Goal: Task Accomplishment & Management: Manage account settings

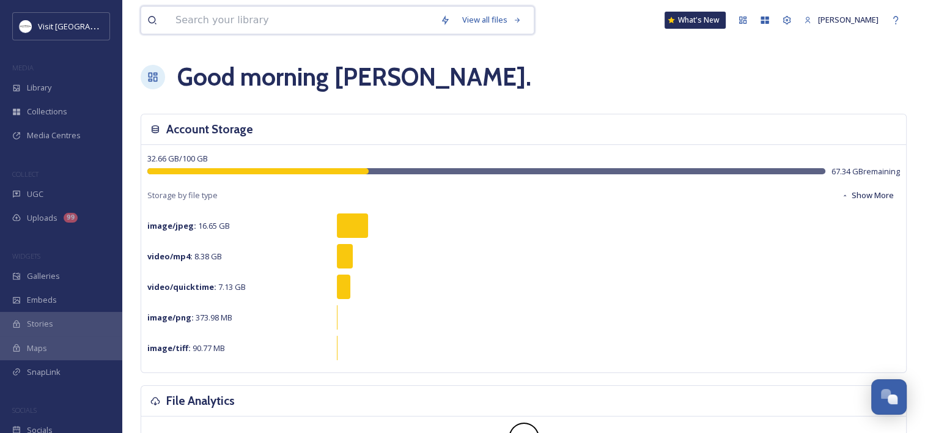
click at [316, 18] on input at bounding box center [301, 20] width 265 height 27
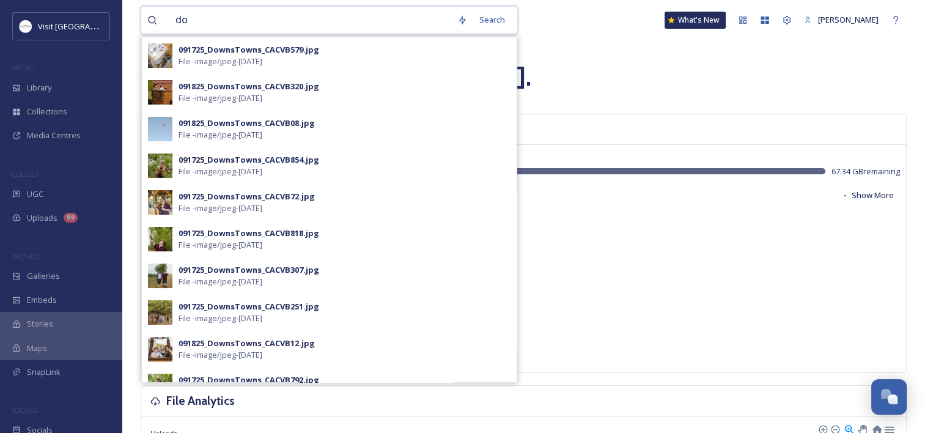
type input "d"
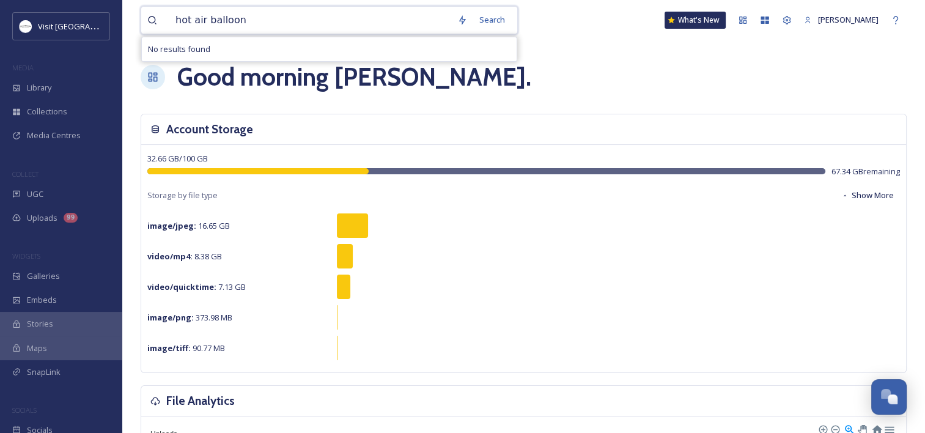
click at [251, 27] on input "hot air balloon" at bounding box center [310, 20] width 282 height 27
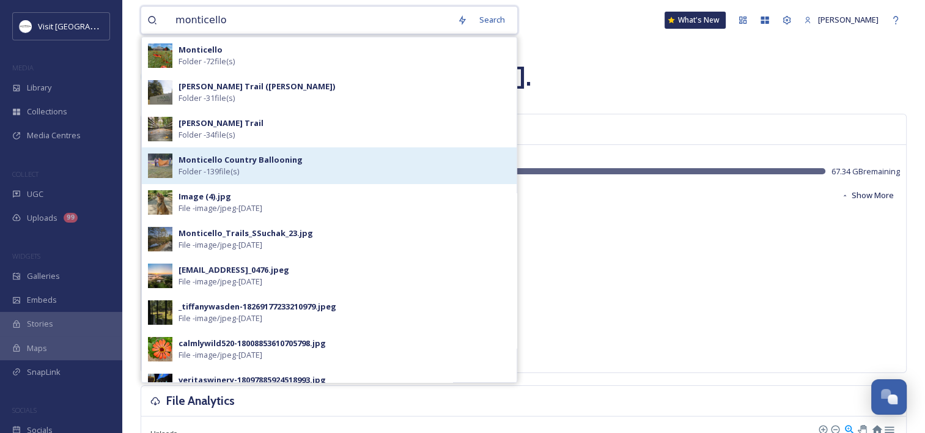
type input "monticello"
click at [259, 162] on strong "Monticello Country Ballooning" at bounding box center [241, 159] width 124 height 11
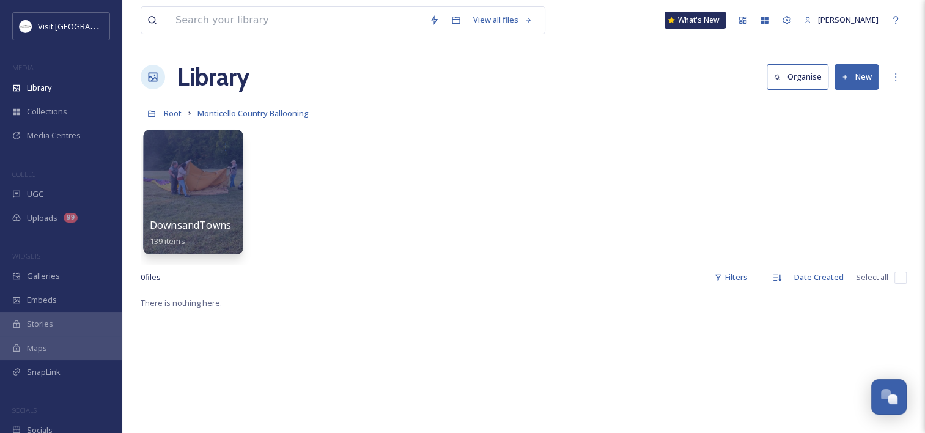
click at [190, 206] on div at bounding box center [193, 192] width 100 height 125
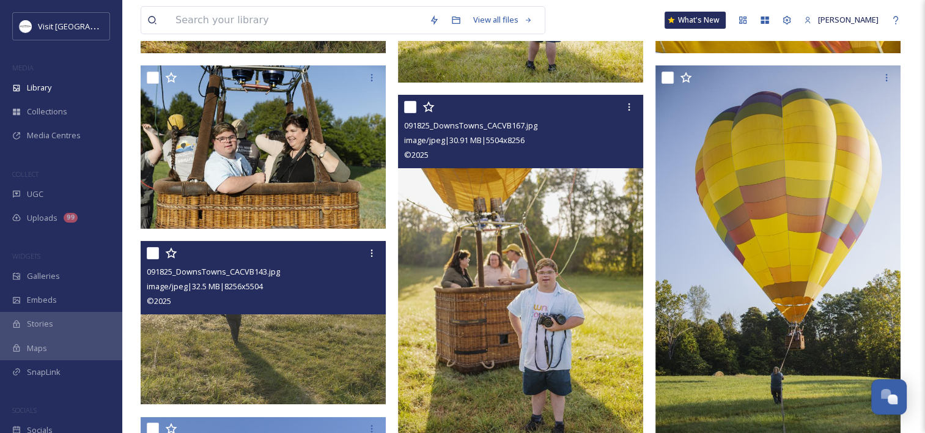
scroll to position [4490, 0]
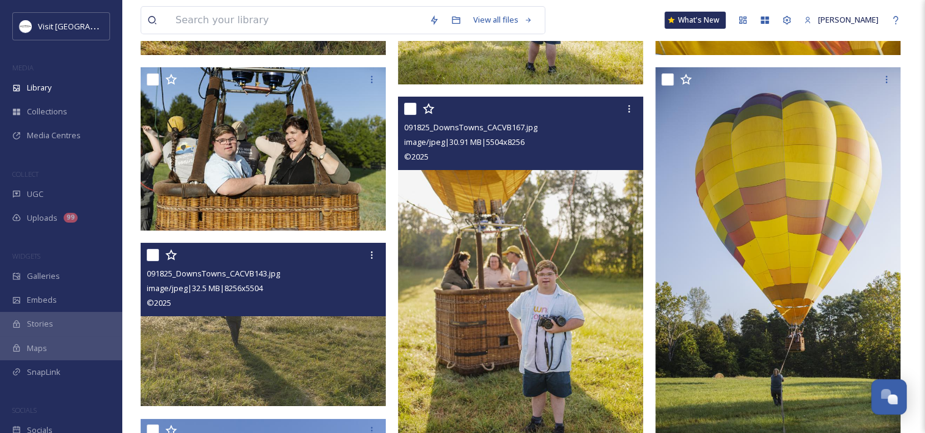
click at [476, 221] on img at bounding box center [520, 281] width 245 height 368
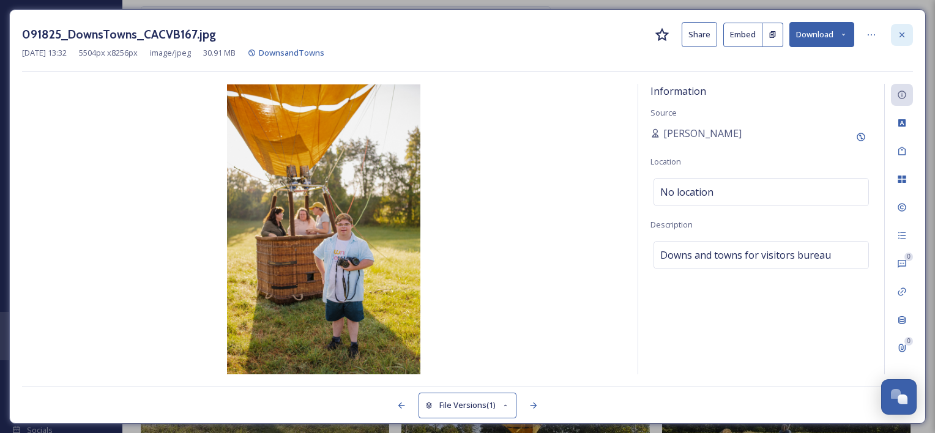
click at [903, 26] on div at bounding box center [902, 35] width 22 height 22
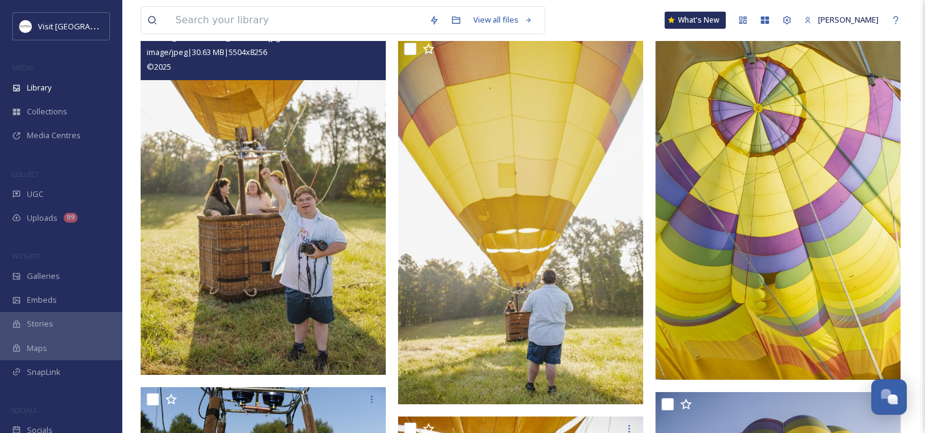
click at [239, 290] on img at bounding box center [263, 191] width 245 height 368
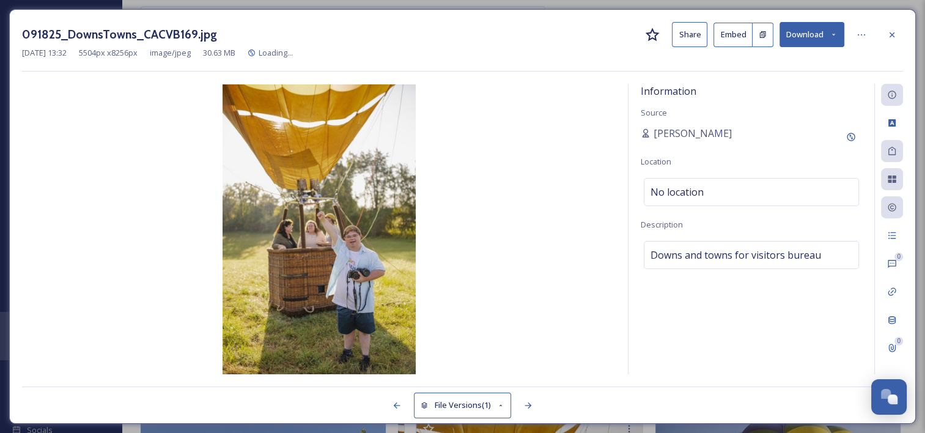
scroll to position [3832, 0]
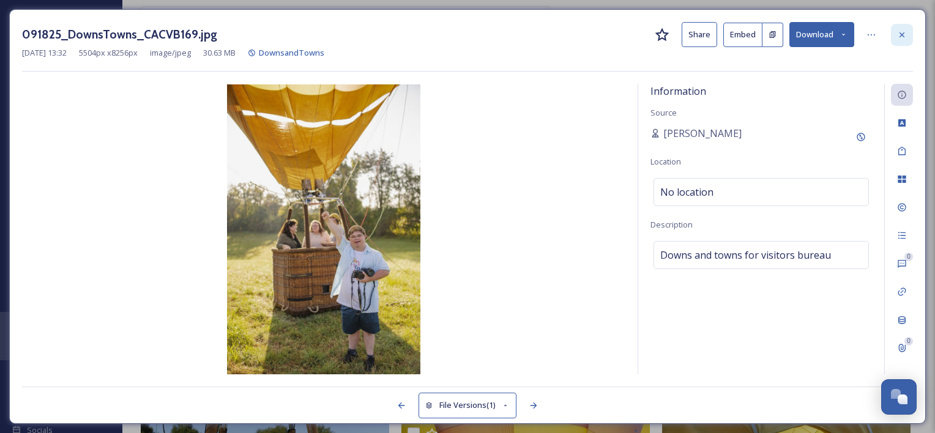
click at [897, 32] on icon at bounding box center [902, 35] width 10 height 10
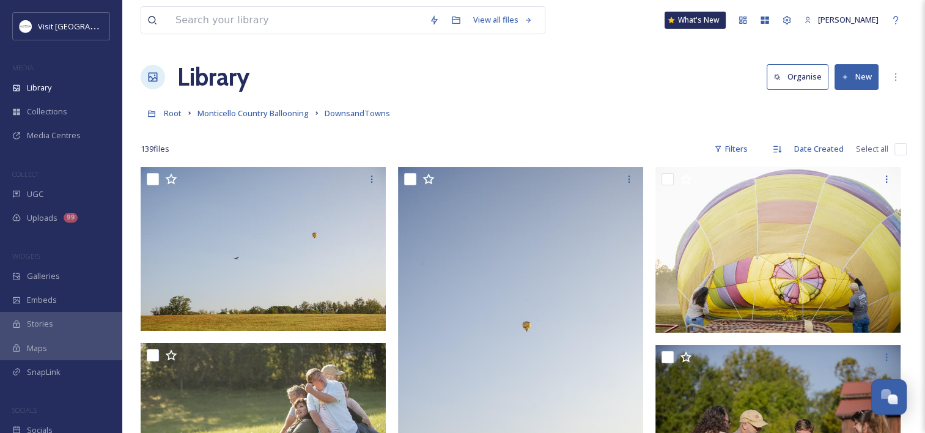
click at [898, 149] on input "checkbox" at bounding box center [901, 149] width 12 height 12
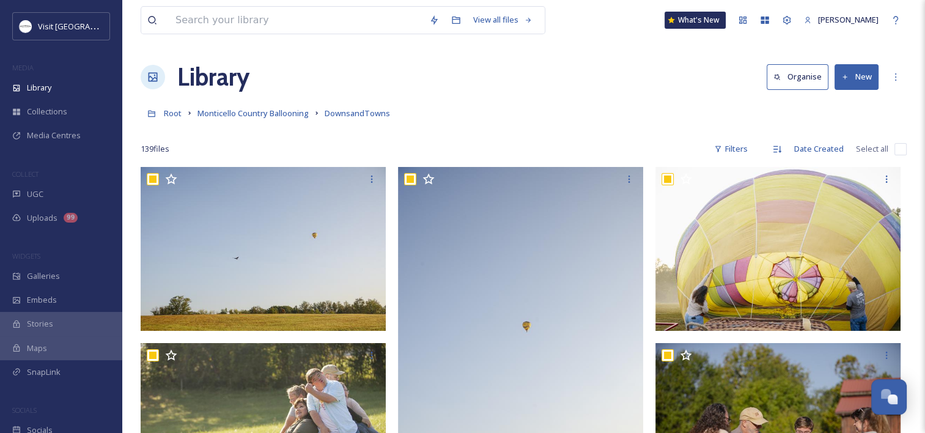
checkbox input "true"
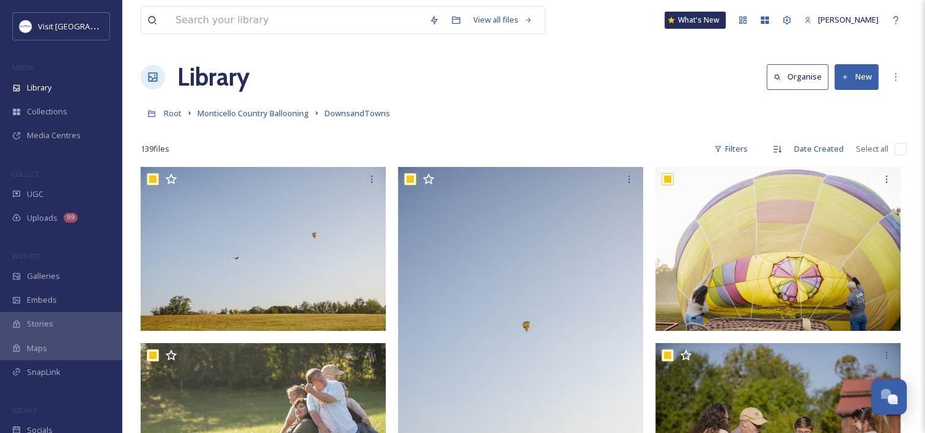
checkbox input "true"
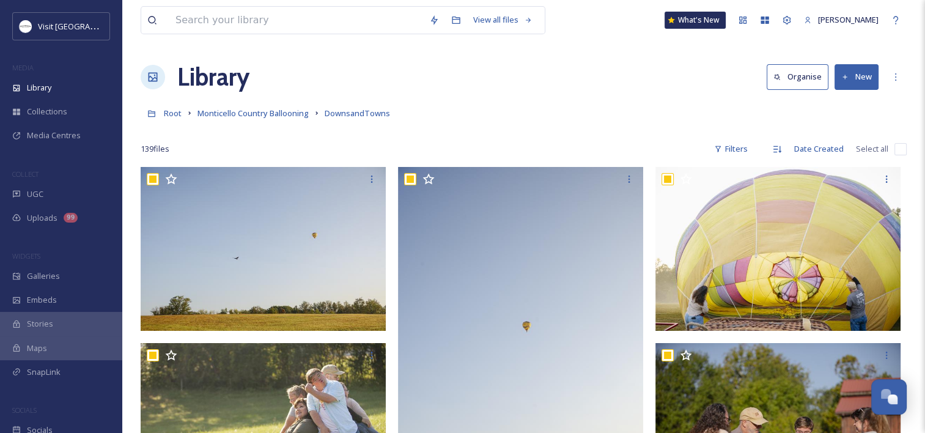
checkbox input "true"
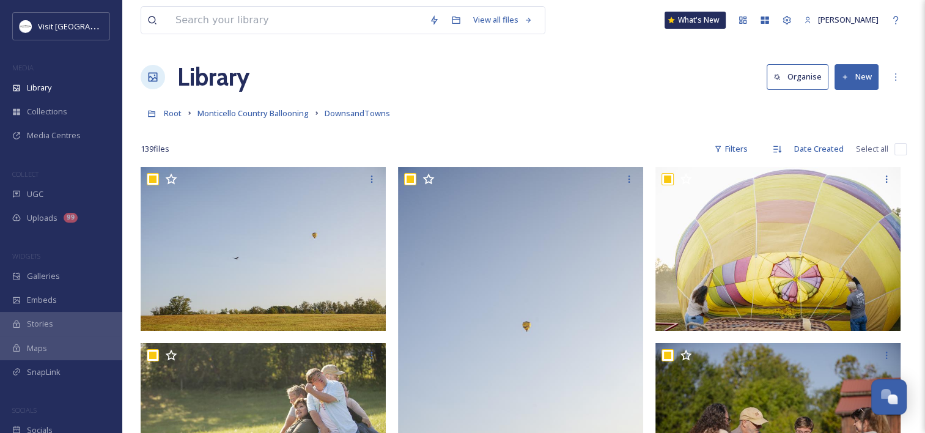
checkbox input "true"
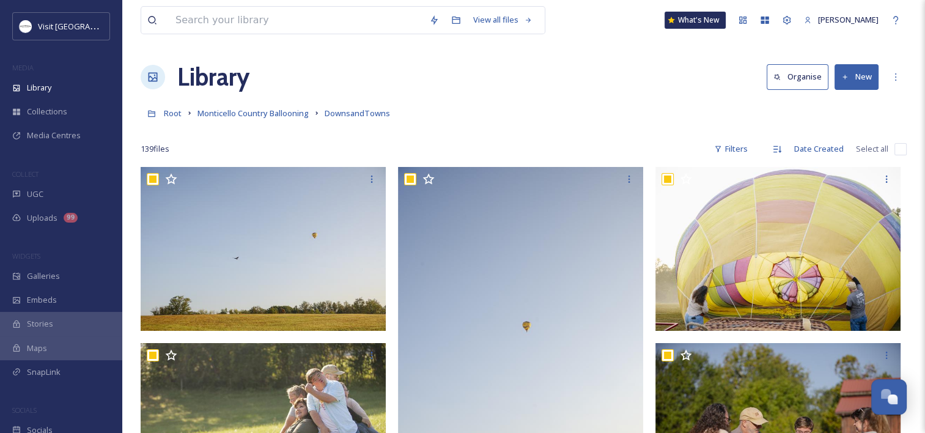
checkbox input "true"
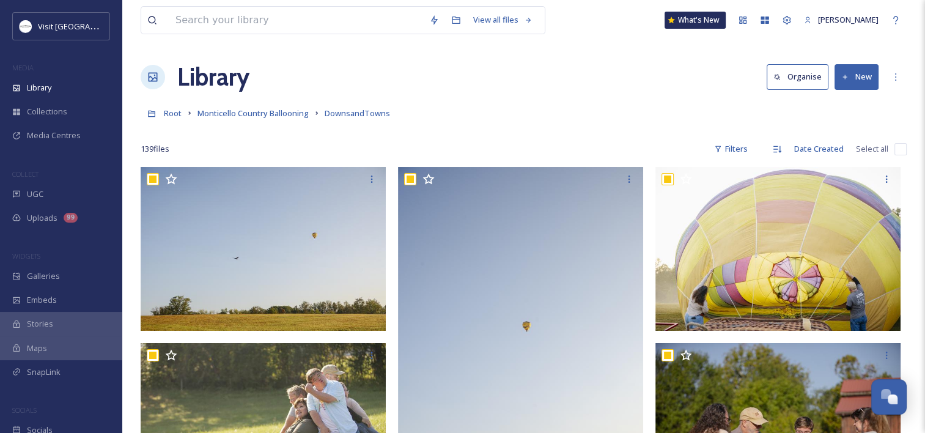
checkbox input "true"
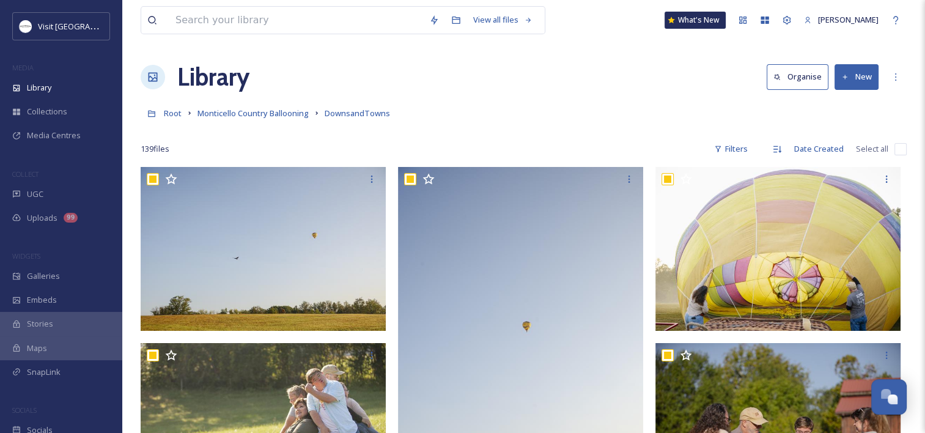
checkbox input "true"
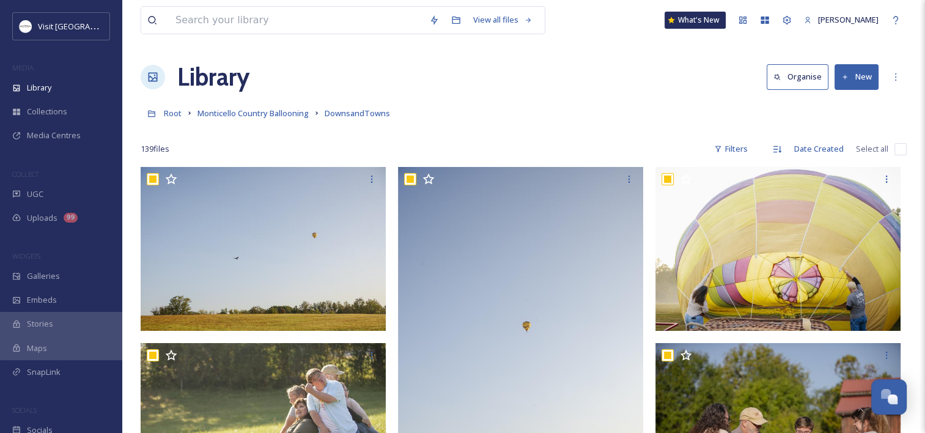
checkbox input "true"
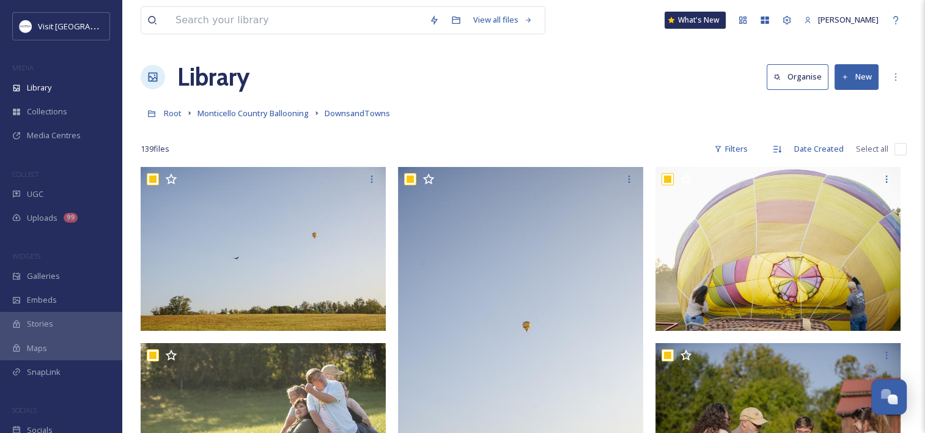
checkbox input "true"
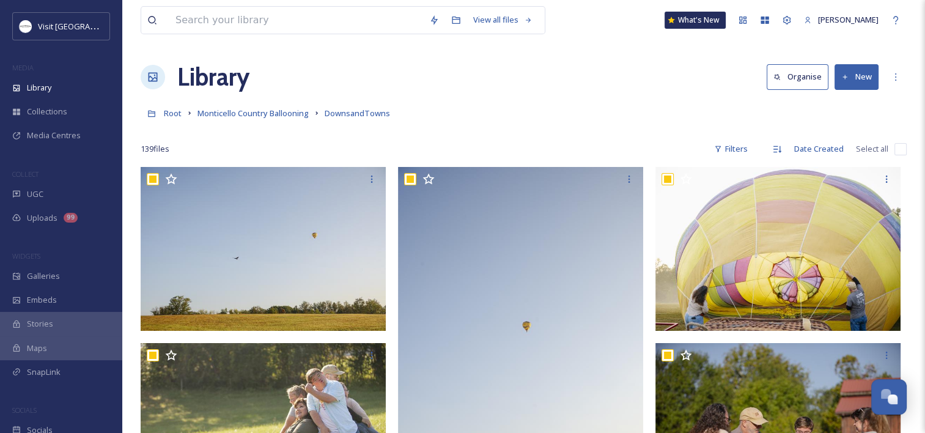
checkbox input "true"
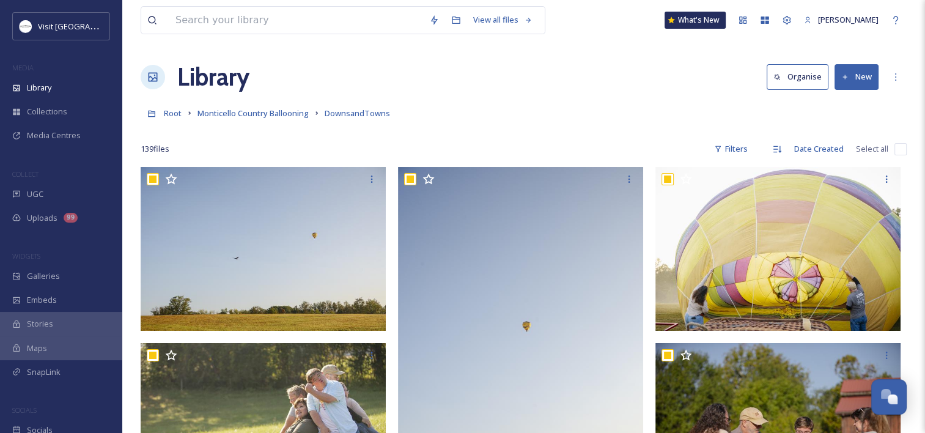
checkbox input "true"
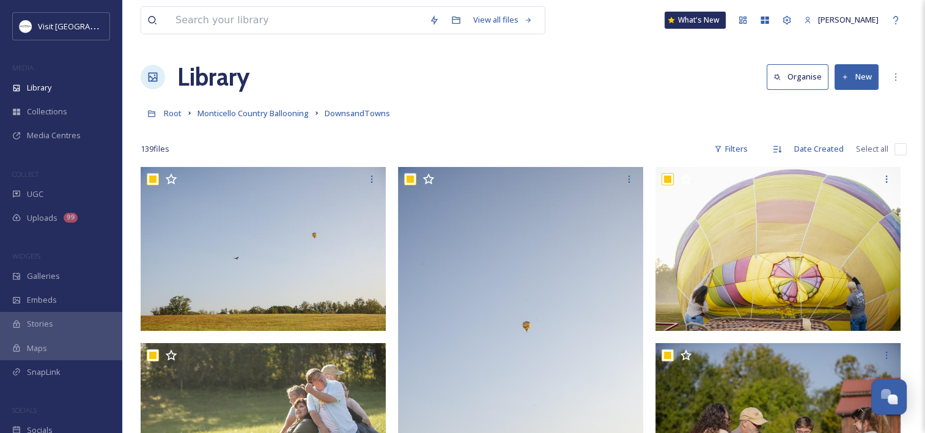
checkbox input "true"
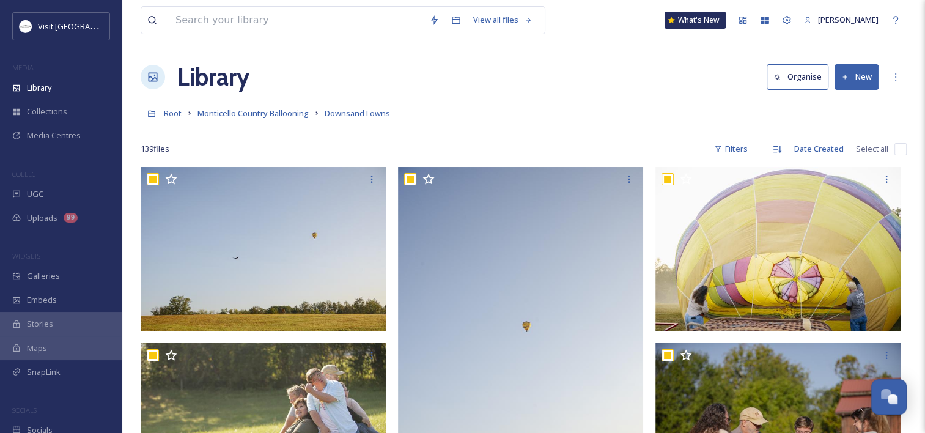
checkbox input "true"
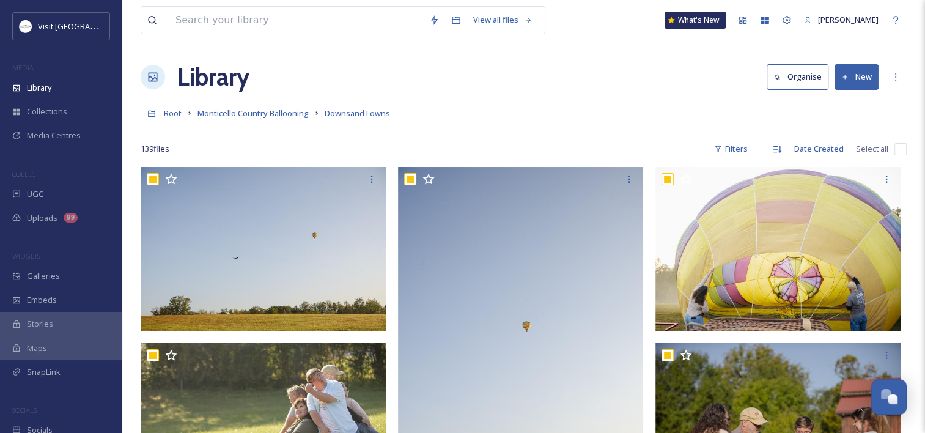
checkbox input "true"
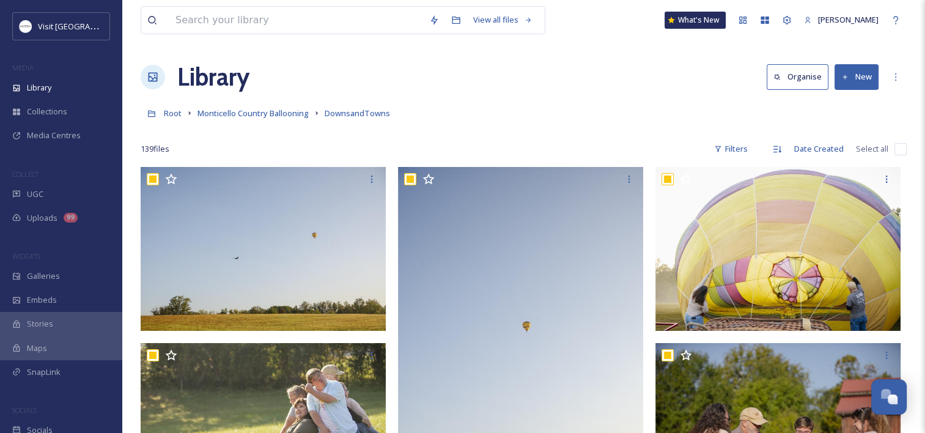
checkbox input "true"
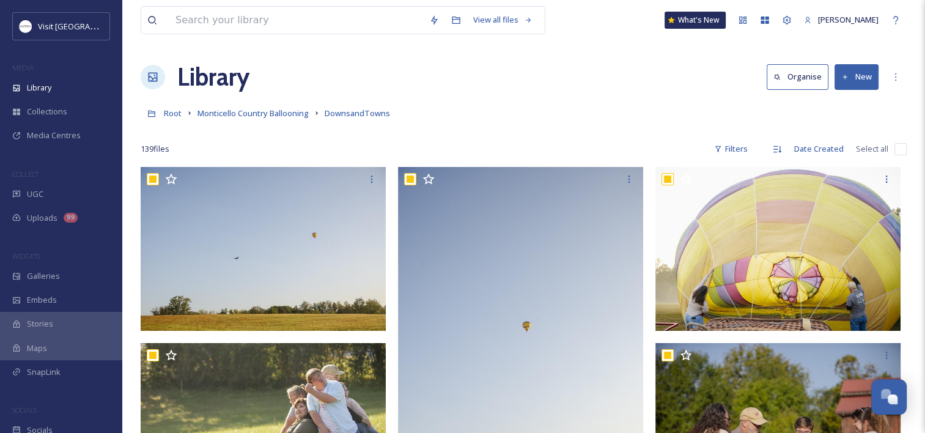
checkbox input "true"
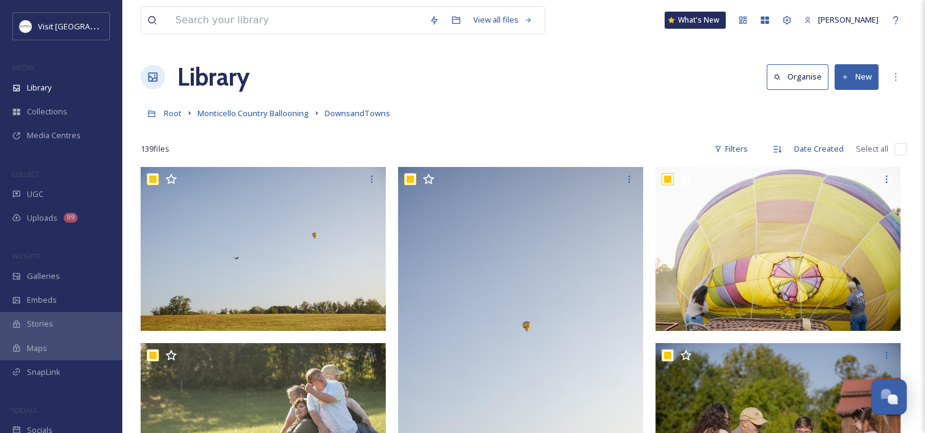
checkbox input "true"
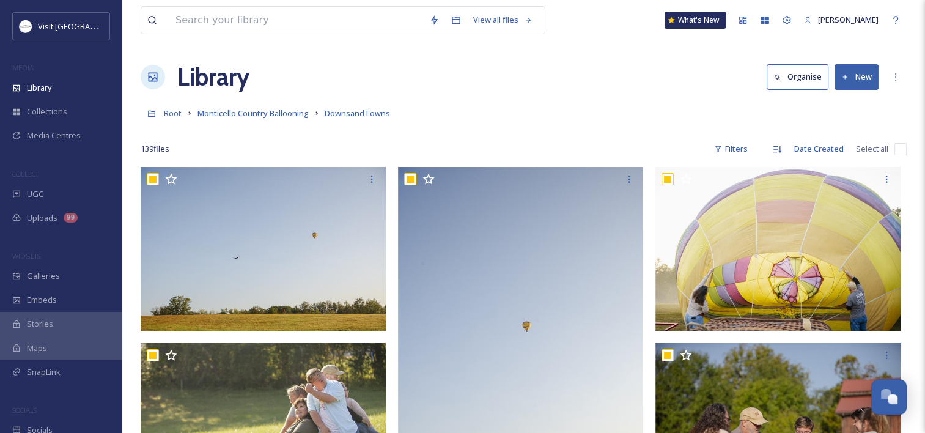
checkbox input "true"
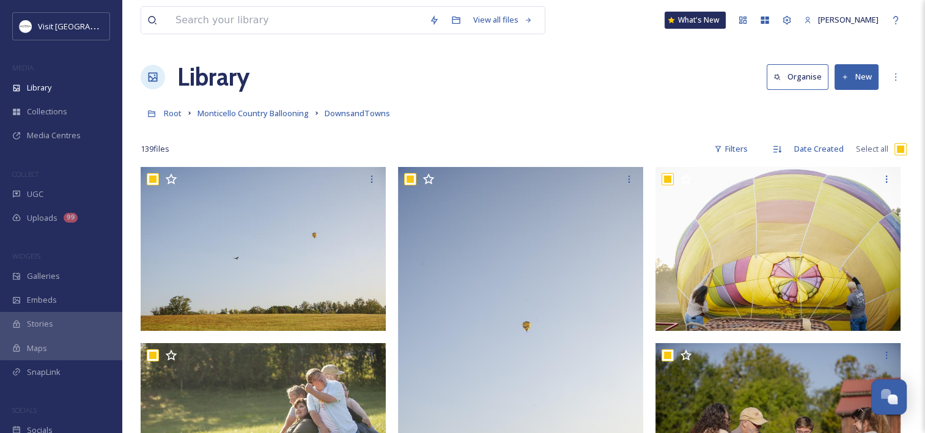
checkbox input "true"
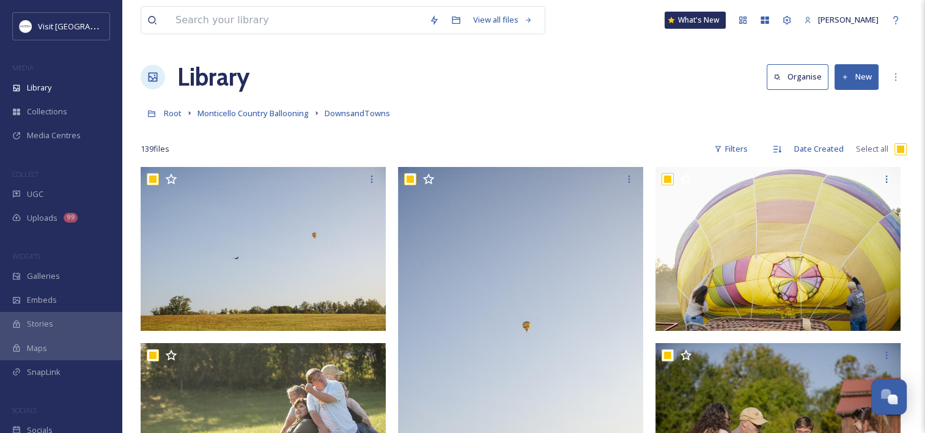
checkbox input "true"
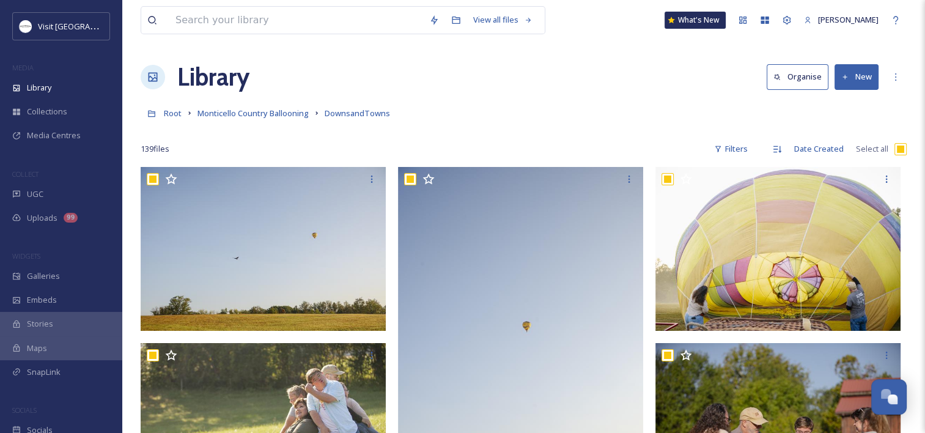
checkbox input "true"
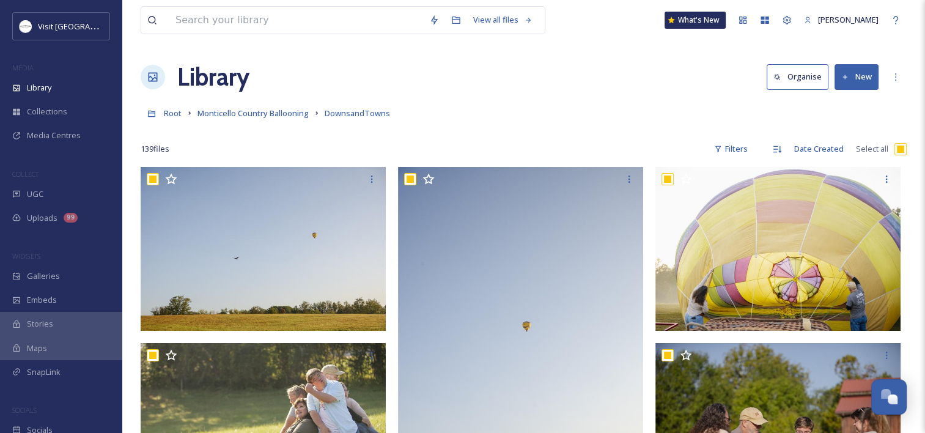
checkbox input "true"
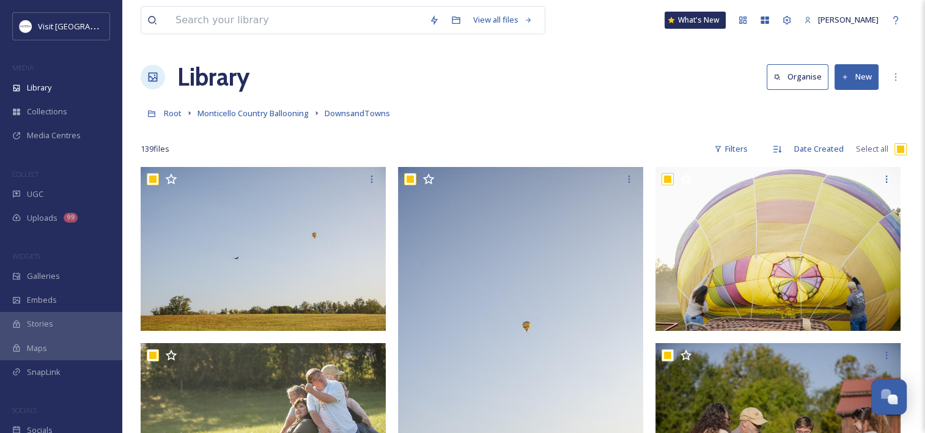
checkbox input "true"
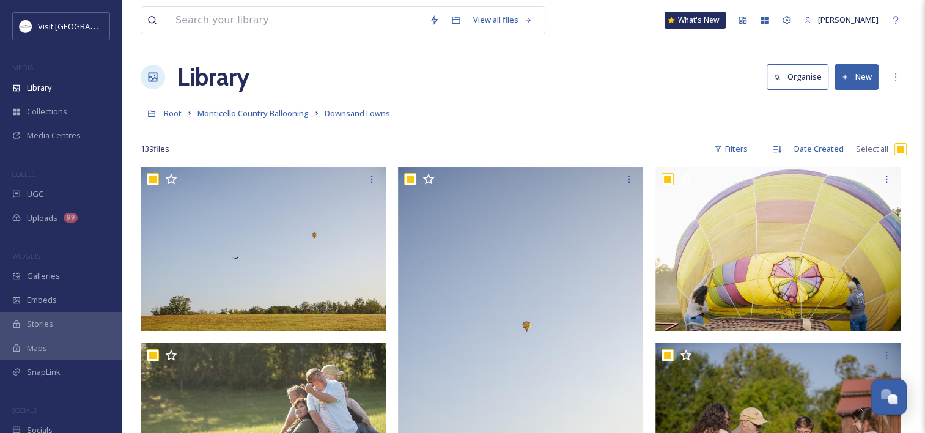
checkbox input "true"
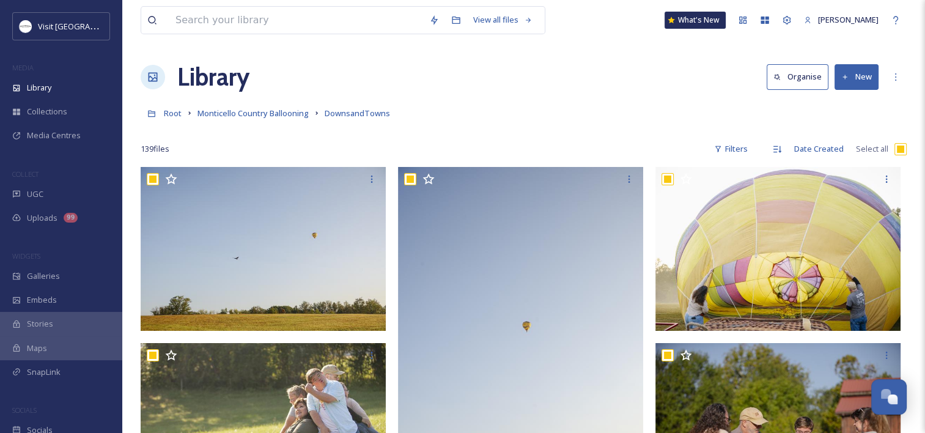
checkbox input "true"
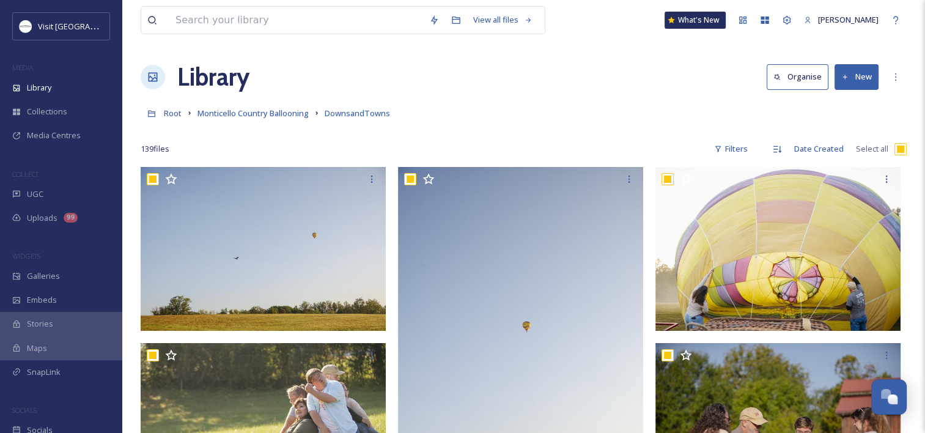
checkbox input "true"
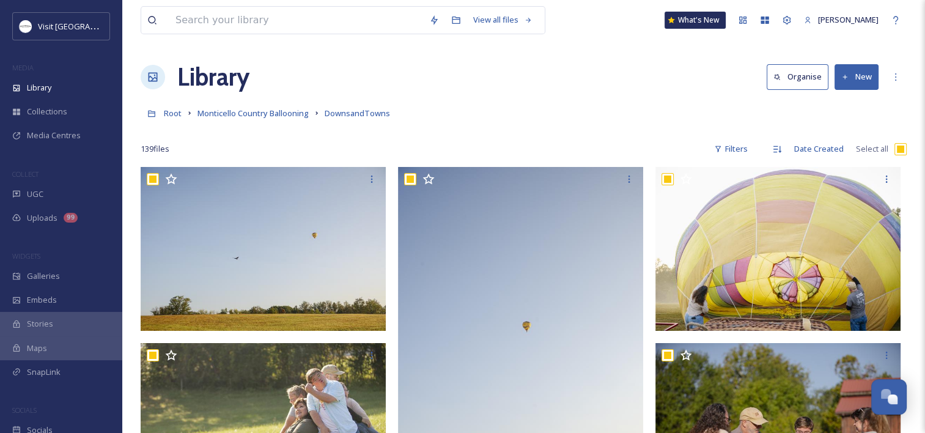
checkbox input "true"
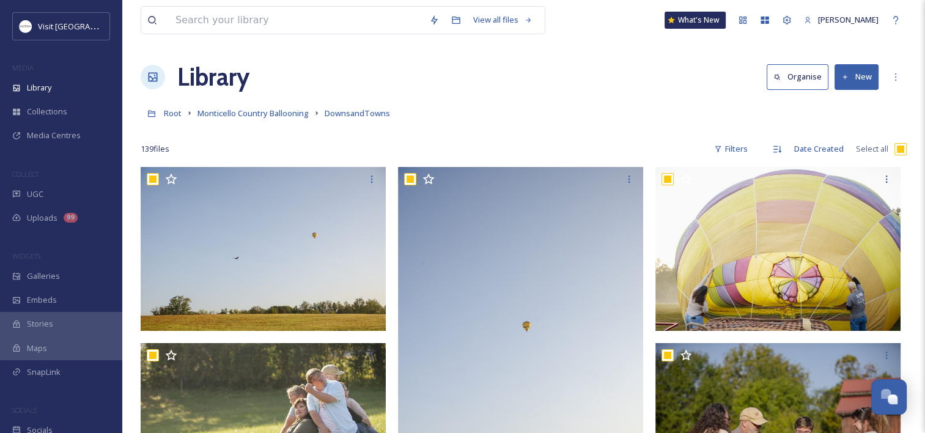
checkbox input "true"
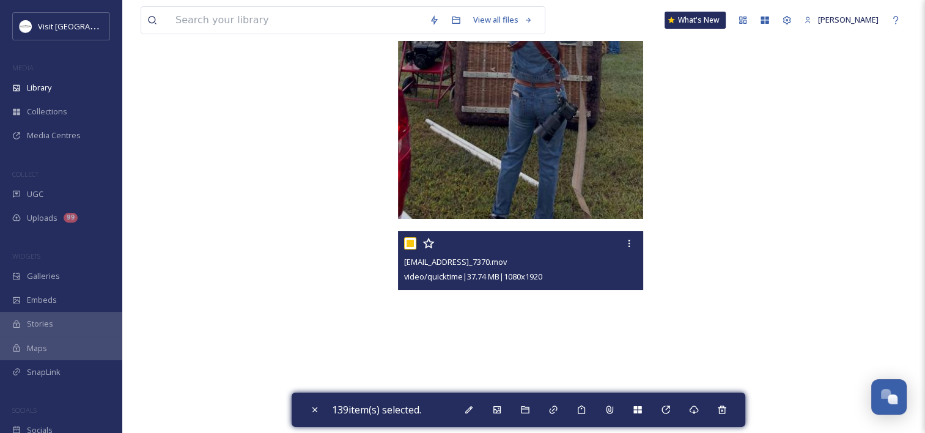
scroll to position [13649, 0]
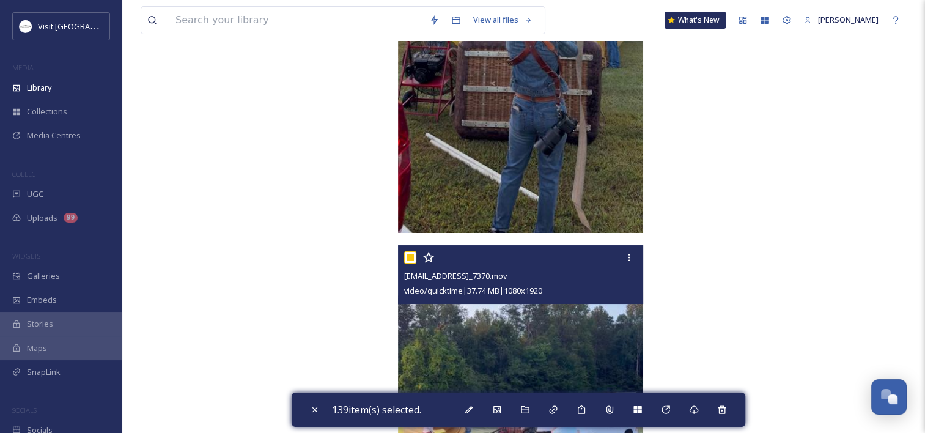
click at [407, 256] on input "checkbox" at bounding box center [410, 257] width 12 height 12
checkbox input "false"
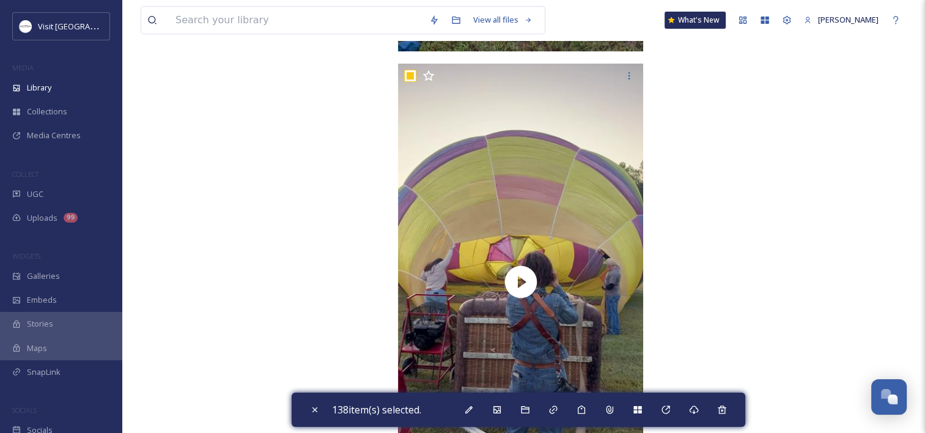
scroll to position [13357, 0]
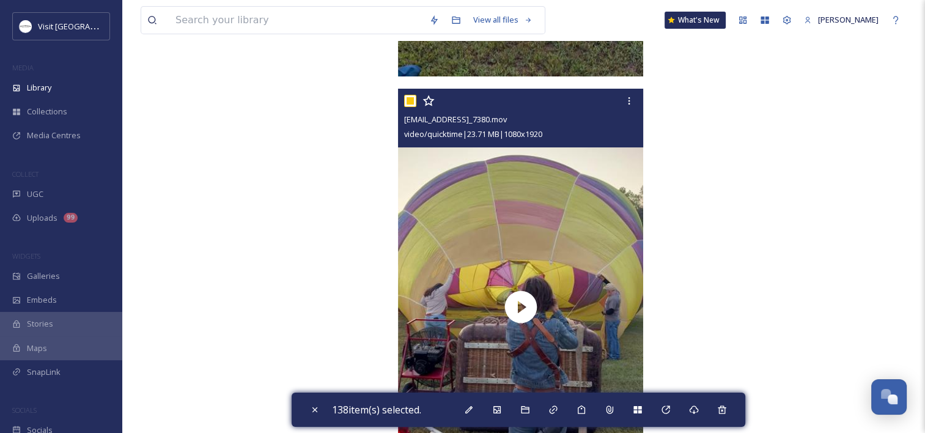
click at [409, 95] on input "checkbox" at bounding box center [410, 101] width 12 height 12
checkbox input "false"
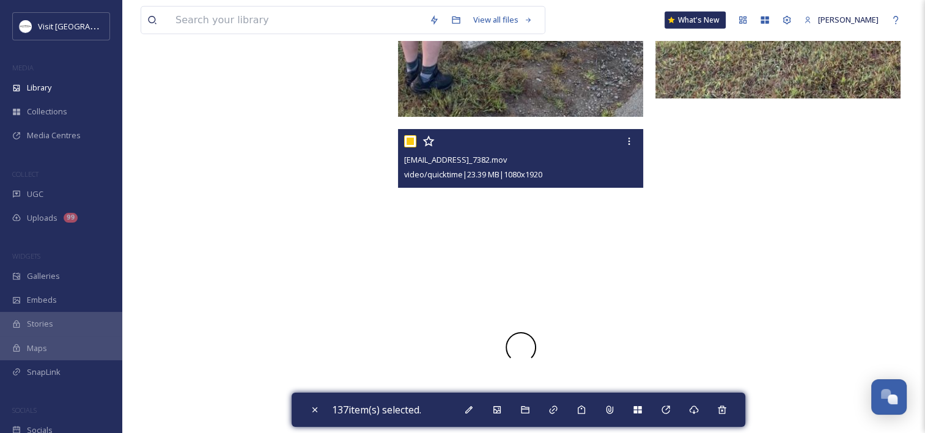
scroll to position [12862, 0]
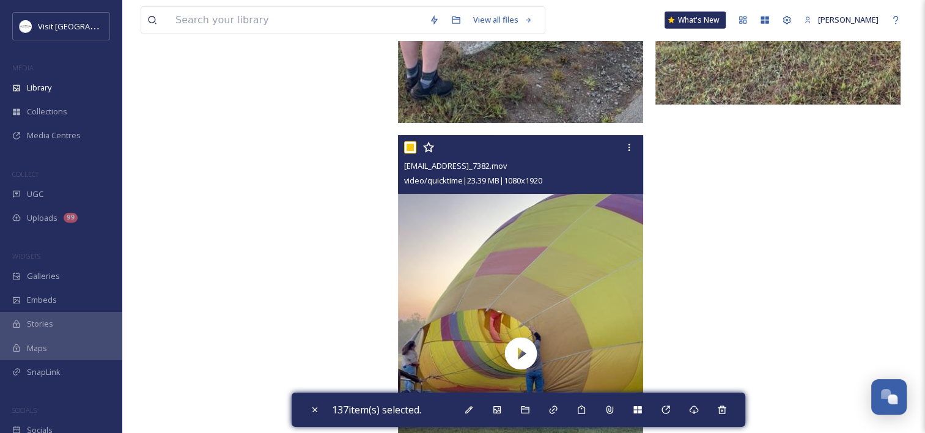
click at [412, 149] on input "checkbox" at bounding box center [410, 147] width 12 height 12
checkbox input "false"
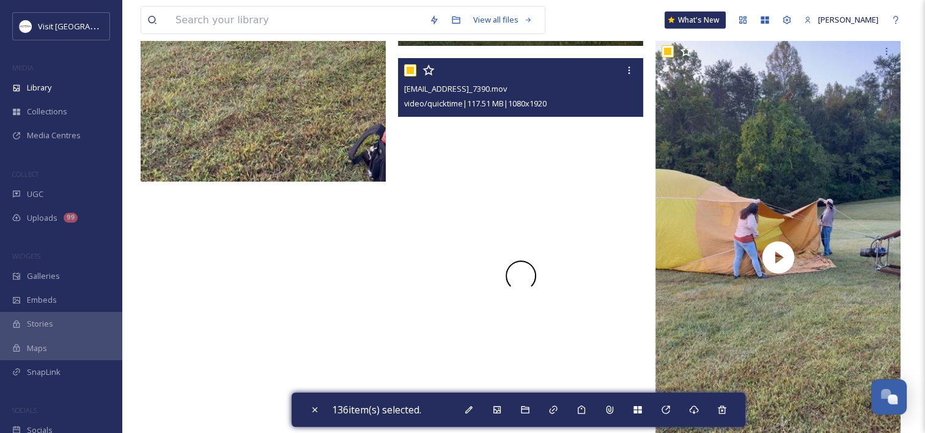
scroll to position [12491, 0]
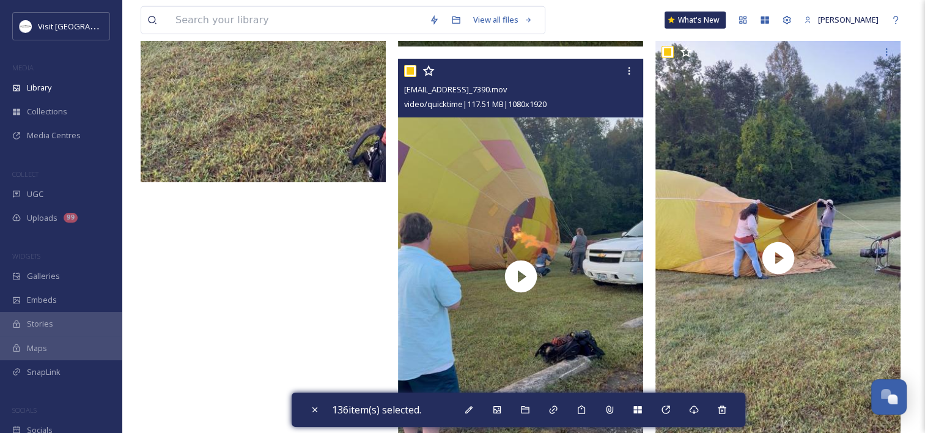
click at [409, 66] on input "checkbox" at bounding box center [410, 71] width 12 height 12
checkbox input "false"
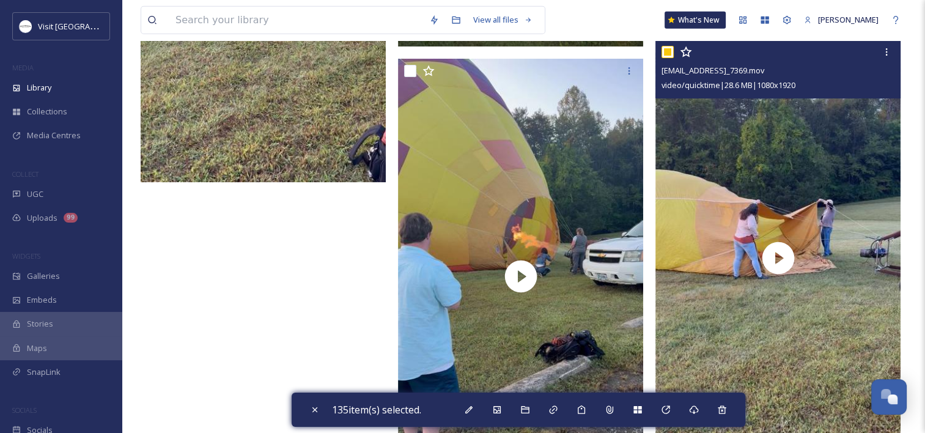
click at [668, 47] on input "checkbox" at bounding box center [668, 52] width 12 height 12
checkbox input "false"
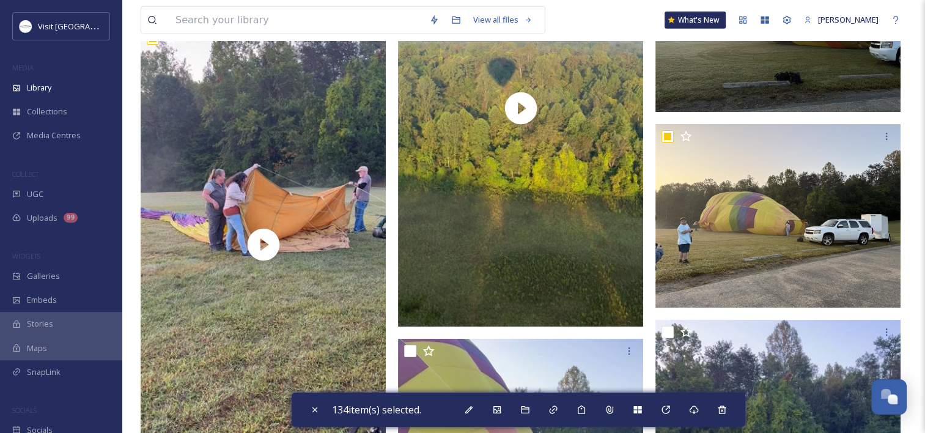
scroll to position [12149, 0]
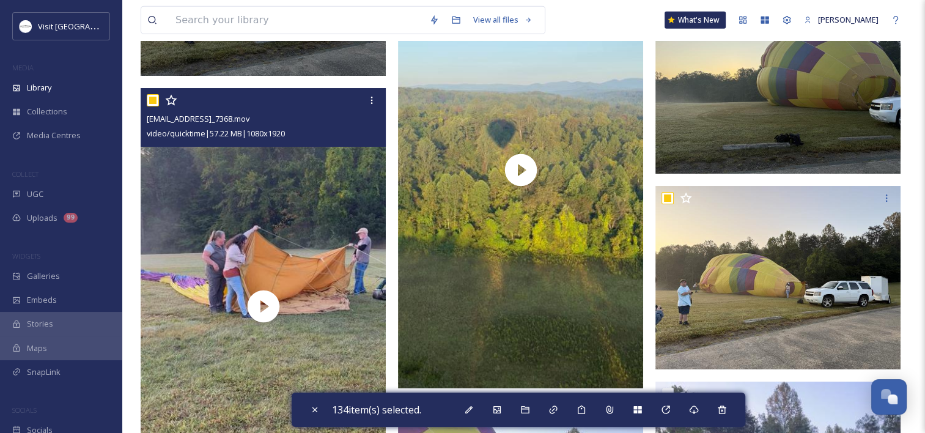
click at [156, 98] on input "checkbox" at bounding box center [153, 100] width 12 height 12
checkbox input "false"
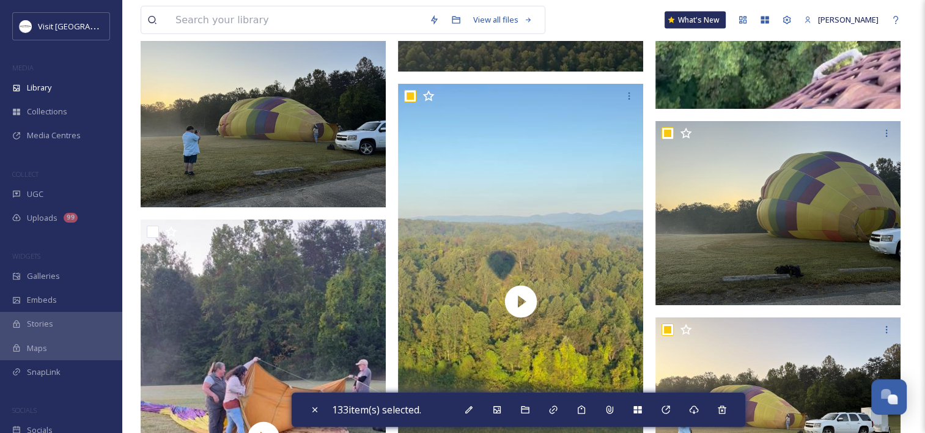
scroll to position [12017, 0]
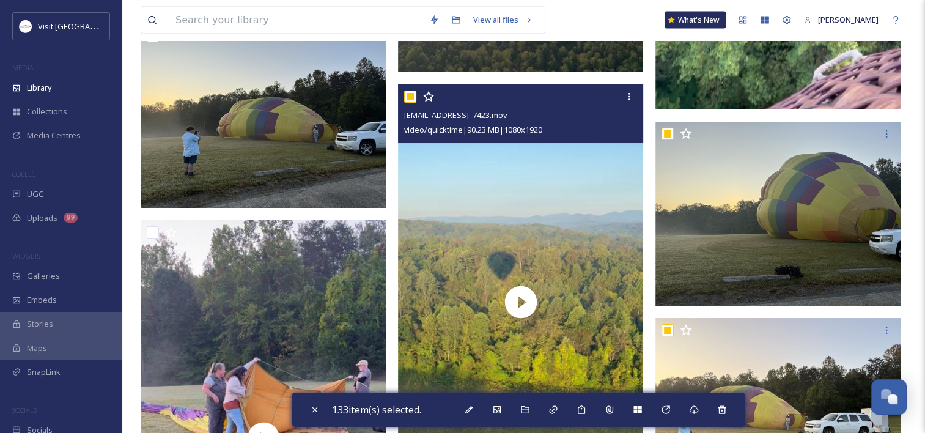
click at [412, 93] on input "checkbox" at bounding box center [410, 97] width 12 height 12
checkbox input "false"
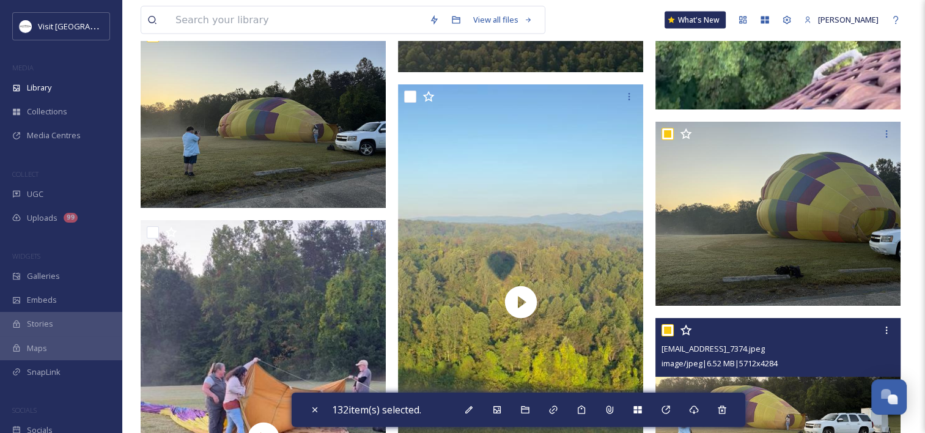
click at [667, 325] on input "checkbox" at bounding box center [668, 330] width 12 height 12
checkbox input "false"
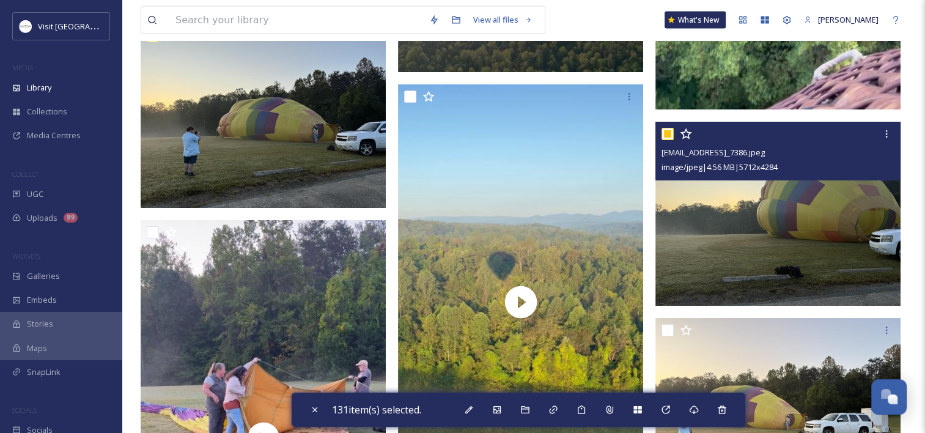
click at [666, 130] on input "checkbox" at bounding box center [668, 134] width 12 height 12
checkbox input "false"
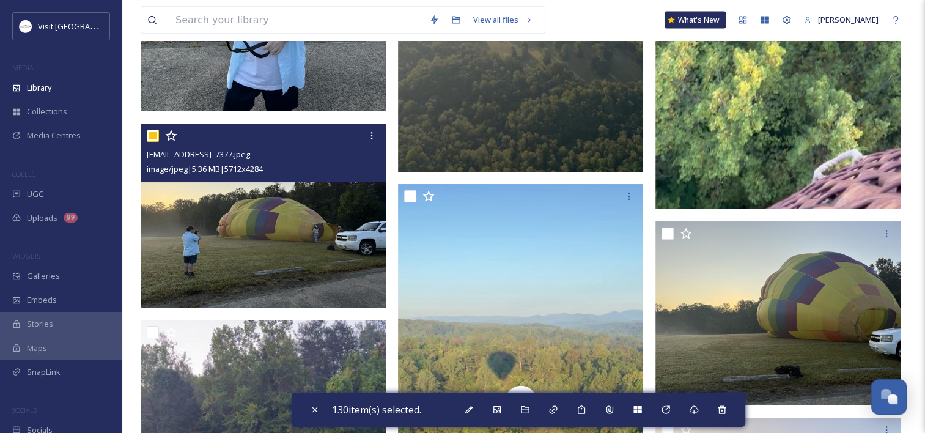
scroll to position [11917, 0]
click at [149, 130] on input "checkbox" at bounding box center [153, 136] width 12 height 12
checkbox input "false"
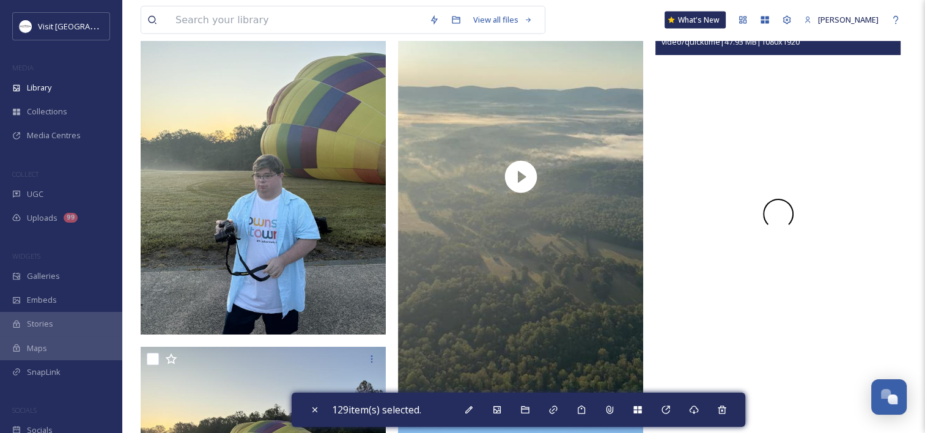
scroll to position [11633, 0]
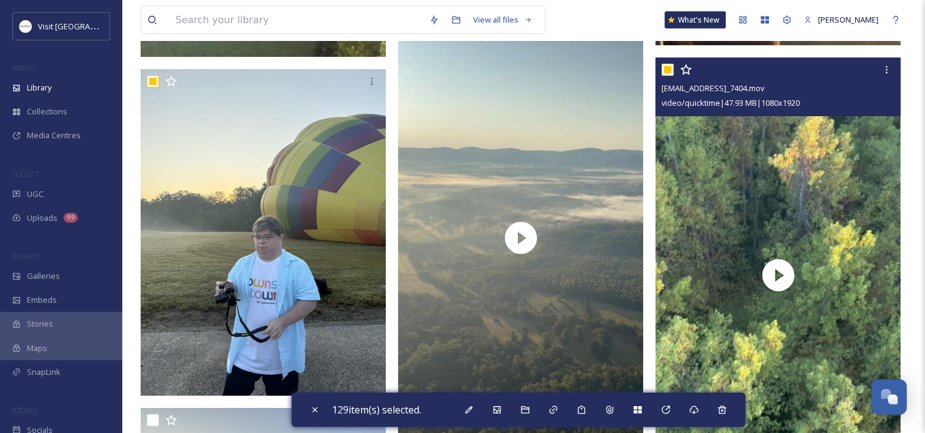
click at [668, 69] on input "checkbox" at bounding box center [668, 70] width 12 height 12
checkbox input "false"
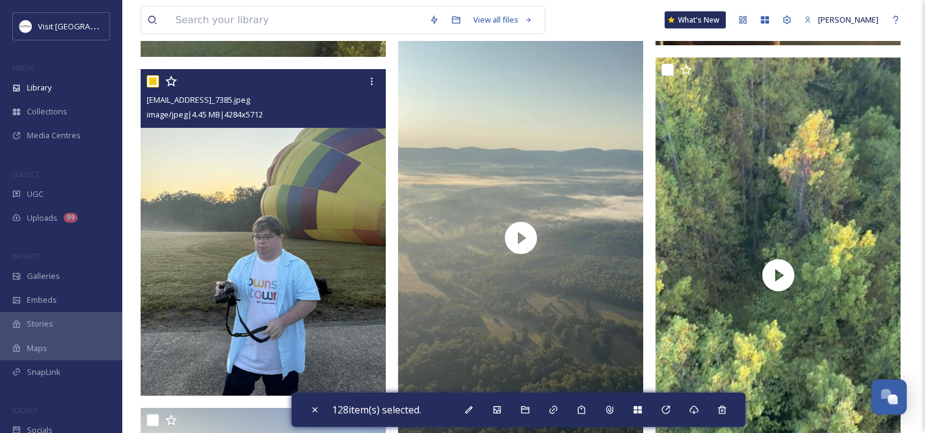
click at [154, 81] on input "checkbox" at bounding box center [153, 81] width 12 height 12
checkbox input "false"
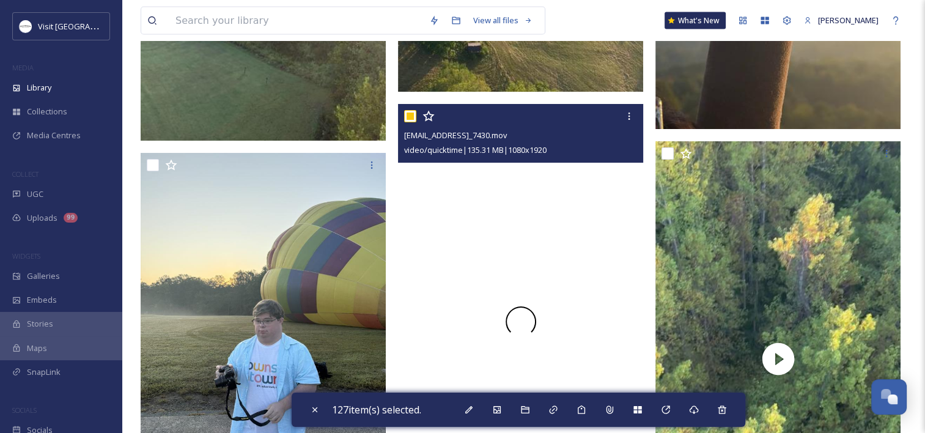
scroll to position [11545, 0]
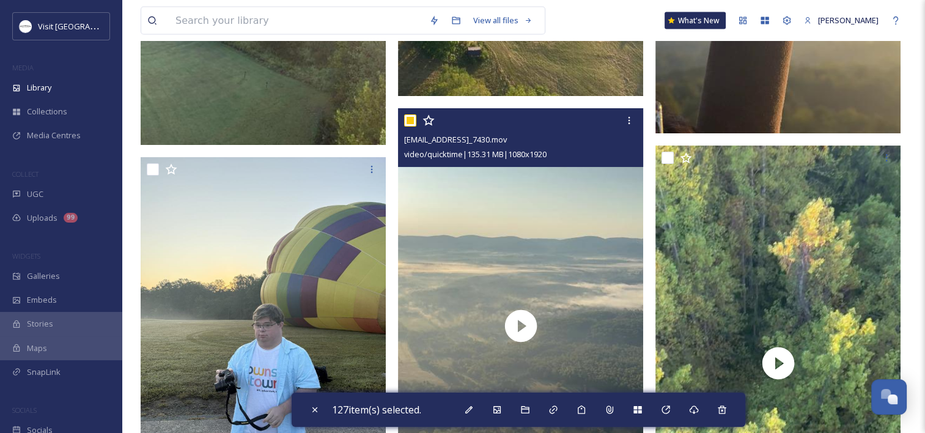
click at [406, 118] on input "checkbox" at bounding box center [410, 120] width 12 height 12
checkbox input "false"
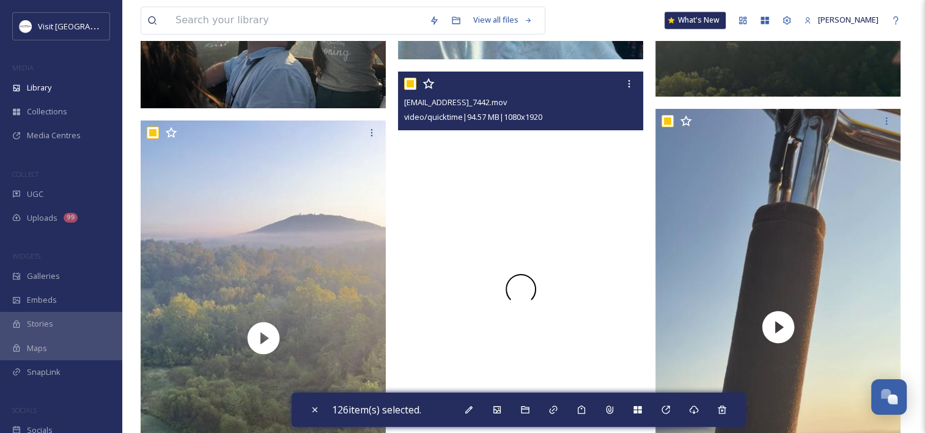
scroll to position [11129, 0]
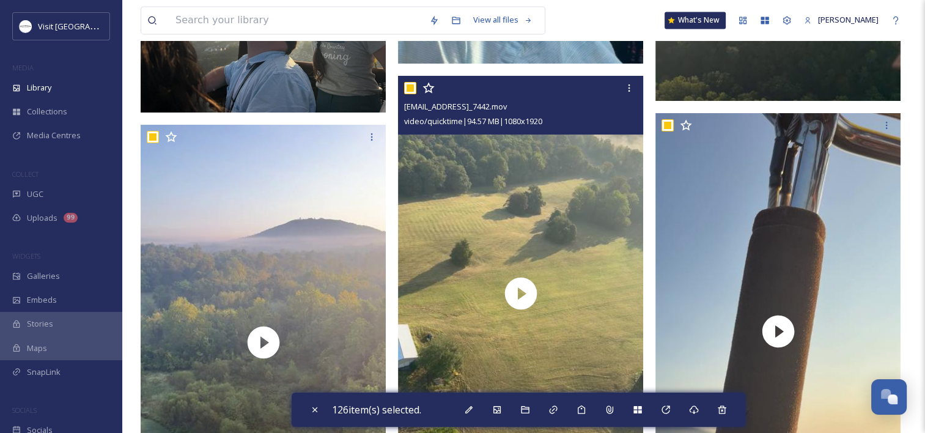
click at [413, 87] on input "checkbox" at bounding box center [410, 88] width 12 height 12
checkbox input "false"
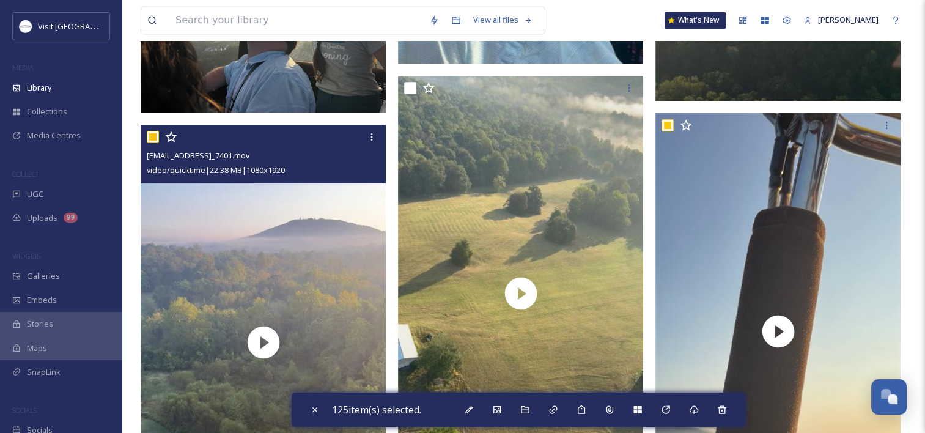
click at [153, 133] on input "checkbox" at bounding box center [153, 137] width 12 height 12
checkbox input "false"
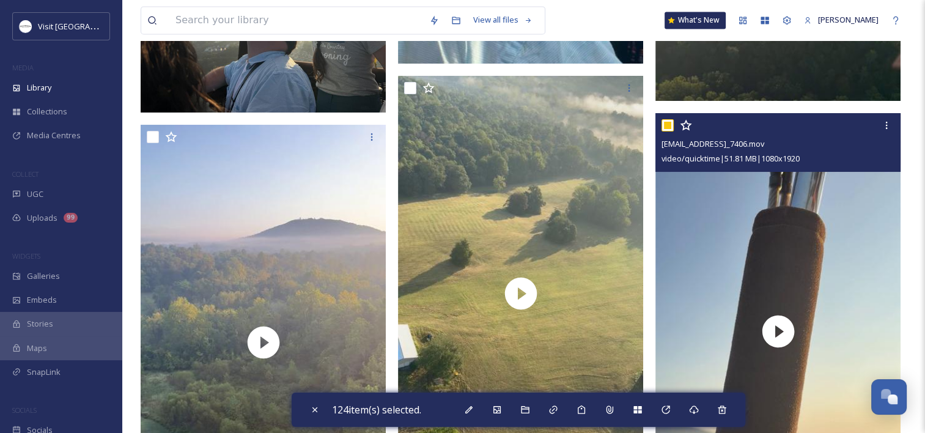
click at [669, 121] on input "checkbox" at bounding box center [668, 125] width 12 height 12
checkbox input "false"
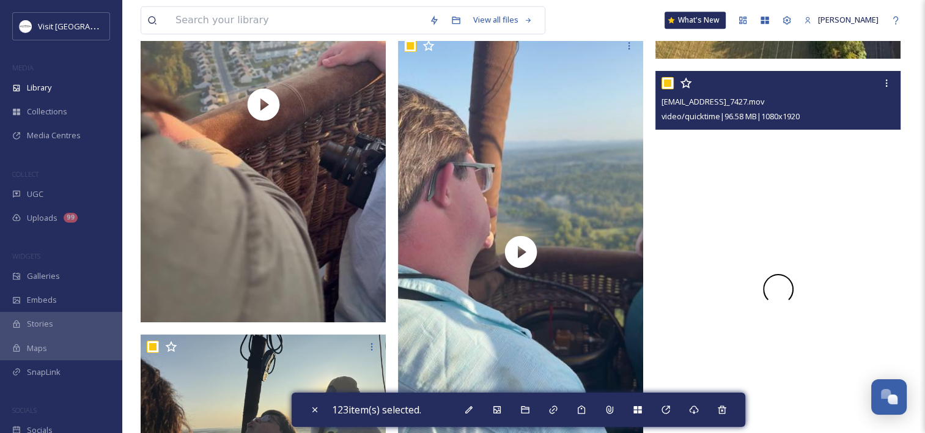
scroll to position [10724, 0]
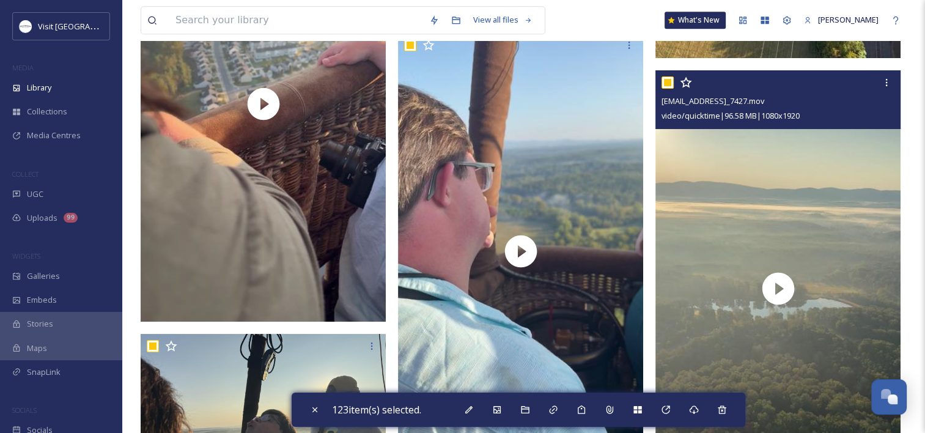
click at [668, 83] on input "checkbox" at bounding box center [668, 82] width 12 height 12
checkbox input "false"
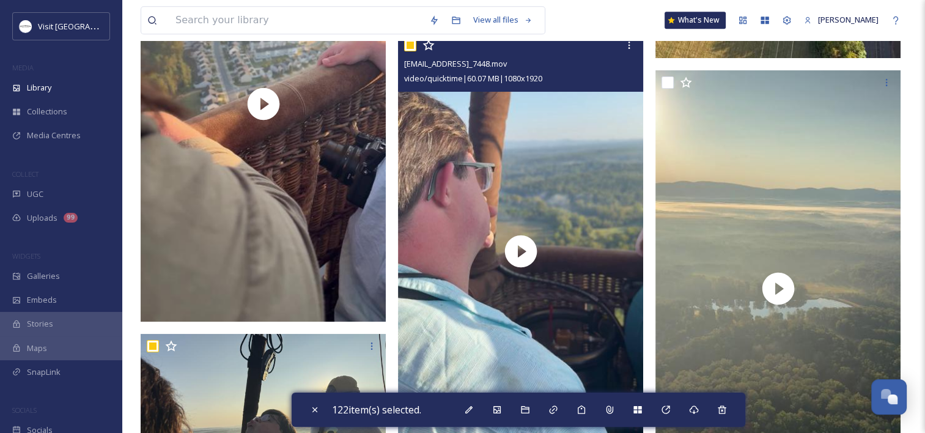
click at [409, 43] on input "checkbox" at bounding box center [410, 45] width 12 height 12
checkbox input "false"
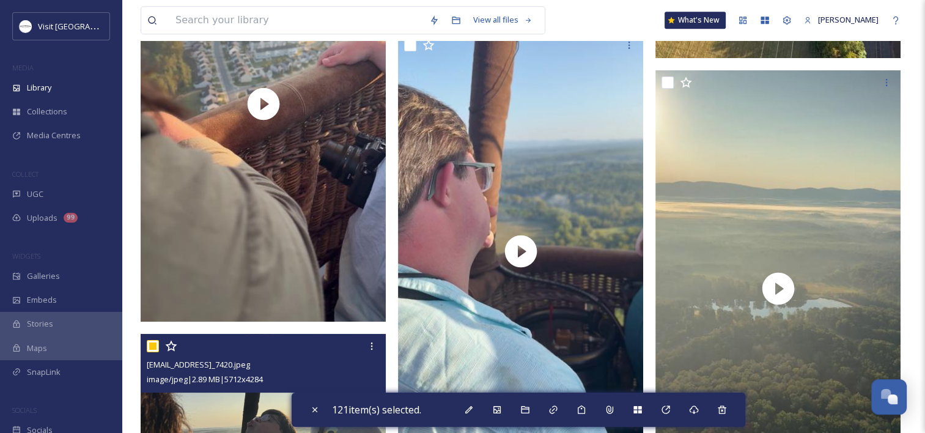
click at [151, 347] on input "checkbox" at bounding box center [153, 346] width 12 height 12
checkbox input "false"
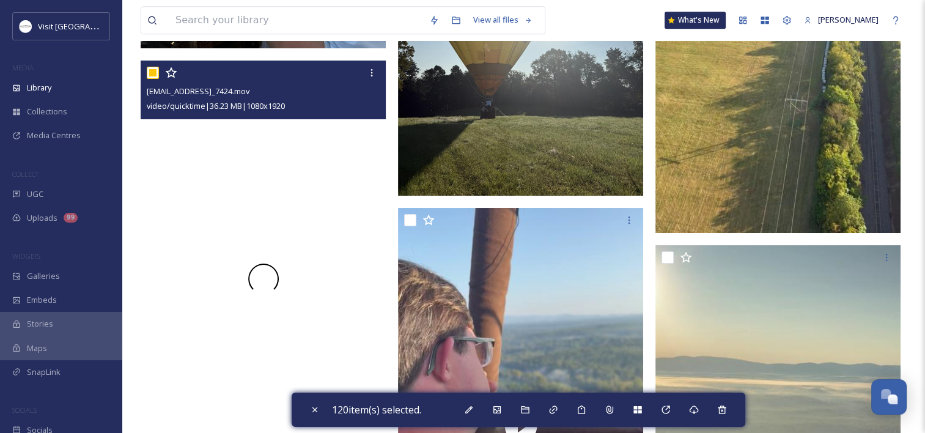
scroll to position [10544, 0]
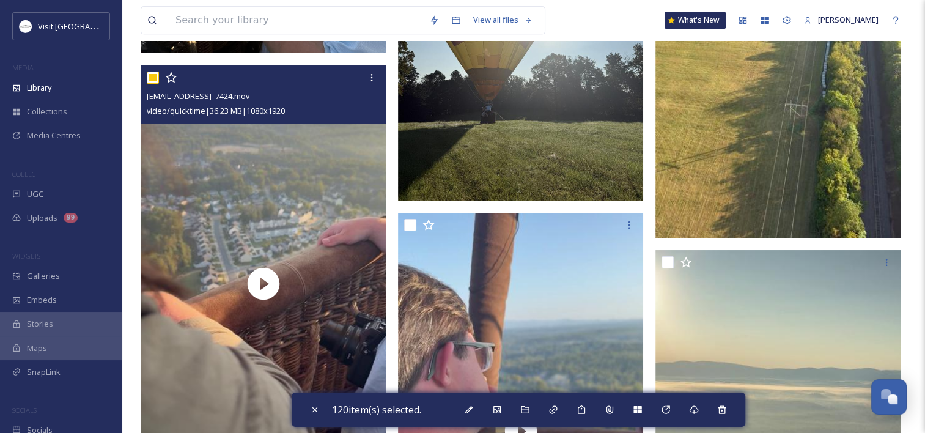
click at [153, 74] on input "checkbox" at bounding box center [153, 78] width 12 height 12
checkbox input "false"
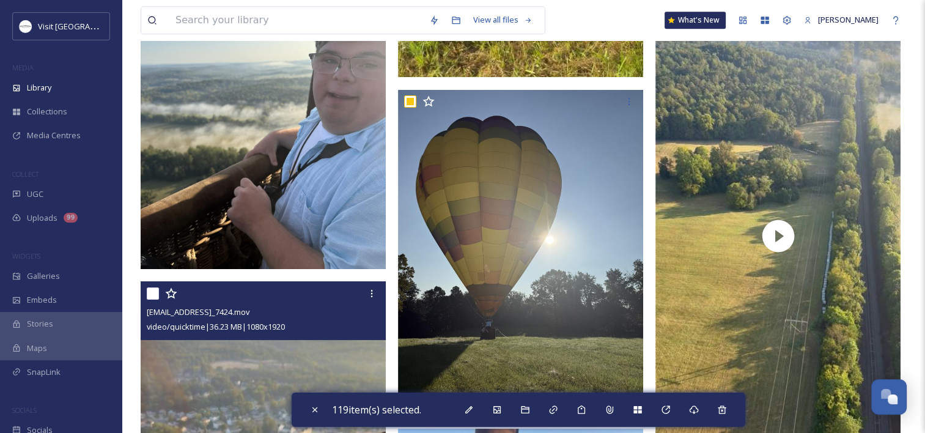
scroll to position [10307, 0]
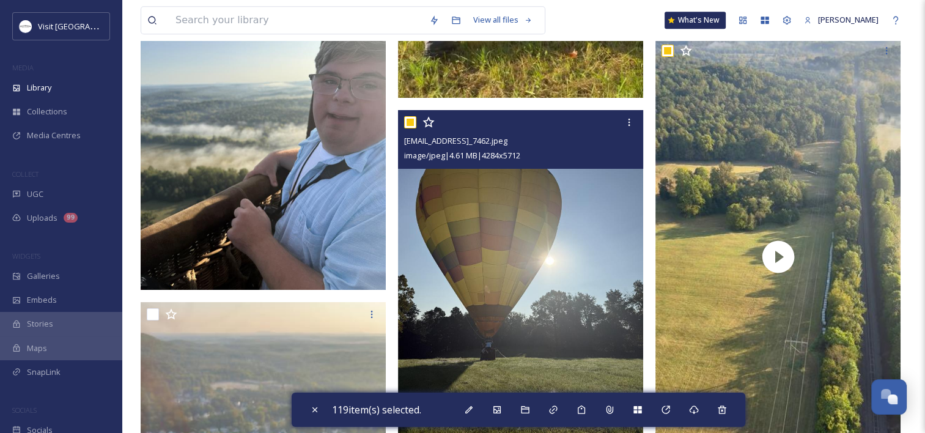
click at [410, 119] on input "checkbox" at bounding box center [410, 122] width 12 height 12
checkbox input "false"
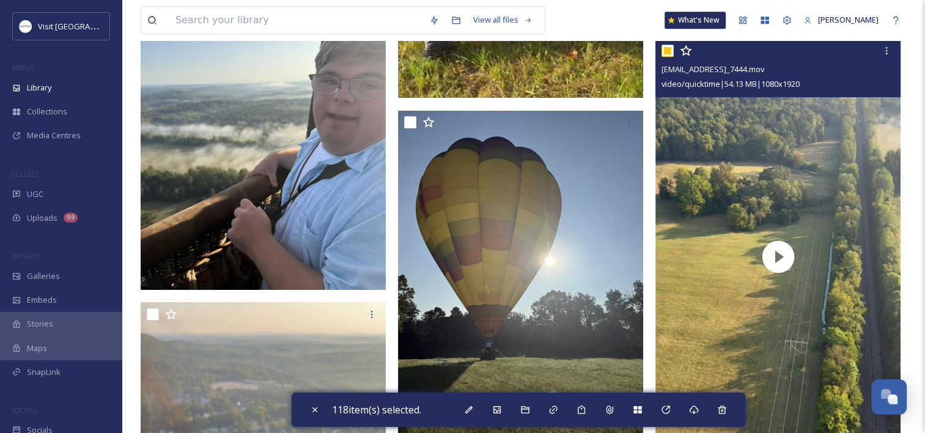
click at [667, 45] on input "checkbox" at bounding box center [668, 51] width 12 height 12
checkbox input "false"
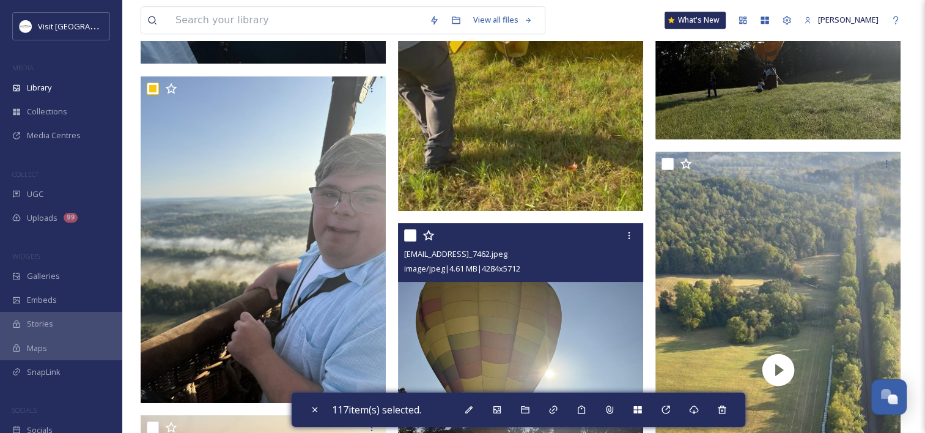
scroll to position [10193, 0]
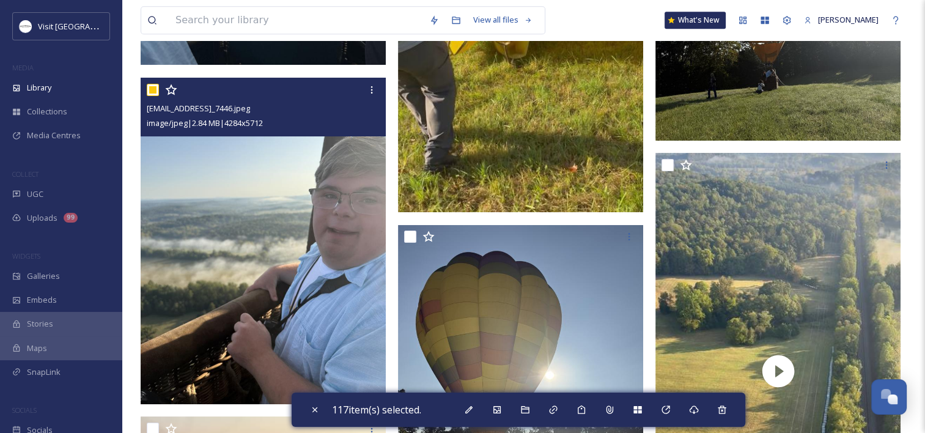
click at [154, 87] on input "checkbox" at bounding box center [153, 90] width 12 height 12
checkbox input "false"
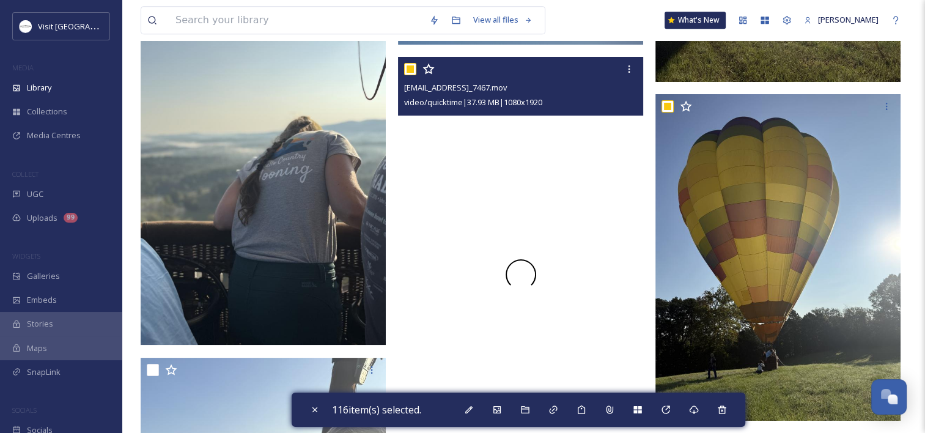
scroll to position [9914, 0]
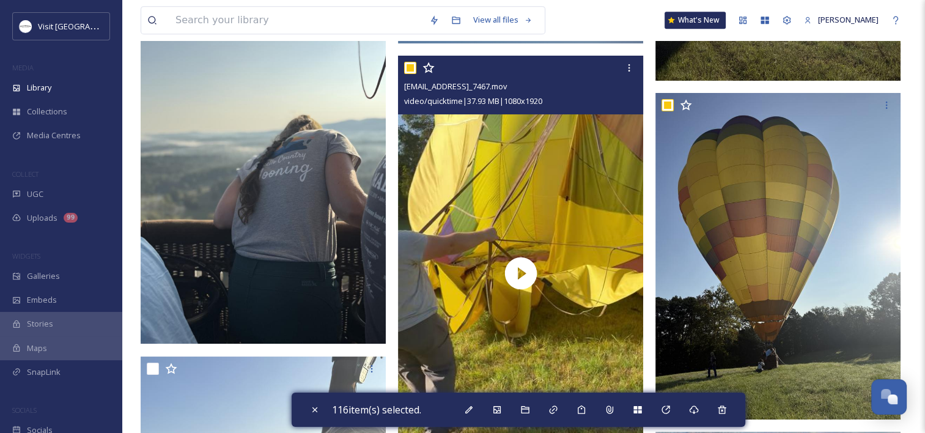
click at [412, 62] on input "checkbox" at bounding box center [410, 68] width 12 height 12
checkbox input "false"
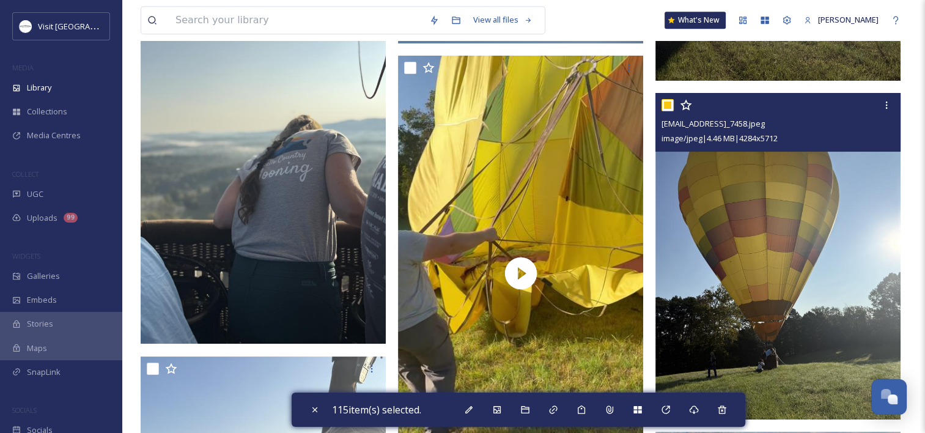
click at [675, 105] on div at bounding box center [780, 105] width 236 height 22
click at [670, 100] on input "checkbox" at bounding box center [668, 105] width 12 height 12
checkbox input "false"
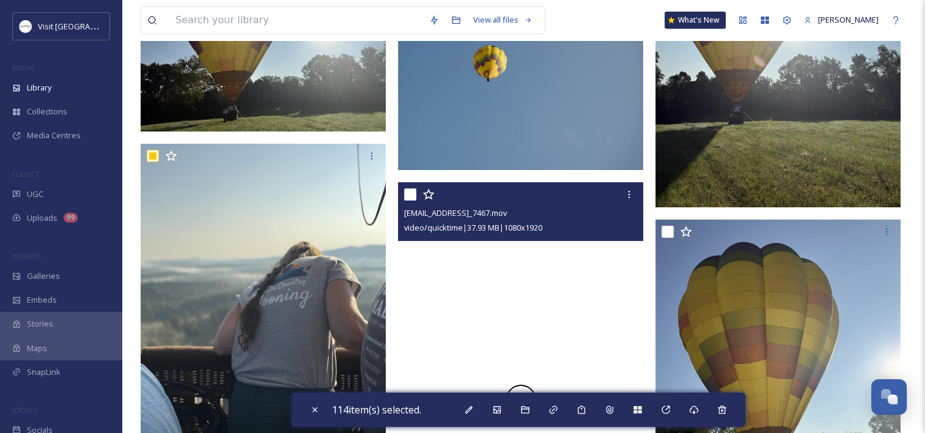
scroll to position [9785, 0]
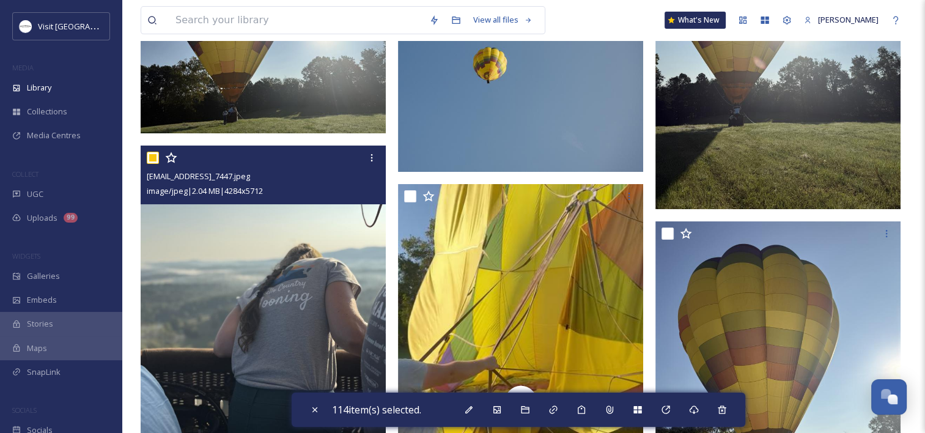
click at [154, 157] on input "checkbox" at bounding box center [153, 158] width 12 height 12
checkbox input "false"
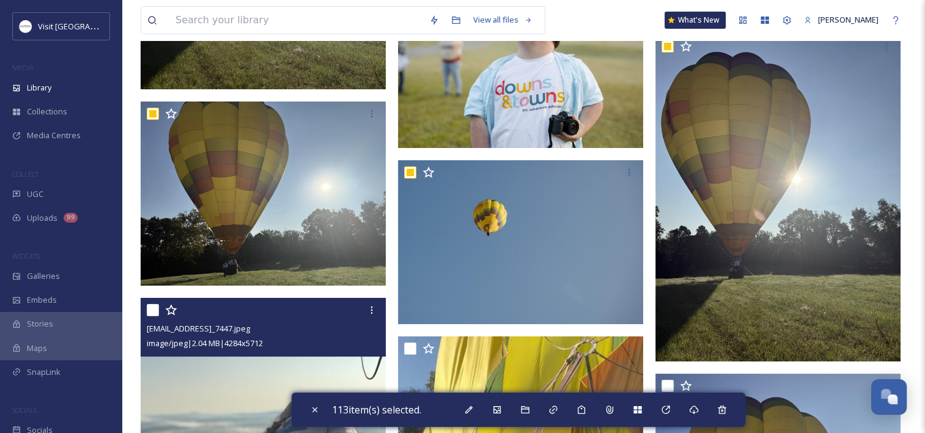
scroll to position [9631, 0]
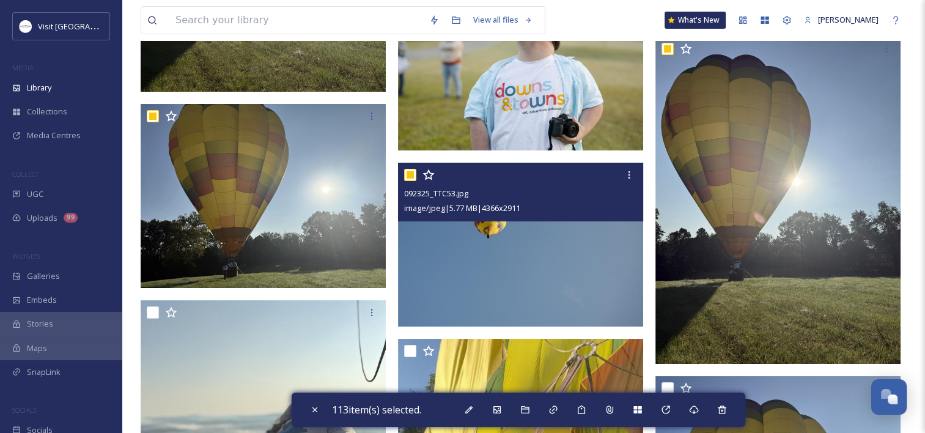
click at [412, 176] on input "checkbox" at bounding box center [410, 175] width 12 height 12
checkbox input "false"
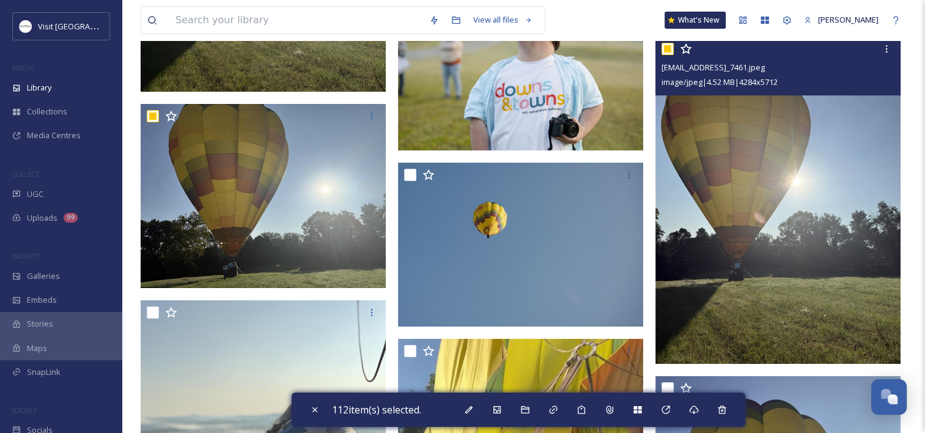
click at [664, 47] on input "checkbox" at bounding box center [668, 49] width 12 height 12
checkbox input "false"
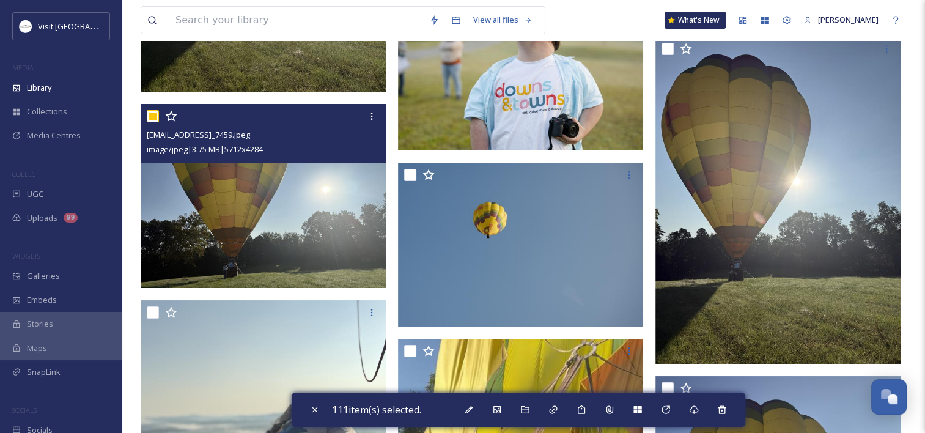
click at [152, 114] on input "checkbox" at bounding box center [153, 116] width 12 height 12
checkbox input "false"
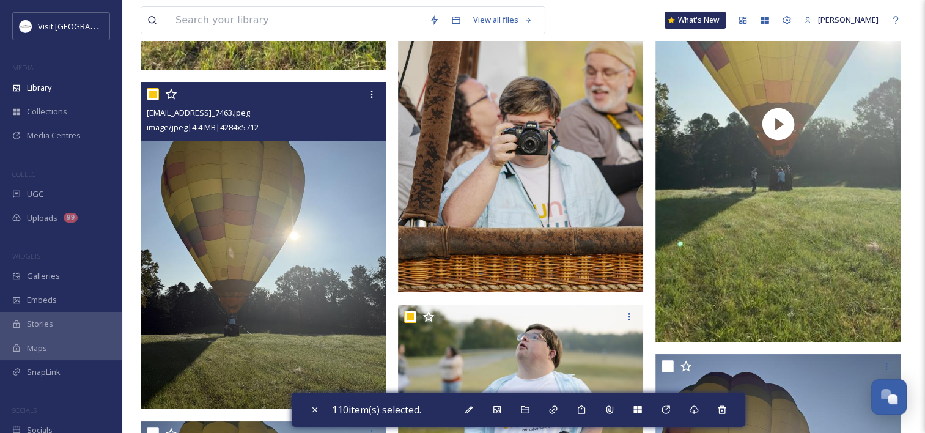
scroll to position [9314, 0]
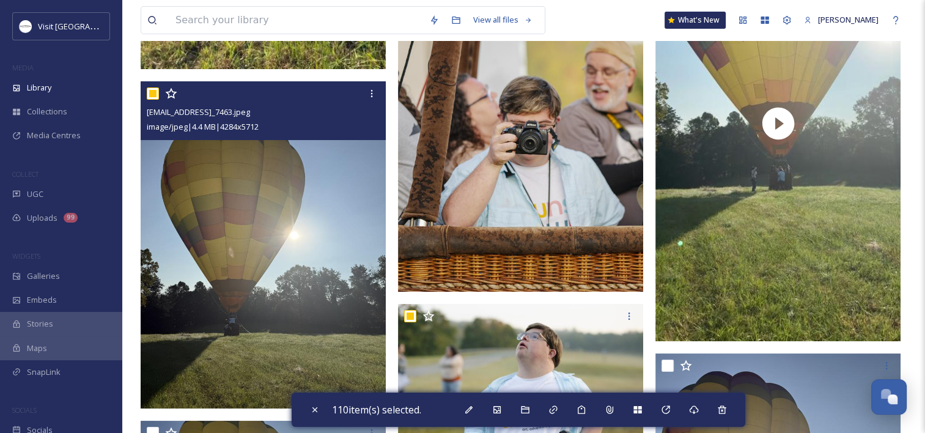
click at [154, 93] on input "checkbox" at bounding box center [153, 93] width 12 height 12
checkbox input "false"
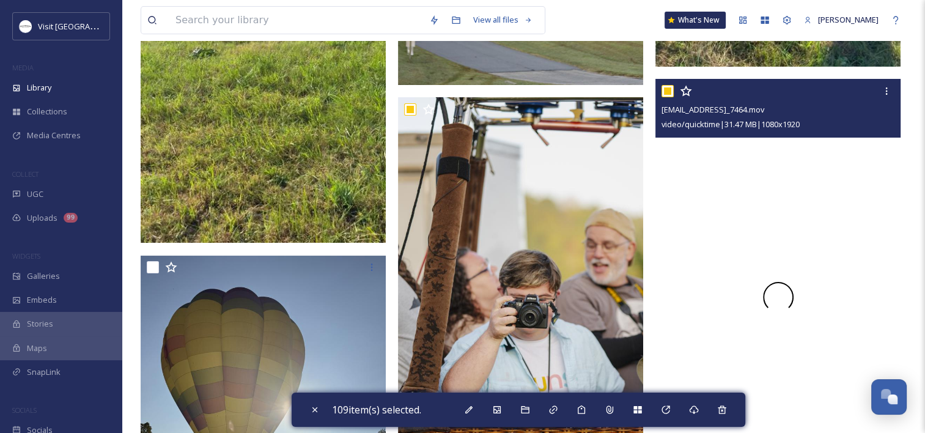
scroll to position [9160, 0]
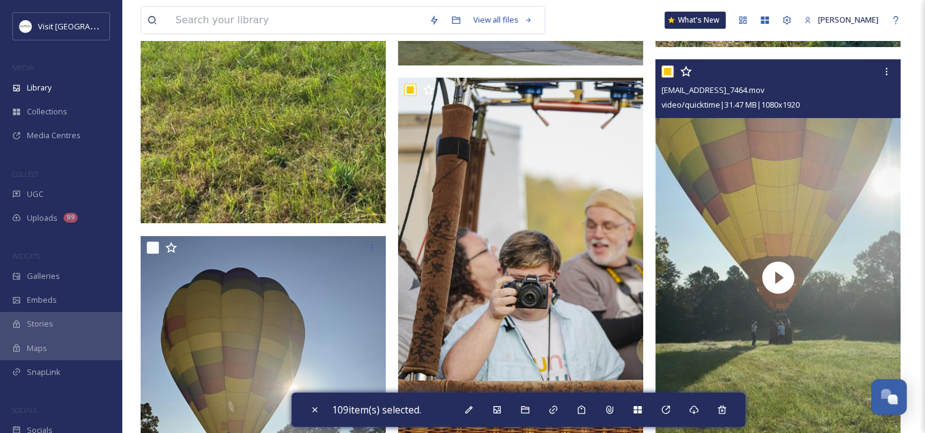
click at [668, 73] on input "checkbox" at bounding box center [668, 71] width 12 height 12
checkbox input "false"
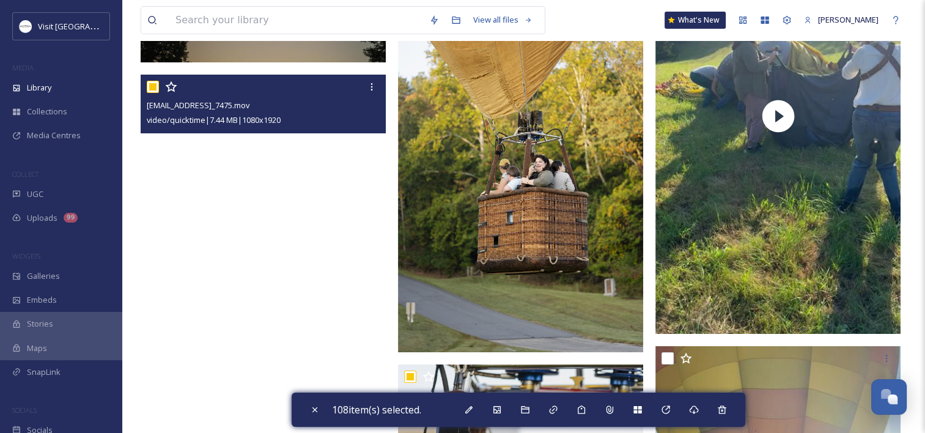
scroll to position [8872, 0]
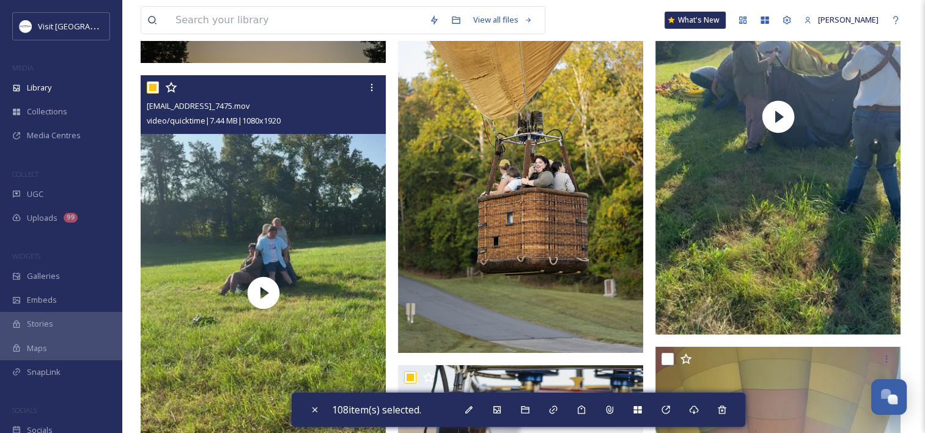
click at [152, 88] on input "checkbox" at bounding box center [153, 87] width 12 height 12
checkbox input "false"
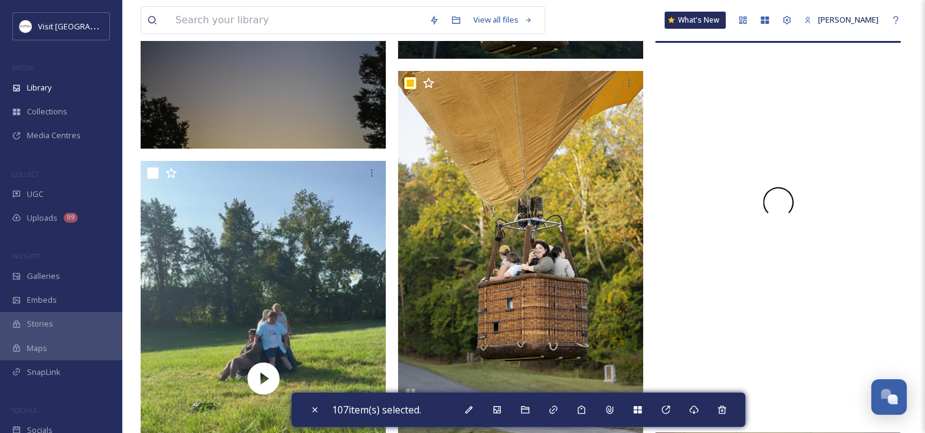
scroll to position [8662, 0]
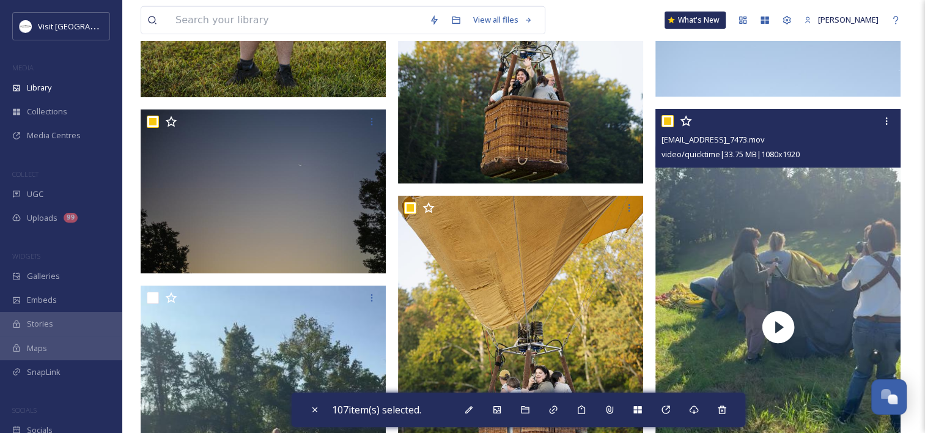
click at [670, 117] on input "checkbox" at bounding box center [668, 121] width 12 height 12
checkbox input "false"
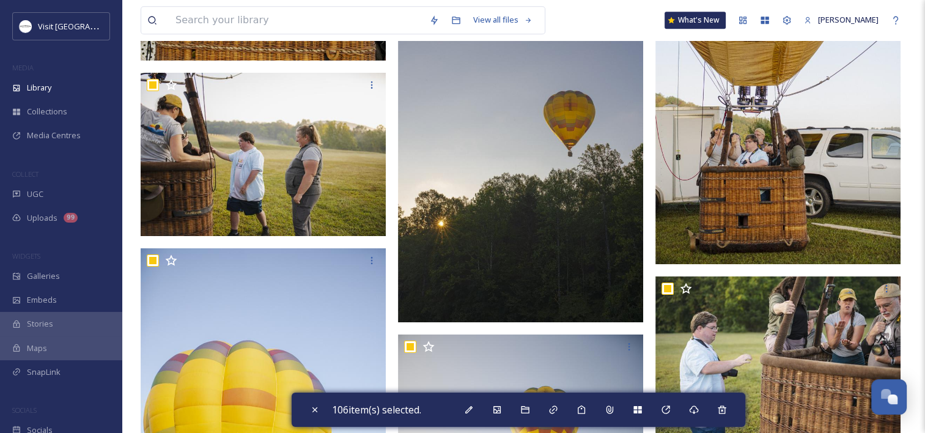
scroll to position [5772, 0]
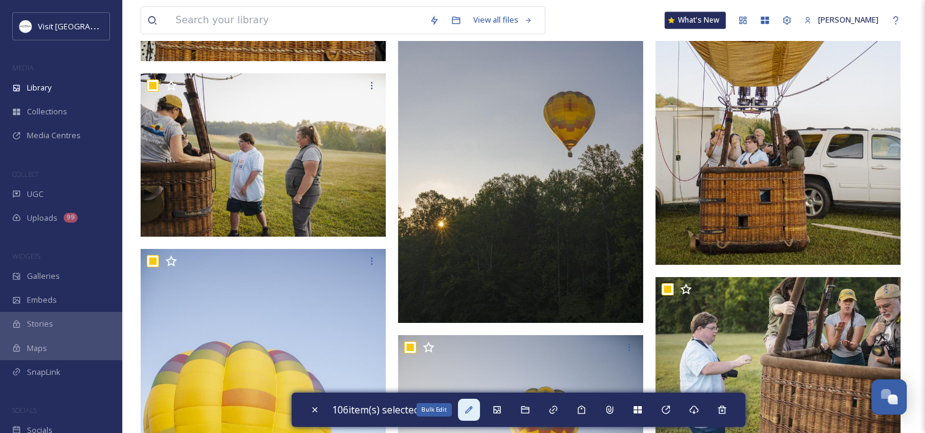
click at [474, 412] on icon at bounding box center [469, 410] width 10 height 10
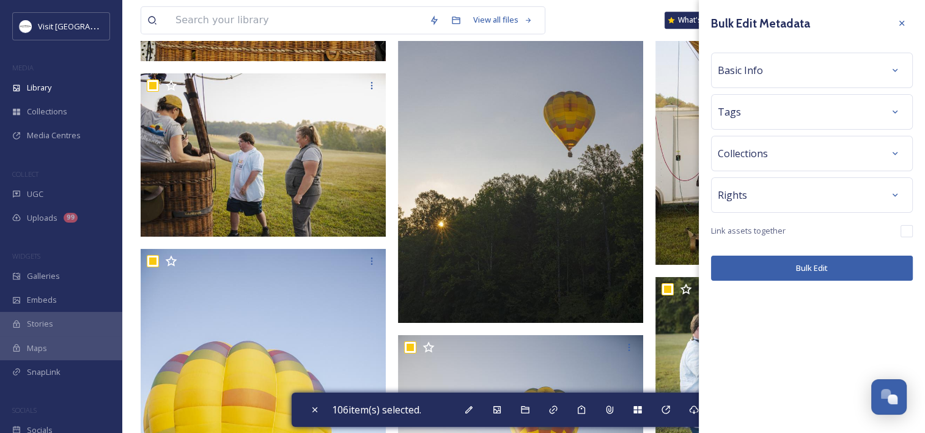
click at [774, 190] on div "Rights" at bounding box center [812, 195] width 188 height 22
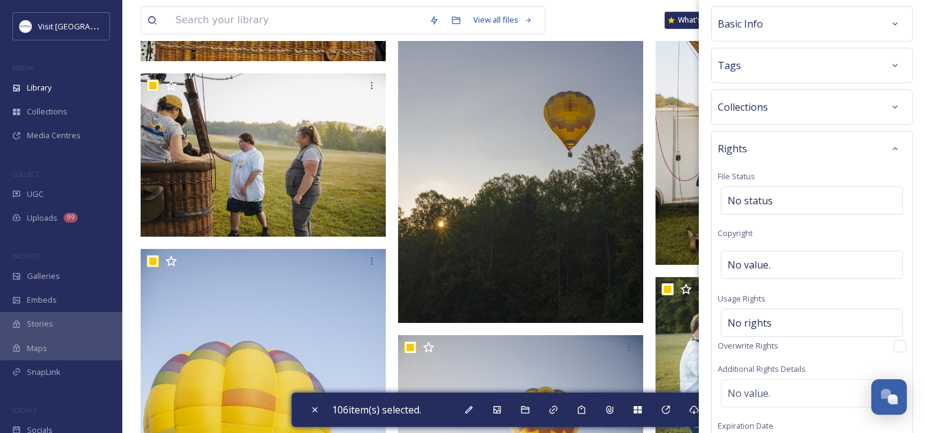
scroll to position [54, 0]
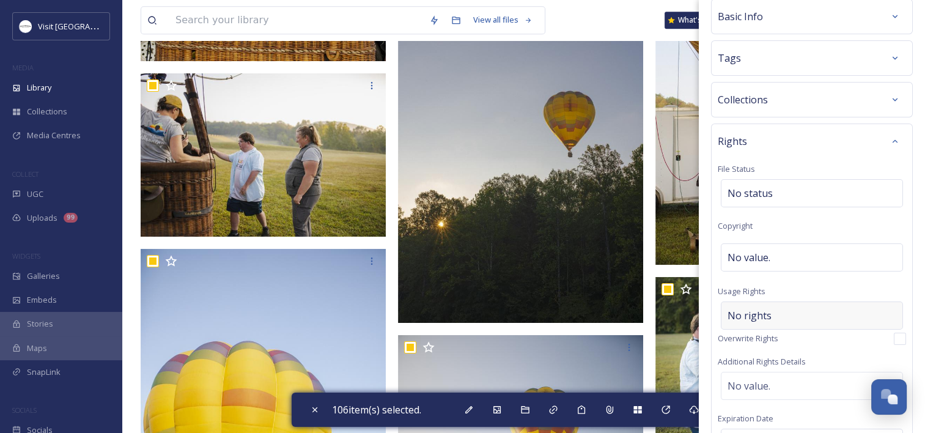
click at [799, 307] on div "No rights" at bounding box center [812, 316] width 182 height 28
click at [804, 311] on input at bounding box center [792, 318] width 135 height 27
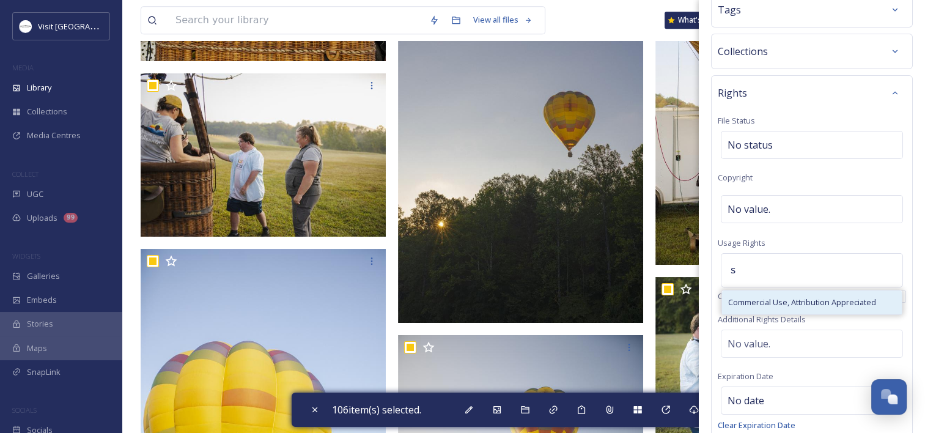
type input "s"
click at [789, 291] on div "Commercial Use, Attribution Appreciated" at bounding box center [812, 303] width 180 height 24
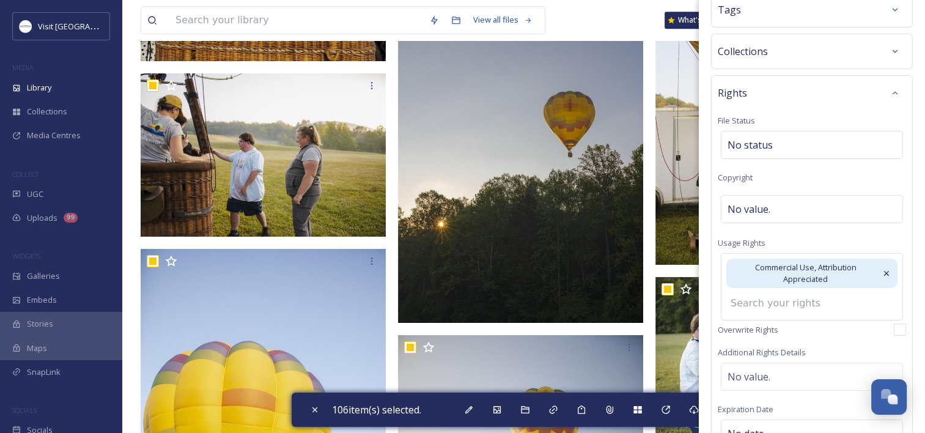
click at [783, 304] on input at bounding box center [792, 303] width 135 height 27
type input "I"
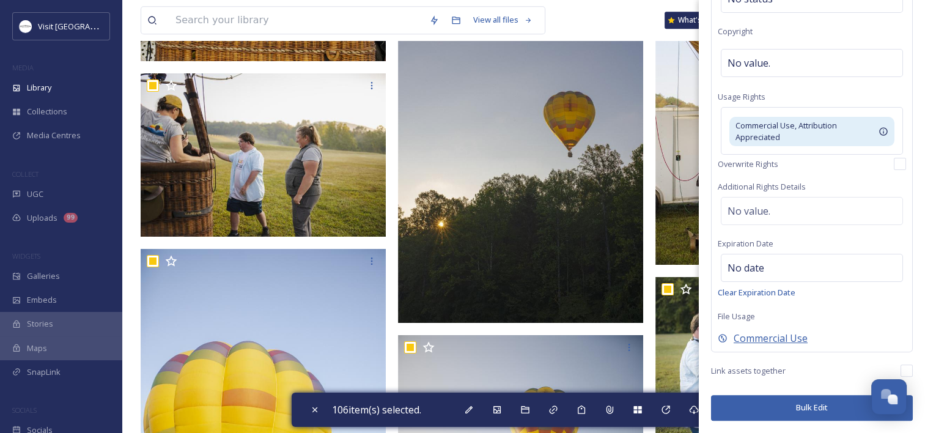
click at [790, 341] on span "Commercial Use" at bounding box center [771, 338] width 74 height 15
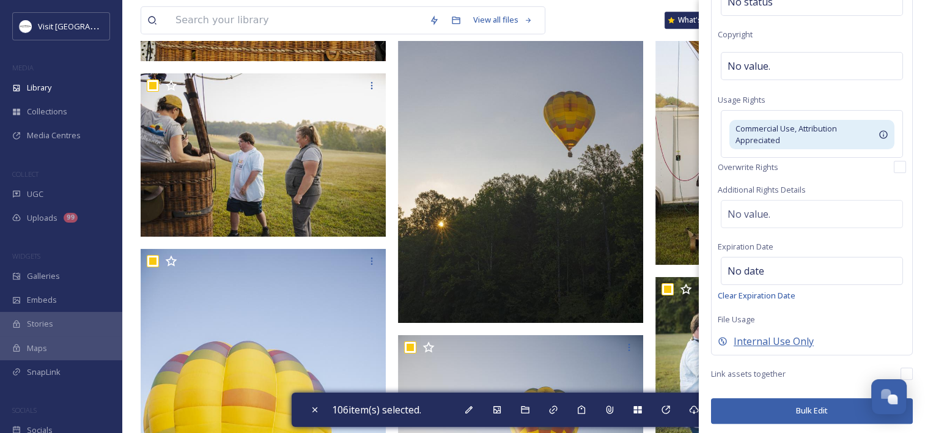
click at [790, 341] on span "Internal Use Only" at bounding box center [774, 341] width 80 height 15
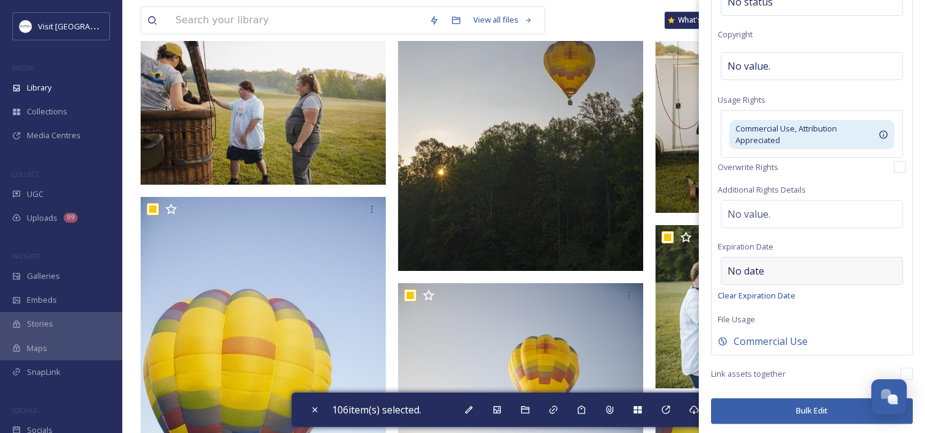
scroll to position [5831, 0]
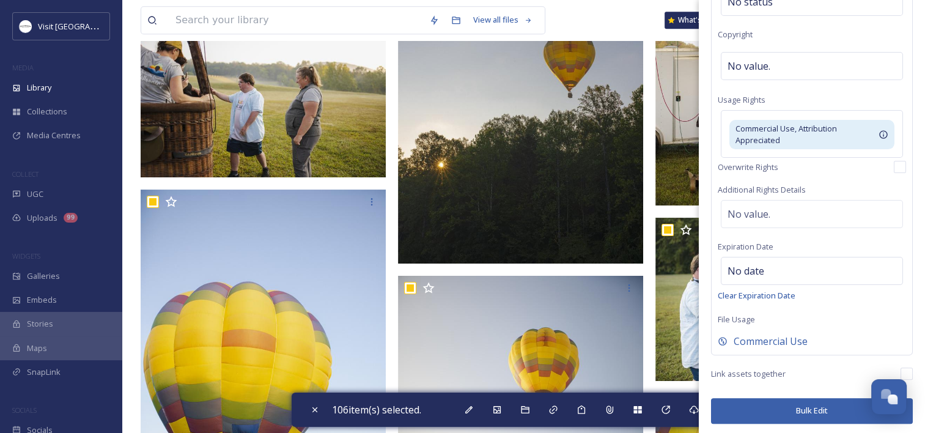
click at [786, 369] on div "Link assets together" at bounding box center [812, 374] width 202 height 12
click at [901, 368] on input "checkbox" at bounding box center [907, 374] width 12 height 12
checkbox input "true"
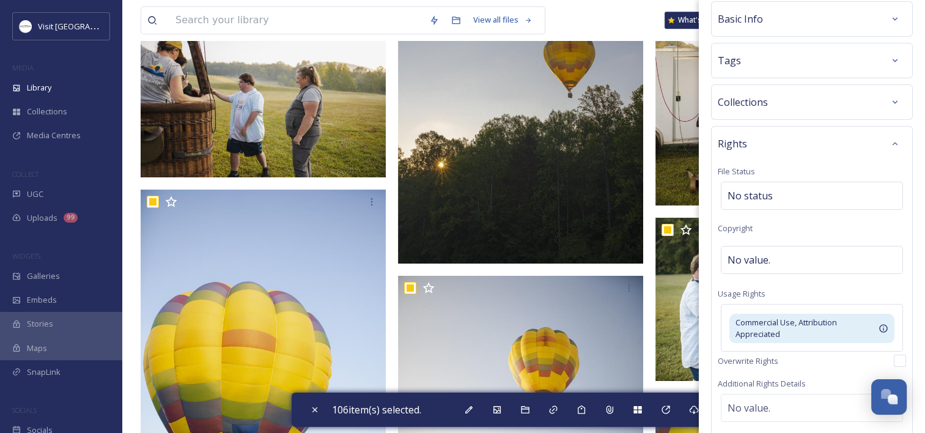
scroll to position [49, 0]
click at [739, 191] on span "No status" at bounding box center [750, 198] width 45 height 15
click at [739, 191] on input at bounding box center [789, 198] width 135 height 27
type input "g"
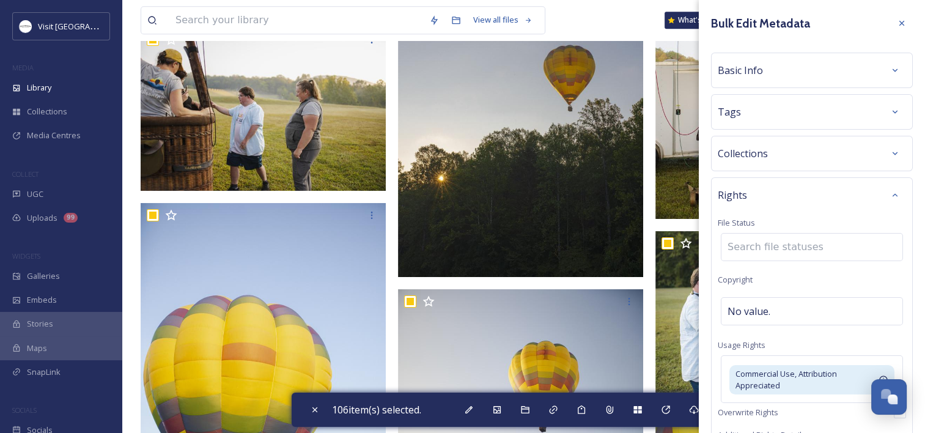
scroll to position [5830, 0]
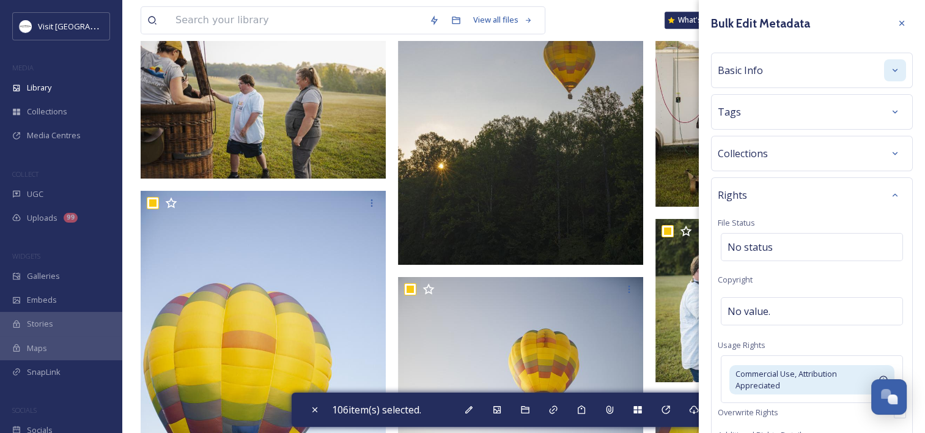
click at [891, 74] on icon at bounding box center [896, 70] width 10 height 10
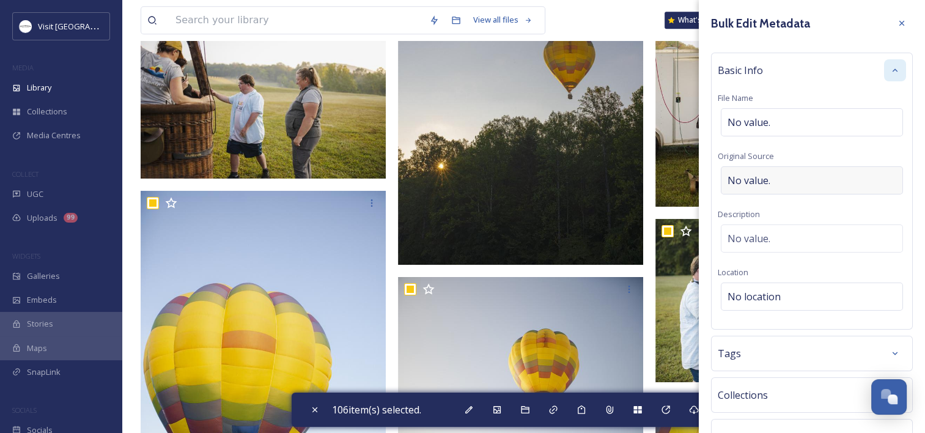
click at [780, 181] on div "No value." at bounding box center [812, 180] width 182 height 28
click at [780, 181] on input at bounding box center [812, 180] width 188 height 28
click at [760, 284] on div "No location" at bounding box center [812, 297] width 182 height 28
click at [761, 291] on input at bounding box center [812, 296] width 181 height 27
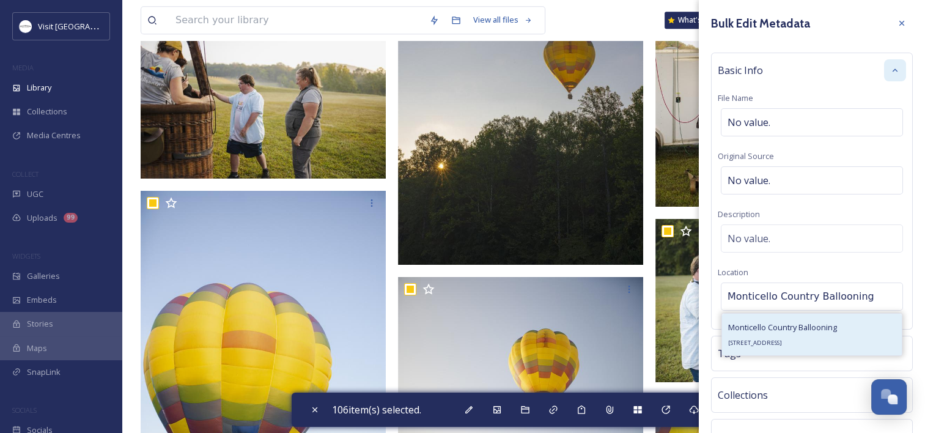
type input "Monticello Country Ballooning"
click at [776, 329] on span "Monticello Country Ballooning" at bounding box center [782, 327] width 109 height 11
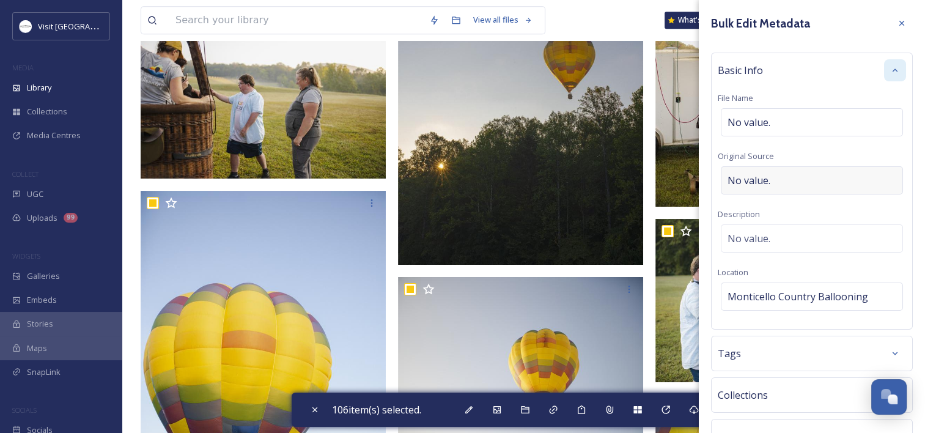
click at [773, 177] on div "No value." at bounding box center [812, 180] width 182 height 28
click at [773, 177] on input at bounding box center [812, 180] width 188 height 28
click at [758, 179] on input at bounding box center [812, 180] width 188 height 28
type input "[PERSON_NAME]"
click at [802, 177] on div "[PERSON_NAME]" at bounding box center [812, 180] width 182 height 28
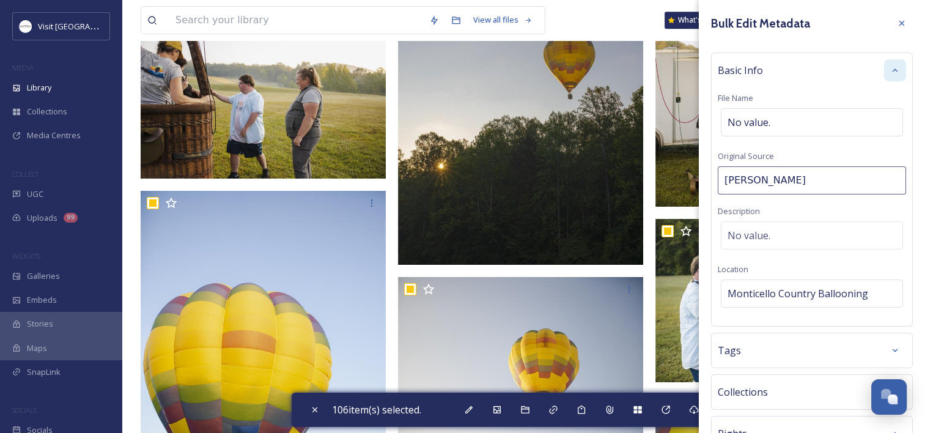
type input "[PERSON_NAME]"
click at [807, 240] on div "No value." at bounding box center [812, 235] width 182 height 28
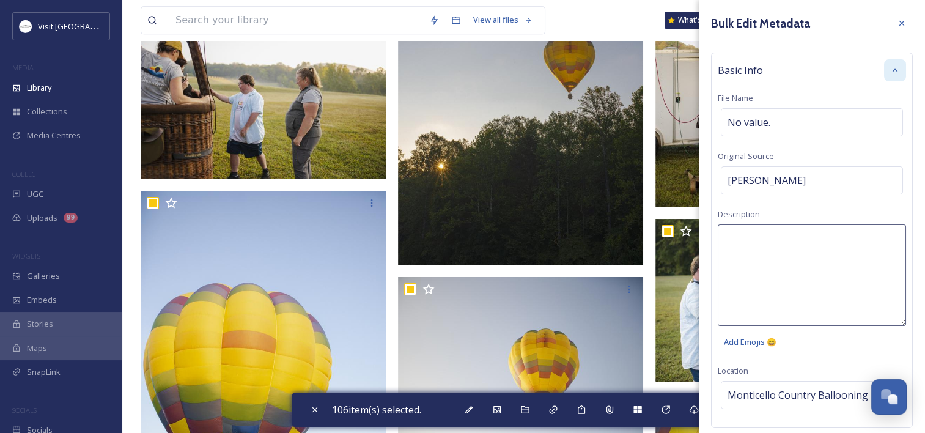
click at [789, 247] on textarea at bounding box center [812, 275] width 188 height 102
paste textarea "[URL][DOMAIN_NAME]"
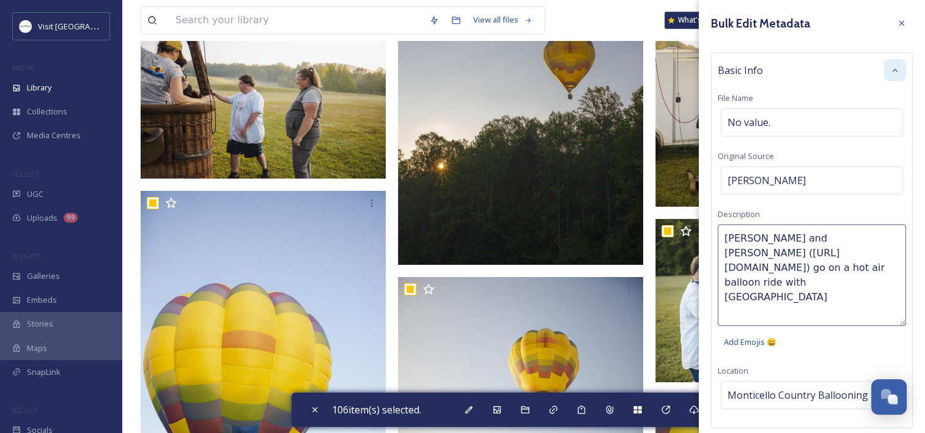
type textarea "[PERSON_NAME] and [PERSON_NAME] ([URL][DOMAIN_NAME]) go on a hot air balloon ri…"
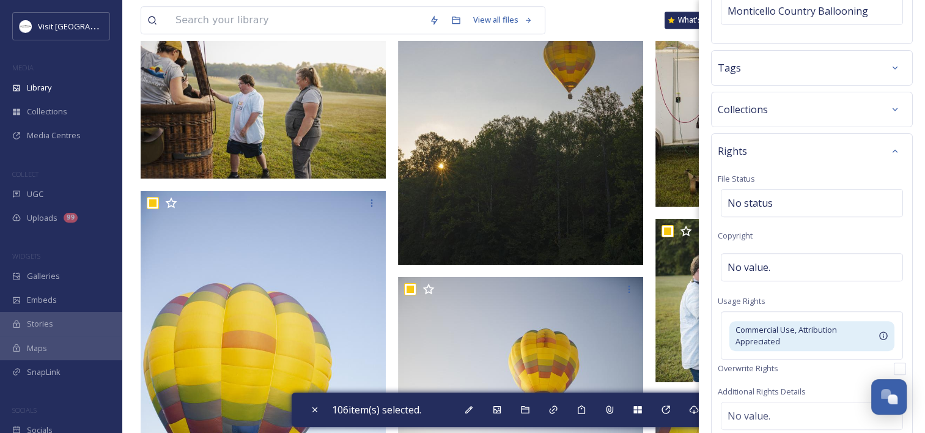
scroll to position [584, 0]
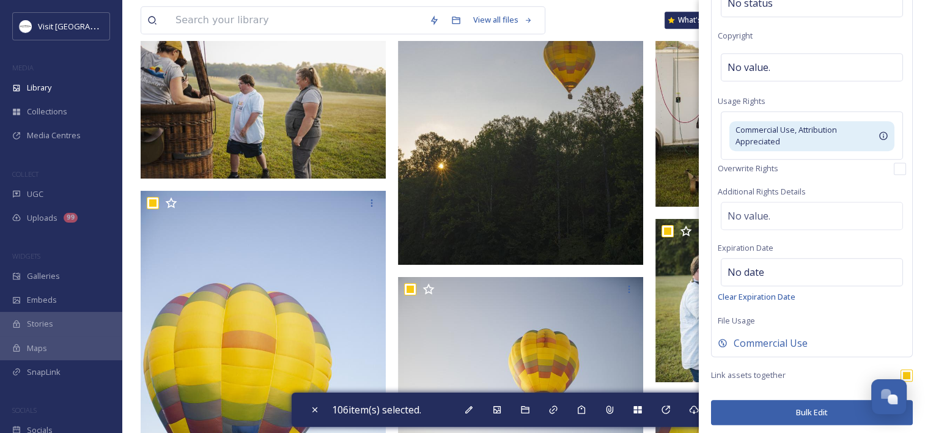
click at [820, 409] on button "Bulk Edit" at bounding box center [812, 412] width 202 height 25
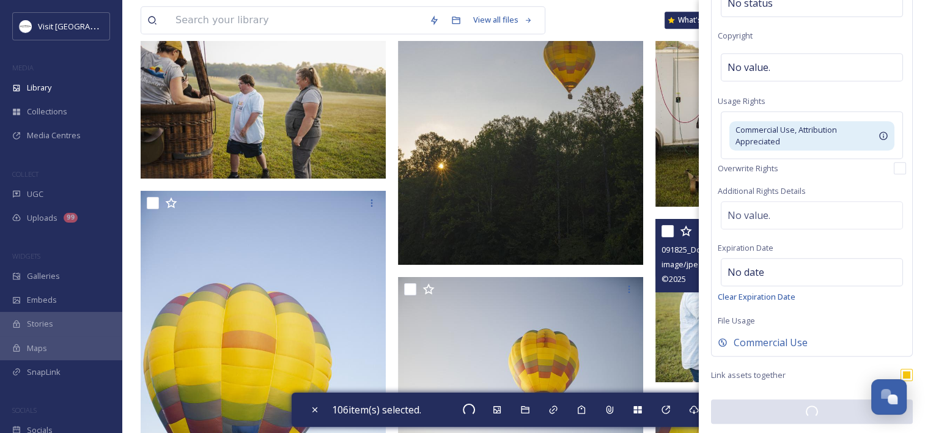
checkbox input "false"
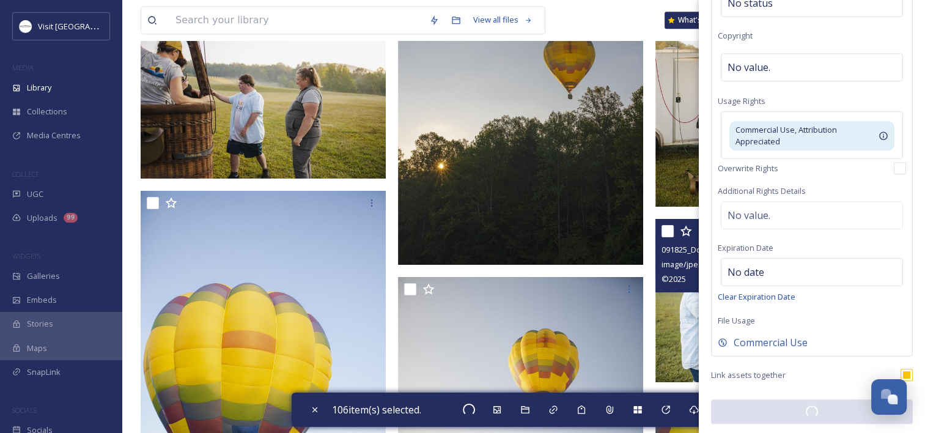
checkbox input "false"
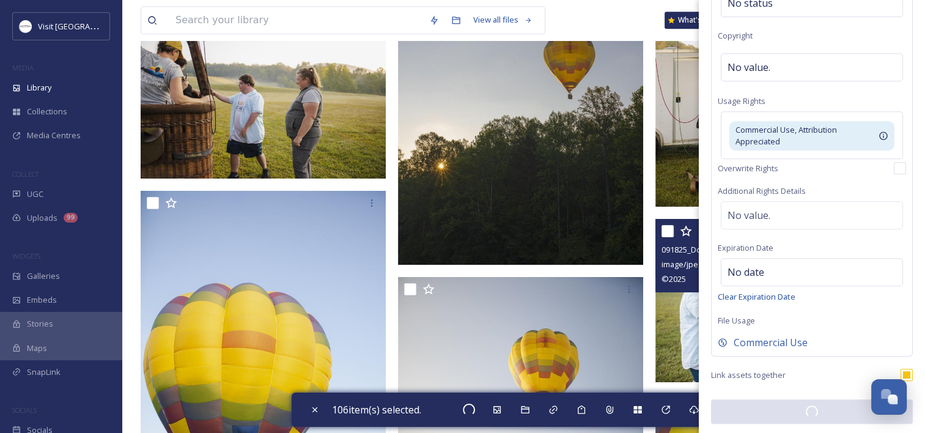
checkbox input "false"
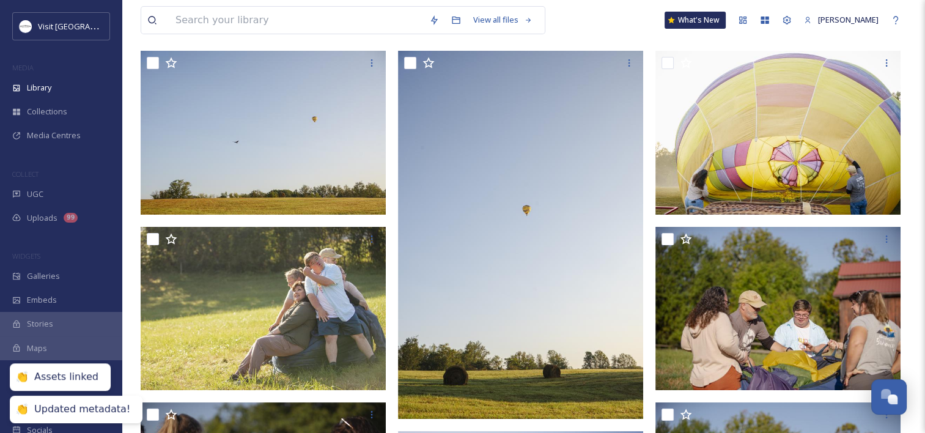
scroll to position [0, 0]
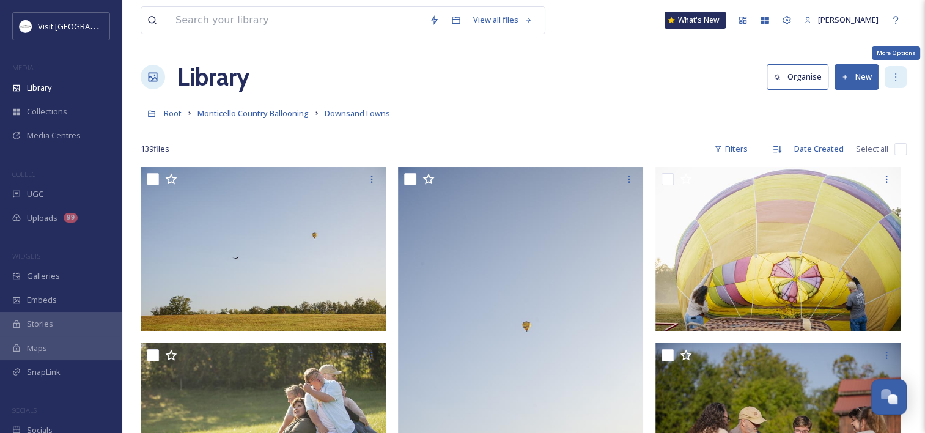
click at [895, 76] on icon at bounding box center [896, 77] width 10 height 10
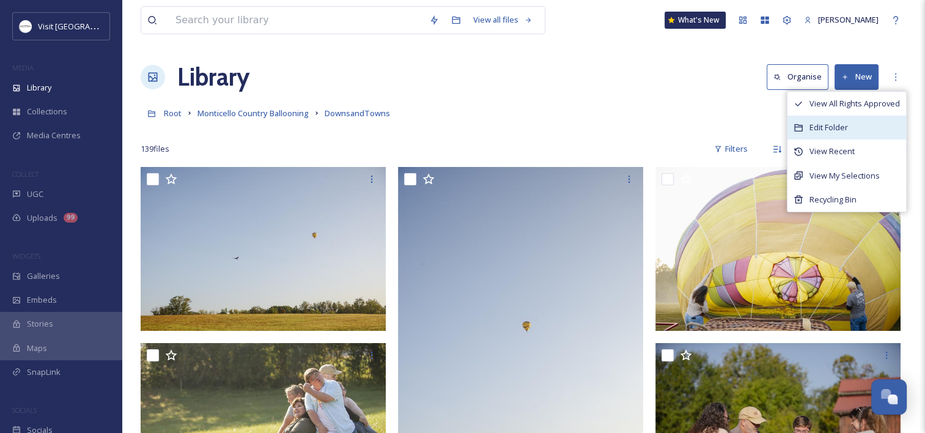
click at [848, 120] on div "Edit Folder" at bounding box center [847, 128] width 119 height 24
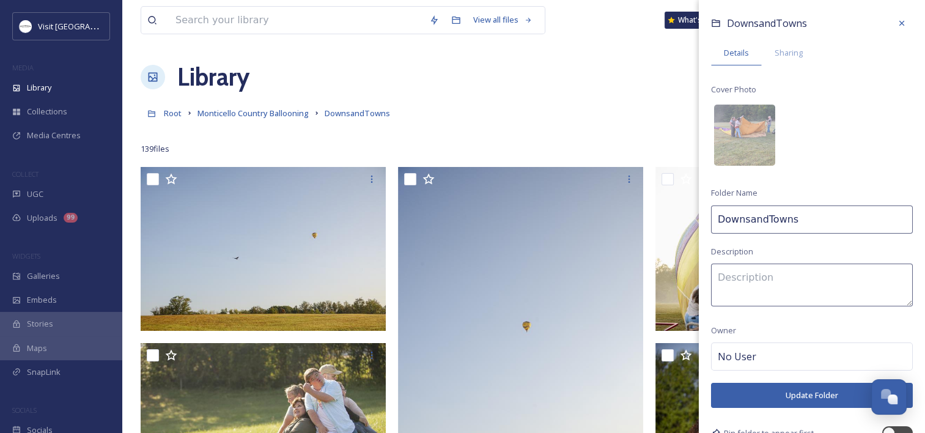
click at [799, 217] on input "DownsandTowns" at bounding box center [812, 220] width 202 height 28
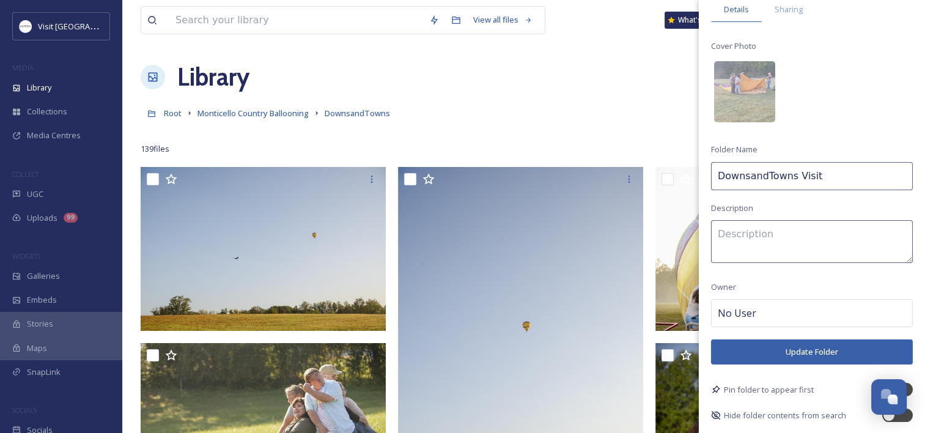
click at [764, 347] on button "Update Folder" at bounding box center [812, 351] width 202 height 25
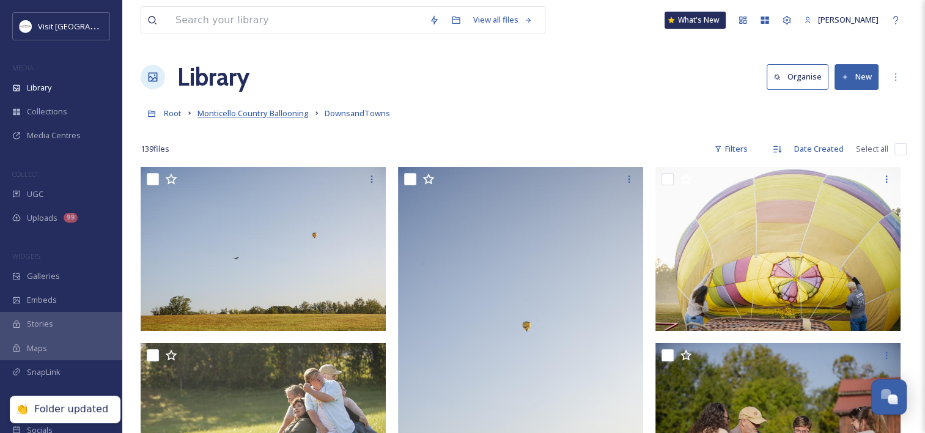
click at [262, 115] on span "Monticello Country Ballooning" at bounding box center [253, 113] width 111 height 11
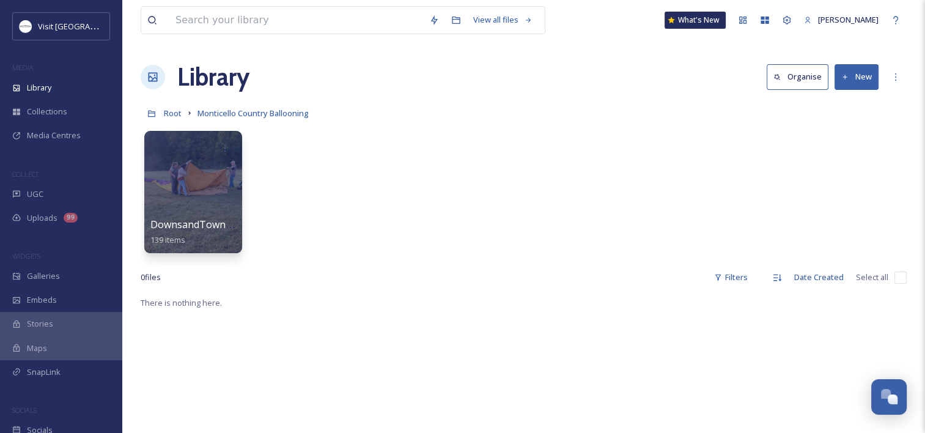
click at [862, 78] on button "New" at bounding box center [857, 76] width 44 height 25
click at [841, 100] on span "File Upload" at bounding box center [851, 106] width 40 height 12
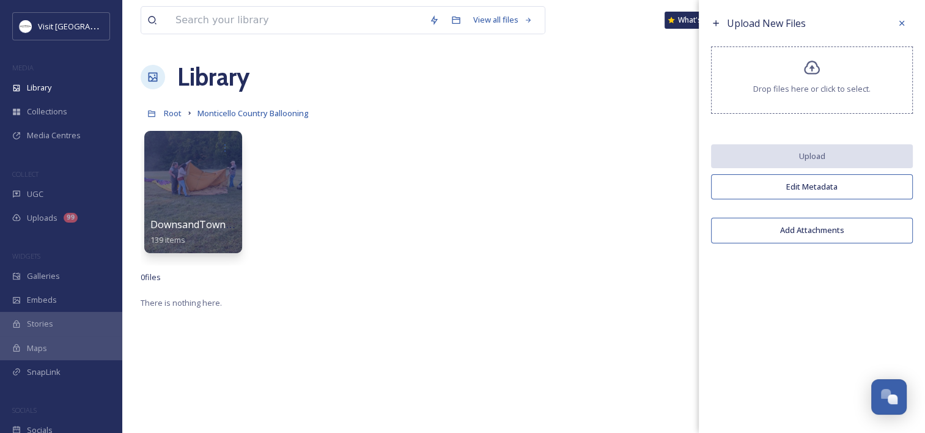
click at [820, 64] on icon at bounding box center [813, 68] width 18 height 18
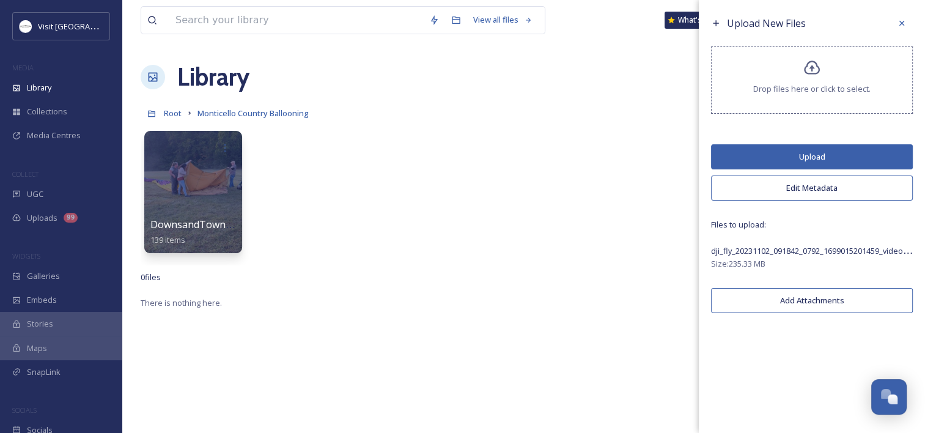
click at [820, 157] on button "Upload" at bounding box center [812, 156] width 202 height 25
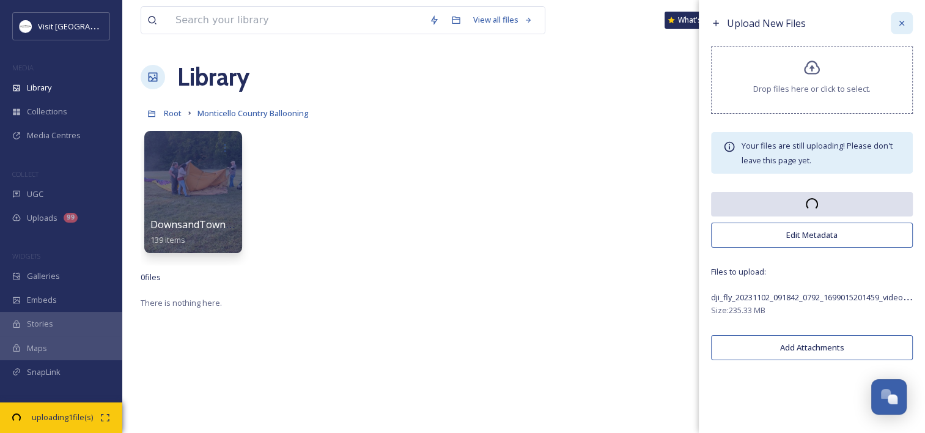
click at [903, 23] on icon at bounding box center [902, 23] width 10 height 10
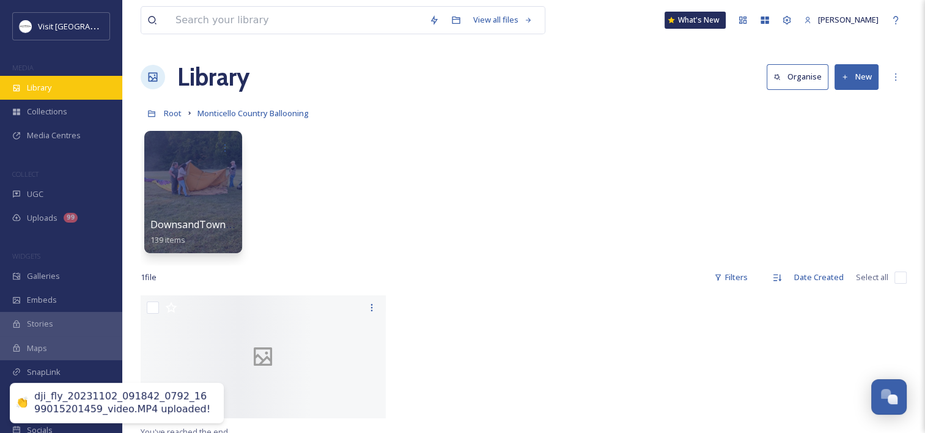
click at [61, 91] on div "Library" at bounding box center [61, 88] width 122 height 24
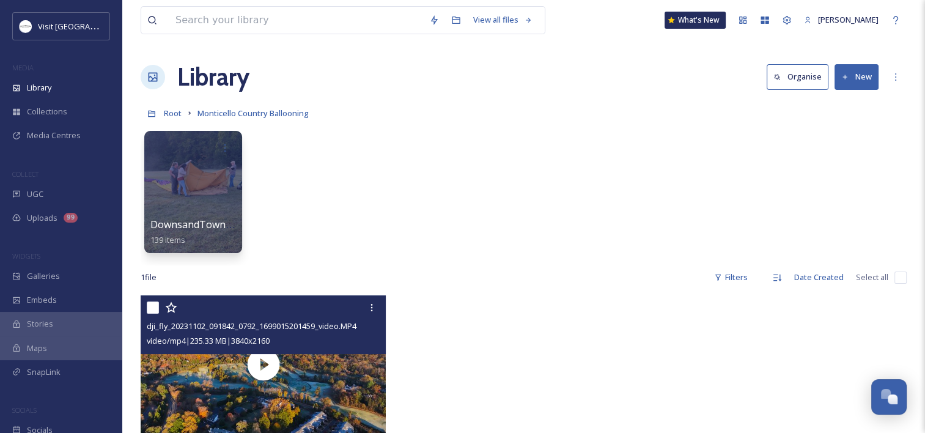
click at [301, 341] on div "video/mp4 | 235.33 MB | 3840 x 2160" at bounding box center [265, 340] width 236 height 15
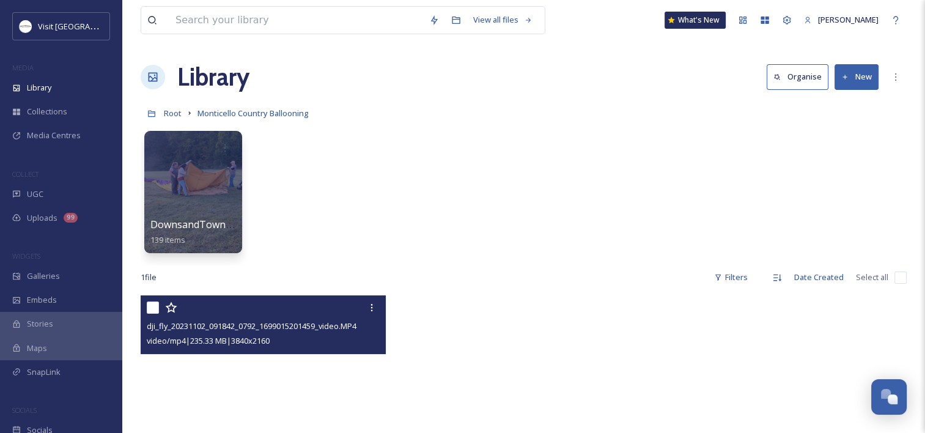
click at [317, 361] on video "dji_fly_20231102_091842_0792_1699015201459_video.MP4" at bounding box center [263, 364] width 245 height 138
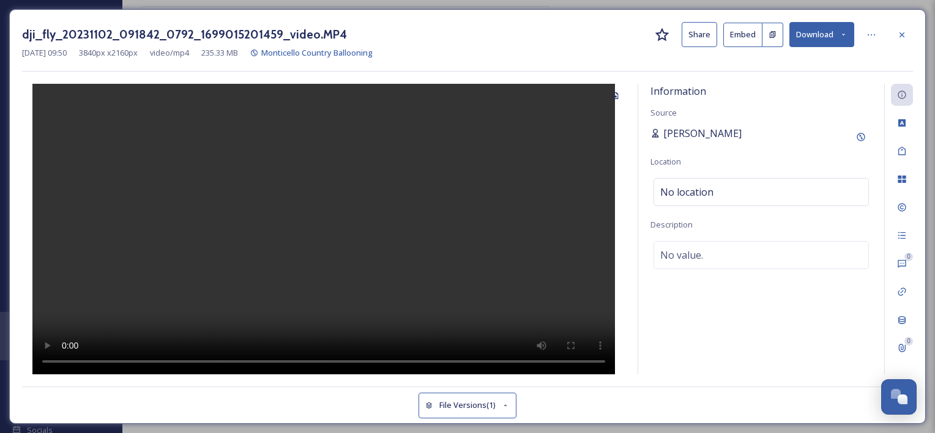
click at [724, 128] on span "[PERSON_NAME]" at bounding box center [702, 133] width 78 height 15
click at [683, 128] on span "[PERSON_NAME]" at bounding box center [702, 133] width 78 height 15
click at [861, 137] on icon at bounding box center [861, 137] width 10 height 10
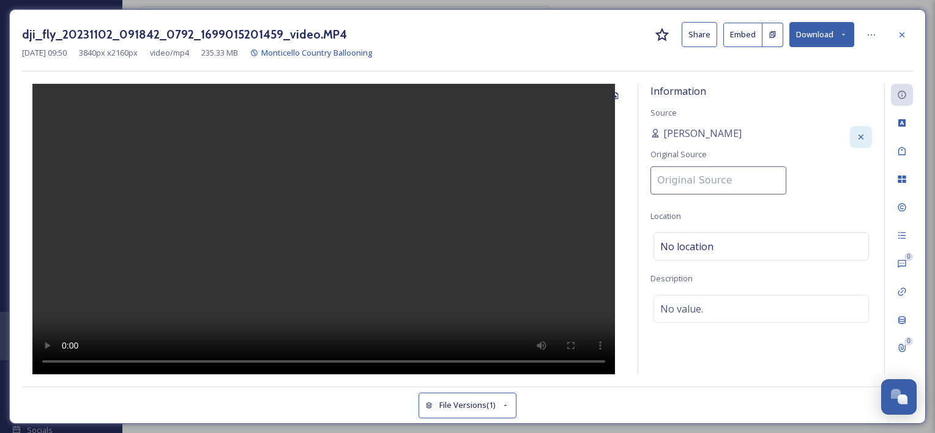
click at [683, 186] on input at bounding box center [718, 180] width 136 height 28
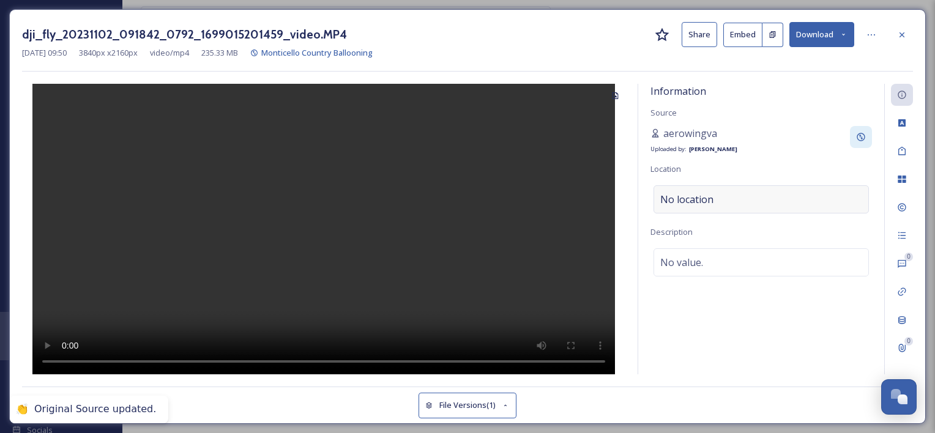
click at [700, 198] on span "No location" at bounding box center [686, 199] width 53 height 15
click at [700, 198] on input at bounding box center [761, 199] width 214 height 27
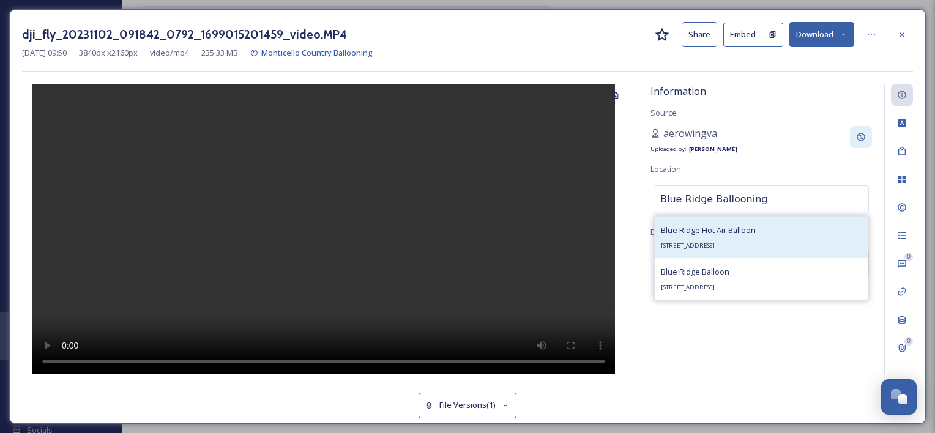
click at [706, 229] on span "Blue Ridge Hot Air Balloon" at bounding box center [708, 229] width 95 height 11
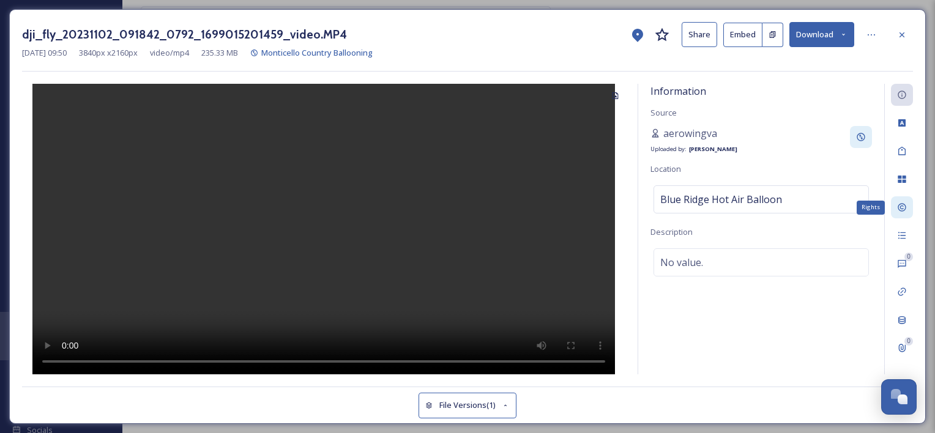
click at [898, 203] on icon at bounding box center [902, 207] width 10 height 10
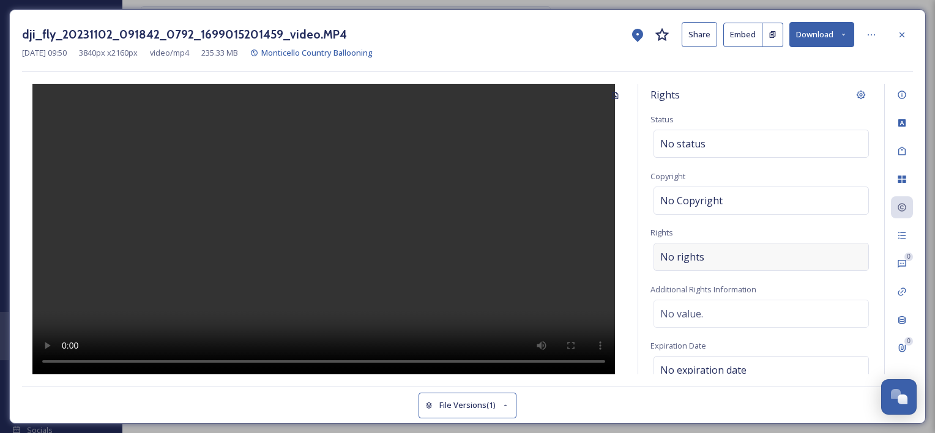
click at [686, 256] on span "No rights" at bounding box center [682, 257] width 44 height 15
click at [692, 254] on input at bounding box center [724, 259] width 135 height 27
click at [706, 252] on input at bounding box center [724, 259] width 135 height 27
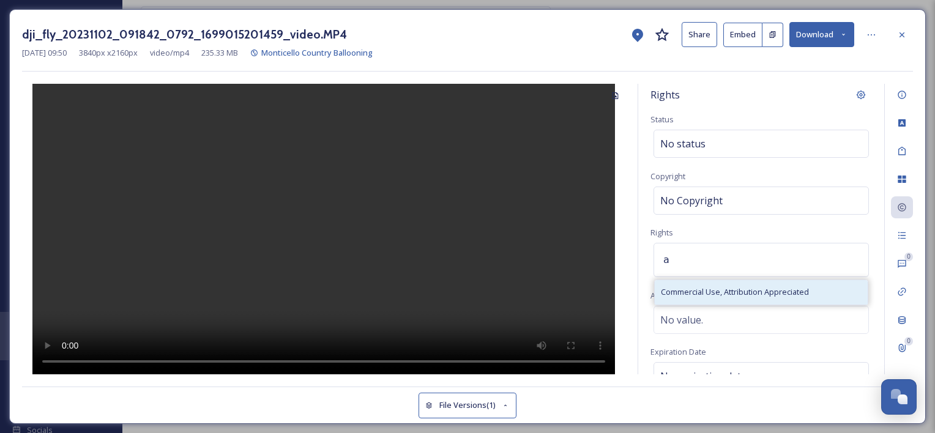
click at [727, 292] on span "Commercial Use, Attribution Appreciated" at bounding box center [735, 292] width 148 height 12
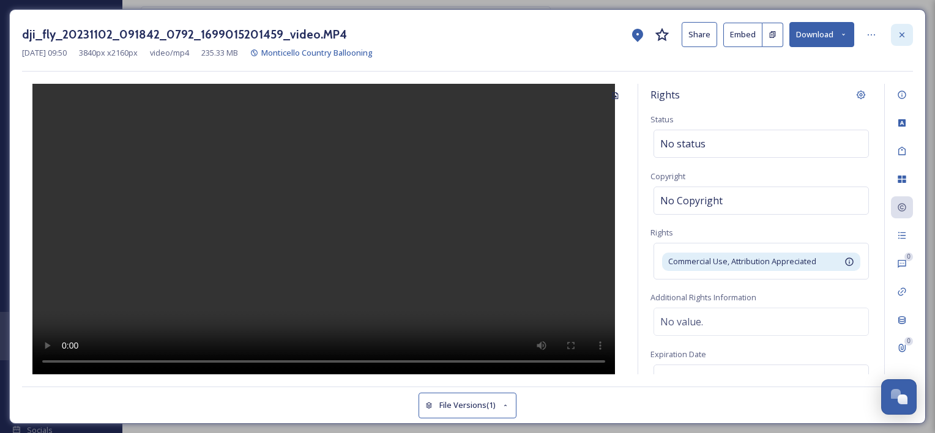
click at [900, 29] on div at bounding box center [902, 35] width 22 height 22
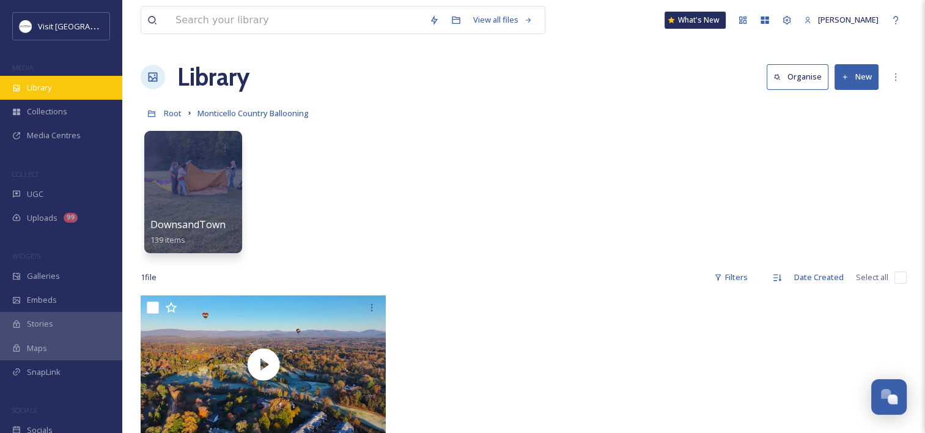
click at [29, 88] on span "Library" at bounding box center [39, 88] width 24 height 12
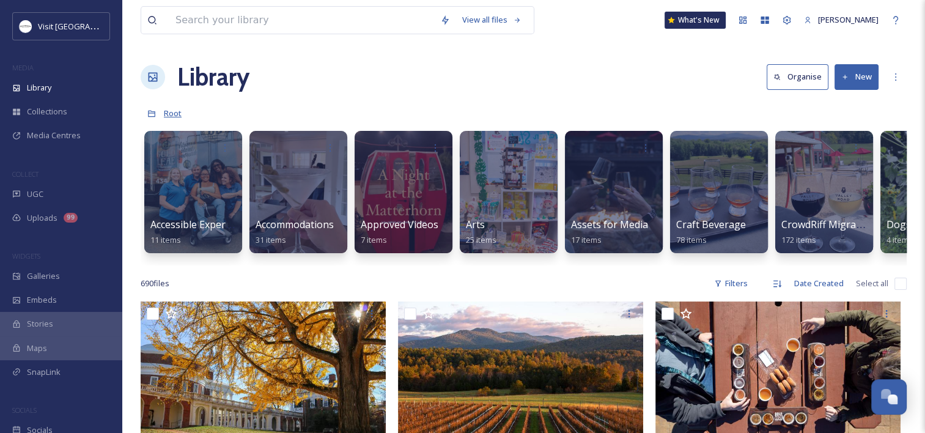
click at [176, 113] on span "Root" at bounding box center [173, 113] width 18 height 11
click at [73, 97] on div "Library" at bounding box center [61, 88] width 122 height 24
click at [194, 169] on div at bounding box center [193, 192] width 100 height 125
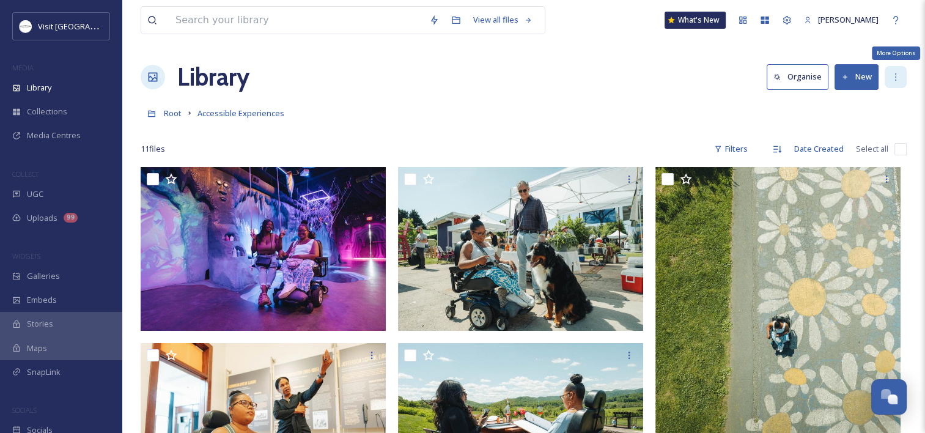
click at [893, 71] on div "More Options" at bounding box center [896, 77] width 22 height 22
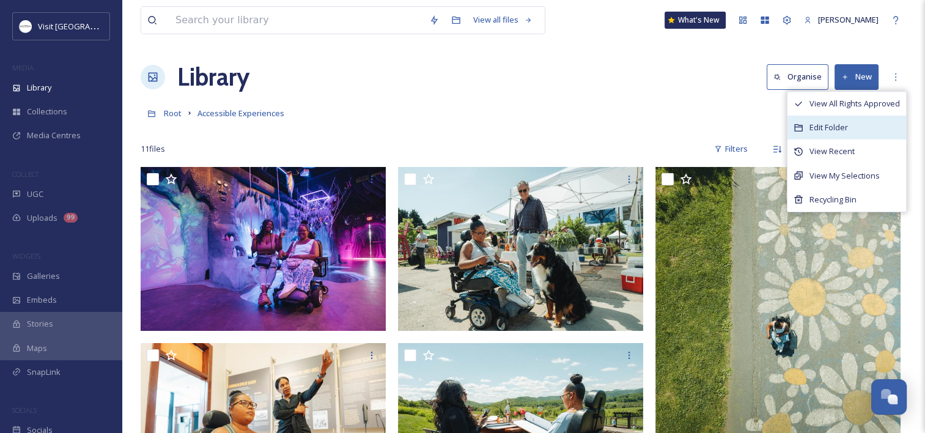
click at [849, 120] on div "Edit Folder" at bounding box center [847, 128] width 119 height 24
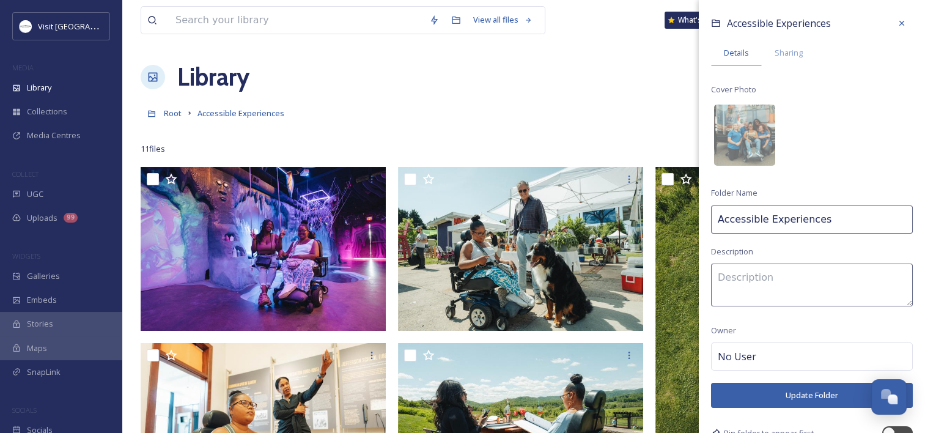
click at [816, 217] on input "Accessible Experiences" at bounding box center [812, 220] width 202 height 28
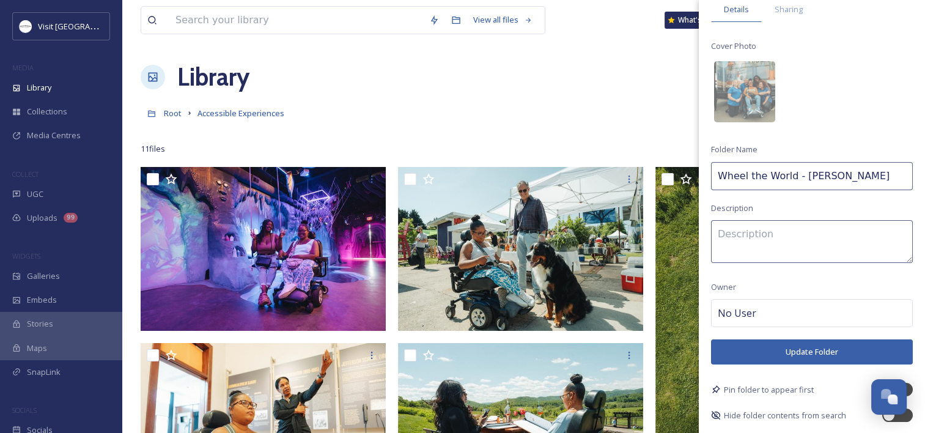
click at [791, 349] on button "Update Folder" at bounding box center [812, 351] width 202 height 25
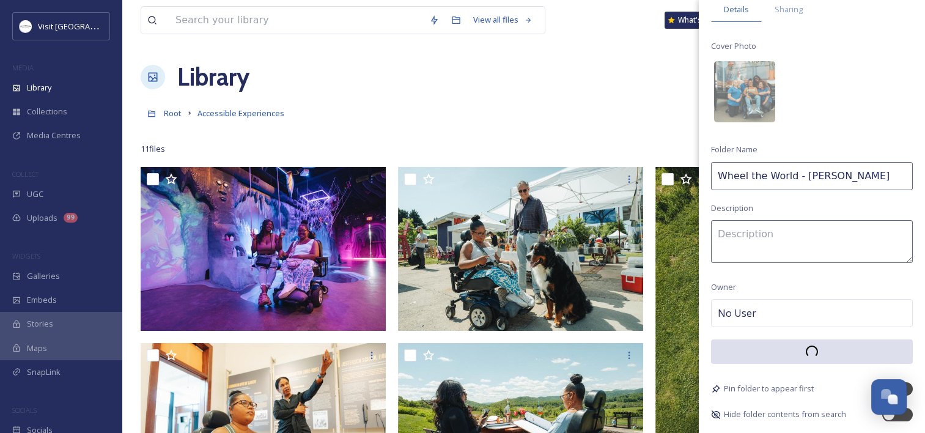
scroll to position [43, 0]
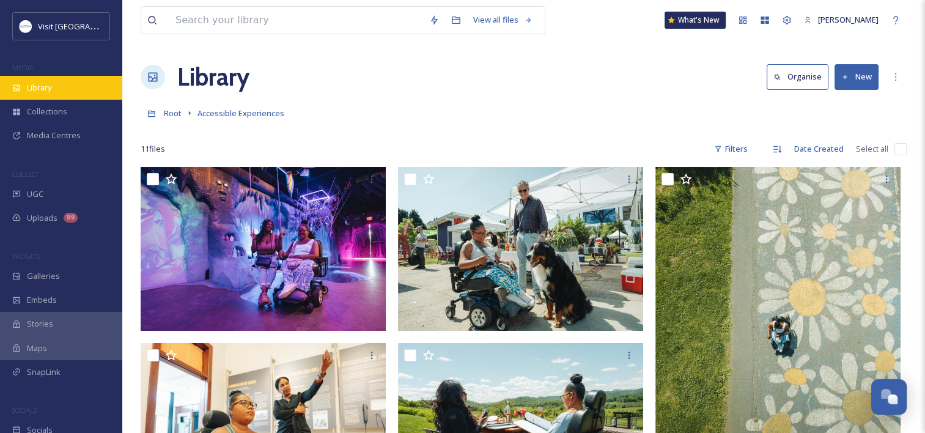
click at [36, 82] on span "Library" at bounding box center [39, 88] width 24 height 12
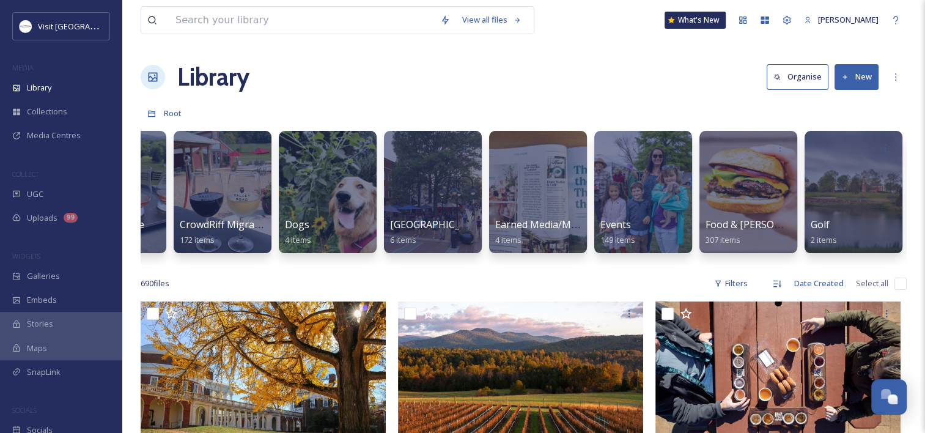
scroll to position [0, 463]
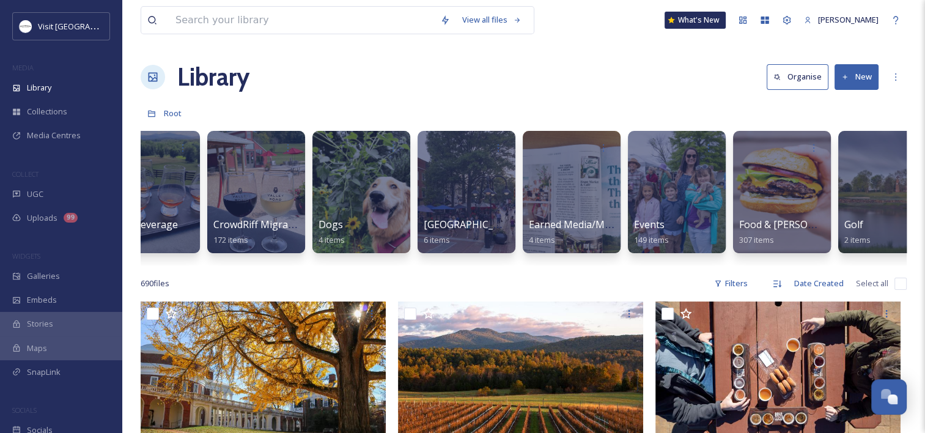
click at [873, 76] on button "New" at bounding box center [857, 76] width 44 height 25
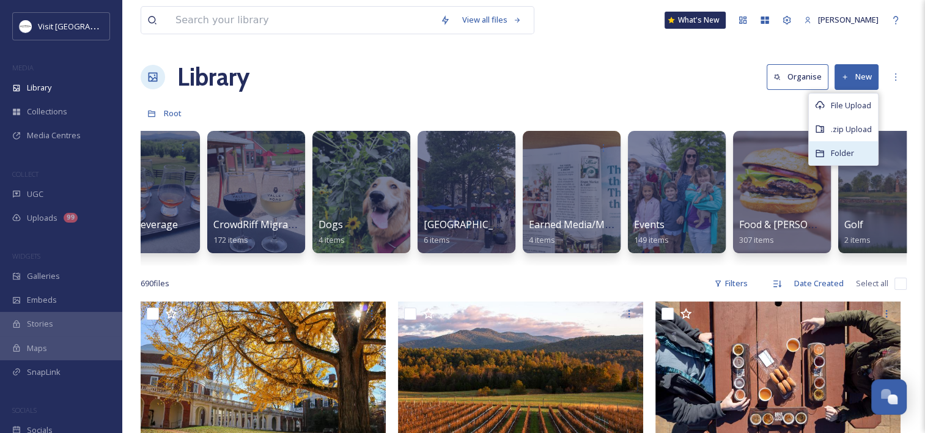
click at [839, 144] on div "Folder" at bounding box center [843, 153] width 69 height 24
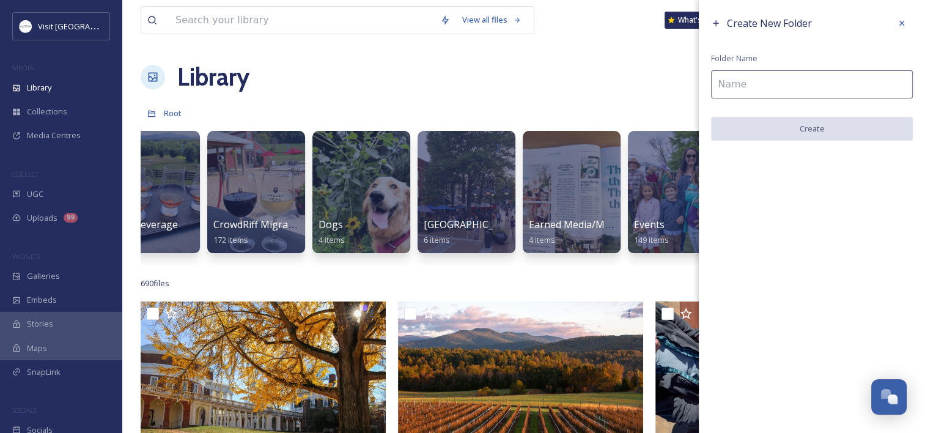
click at [804, 86] on input at bounding box center [812, 84] width 202 height 28
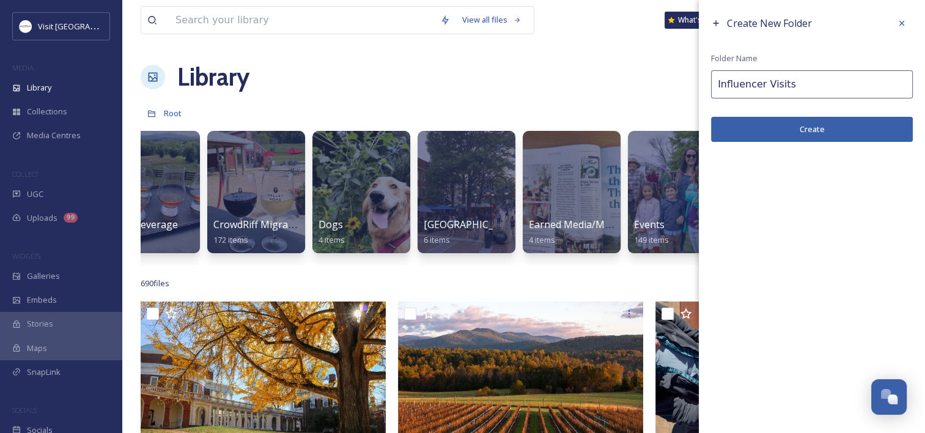
click at [810, 133] on button "Create" at bounding box center [812, 129] width 202 height 25
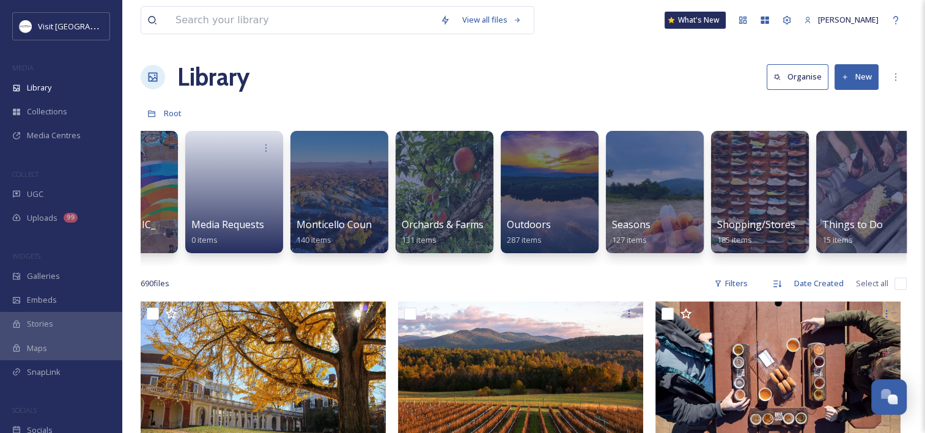
scroll to position [0, 2179]
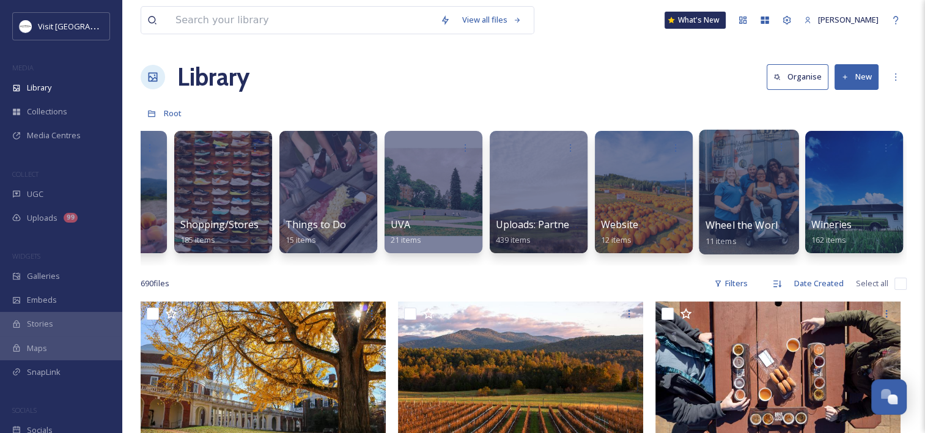
click at [746, 182] on div at bounding box center [749, 192] width 100 height 125
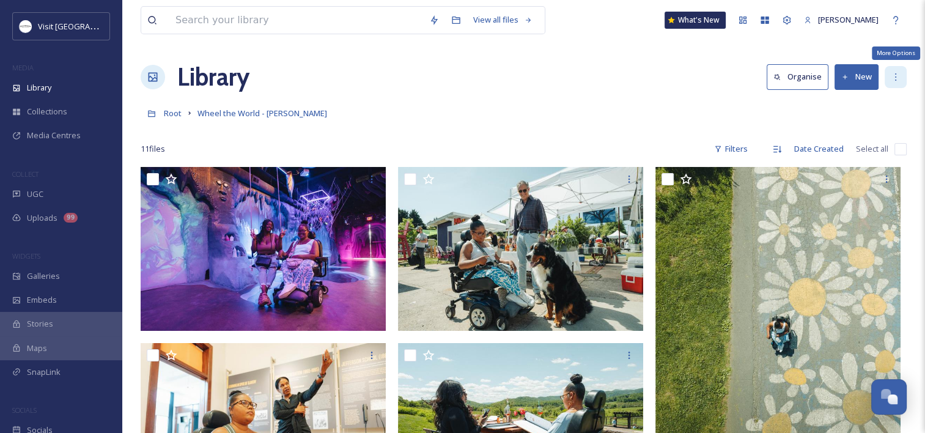
click at [899, 75] on icon at bounding box center [896, 77] width 10 height 10
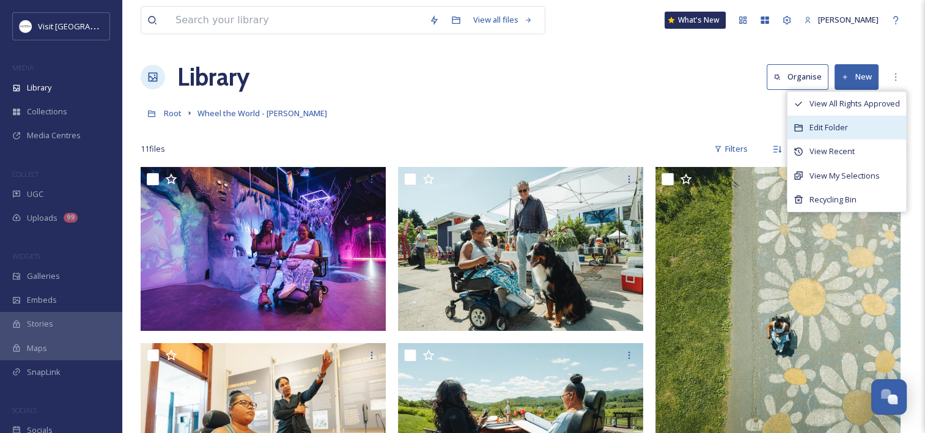
click at [846, 132] on span "Edit Folder" at bounding box center [829, 128] width 39 height 12
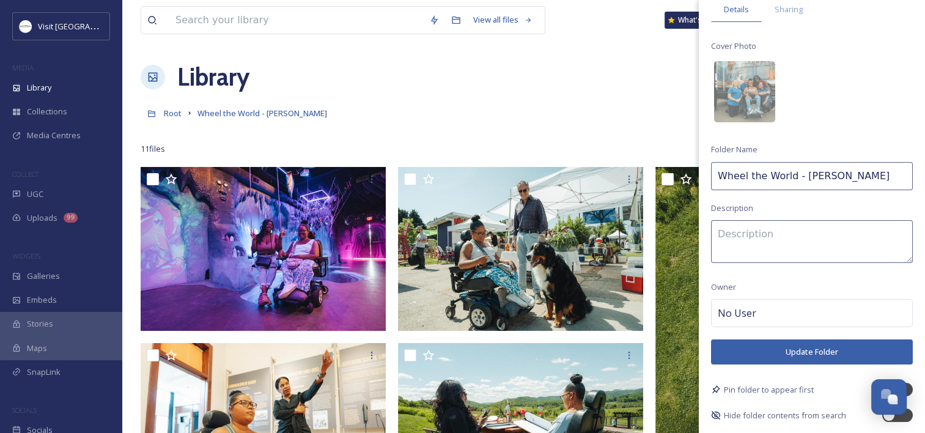
click at [385, 65] on div "Library Organise New View All Rights Approved Edit Folder View Recent View My S…" at bounding box center [524, 77] width 766 height 37
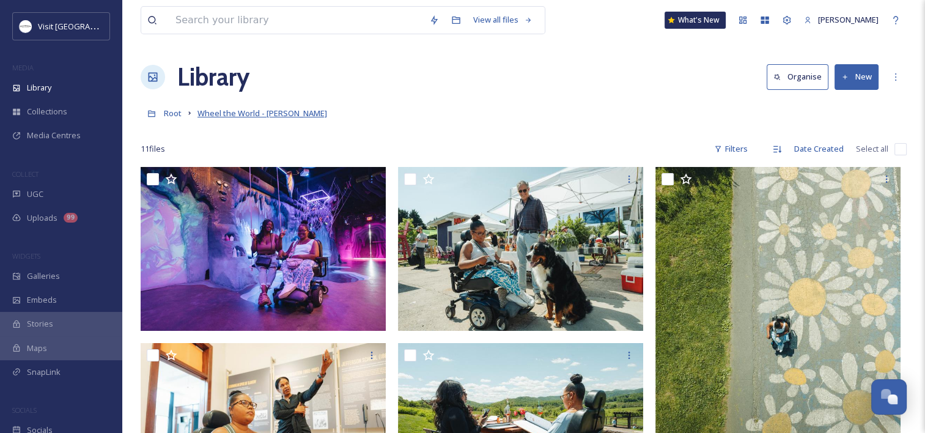
click at [212, 110] on span "Wheel the World - [PERSON_NAME]" at bounding box center [263, 113] width 130 height 11
click at [785, 74] on button "Organise" at bounding box center [798, 76] width 62 height 25
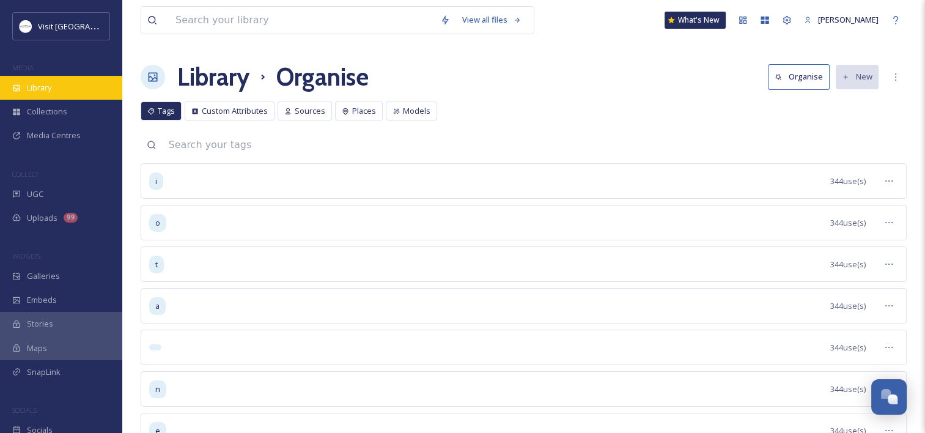
click at [37, 86] on span "Library" at bounding box center [39, 88] width 24 height 12
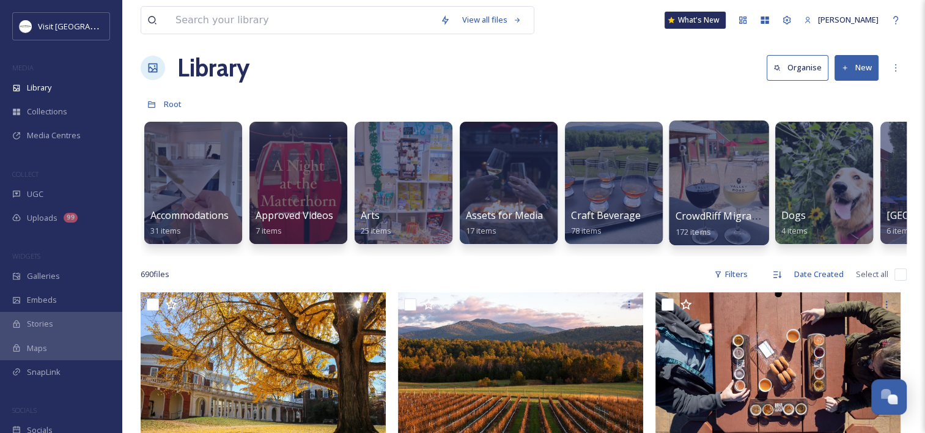
scroll to position [10, 0]
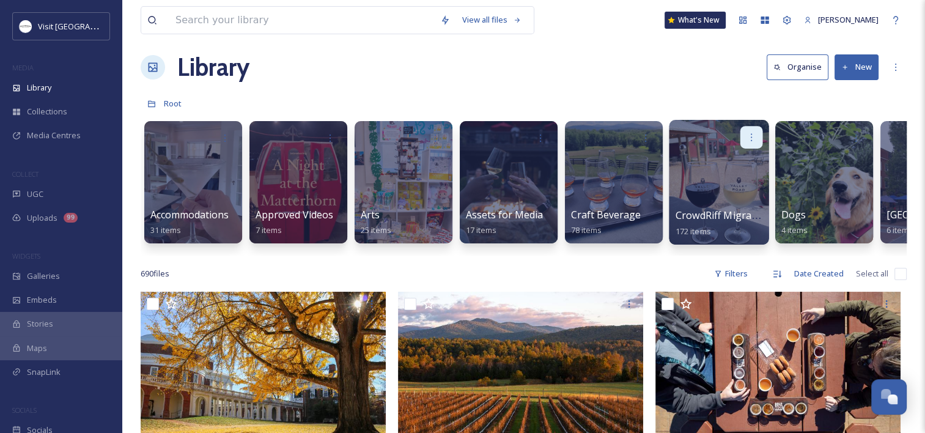
click at [750, 138] on icon at bounding box center [752, 137] width 10 height 10
click at [695, 74] on div "Library Organise New" at bounding box center [524, 67] width 766 height 37
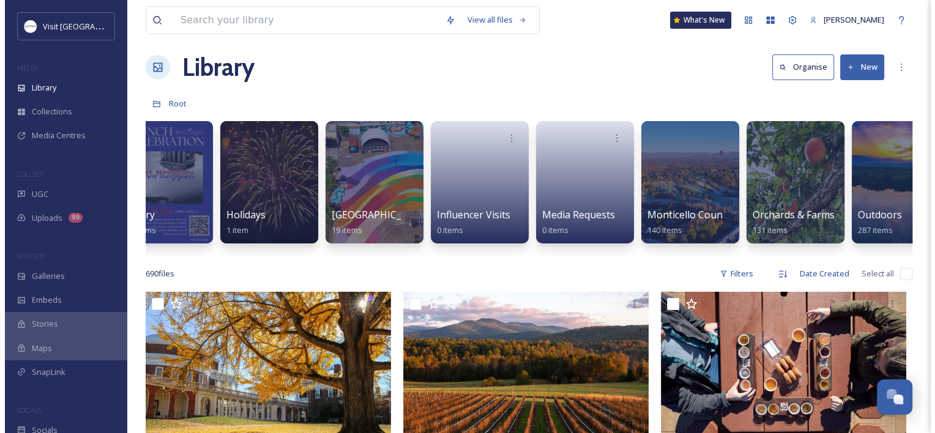
scroll to position [0, 2179]
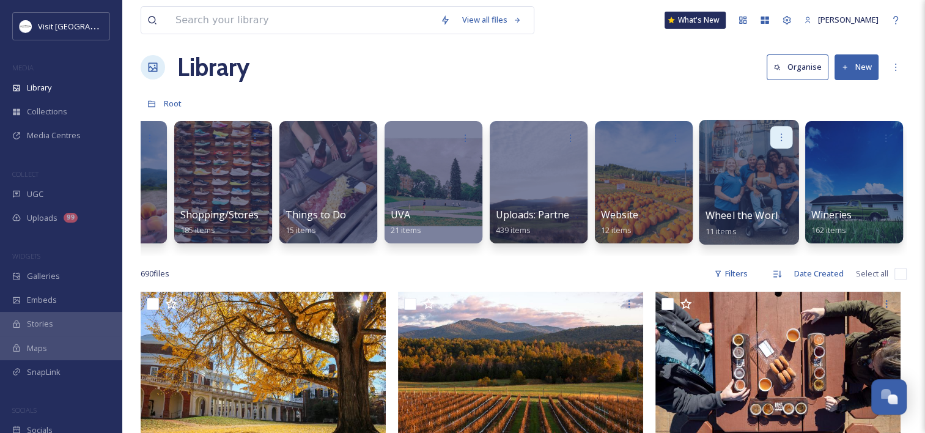
click at [781, 135] on icon at bounding box center [781, 136] width 1 height 7
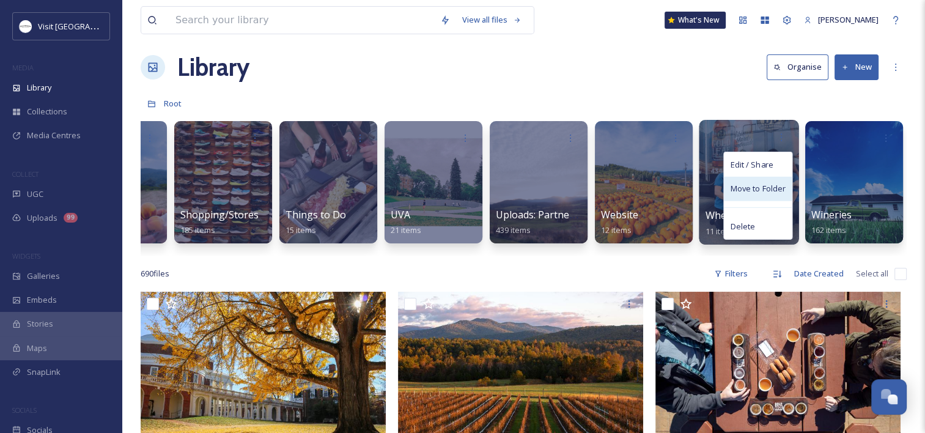
click at [760, 188] on span "Move to Folder" at bounding box center [758, 189] width 56 height 12
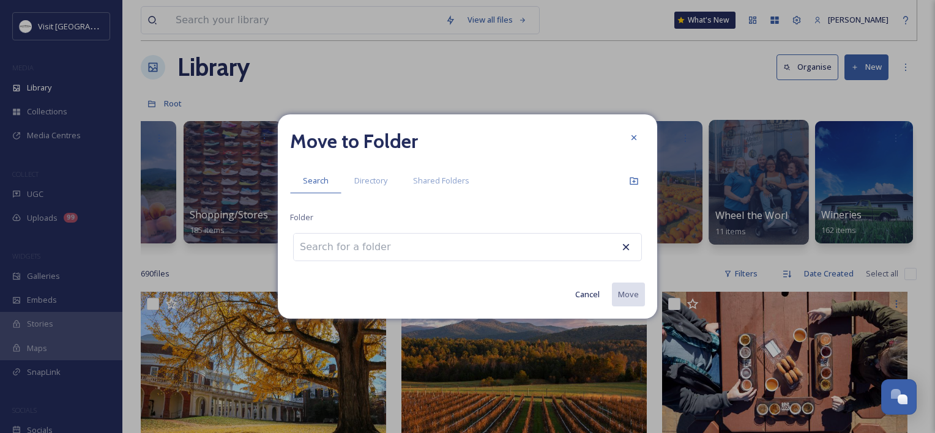
scroll to position [0, 2170]
click at [365, 183] on span "Directory" at bounding box center [370, 181] width 33 height 12
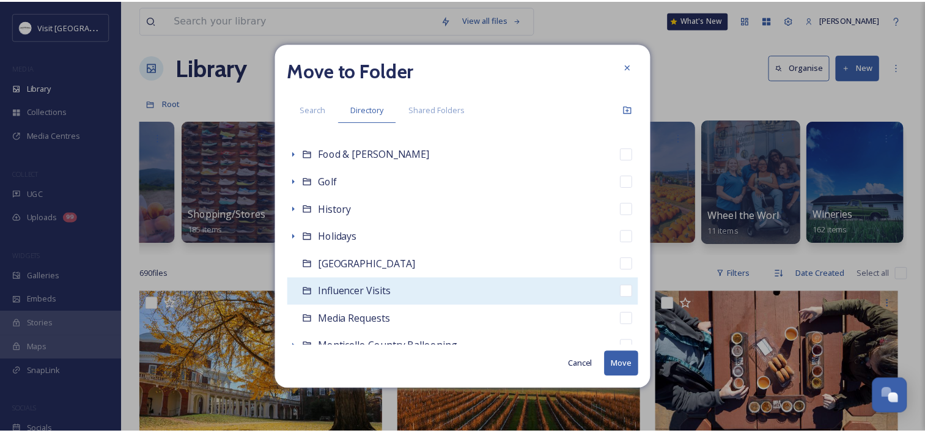
scroll to position [303, 0]
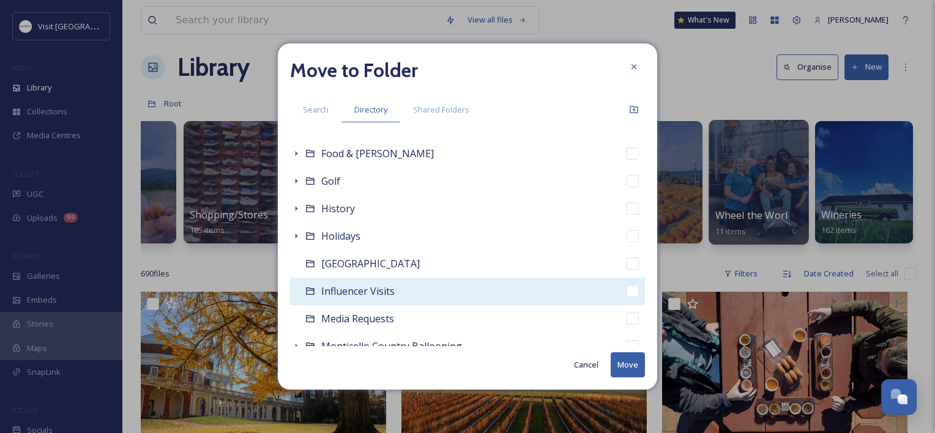
click at [356, 293] on span "Influencer Visits" at bounding box center [357, 290] width 73 height 13
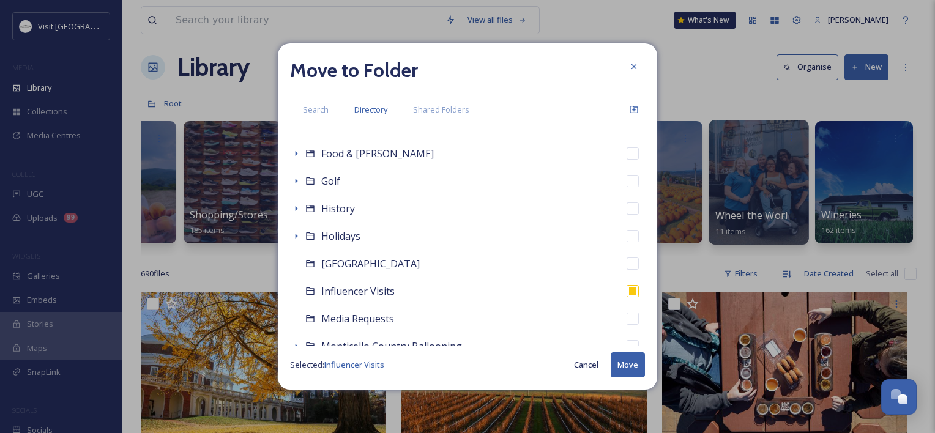
click at [632, 360] on button "Move" at bounding box center [627, 364] width 34 height 25
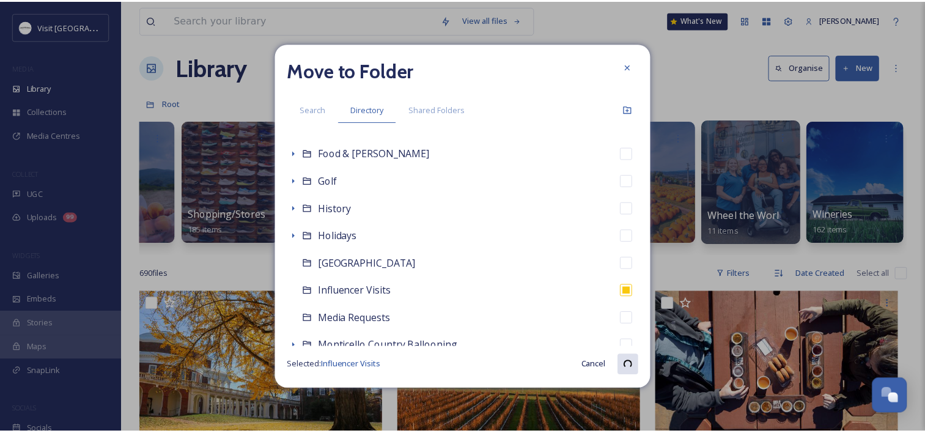
scroll to position [0, 2065]
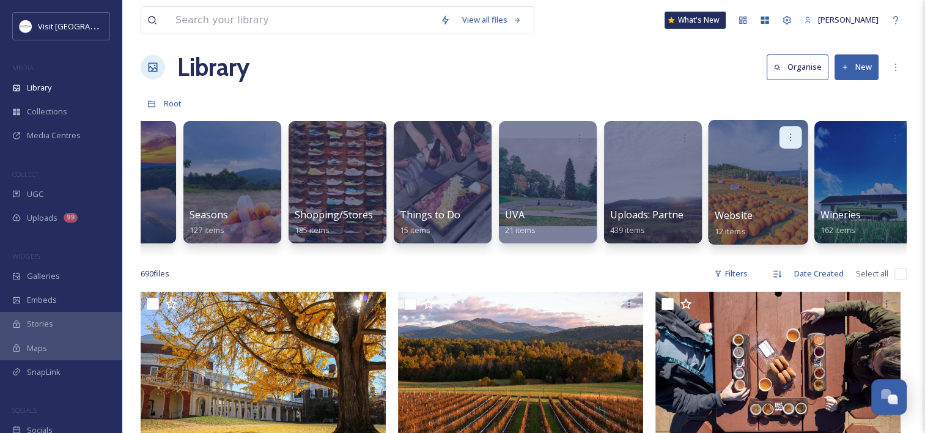
click at [792, 133] on icon at bounding box center [791, 137] width 10 height 10
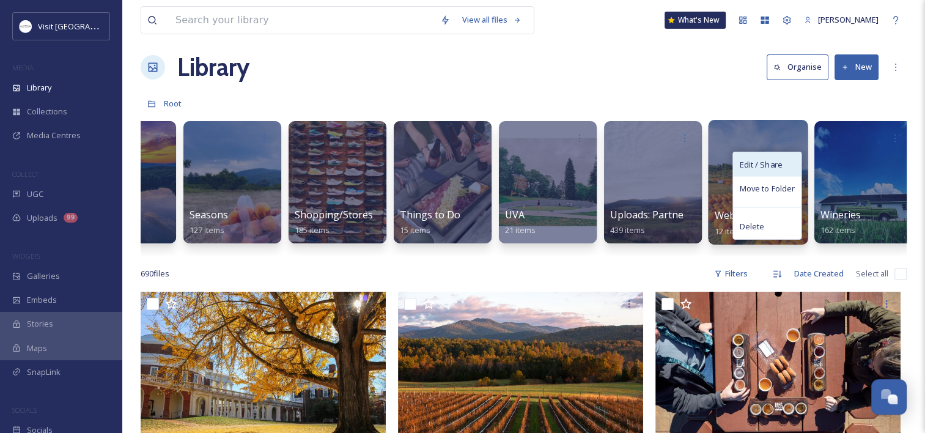
click at [782, 159] on span "Edit / Share" at bounding box center [760, 164] width 43 height 12
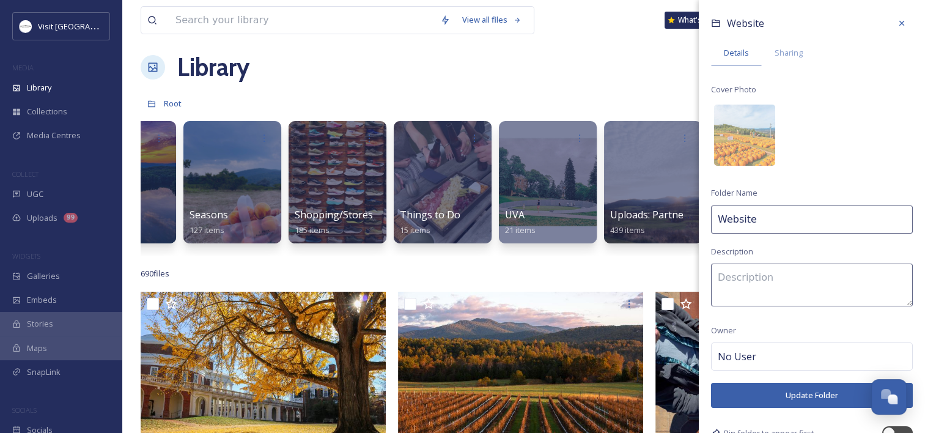
click at [770, 216] on input "Website" at bounding box center [812, 220] width 202 height 28
click at [779, 262] on div "Website Details Sharing Cover Photo Folder Name Website Galleries Description O…" at bounding box center [812, 239] width 226 height 478
click at [773, 267] on textarea at bounding box center [812, 285] width 202 height 43
click at [772, 277] on textarea "upload link 0--> folder" at bounding box center [812, 285] width 202 height 43
click at [853, 279] on textarea "upload link --> folder" at bounding box center [812, 285] width 202 height 43
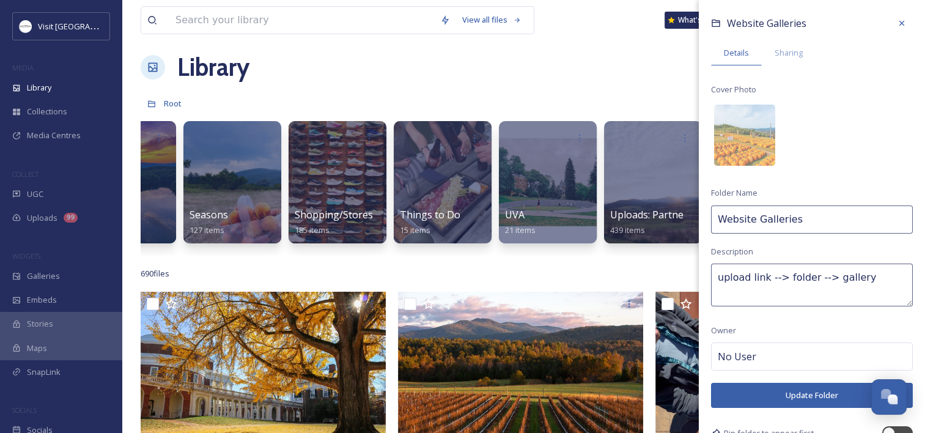
scroll to position [43, 0]
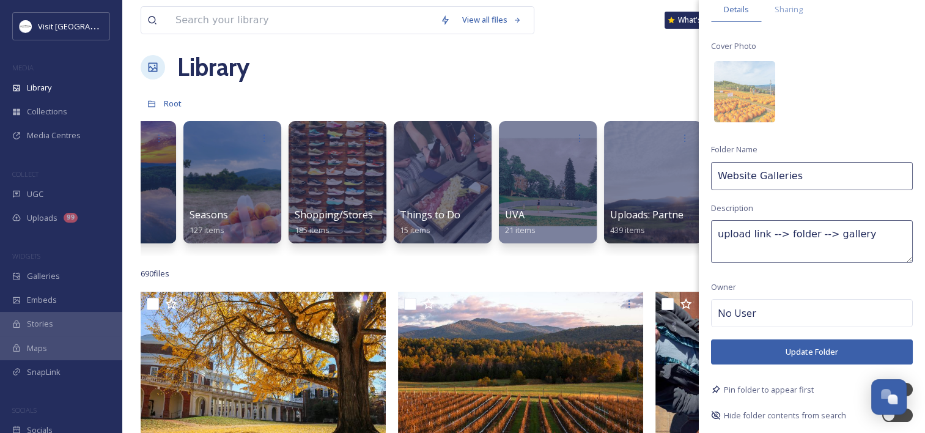
click at [817, 183] on input "Website Galleries" at bounding box center [812, 176] width 202 height 28
click at [832, 344] on button "Update Folder" at bounding box center [812, 351] width 202 height 25
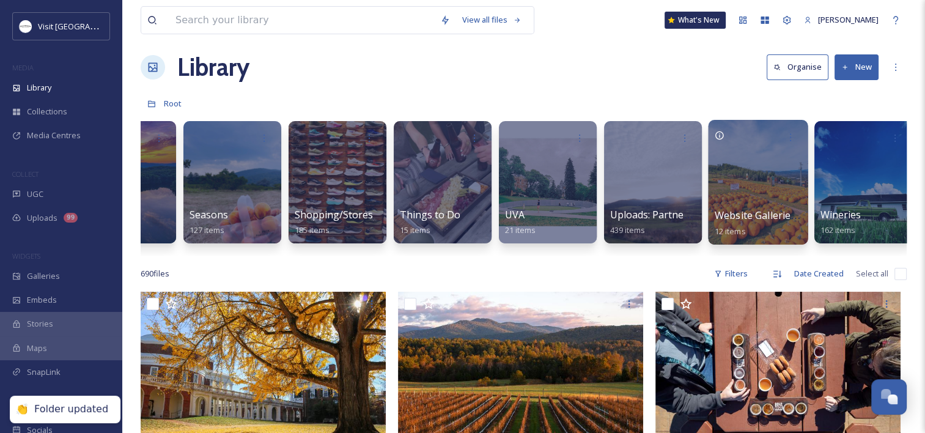
scroll to position [0, 2074]
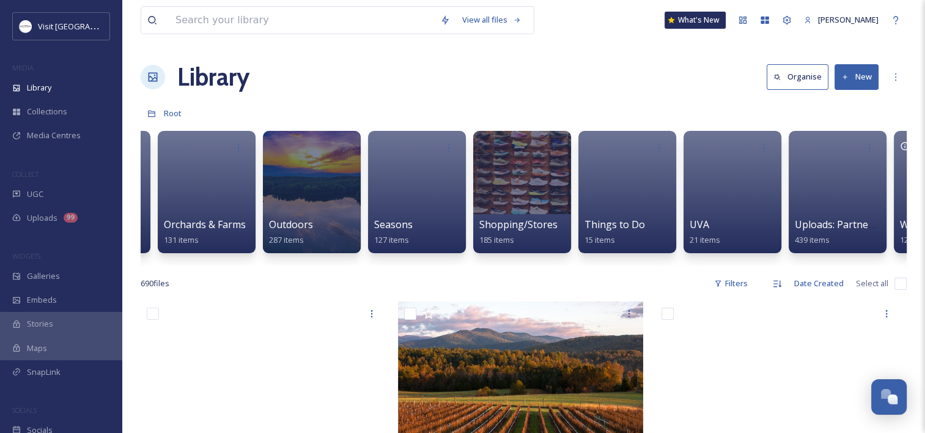
scroll to position [0, 2074]
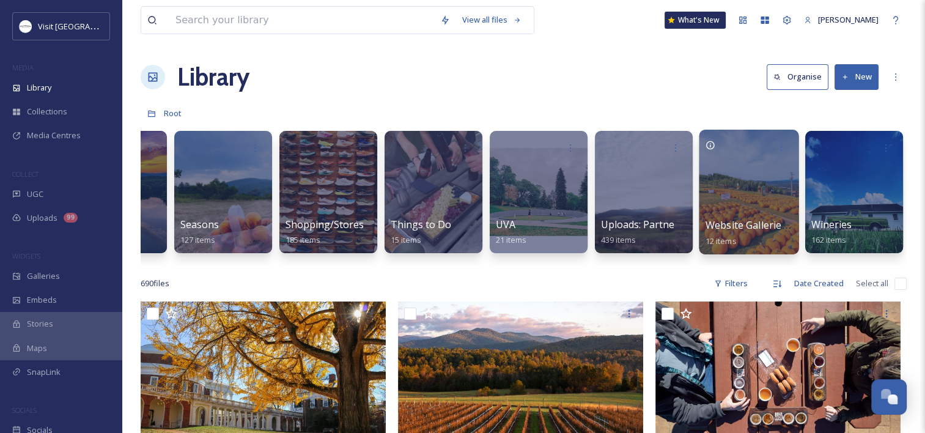
click at [754, 201] on div at bounding box center [749, 192] width 100 height 125
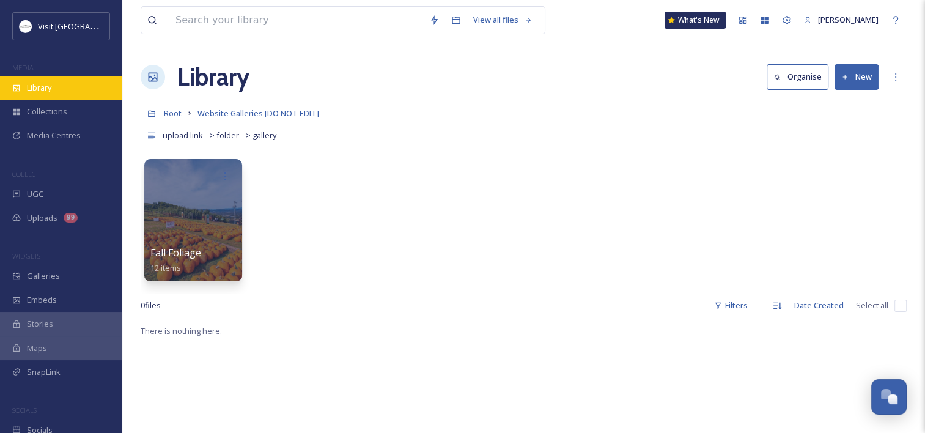
click at [93, 83] on div "Library" at bounding box center [61, 88] width 122 height 24
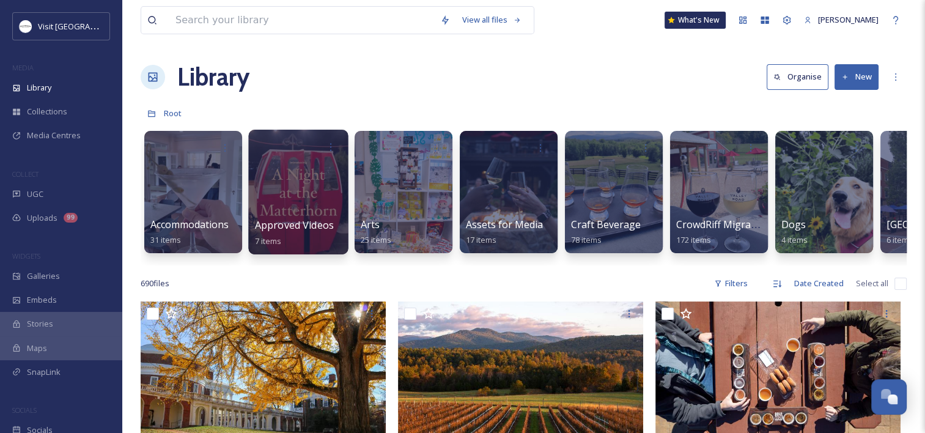
click at [288, 224] on span "Approved Videos" at bounding box center [295, 224] width 80 height 13
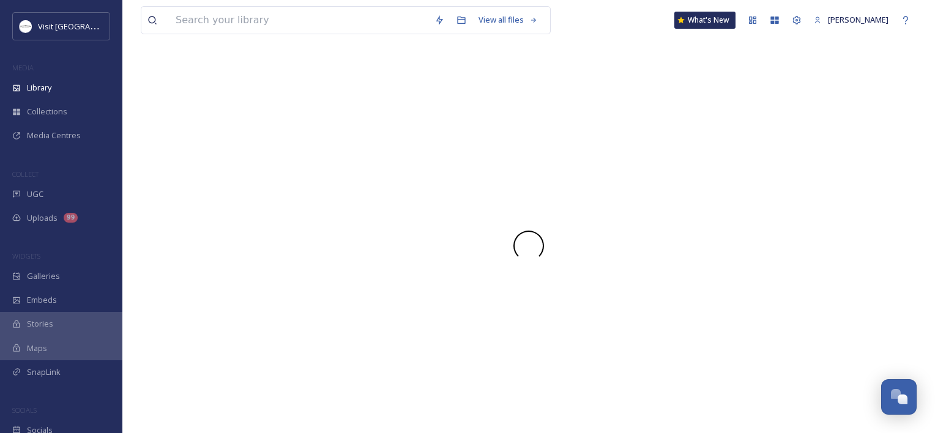
click at [288, 224] on div at bounding box center [529, 246] width 776 height 374
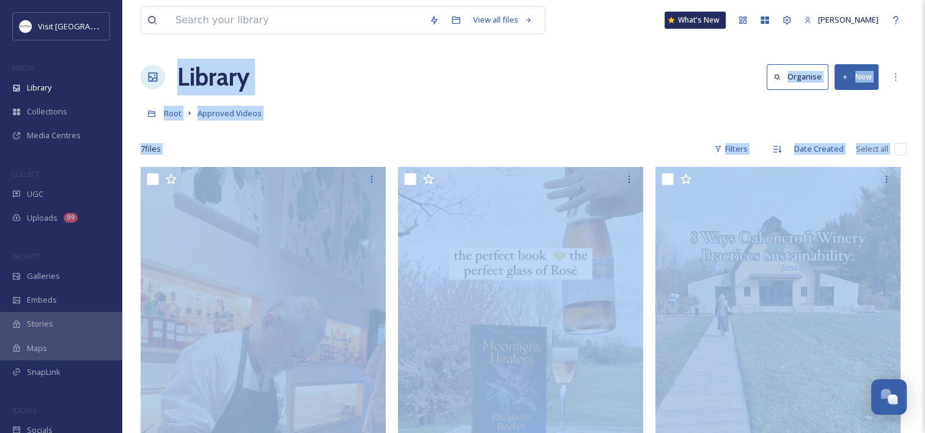
click at [386, 92] on div "Library Organise New" at bounding box center [524, 77] width 766 height 37
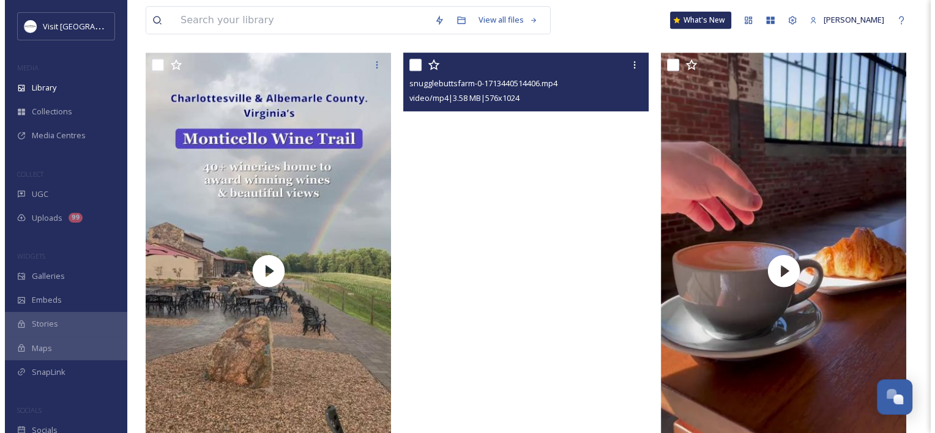
scroll to position [562, 0]
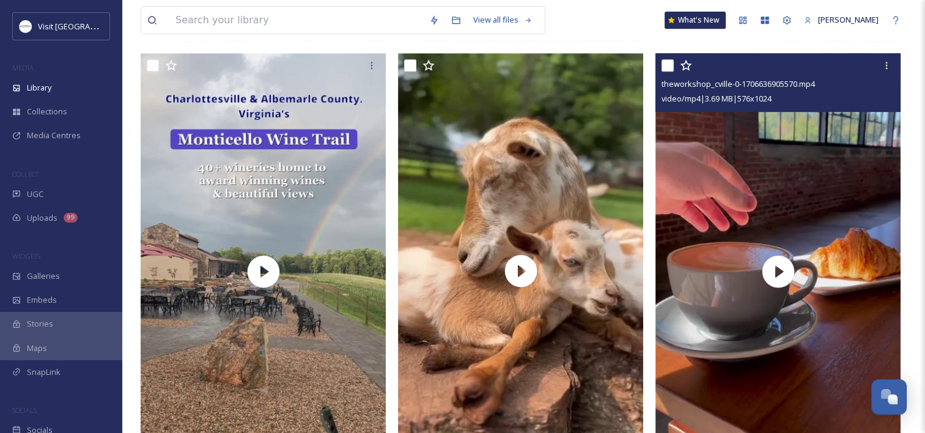
click at [672, 61] on input "checkbox" at bounding box center [668, 65] width 12 height 12
checkbox input "true"
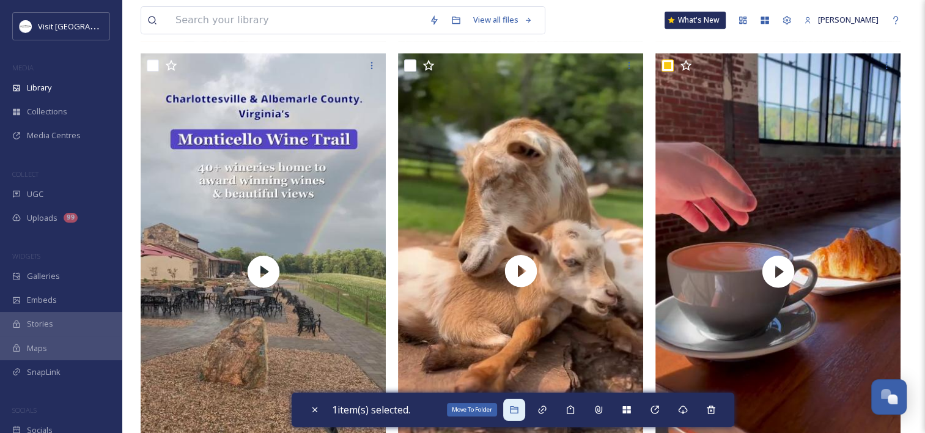
click at [513, 413] on icon at bounding box center [514, 410] width 10 height 10
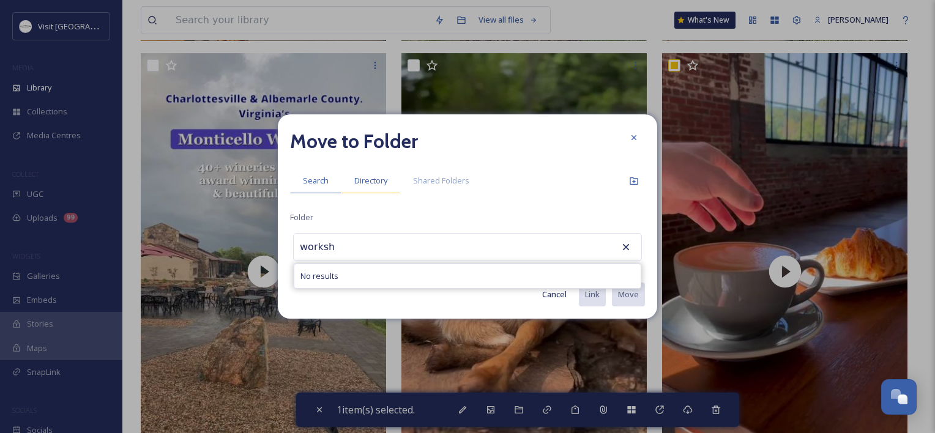
type input "worksh"
click at [369, 179] on span "Directory" at bounding box center [370, 181] width 33 height 12
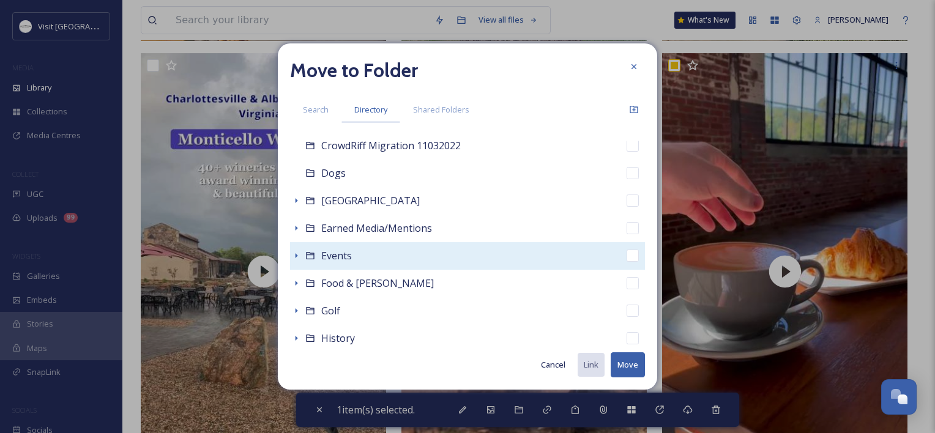
scroll to position [170, 0]
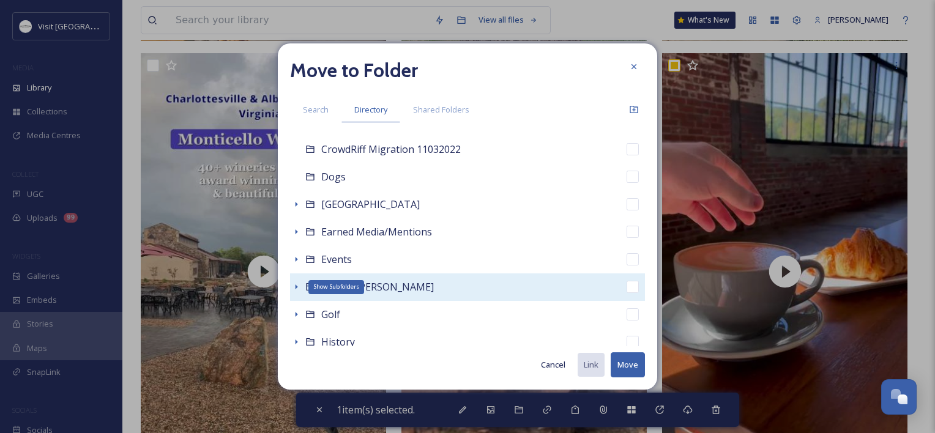
click at [296, 292] on div "Show Subfolders" at bounding box center [296, 287] width 12 height 12
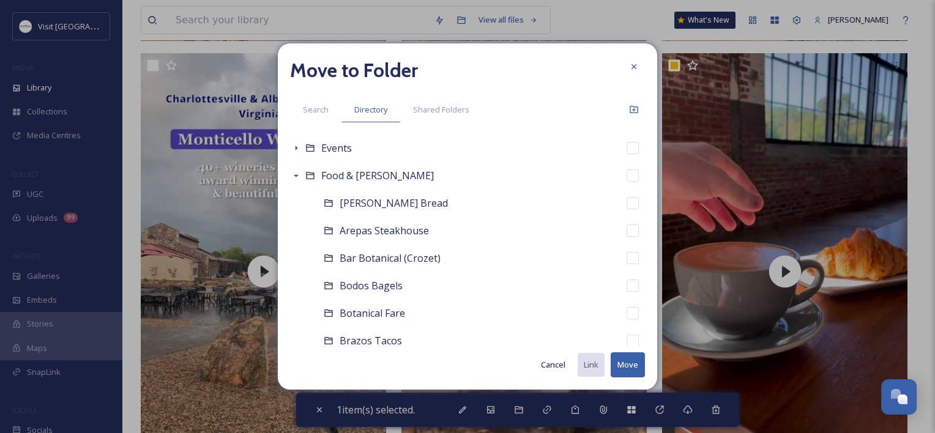
scroll to position [265, 0]
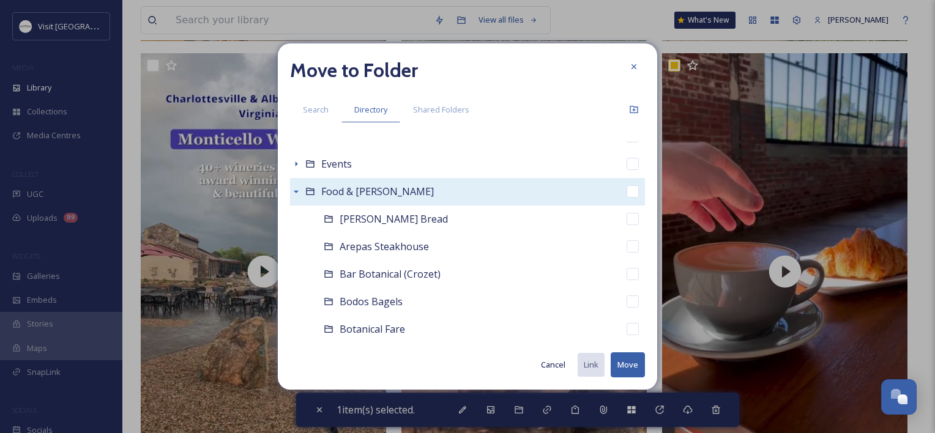
click at [536, 187] on div "Food & [PERSON_NAME]" at bounding box center [467, 192] width 355 height 28
checkbox input "false"
checkbox input "true"
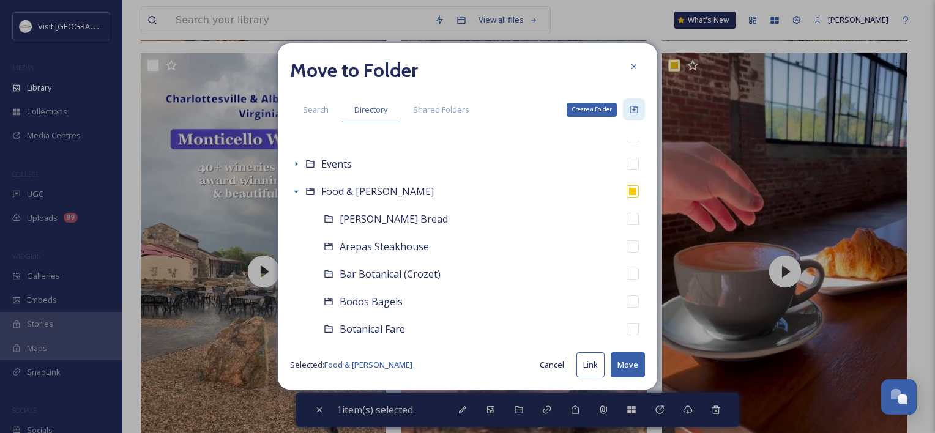
click at [640, 111] on div "Create a Folder" at bounding box center [634, 109] width 22 height 22
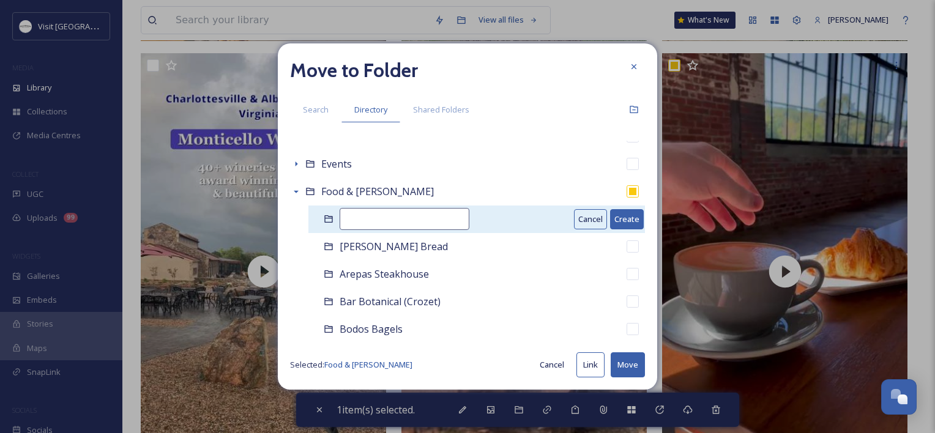
click at [393, 221] on input at bounding box center [404, 219] width 130 height 22
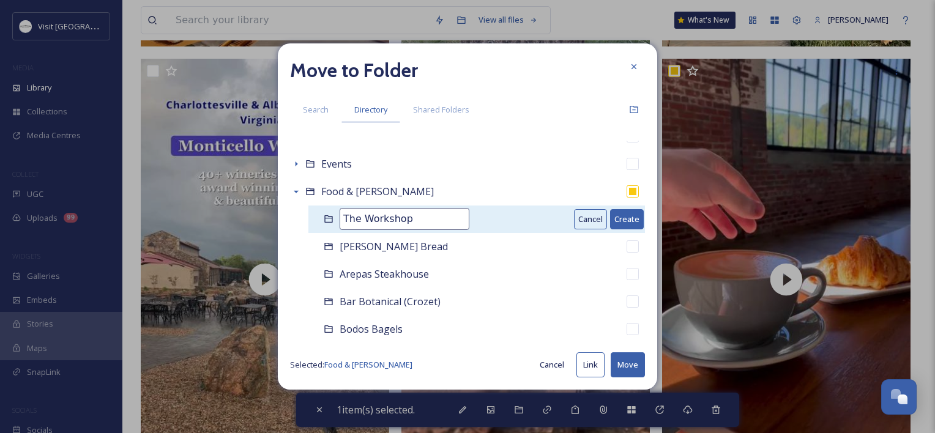
type input "The Workshop"
click at [610, 220] on button "Create" at bounding box center [627, 219] width 34 height 20
checkbox input "false"
checkbox input "true"
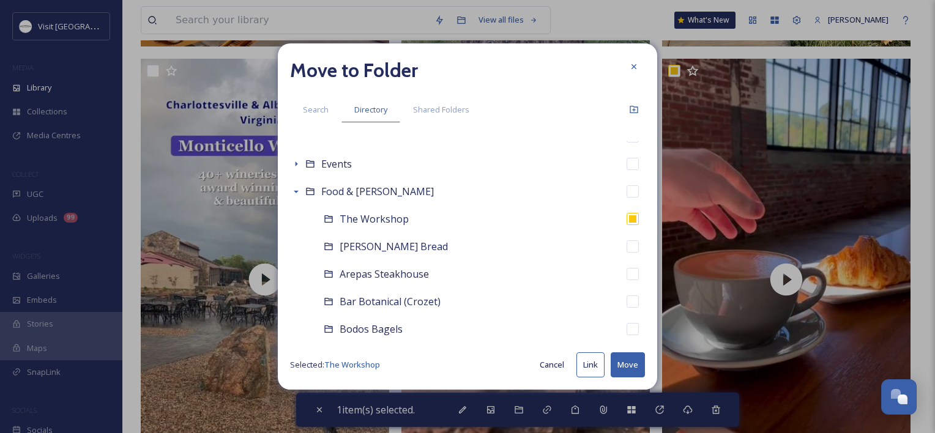
click at [631, 365] on button "Move" at bounding box center [627, 364] width 34 height 25
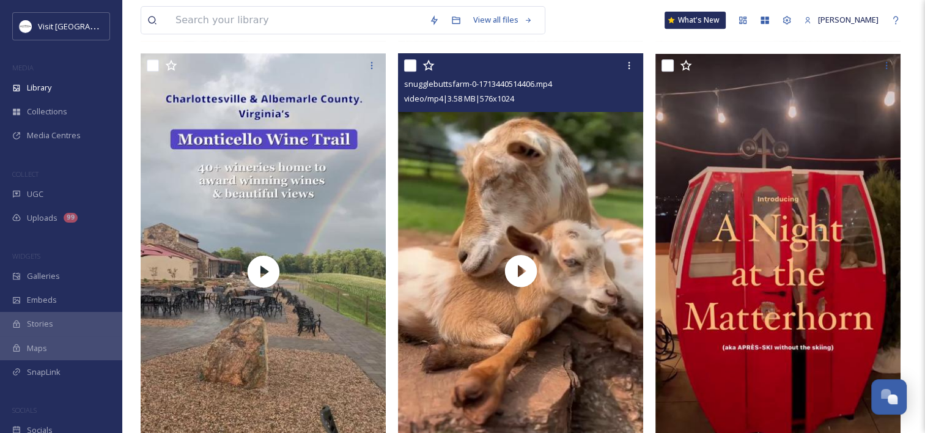
click at [407, 65] on input "checkbox" at bounding box center [410, 65] width 12 height 12
checkbox input "true"
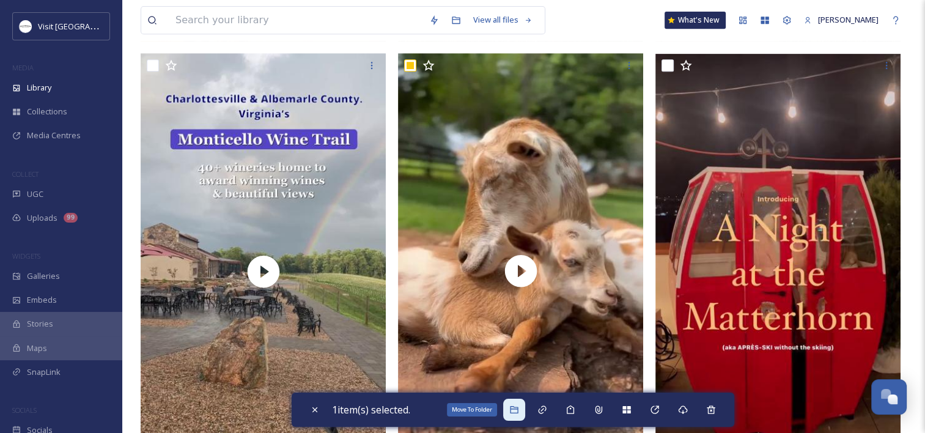
click at [514, 407] on icon at bounding box center [514, 409] width 8 height 7
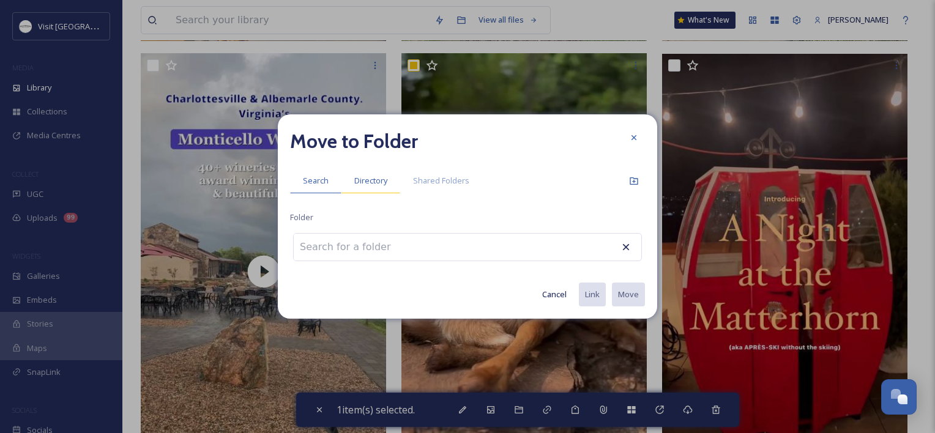
click at [352, 179] on div "Directory" at bounding box center [370, 180] width 59 height 25
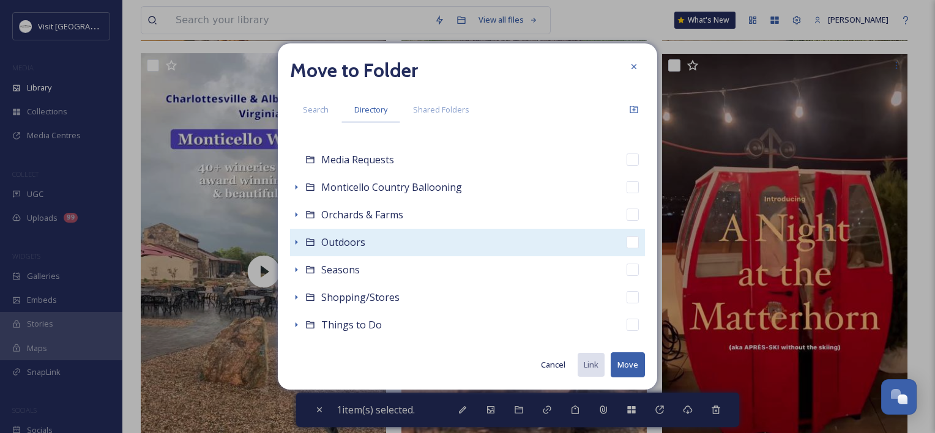
scroll to position [467, 0]
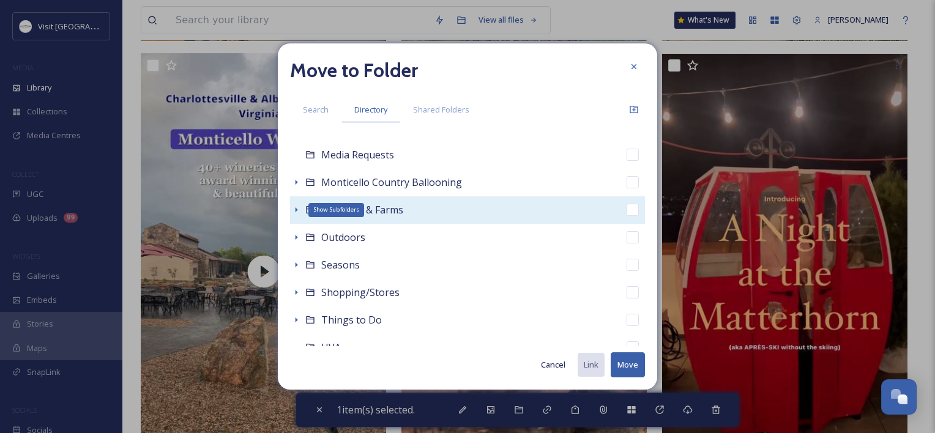
click at [294, 208] on icon at bounding box center [296, 210] width 10 height 10
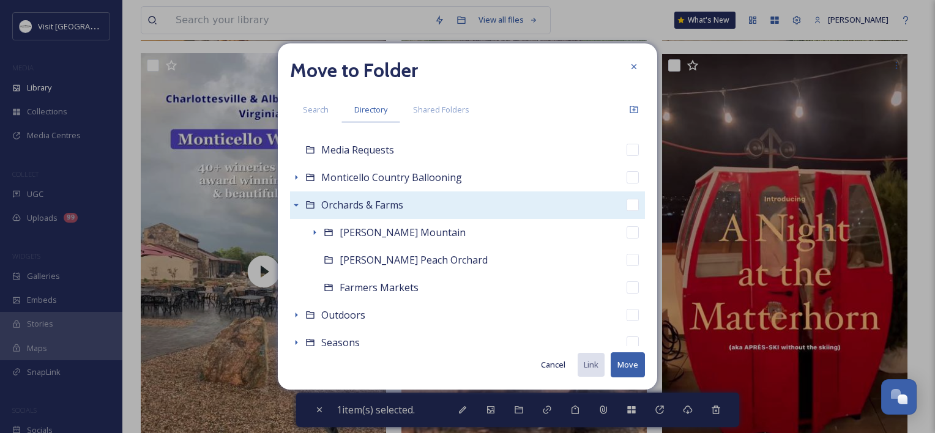
scroll to position [473, 0]
click at [404, 200] on div "Orchards & Farms" at bounding box center [467, 204] width 355 height 28
checkbox input "false"
checkbox input "true"
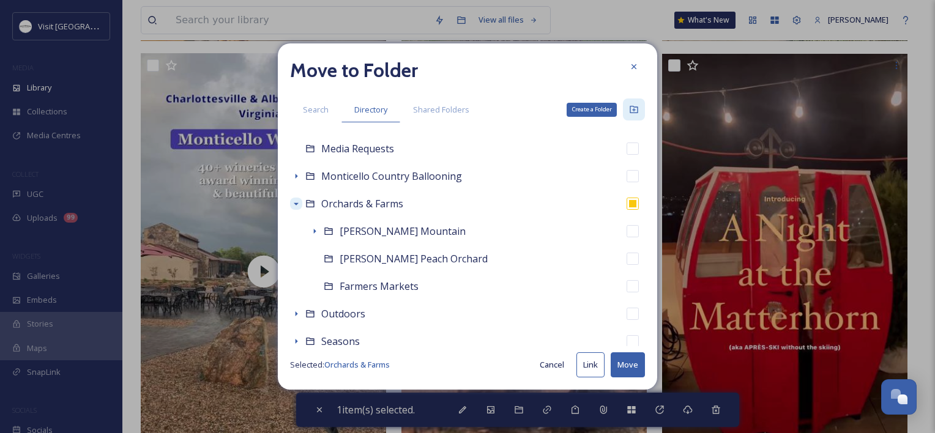
click at [637, 108] on icon at bounding box center [633, 109] width 8 height 7
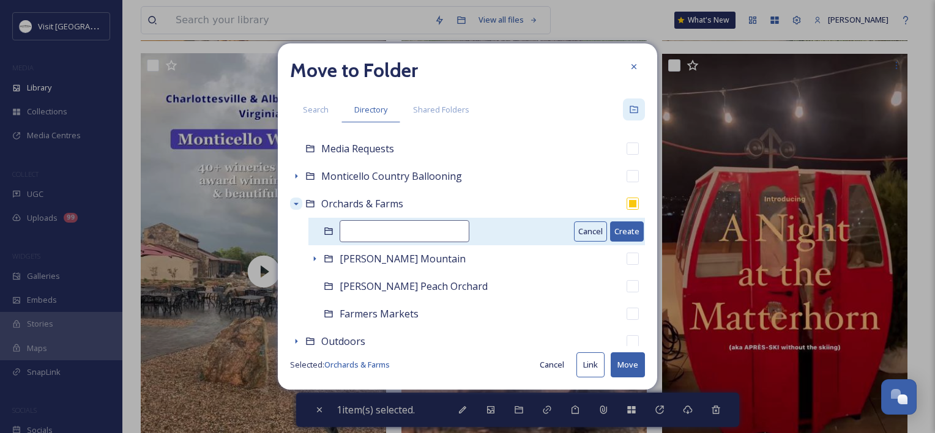
click at [401, 232] on input at bounding box center [404, 231] width 130 height 22
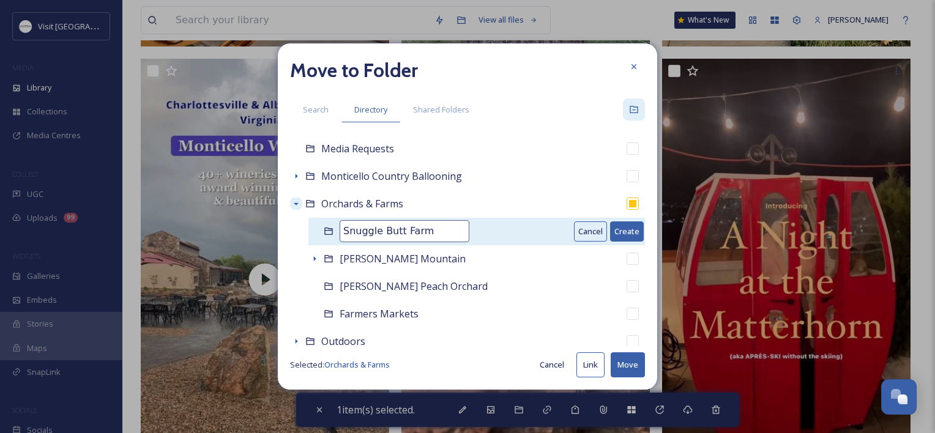
click at [401, 229] on input "Snuggle Butt Farm" at bounding box center [404, 231] width 130 height 22
type input "Snuggle Butts Farm"
click at [613, 229] on button "Create" at bounding box center [627, 231] width 34 height 20
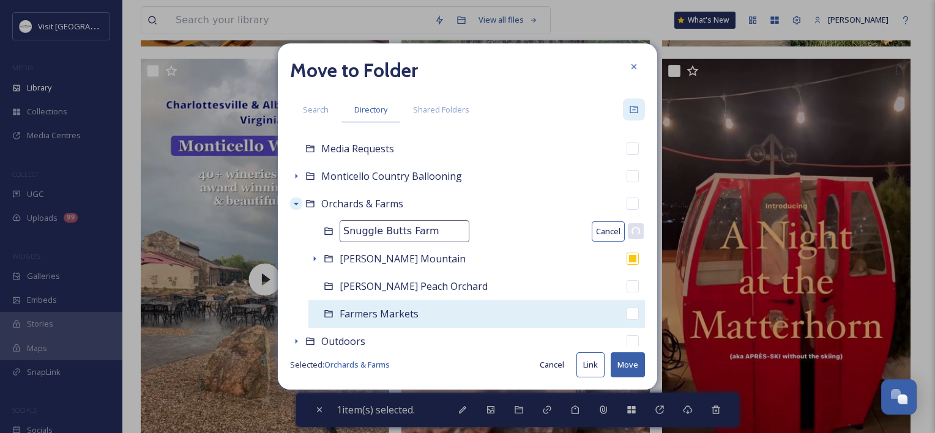
checkbox input "false"
checkbox input "true"
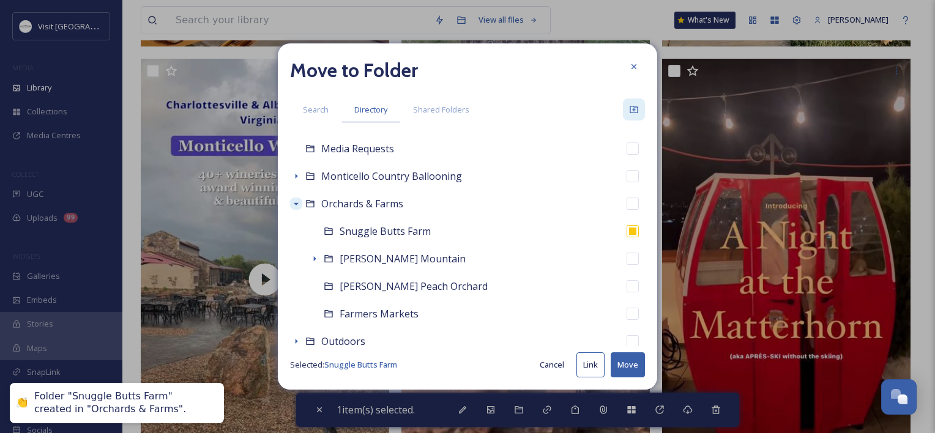
click at [627, 363] on button "Move" at bounding box center [627, 364] width 34 height 25
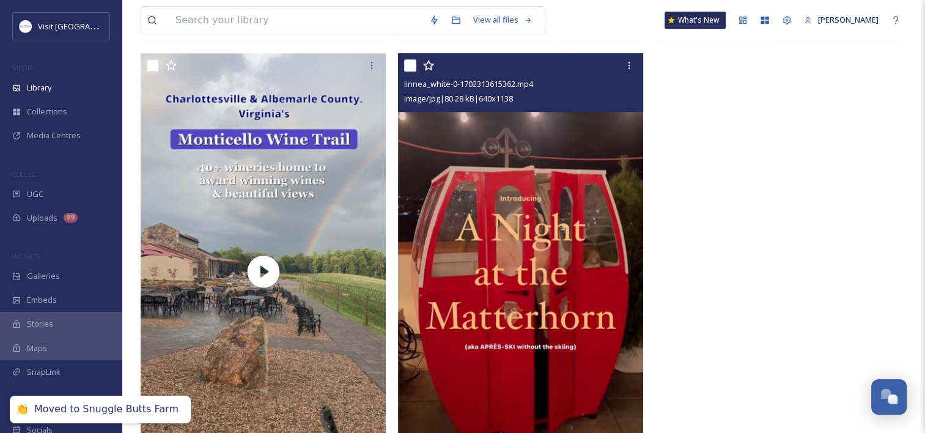
click at [529, 147] on img at bounding box center [520, 270] width 245 height 435
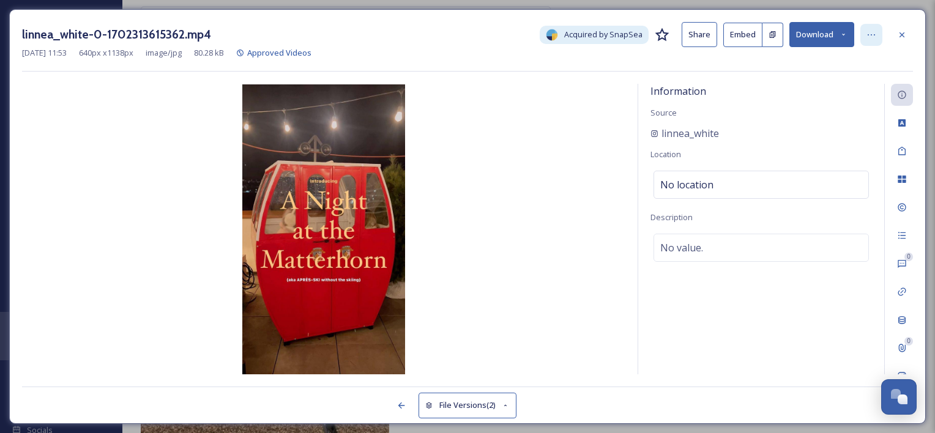
click at [871, 30] on icon at bounding box center [871, 35] width 10 height 10
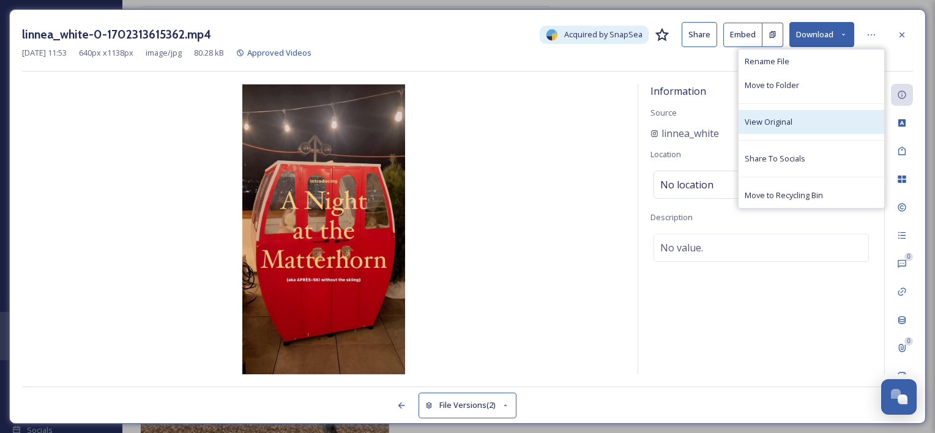
click at [790, 120] on span "View Original" at bounding box center [768, 122] width 48 height 12
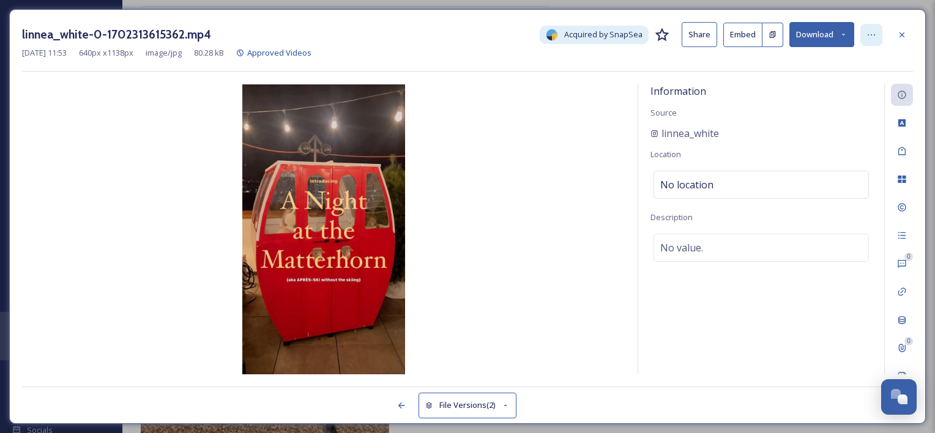
click at [875, 36] on icon at bounding box center [871, 35] width 10 height 10
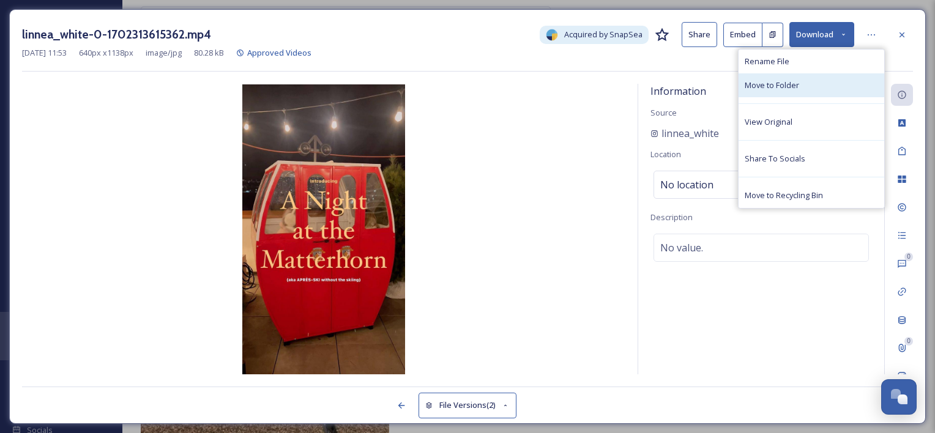
click at [779, 87] on span "Move to Folder" at bounding box center [771, 86] width 54 height 12
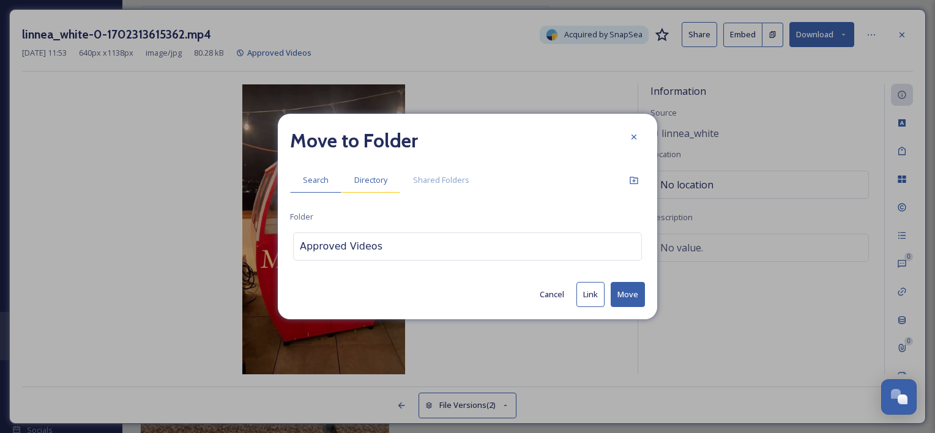
click at [382, 191] on div "Directory" at bounding box center [370, 180] width 59 height 25
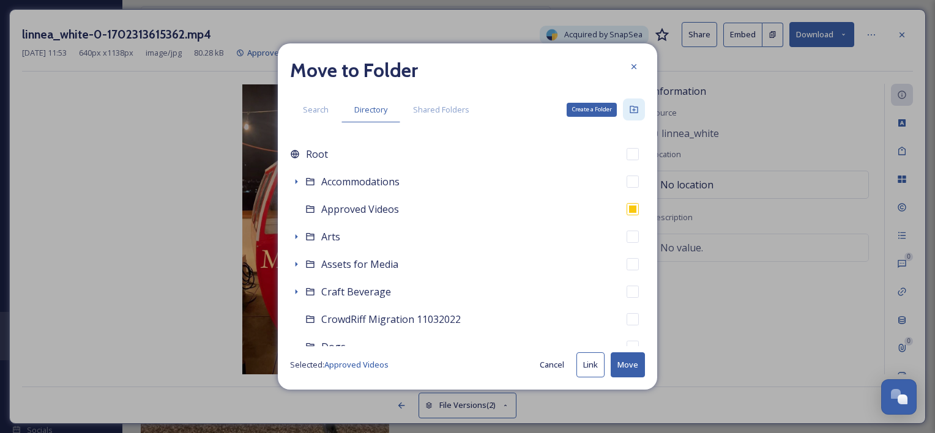
click at [631, 115] on div "Create a Folder" at bounding box center [634, 109] width 22 height 22
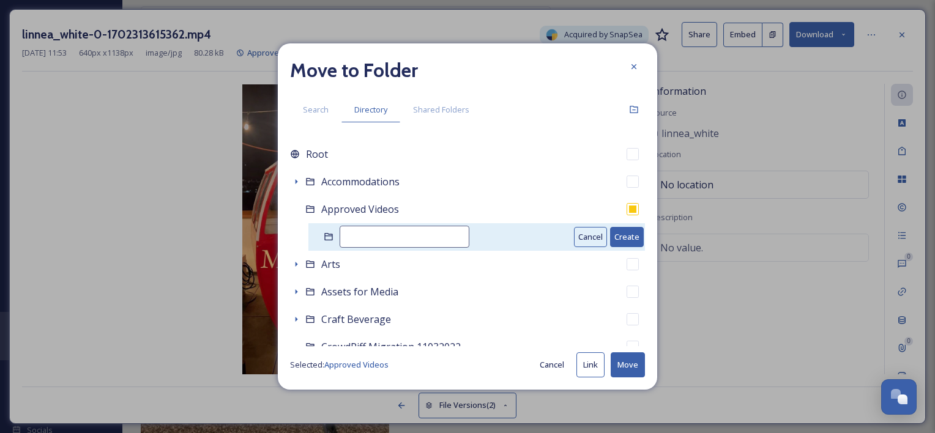
click at [577, 235] on button "Cancel" at bounding box center [590, 237] width 33 height 20
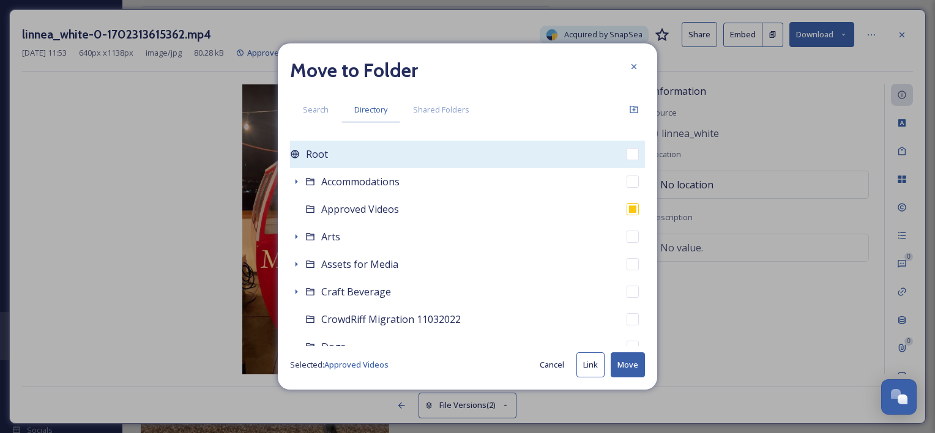
click at [457, 152] on div "Root" at bounding box center [467, 155] width 355 height 28
checkbox input "true"
checkbox input "false"
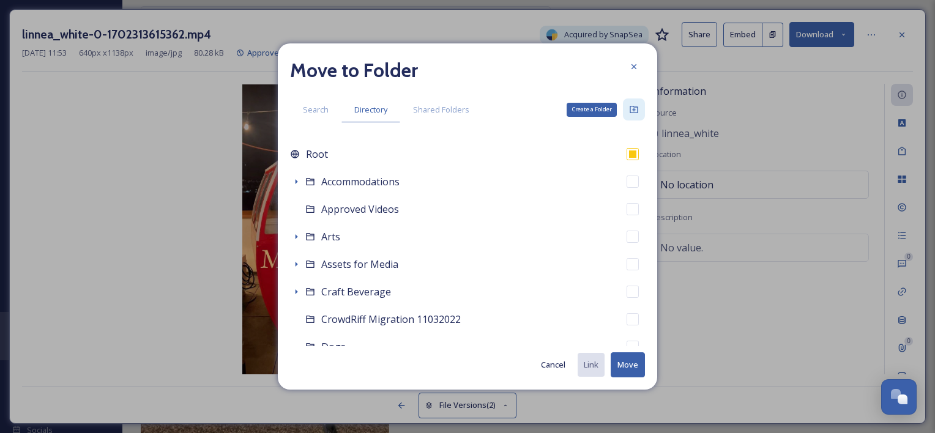
click at [640, 111] on div "Create a Folder" at bounding box center [634, 109] width 22 height 22
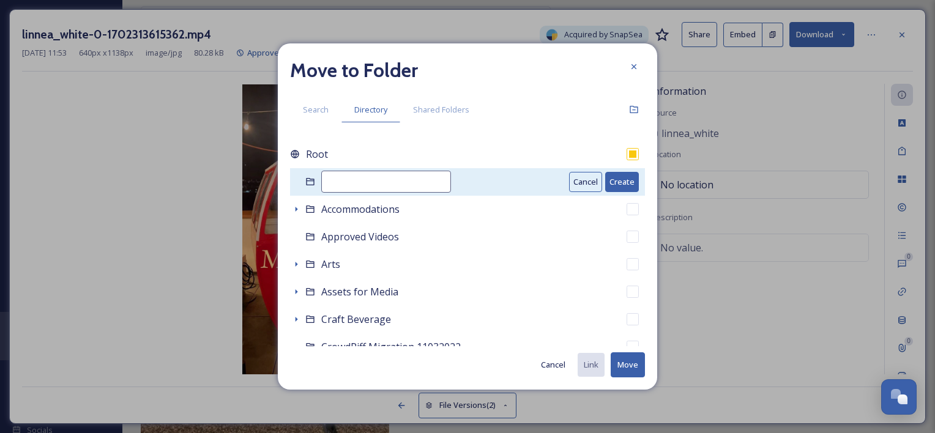
click at [355, 184] on input at bounding box center [386, 182] width 130 height 22
type input "Clubs/Membership"
click at [615, 180] on button "Create" at bounding box center [622, 182] width 34 height 20
checkbox input "false"
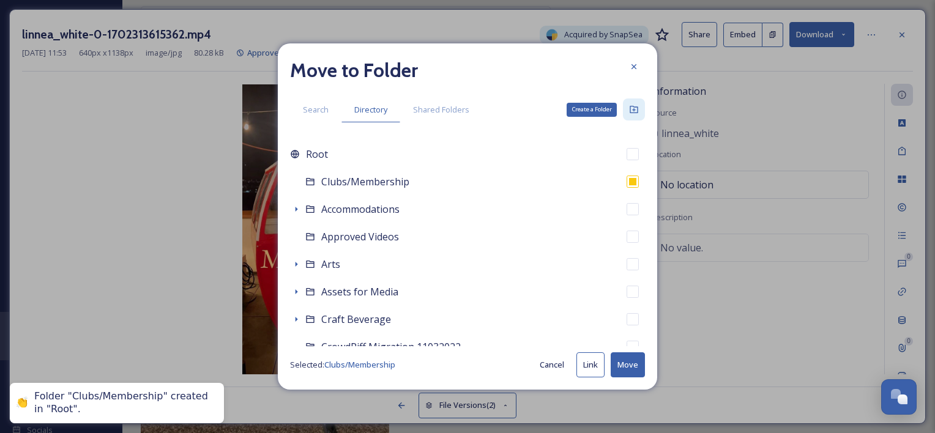
click at [628, 117] on div "Create a Folder" at bounding box center [634, 109] width 22 height 22
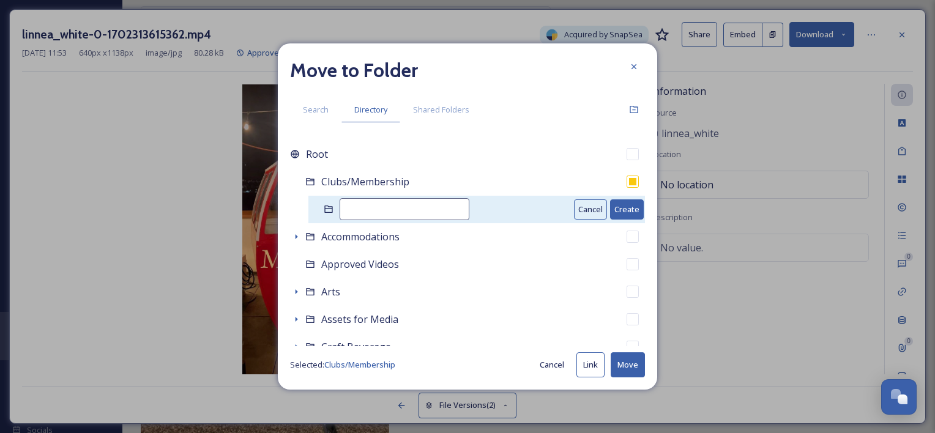
click at [366, 213] on input at bounding box center [404, 209] width 130 height 22
type input "Common House"
click at [622, 207] on button "Create" at bounding box center [627, 209] width 34 height 20
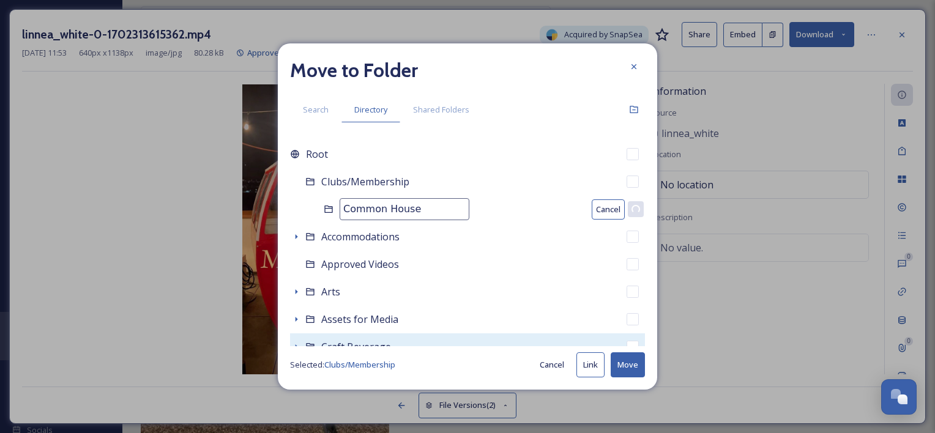
checkbox input "false"
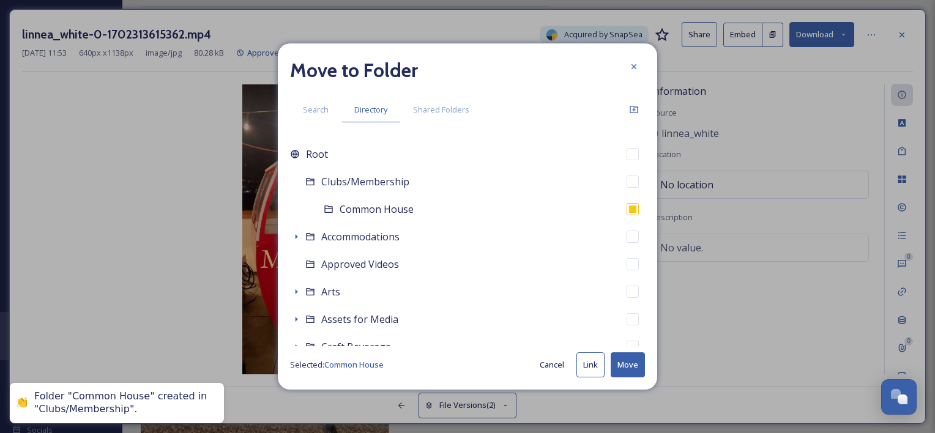
click at [630, 366] on button "Move" at bounding box center [627, 364] width 34 height 25
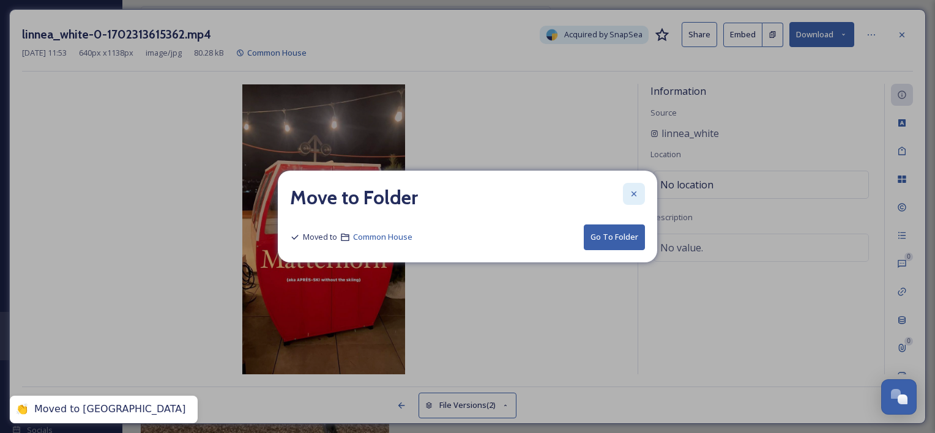
click at [626, 190] on div at bounding box center [634, 194] width 22 height 22
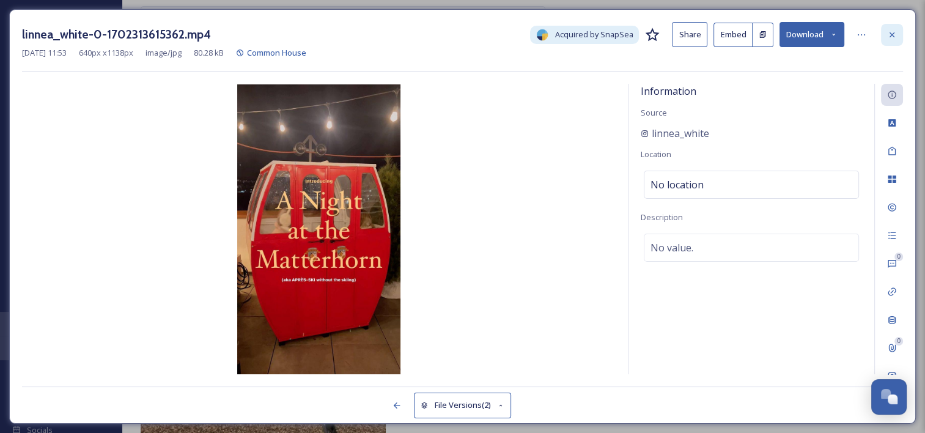
click at [891, 32] on icon at bounding box center [892, 35] width 10 height 10
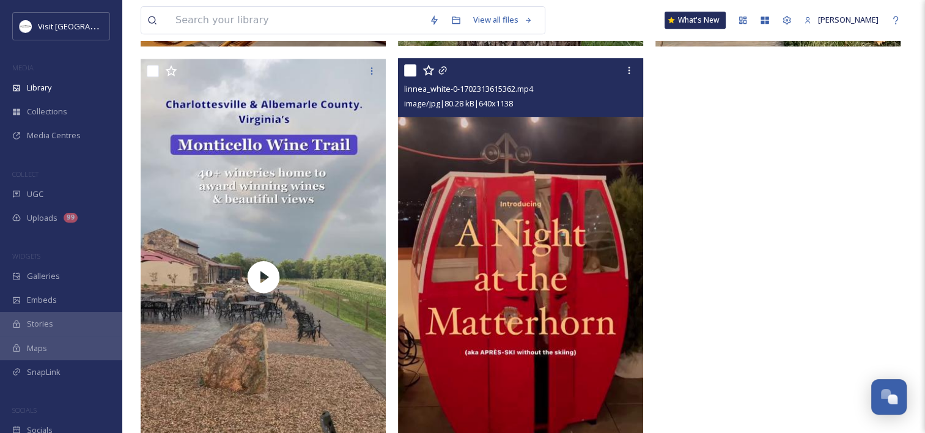
click at [414, 65] on input "checkbox" at bounding box center [410, 70] width 12 height 12
checkbox input "true"
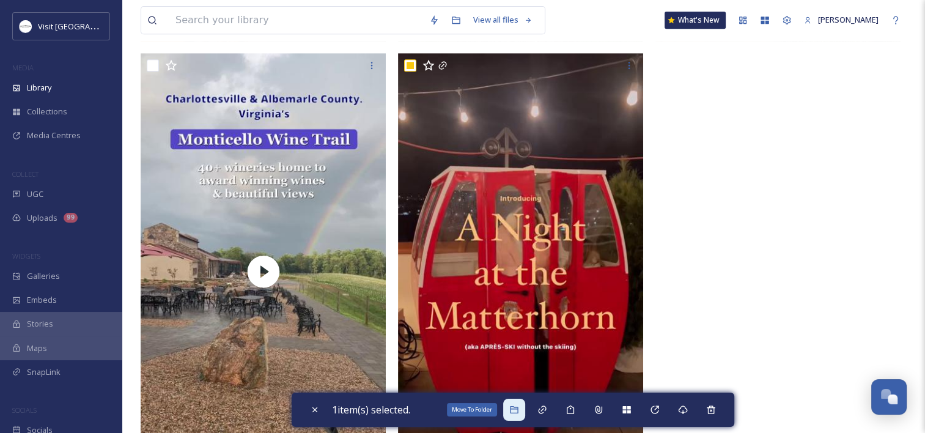
click at [512, 402] on div "Move To Folder" at bounding box center [514, 410] width 22 height 22
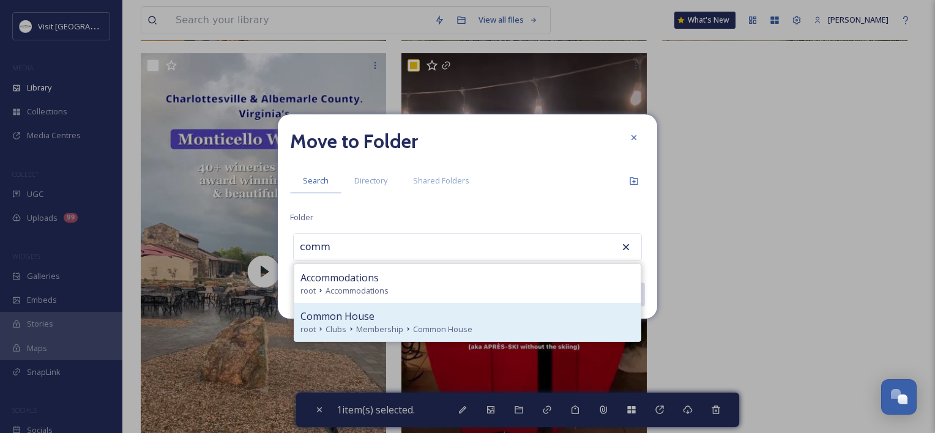
click at [410, 315] on div "Common House" at bounding box center [467, 316] width 334 height 15
type input "Common House"
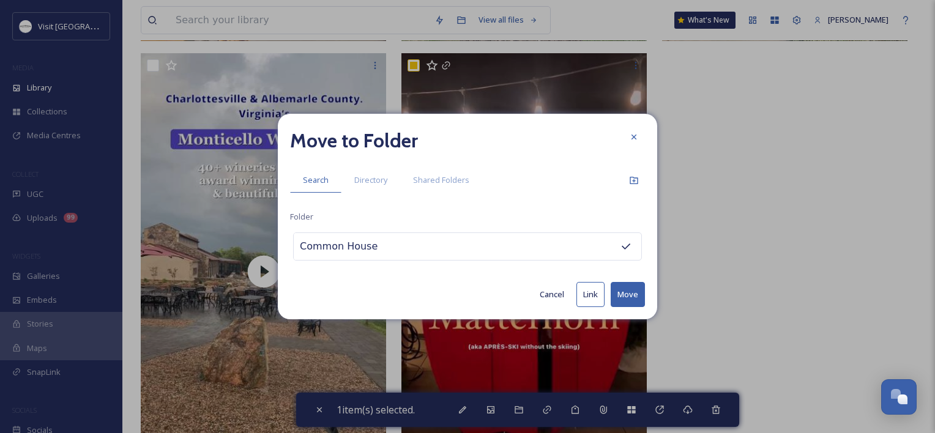
click at [628, 296] on button "Move" at bounding box center [627, 294] width 34 height 25
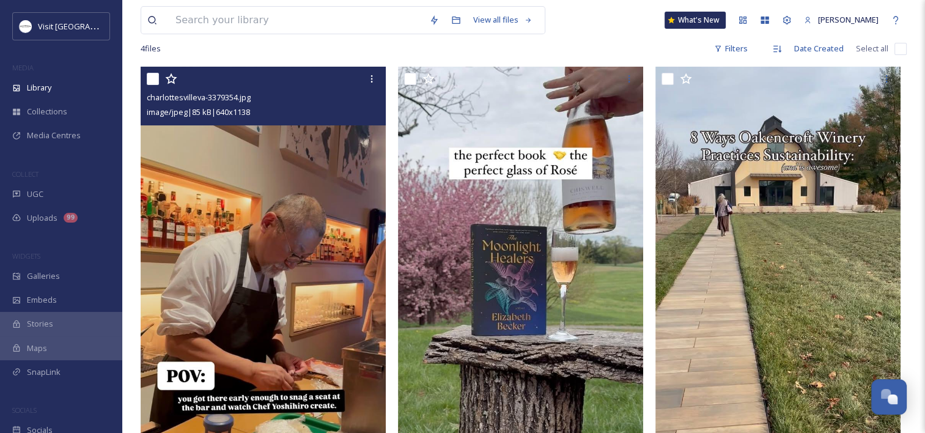
scroll to position [95, 0]
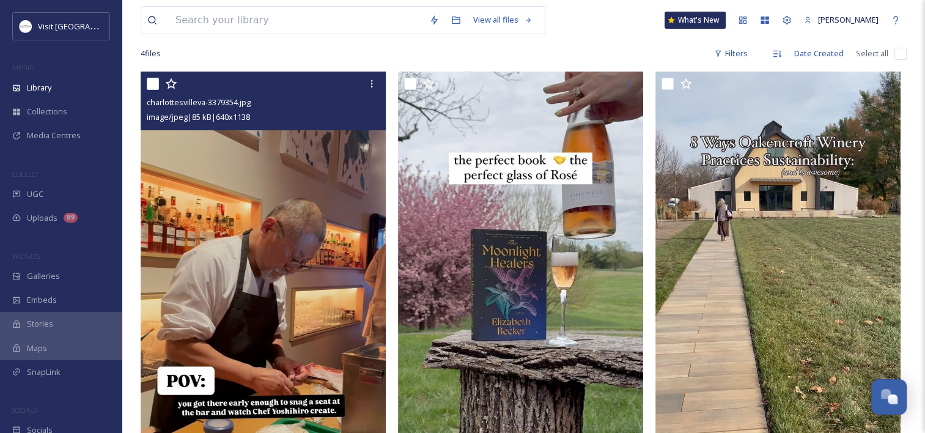
click at [154, 82] on input "checkbox" at bounding box center [153, 84] width 12 height 12
checkbox input "true"
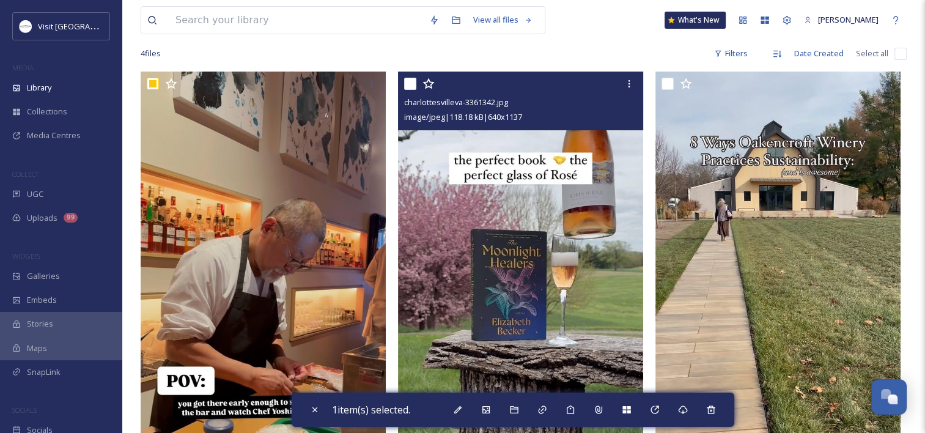
click at [405, 84] on input "checkbox" at bounding box center [410, 84] width 12 height 12
checkbox input "true"
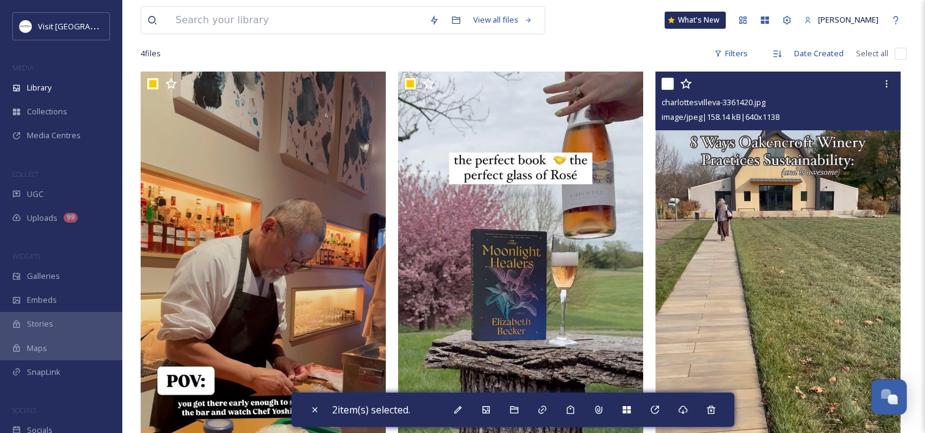
click at [665, 82] on input "checkbox" at bounding box center [668, 84] width 12 height 12
checkbox input "true"
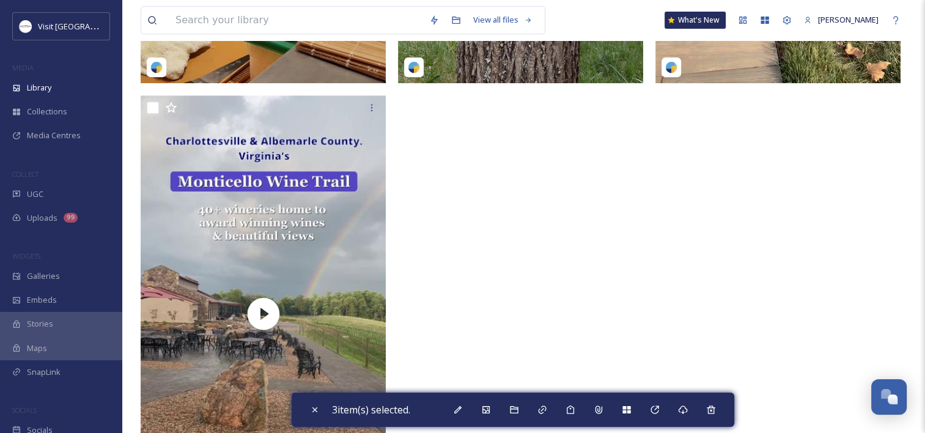
scroll to position [548, 0]
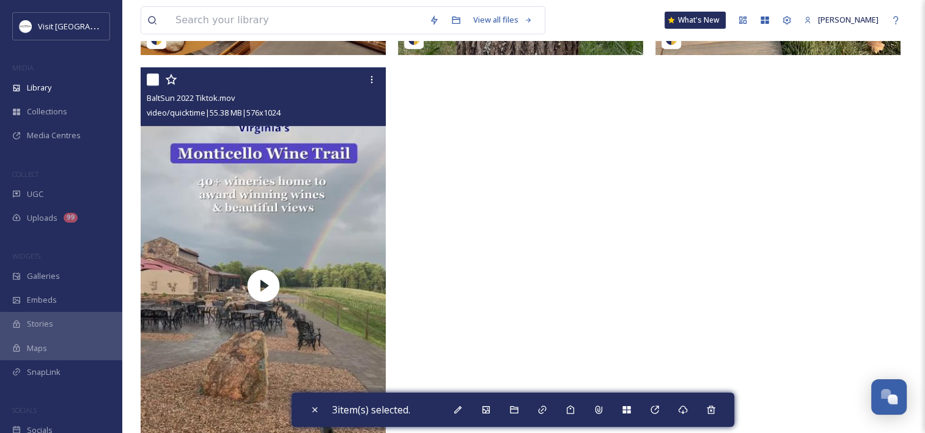
click at [154, 78] on input "checkbox" at bounding box center [153, 79] width 12 height 12
checkbox input "true"
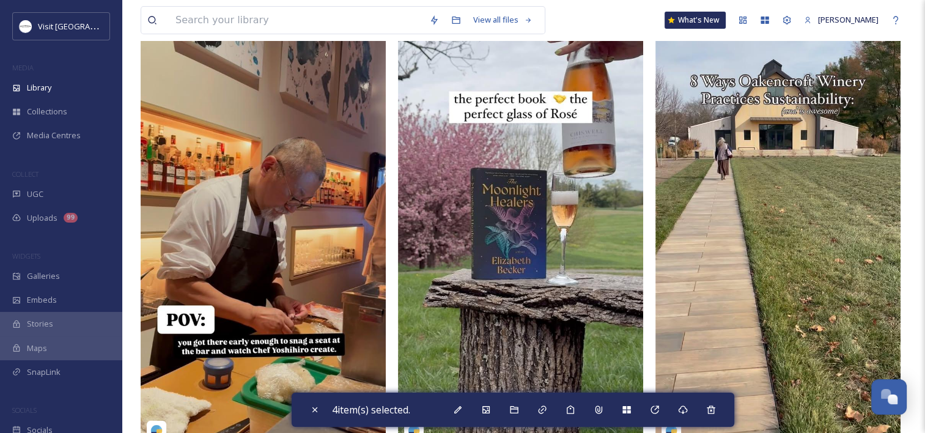
scroll to position [0, 0]
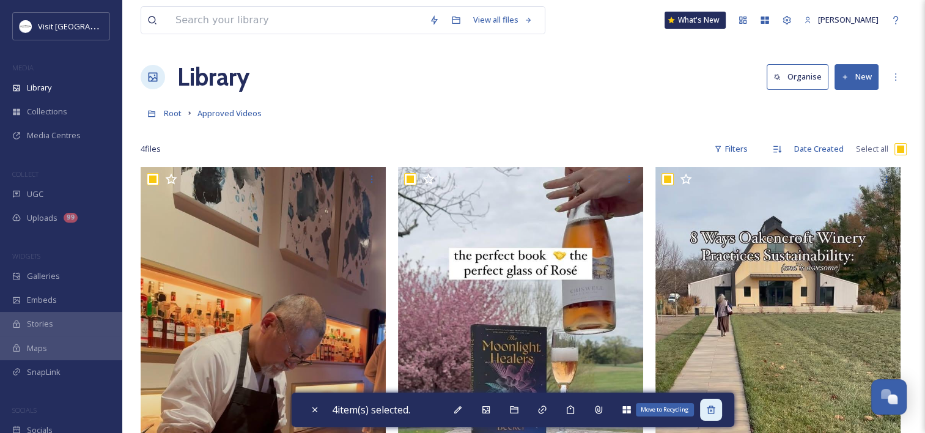
click at [711, 409] on icon at bounding box center [711, 410] width 10 height 10
checkbox input "false"
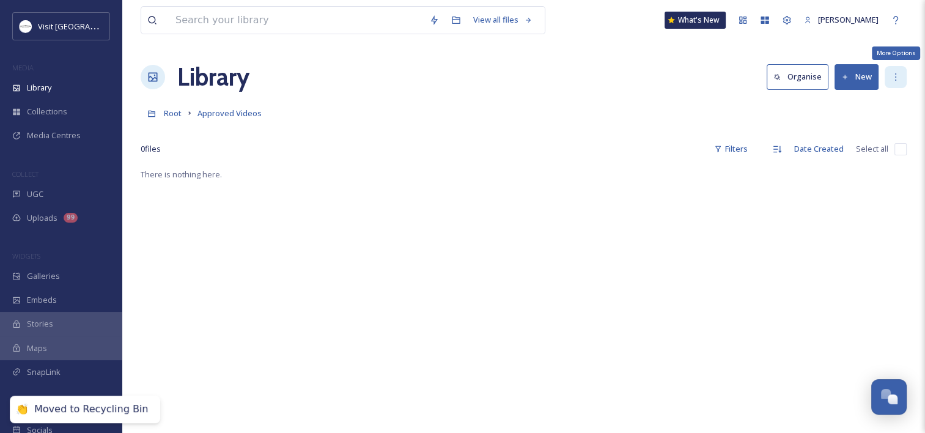
click at [899, 83] on div "More Options" at bounding box center [896, 77] width 22 height 22
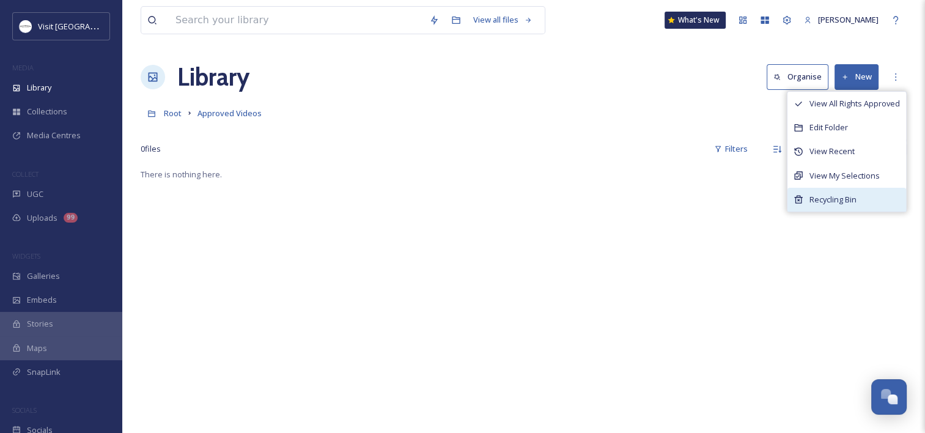
click at [829, 194] on span "Recycling Bin" at bounding box center [833, 200] width 47 height 12
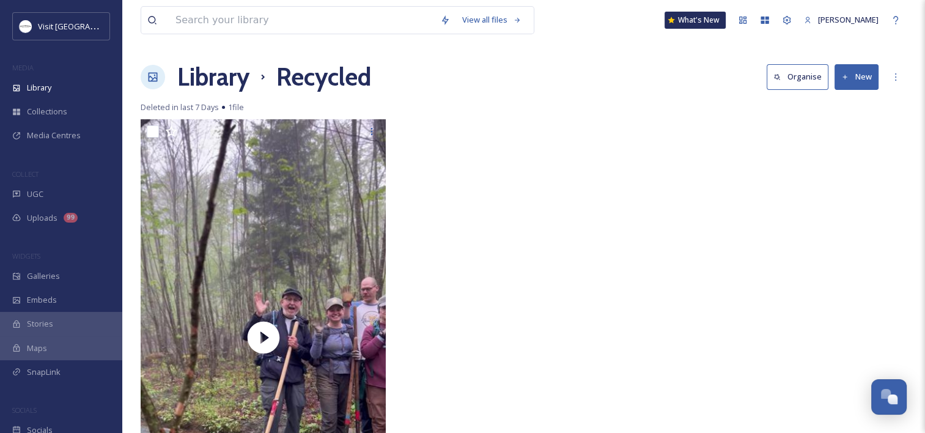
click at [218, 78] on h1 "Library" at bounding box center [213, 77] width 72 height 37
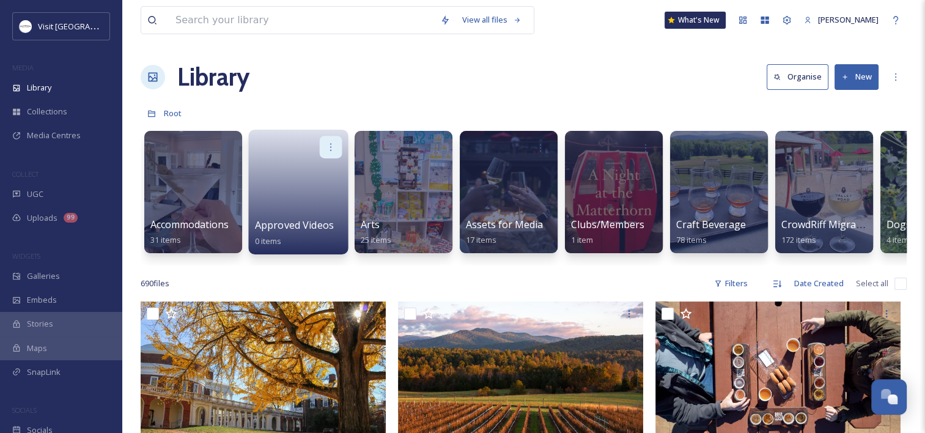
click at [326, 146] on icon at bounding box center [331, 147] width 10 height 10
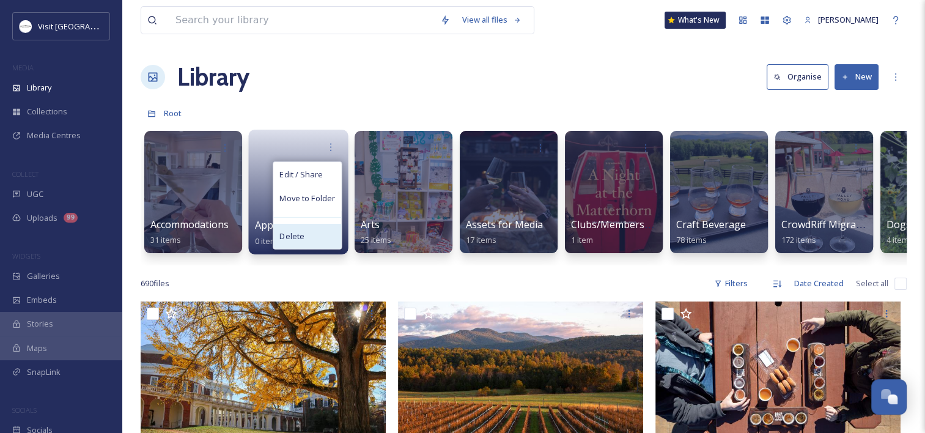
click at [284, 234] on span "Delete" at bounding box center [292, 237] width 25 height 12
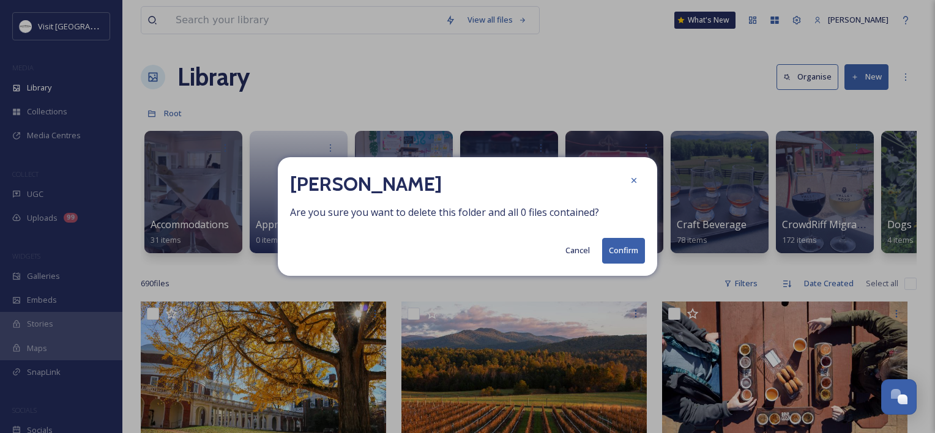
click at [618, 251] on button "Confirm" at bounding box center [623, 250] width 43 height 25
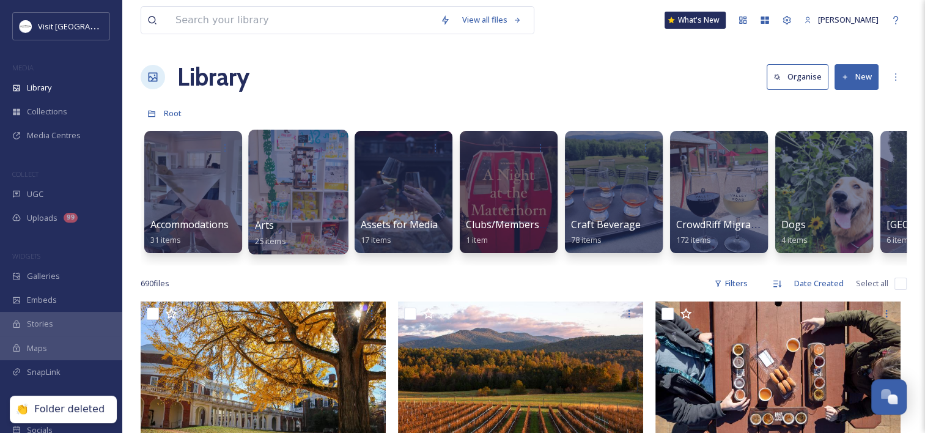
click at [330, 175] on div at bounding box center [298, 192] width 100 height 125
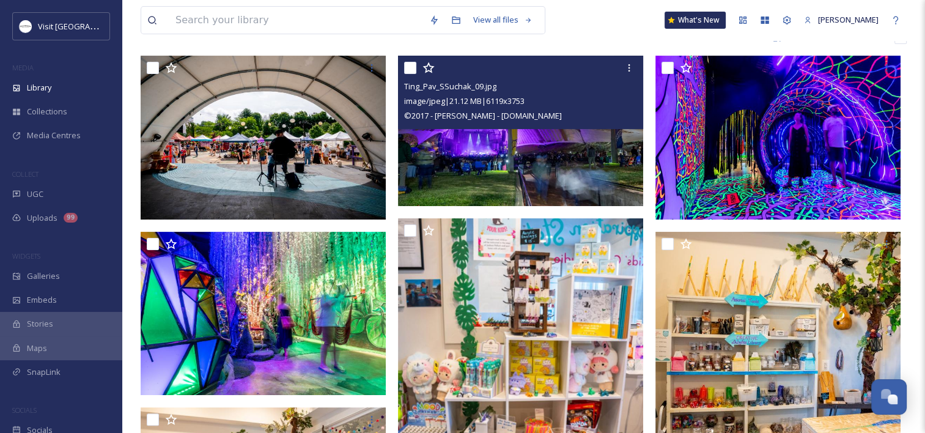
scroll to position [244, 0]
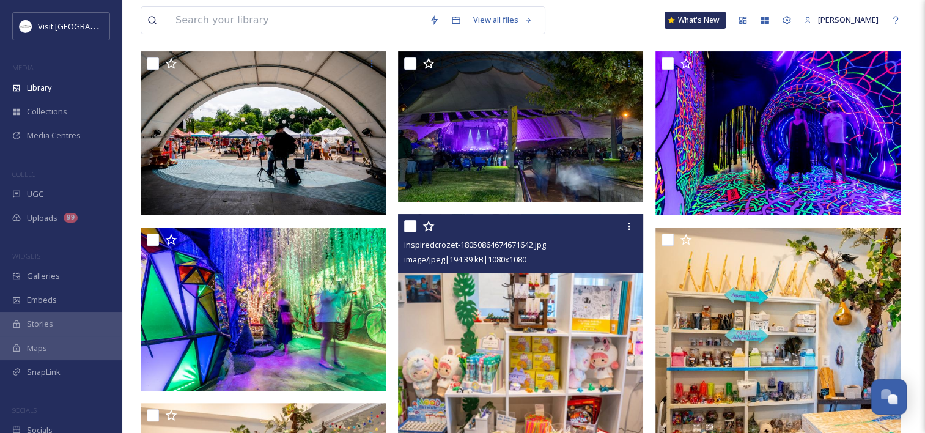
click at [406, 218] on div at bounding box center [522, 226] width 236 height 22
click at [411, 223] on input "checkbox" at bounding box center [410, 226] width 12 height 12
checkbox input "true"
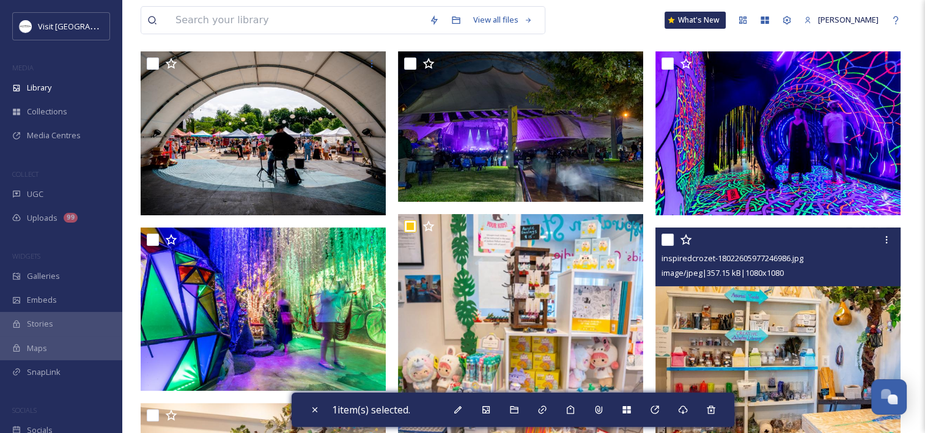
click at [665, 235] on input "checkbox" at bounding box center [668, 240] width 12 height 12
checkbox input "true"
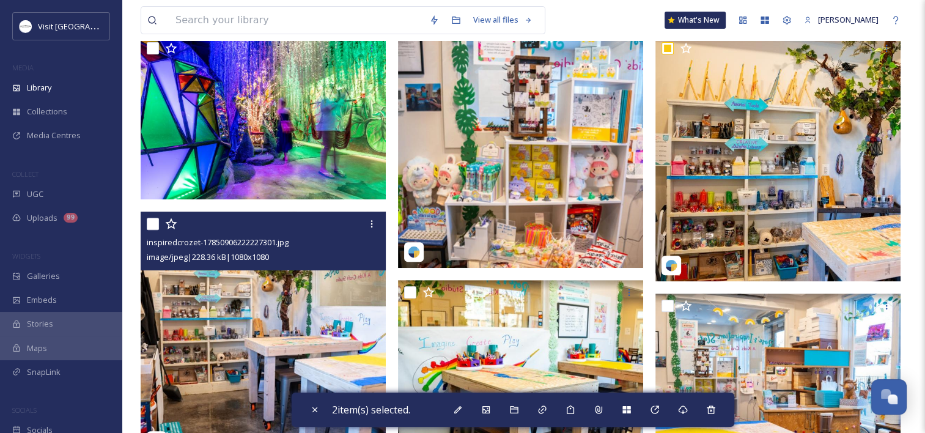
scroll to position [437, 0]
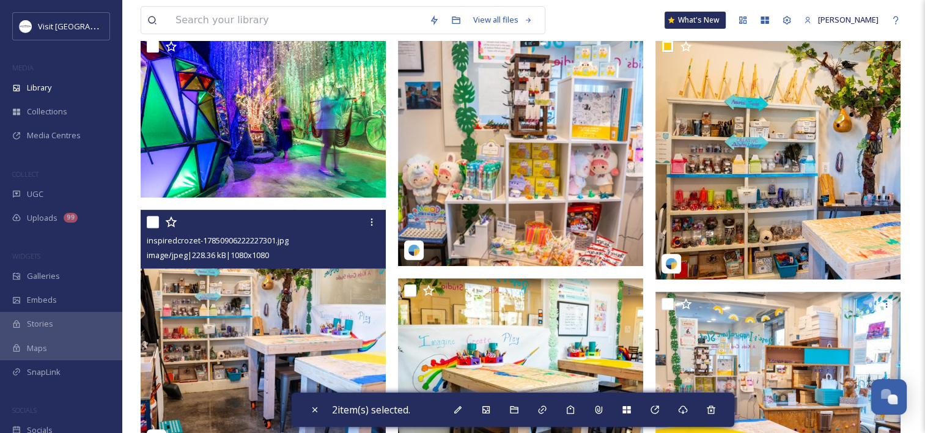
click at [155, 220] on input "checkbox" at bounding box center [153, 222] width 12 height 12
checkbox input "true"
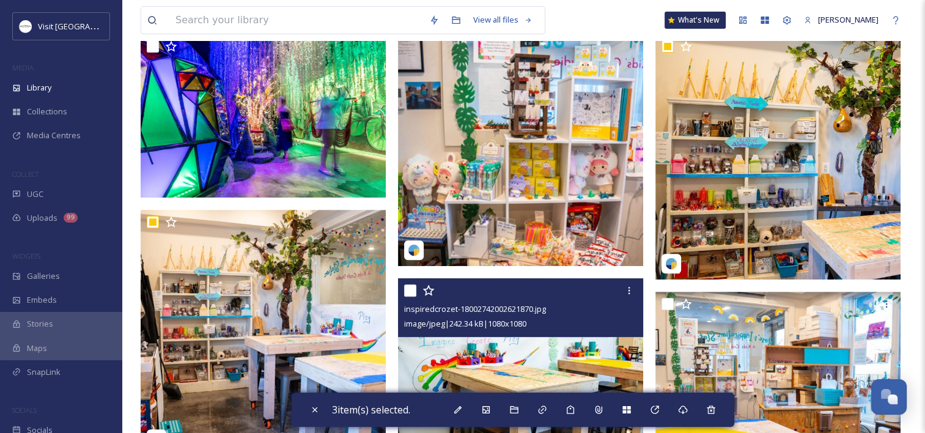
click at [415, 291] on input "checkbox" at bounding box center [410, 290] width 12 height 12
checkbox input "true"
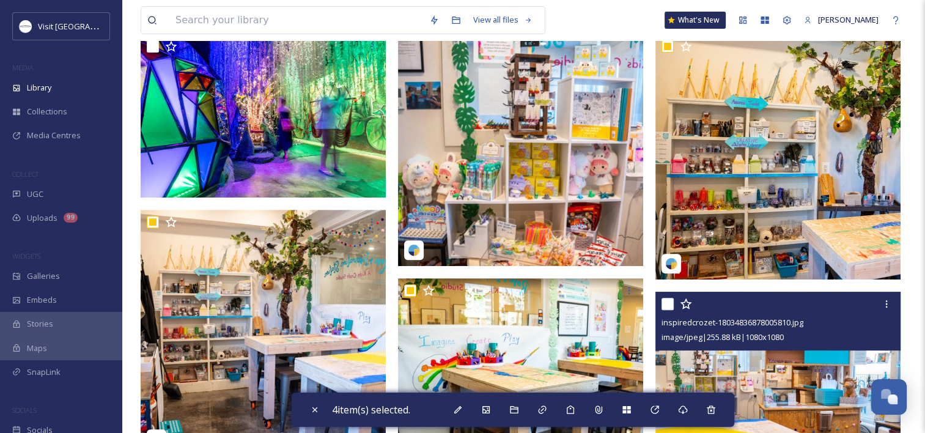
click at [667, 303] on input "checkbox" at bounding box center [668, 304] width 12 height 12
checkbox input "true"
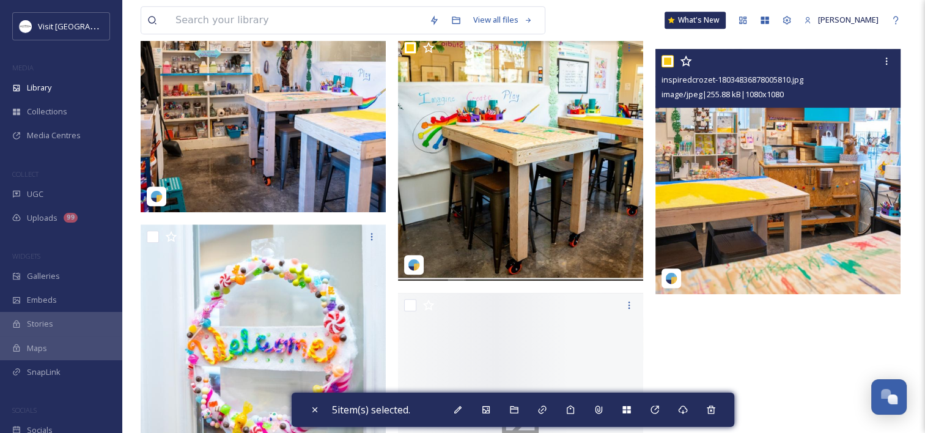
scroll to position [681, 0]
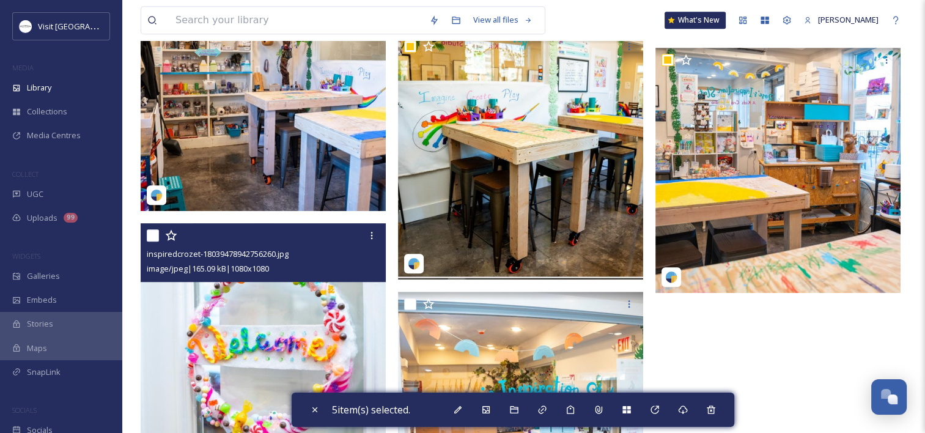
click at [150, 235] on input "checkbox" at bounding box center [153, 235] width 12 height 12
checkbox input "true"
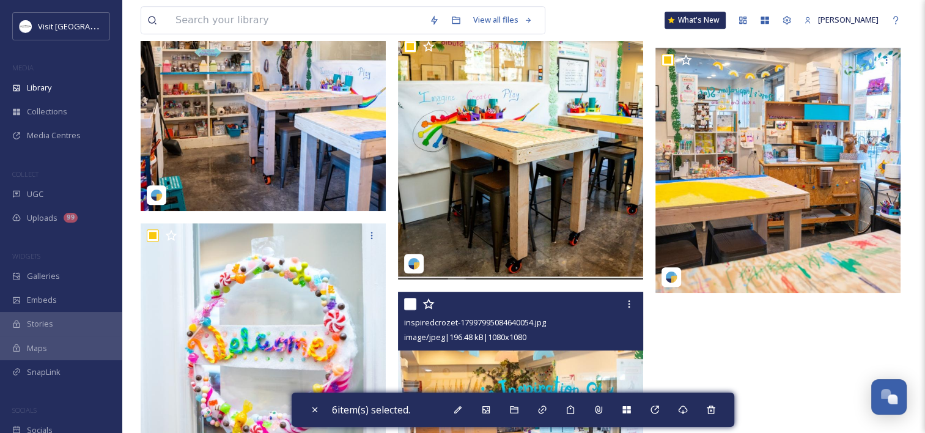
click at [411, 303] on input "checkbox" at bounding box center [410, 304] width 12 height 12
checkbox input "true"
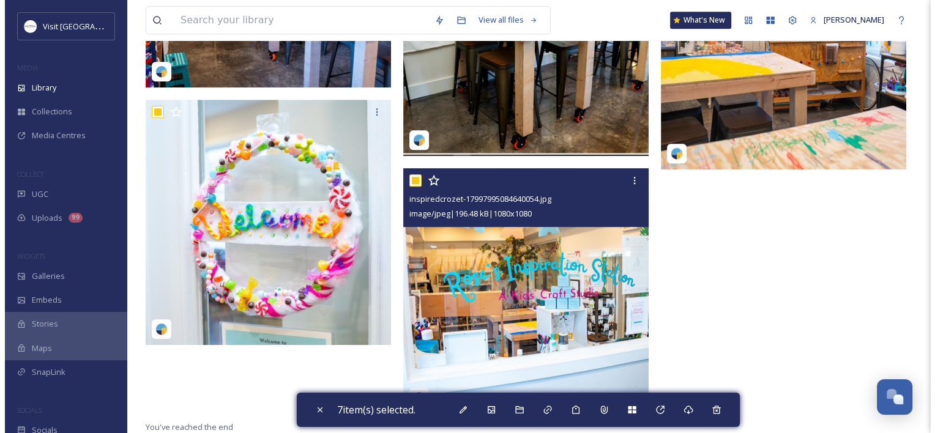
scroll to position [806, 0]
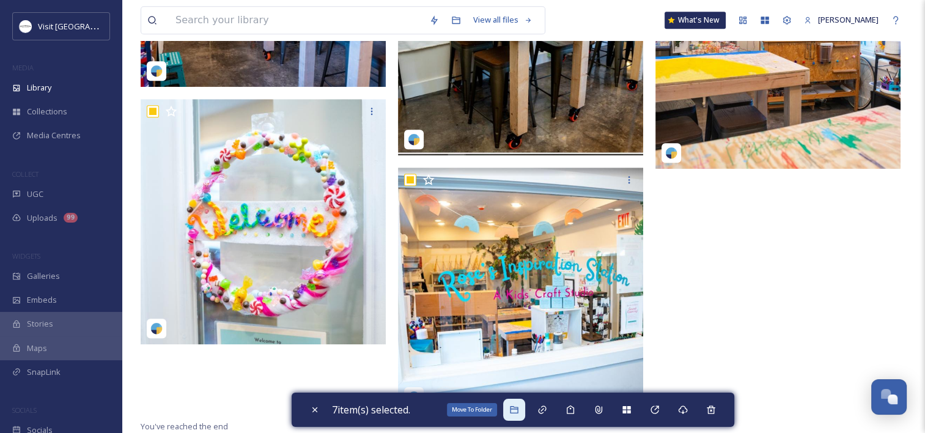
click at [516, 406] on icon at bounding box center [514, 410] width 10 height 10
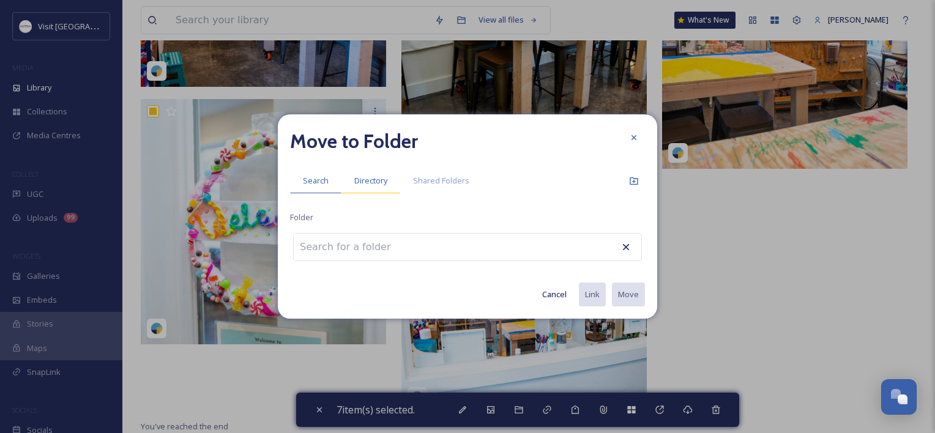
click at [360, 182] on span "Directory" at bounding box center [370, 181] width 33 height 12
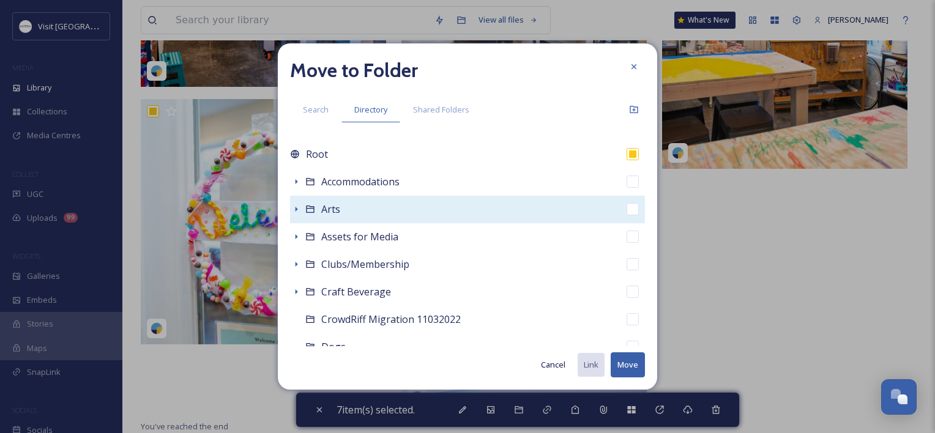
click at [355, 204] on div "Arts" at bounding box center [467, 210] width 355 height 28
checkbox input "false"
checkbox input "true"
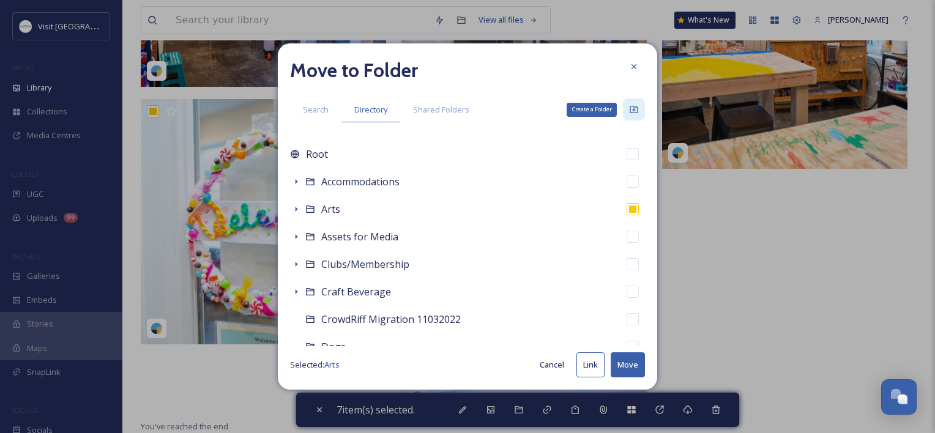
click at [630, 114] on div "Create a Folder" at bounding box center [634, 109] width 22 height 22
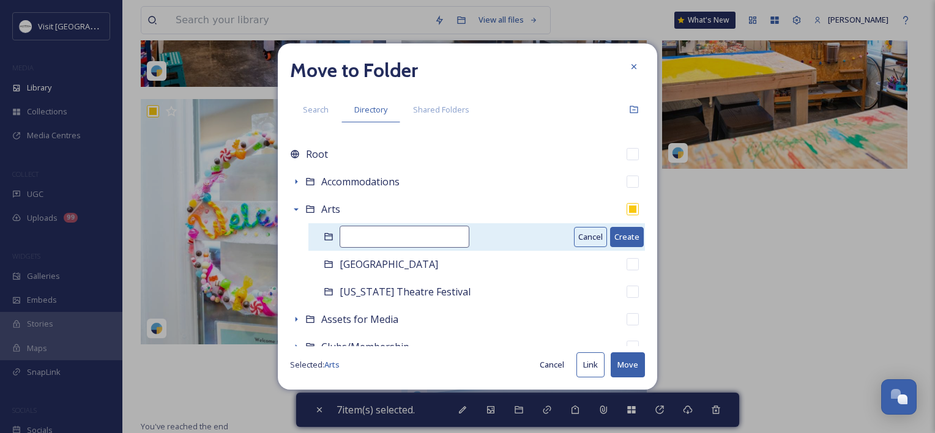
click at [393, 228] on input at bounding box center [404, 237] width 130 height 22
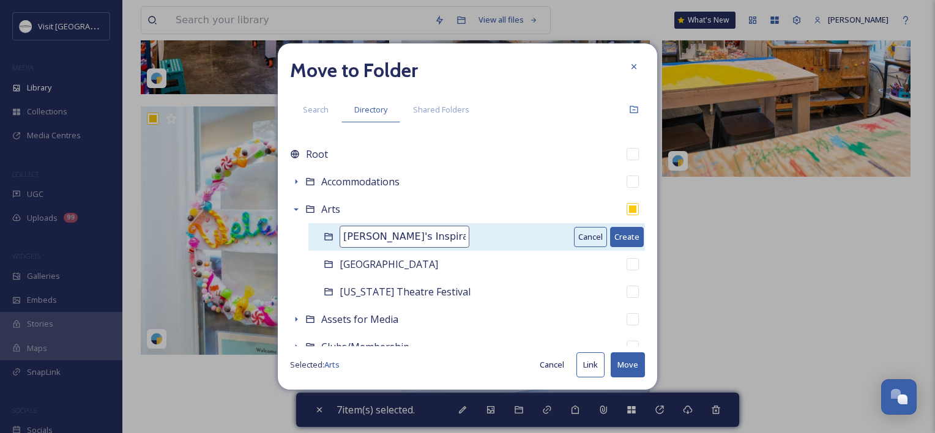
type input "Rose's Inspiration Station"
click at [575, 240] on button "Cancel" at bounding box center [590, 237] width 33 height 20
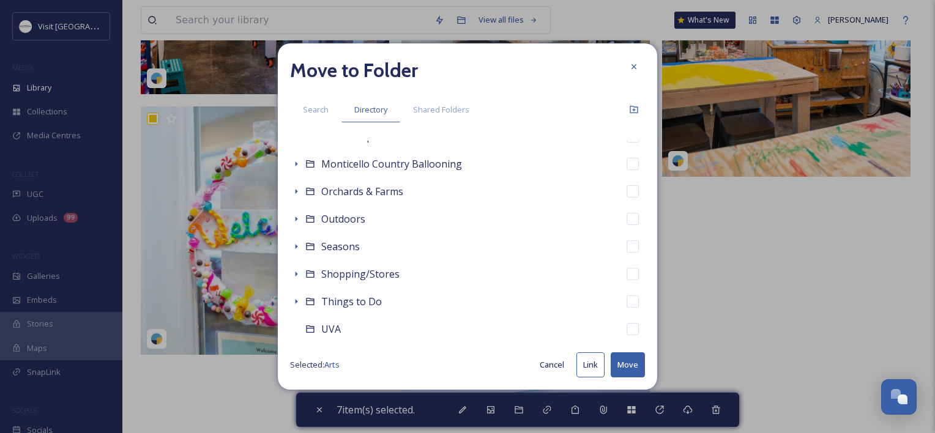
scroll to position [542, 0]
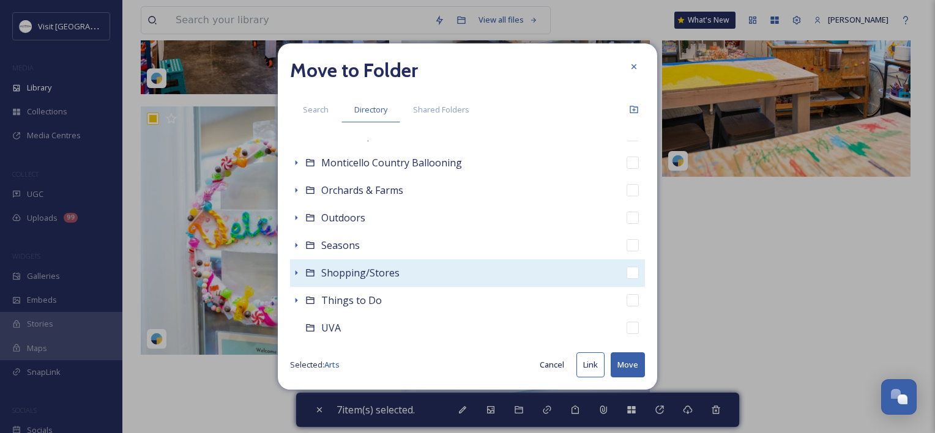
click at [384, 262] on div "Shopping/Stores" at bounding box center [467, 273] width 355 height 28
checkbox input "false"
checkbox input "true"
click at [297, 276] on icon at bounding box center [296, 273] width 10 height 10
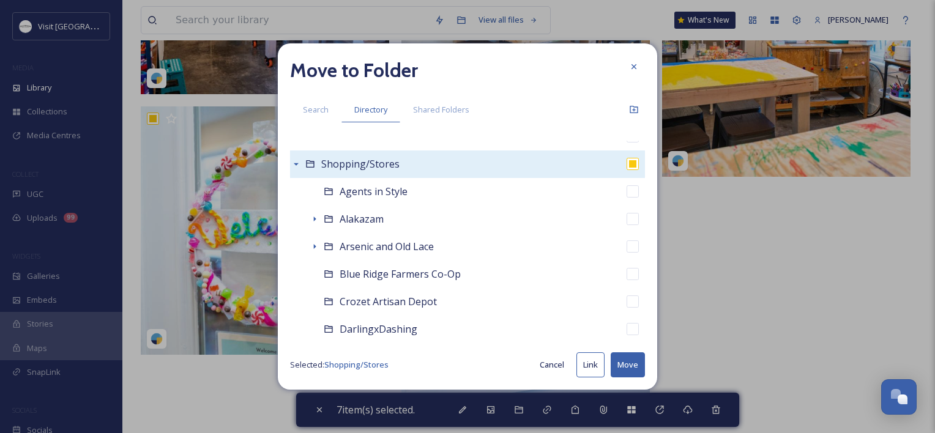
scroll to position [650, 0]
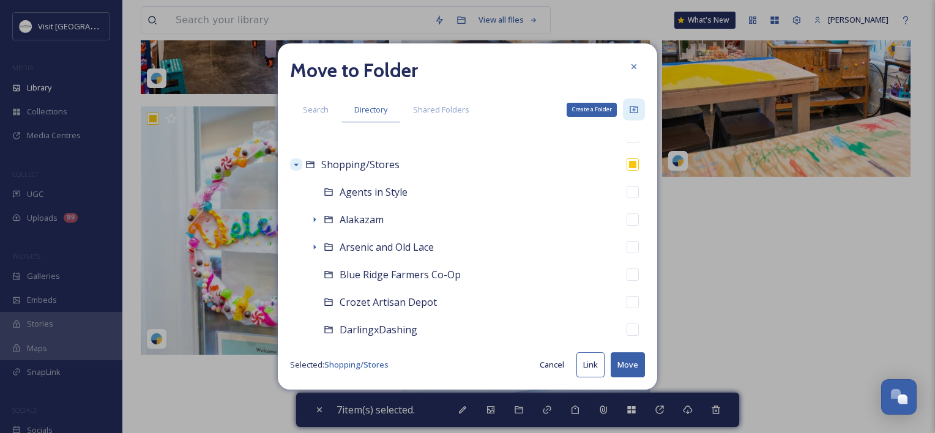
click at [638, 107] on icon at bounding box center [634, 110] width 10 height 10
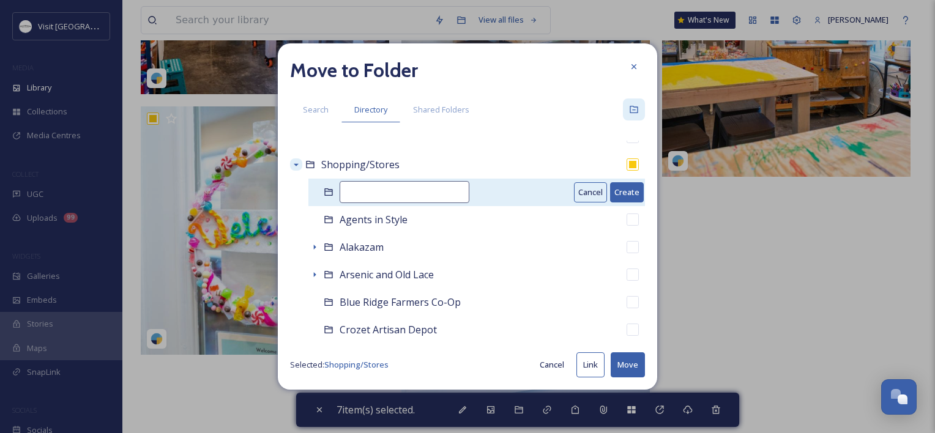
click at [371, 190] on input at bounding box center [404, 192] width 130 height 22
type input "Rose's Inspiration Station"
click at [620, 193] on button "Create" at bounding box center [627, 192] width 34 height 20
checkbox input "false"
checkbox input "true"
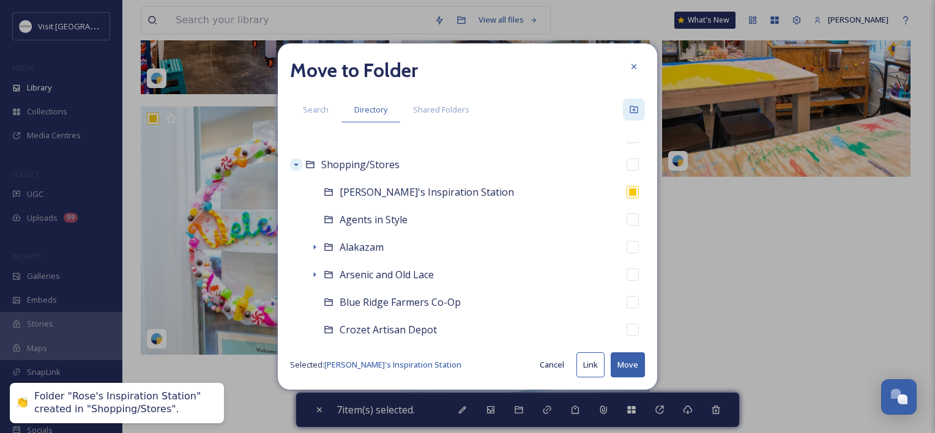
click at [628, 370] on button "Move" at bounding box center [627, 364] width 34 height 25
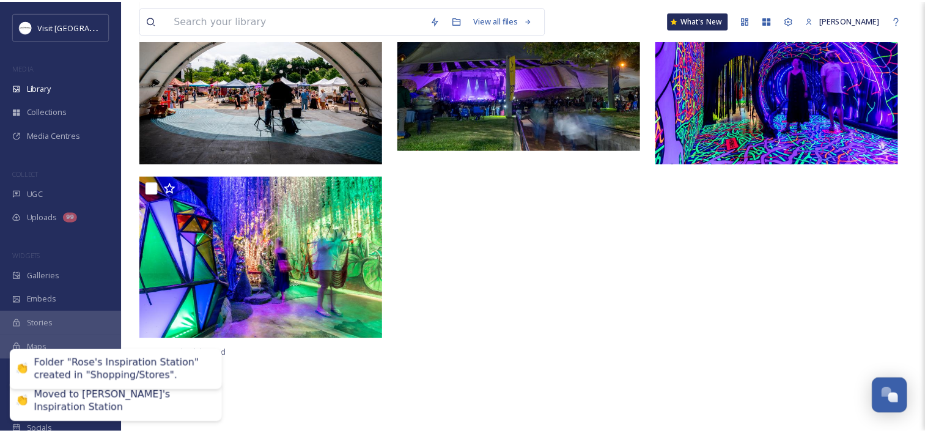
scroll to position [295, 0]
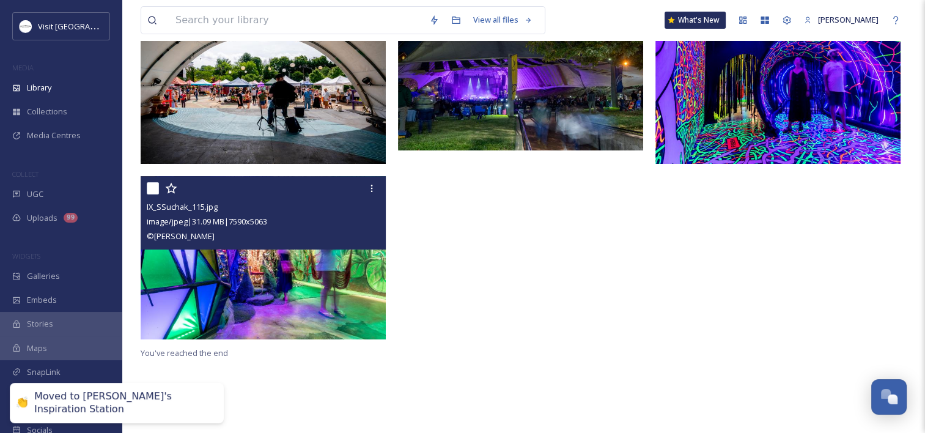
click at [151, 188] on input "checkbox" at bounding box center [153, 188] width 12 height 12
checkbox input "true"
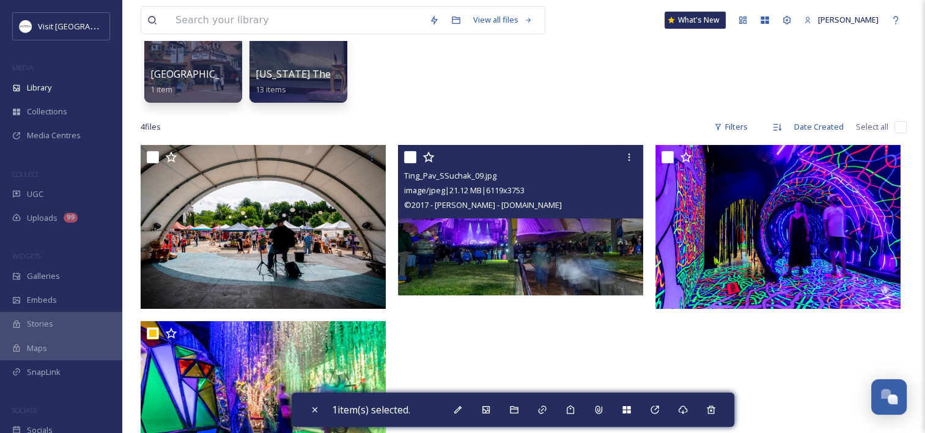
scroll to position [144, 0]
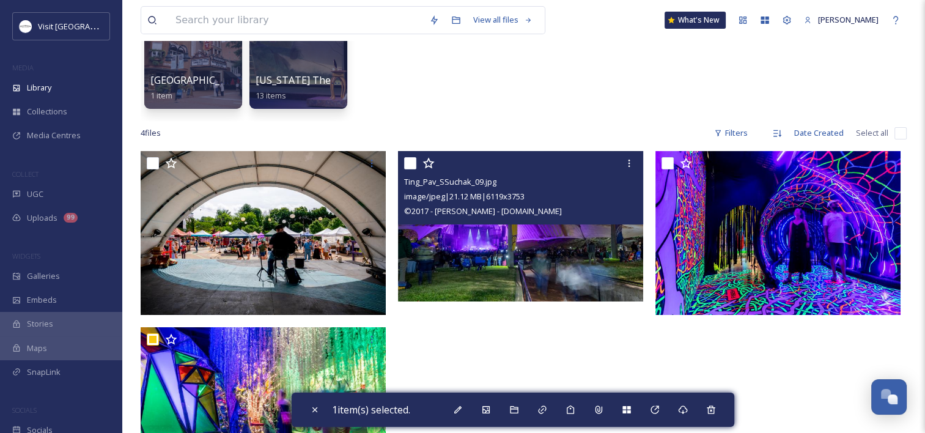
click at [411, 161] on input "checkbox" at bounding box center [410, 163] width 12 height 12
checkbox input "true"
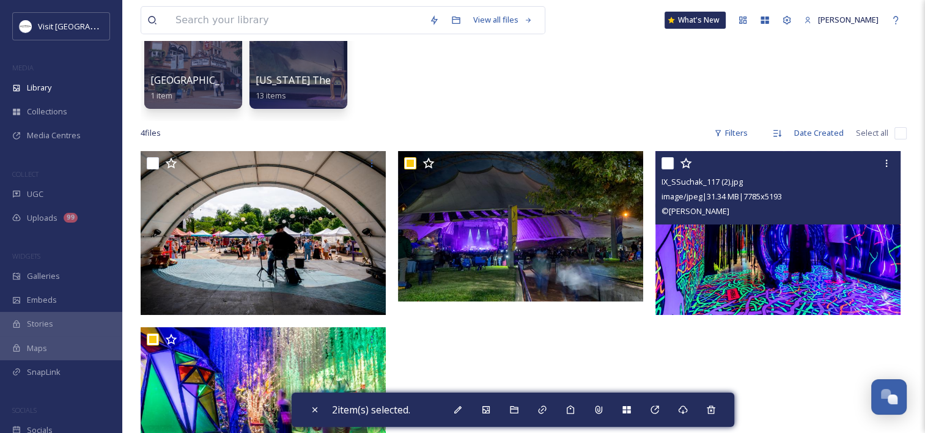
click at [667, 165] on input "checkbox" at bounding box center [668, 163] width 12 height 12
checkbox input "true"
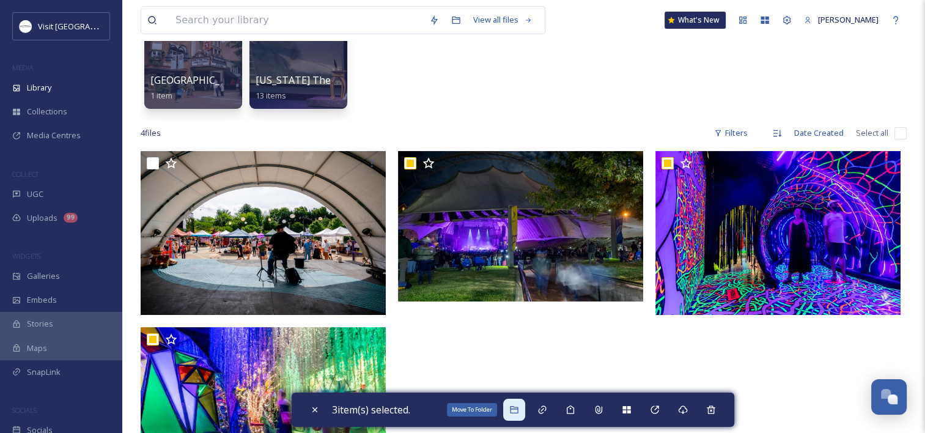
click at [517, 400] on div "Move To Folder" at bounding box center [514, 410] width 22 height 22
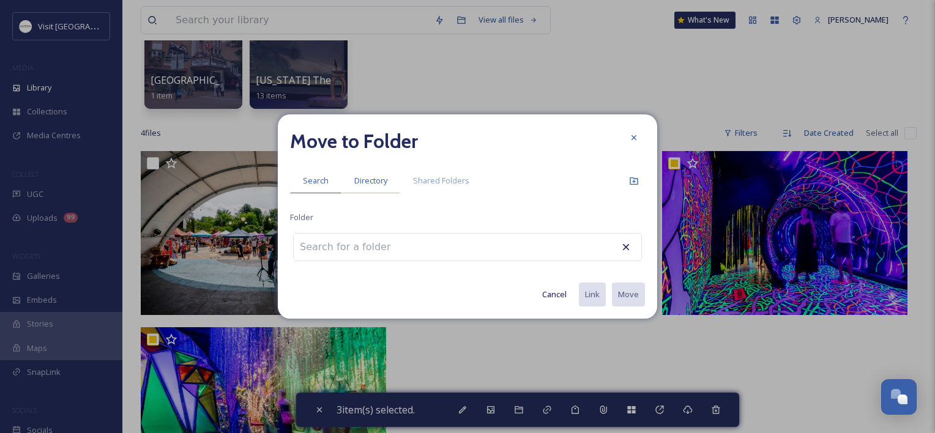
click at [355, 179] on span "Directory" at bounding box center [370, 181] width 33 height 12
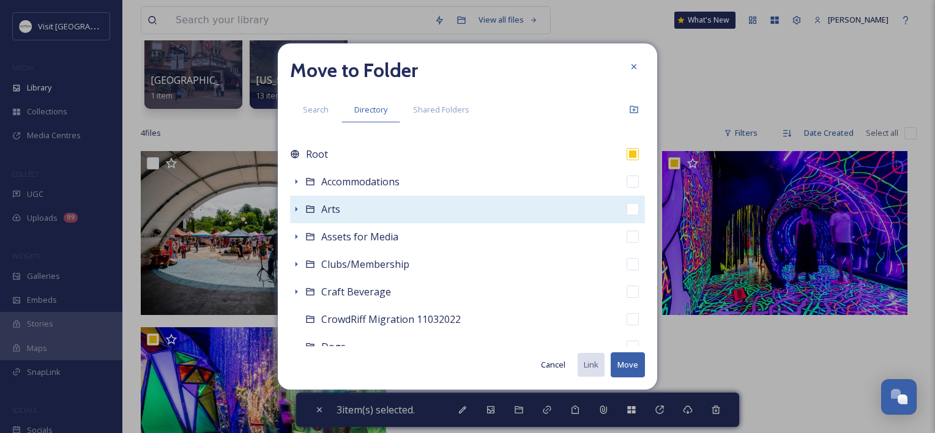
click at [333, 206] on span "Arts" at bounding box center [330, 208] width 19 height 13
checkbox input "false"
checkbox input "true"
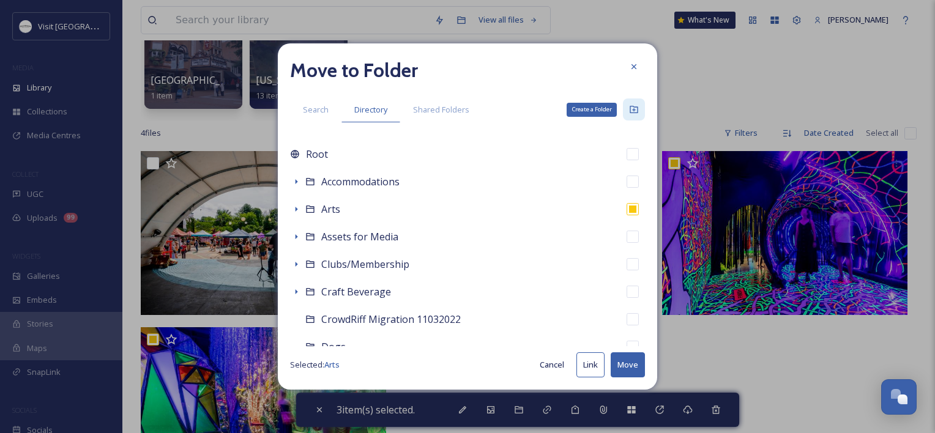
click at [632, 108] on icon at bounding box center [634, 110] width 10 height 10
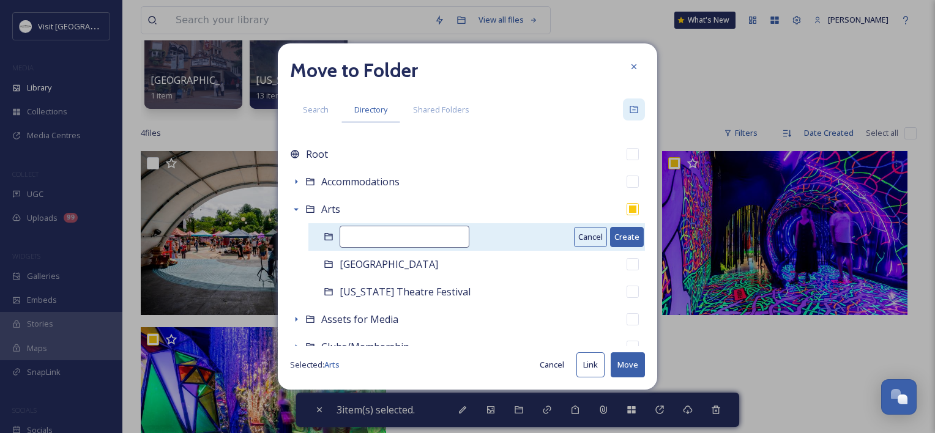
click at [421, 232] on input at bounding box center [404, 237] width 130 height 22
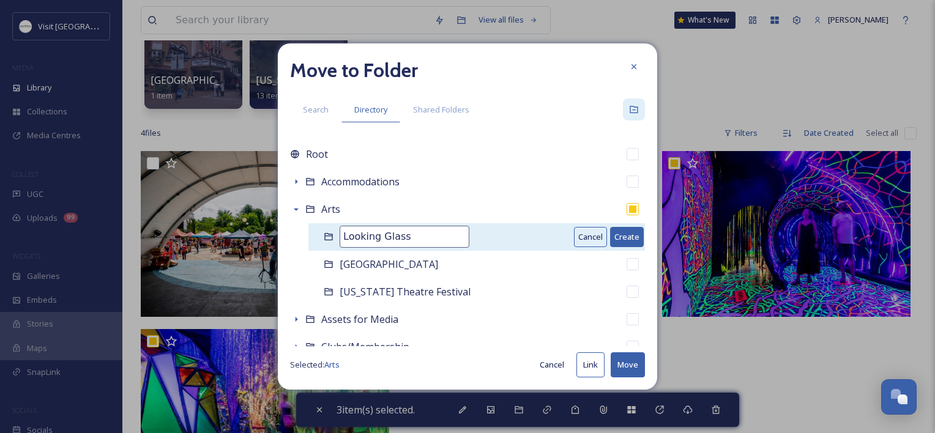
type input "Looking Glass"
click at [613, 233] on button "Create" at bounding box center [627, 237] width 34 height 20
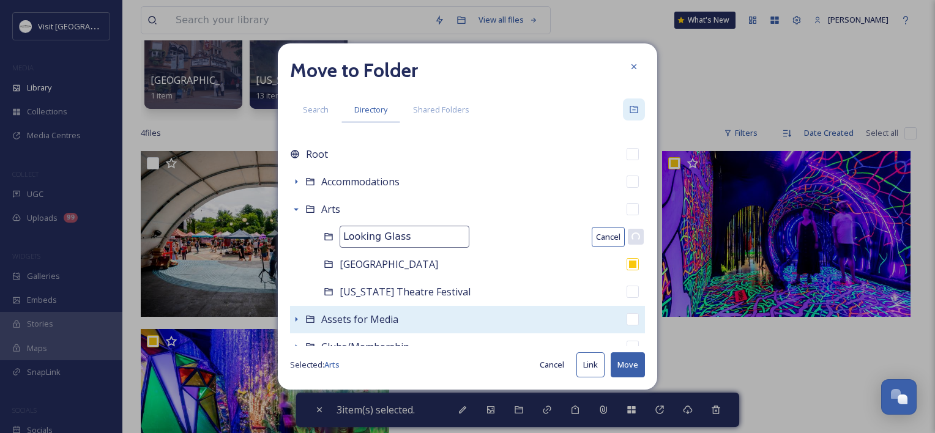
checkbox input "false"
checkbox input "true"
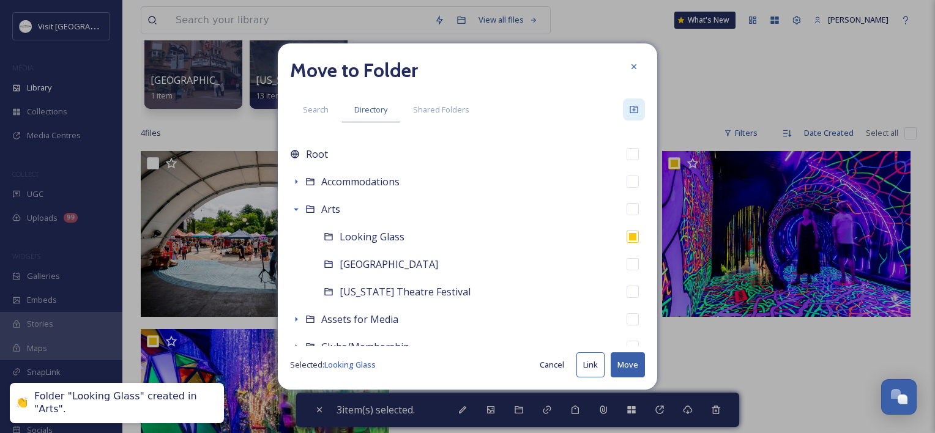
click at [623, 374] on button "Move" at bounding box center [627, 364] width 34 height 25
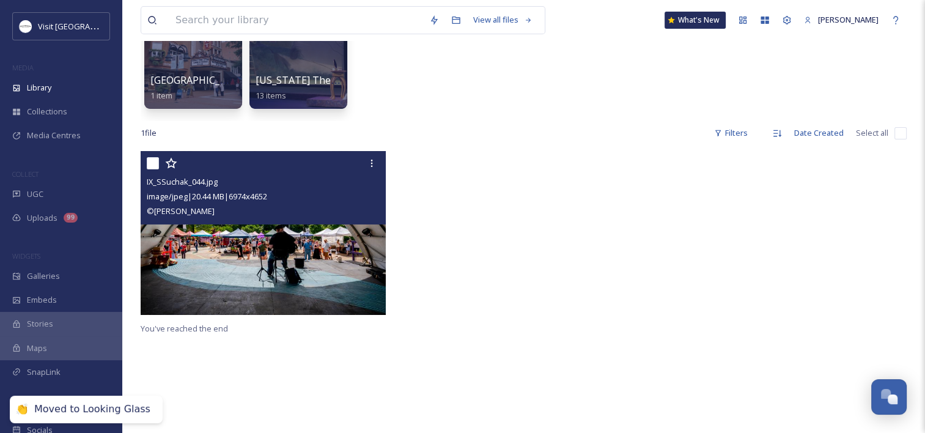
click at [298, 237] on img at bounding box center [263, 233] width 245 height 164
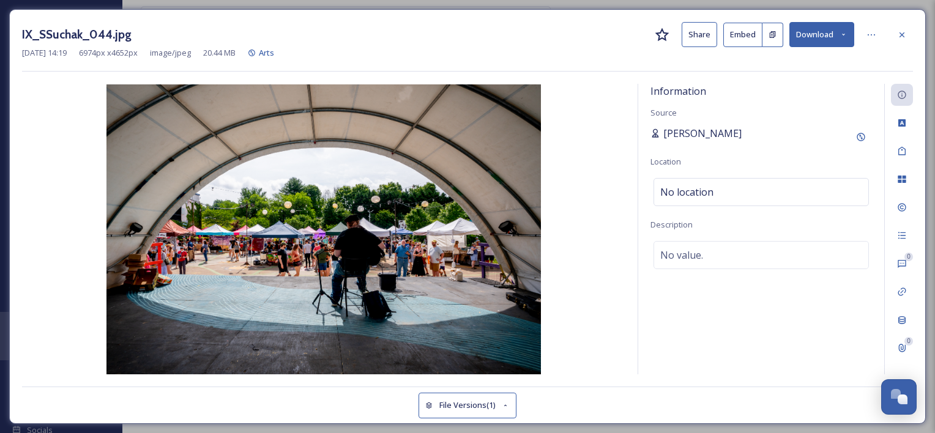
click at [692, 132] on span "[PERSON_NAME]" at bounding box center [702, 133] width 78 height 15
click at [857, 136] on icon at bounding box center [860, 137] width 8 height 8
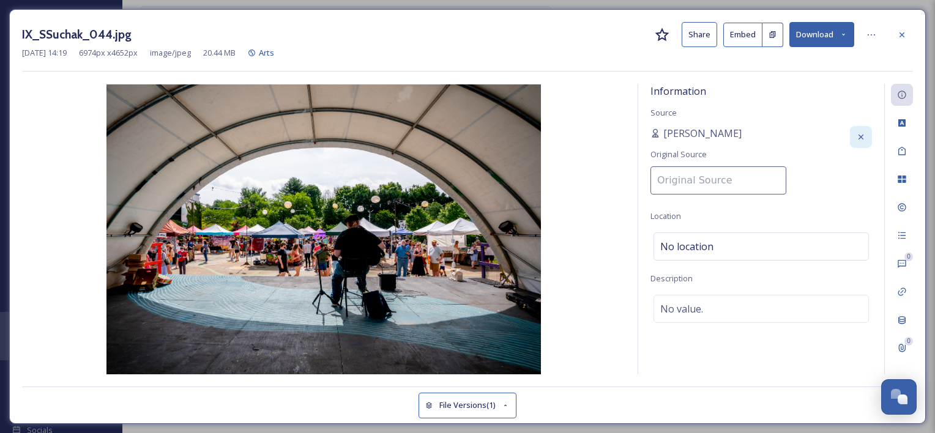
click at [698, 180] on input at bounding box center [718, 180] width 136 height 28
type input "Sanjay Suchak"
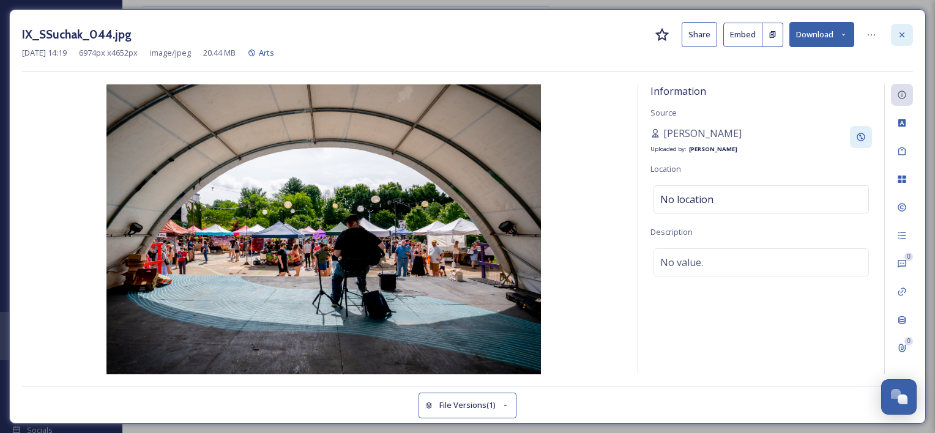
click at [898, 30] on icon at bounding box center [902, 35] width 10 height 10
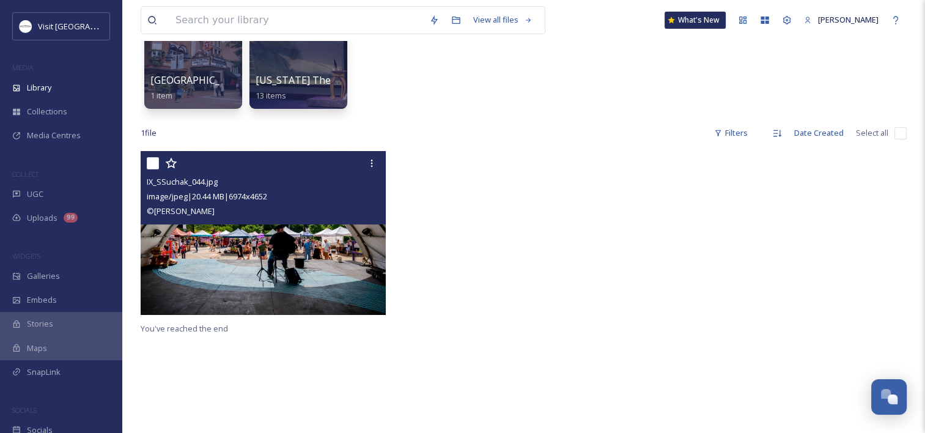
click at [157, 159] on input "checkbox" at bounding box center [153, 163] width 12 height 12
checkbox input "true"
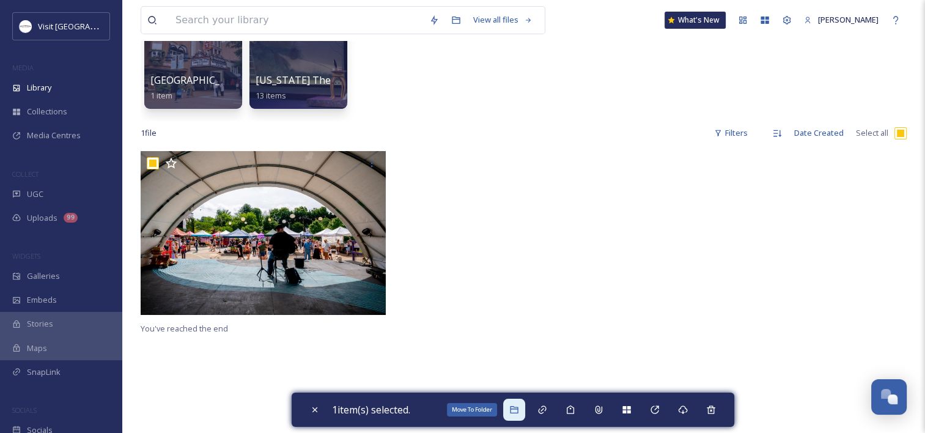
click at [518, 413] on icon at bounding box center [514, 409] width 8 height 7
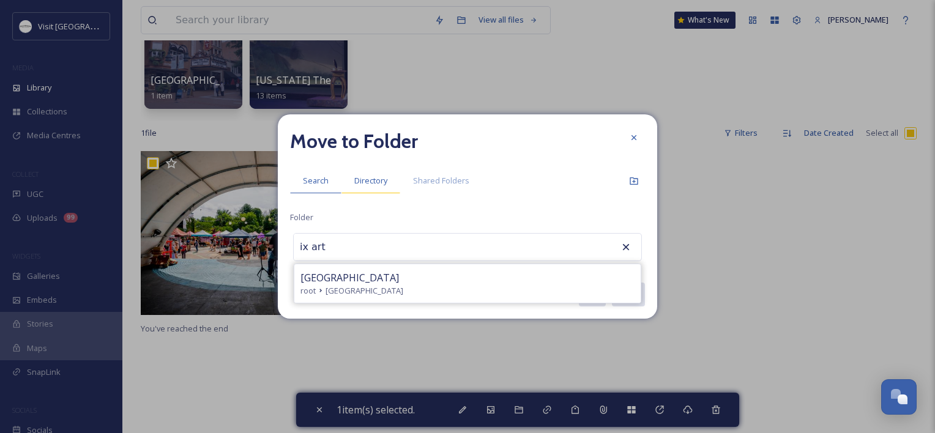
type input "ix art"
click at [372, 177] on span "Directory" at bounding box center [370, 181] width 33 height 12
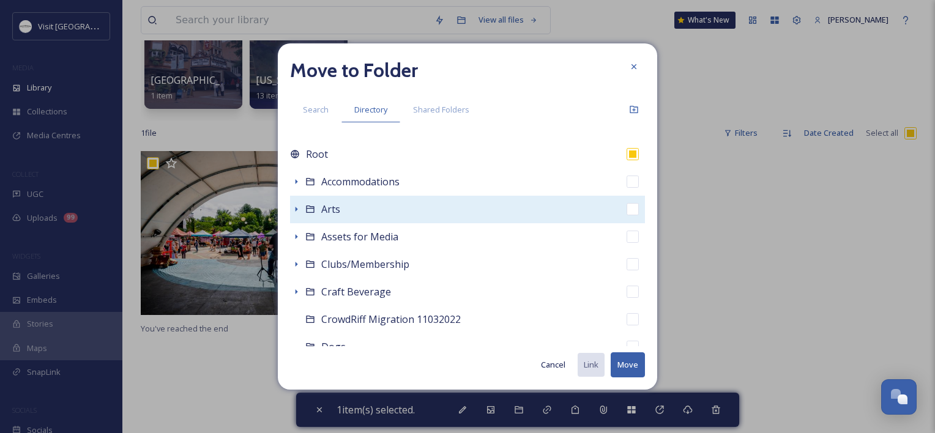
click at [381, 217] on div "Arts" at bounding box center [467, 210] width 355 height 28
checkbox input "false"
checkbox input "true"
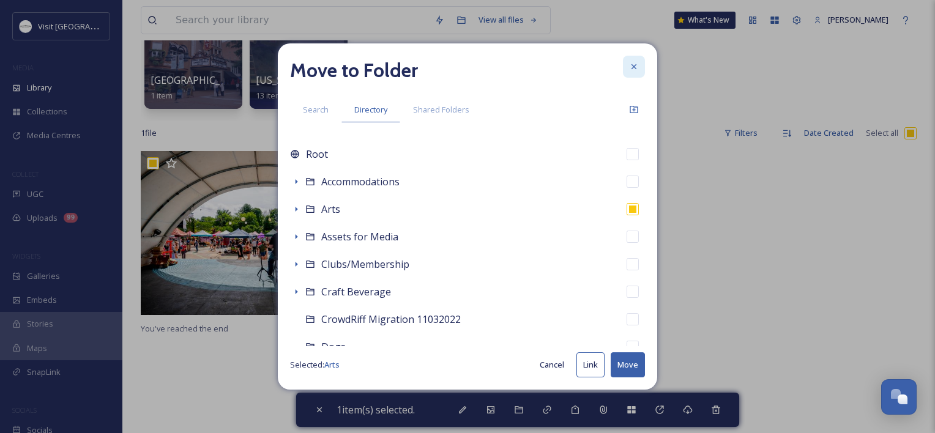
click at [631, 63] on icon at bounding box center [634, 67] width 10 height 10
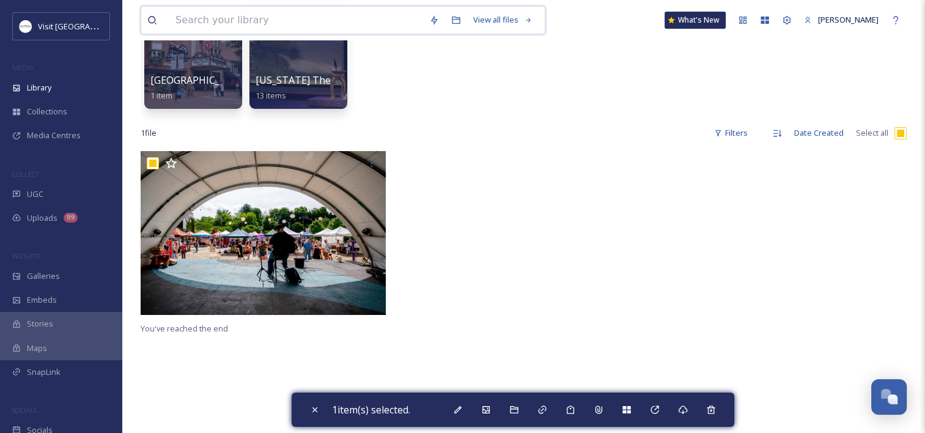
click at [268, 28] on input at bounding box center [296, 20] width 254 height 27
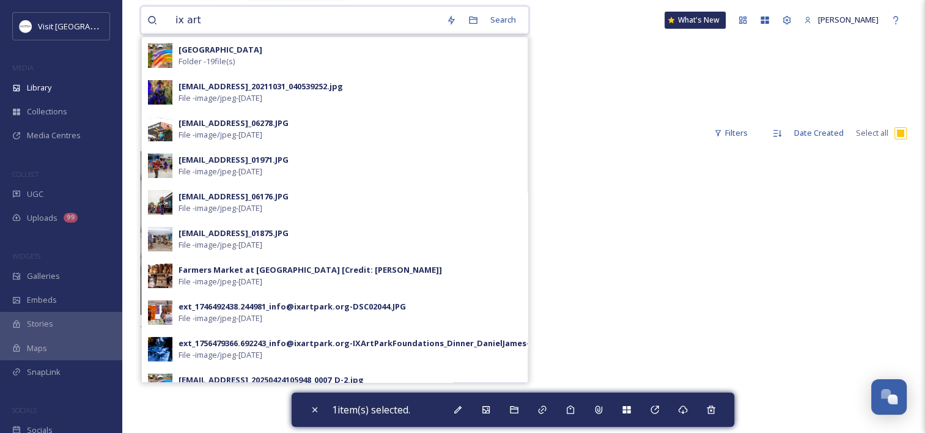
type input "ix art"
click at [241, 57] on div "IX Art Park Folder - 19 file(s)" at bounding box center [350, 55] width 343 height 23
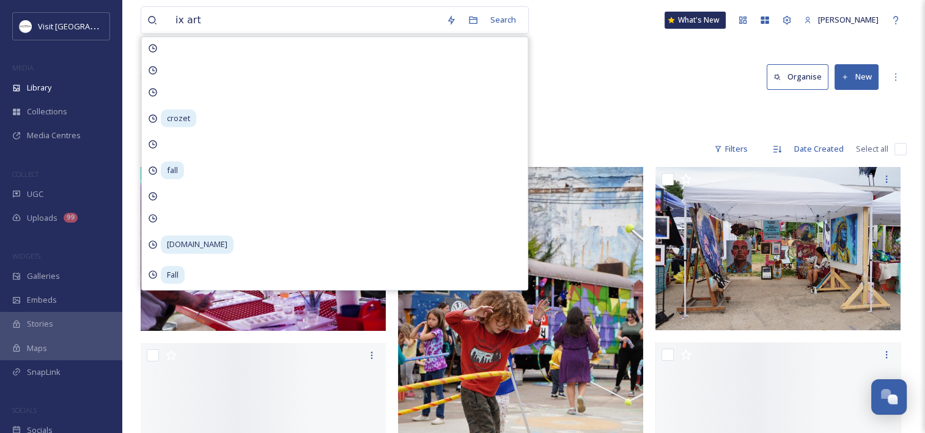
click at [581, 63] on div "Library Organise New" at bounding box center [524, 77] width 766 height 37
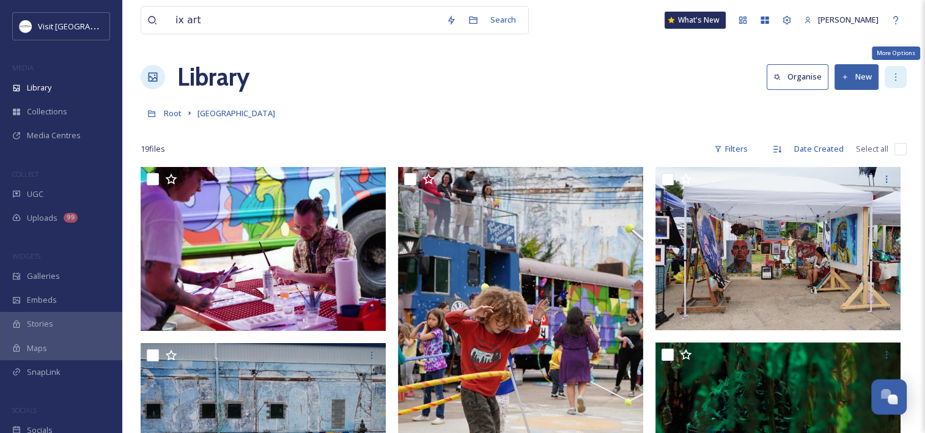
click at [892, 73] on icon at bounding box center [896, 77] width 10 height 10
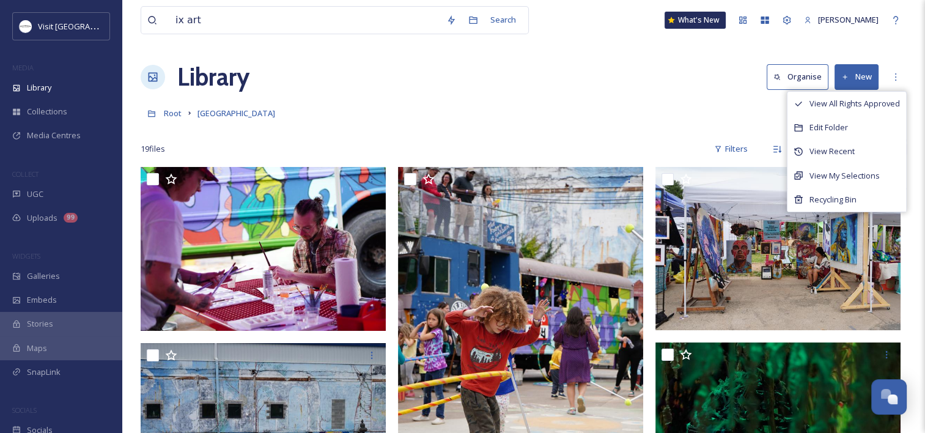
click at [659, 125] on div at bounding box center [524, 131] width 766 height 12
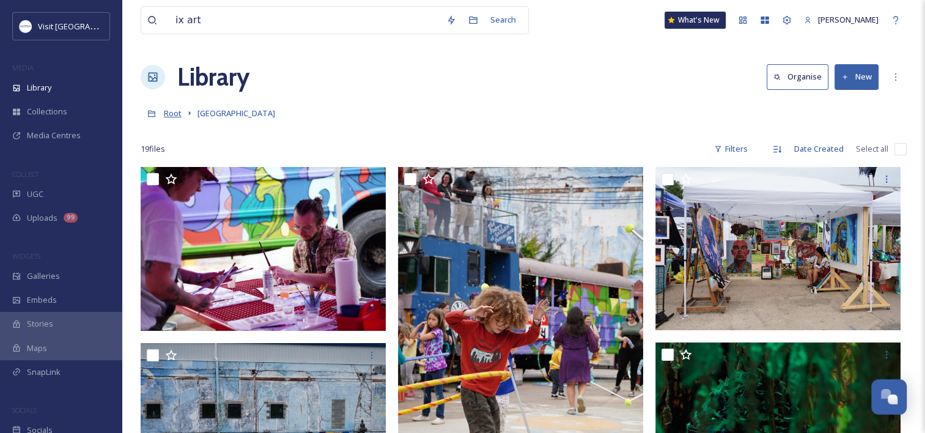
click at [179, 112] on span "Root" at bounding box center [173, 113] width 18 height 11
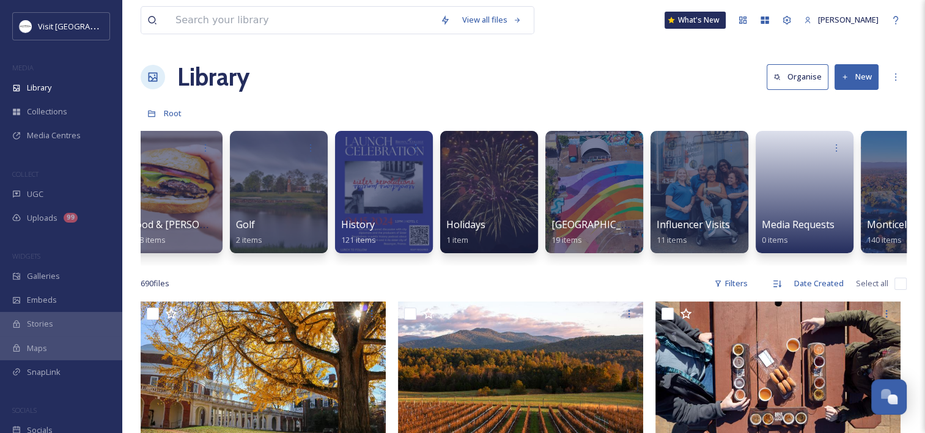
scroll to position [0, 1075]
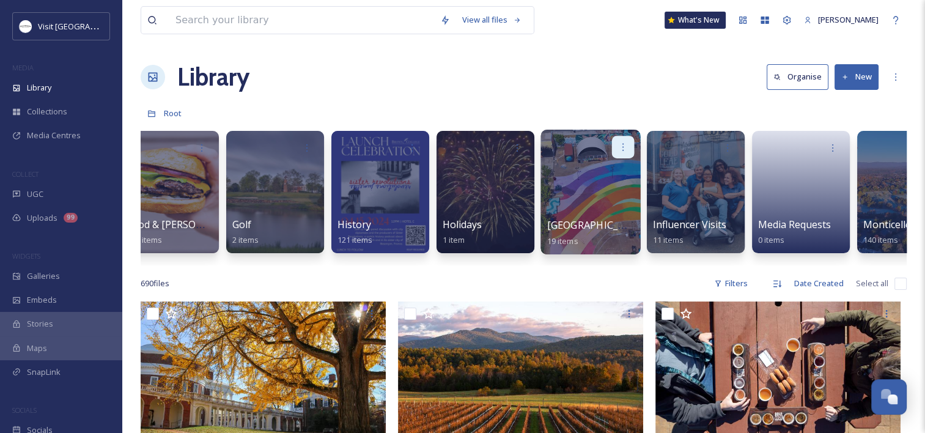
click at [626, 145] on icon at bounding box center [623, 147] width 10 height 10
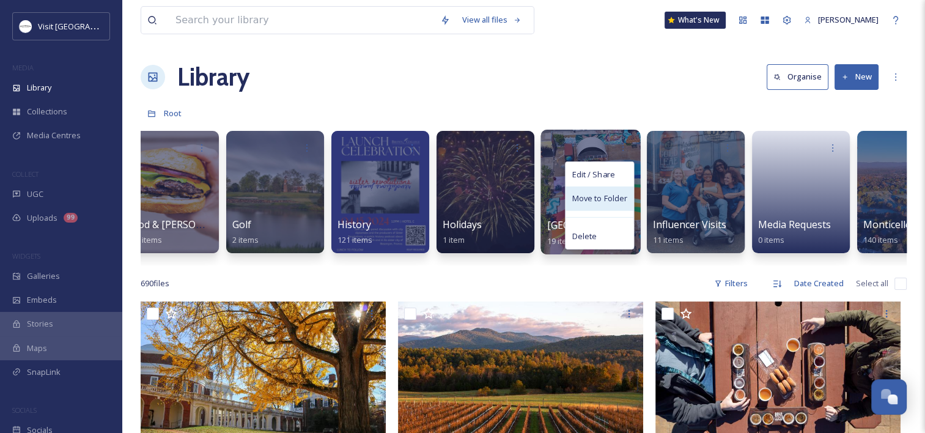
click at [590, 199] on span "Move to Folder" at bounding box center [600, 199] width 56 height 12
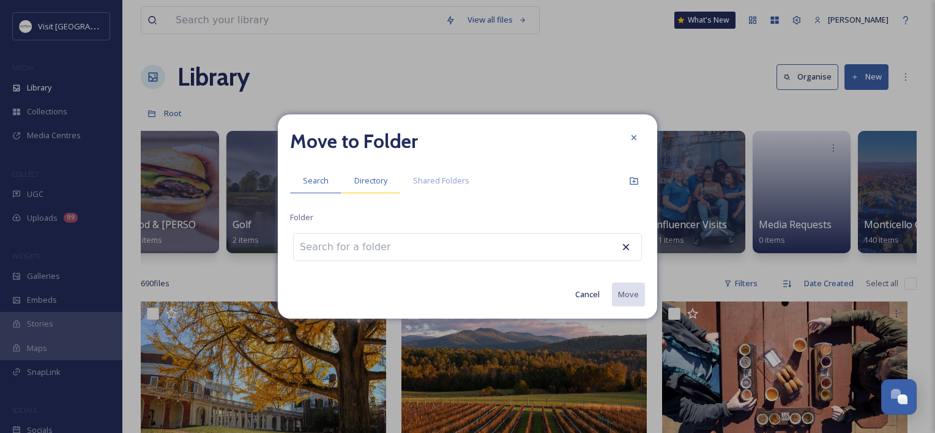
click at [368, 179] on span "Directory" at bounding box center [370, 181] width 33 height 12
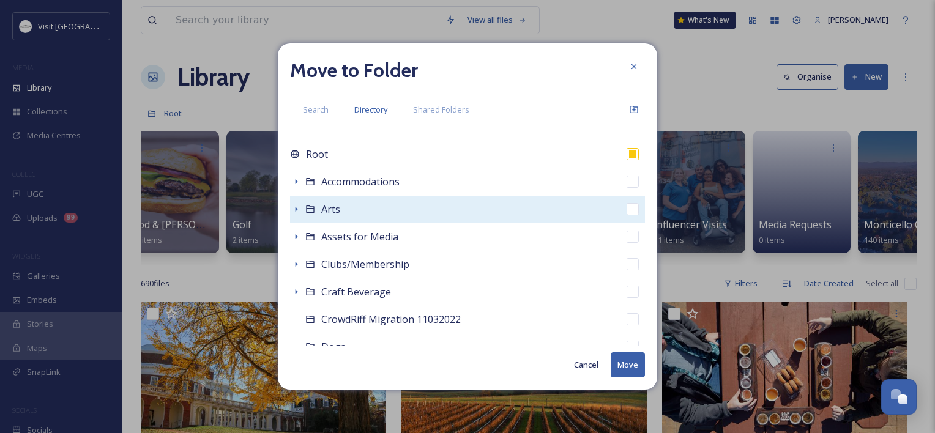
click at [331, 208] on span "Arts" at bounding box center [330, 208] width 19 height 13
checkbox input "false"
checkbox input "true"
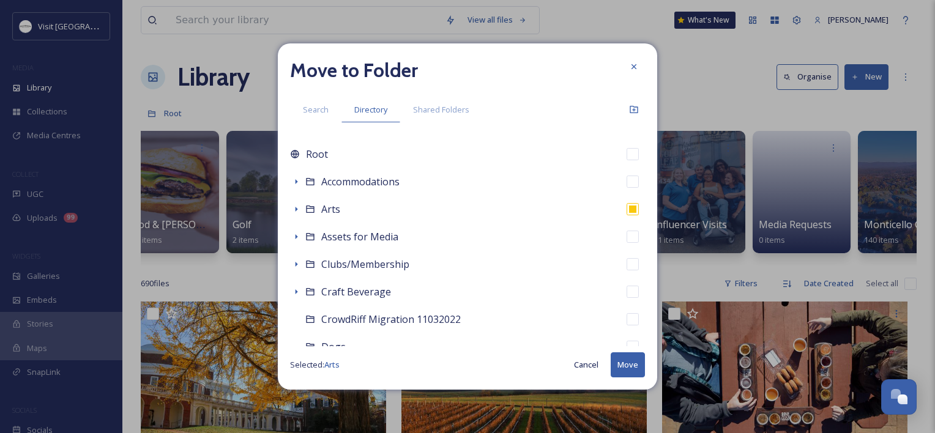
click at [619, 360] on button "Move" at bounding box center [627, 364] width 34 height 25
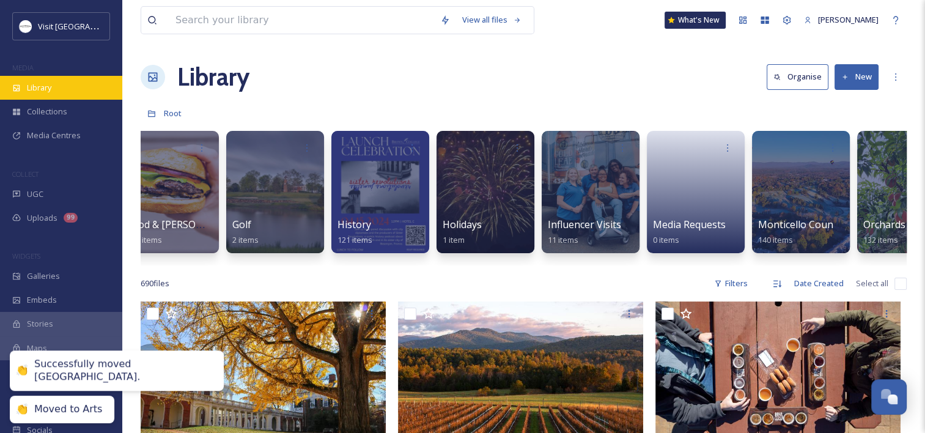
click at [66, 78] on div "Library" at bounding box center [61, 88] width 122 height 24
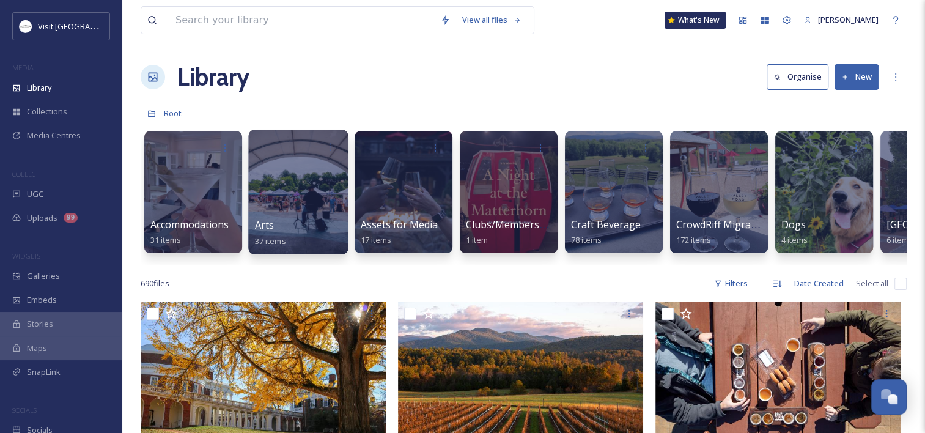
click at [276, 202] on div at bounding box center [298, 192] width 100 height 125
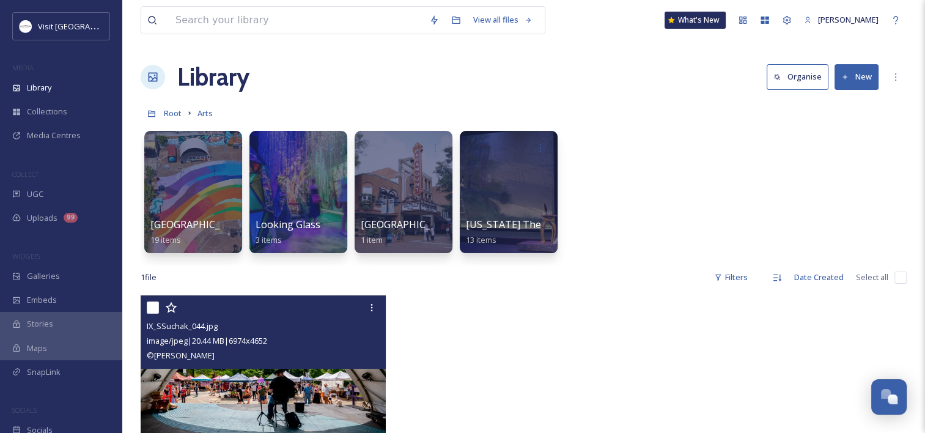
click at [152, 302] on input "checkbox" at bounding box center [153, 308] width 12 height 12
checkbox input "true"
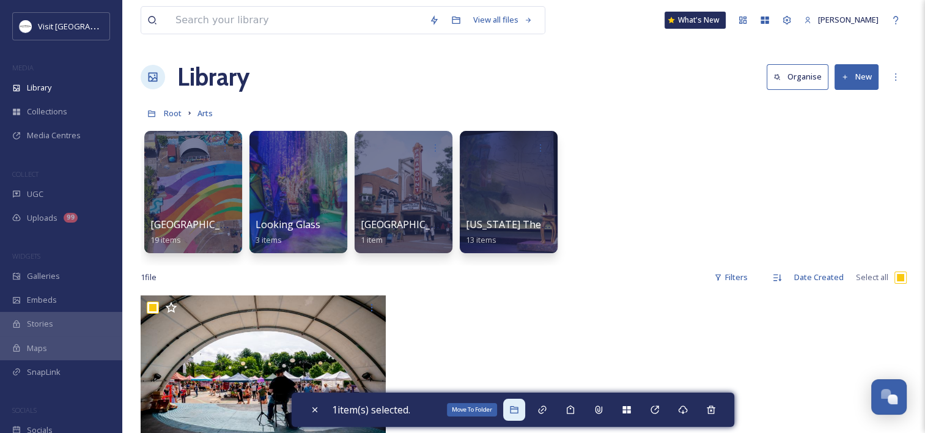
click at [524, 410] on div "Move To Folder" at bounding box center [514, 410] width 22 height 22
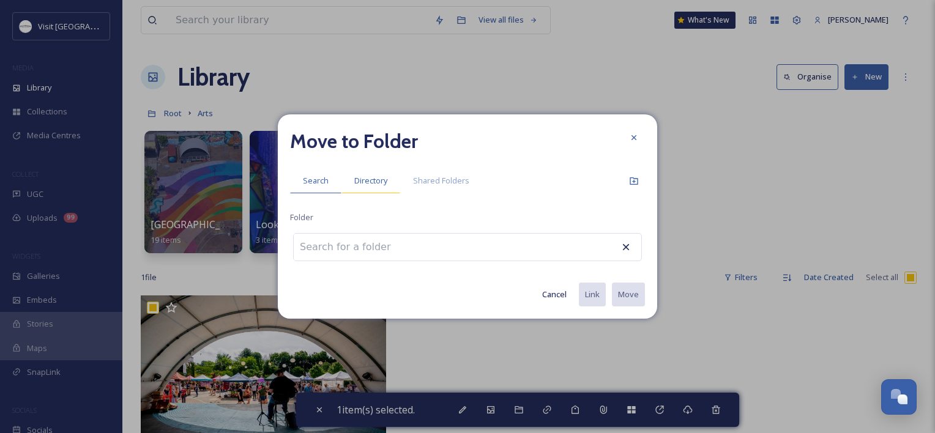
click at [363, 174] on div "Directory" at bounding box center [370, 180] width 59 height 25
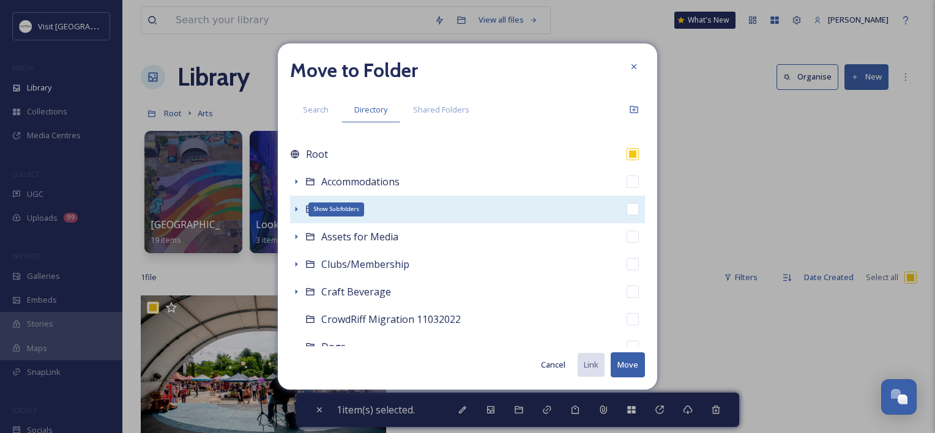
click at [294, 206] on icon at bounding box center [296, 209] width 10 height 10
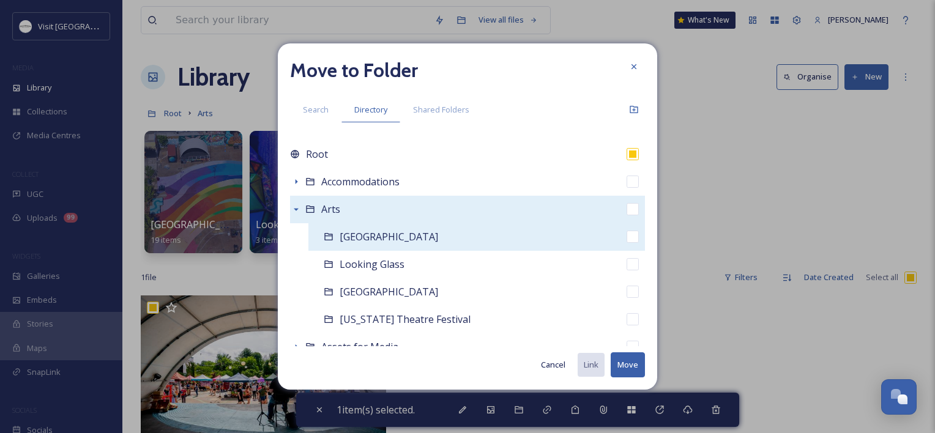
click at [352, 238] on span "[GEOGRAPHIC_DATA]" at bounding box center [388, 236] width 98 height 13
checkbox input "false"
checkbox input "true"
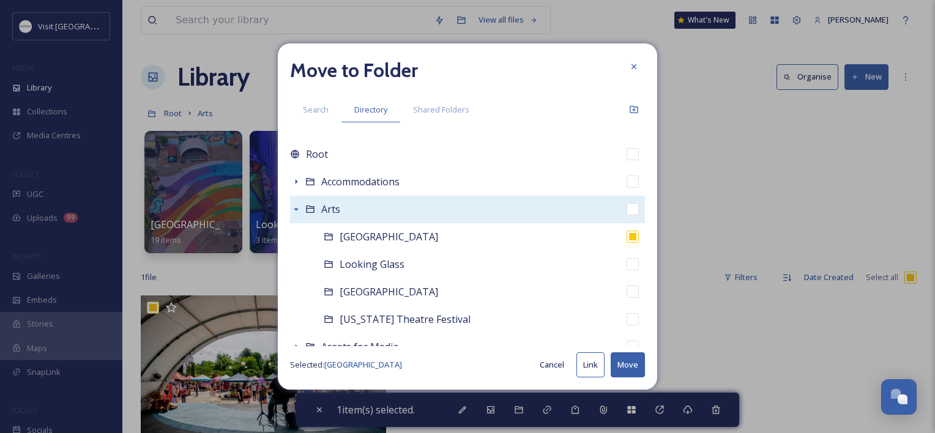
click at [624, 369] on button "Move" at bounding box center [627, 364] width 34 height 25
checkbox input "false"
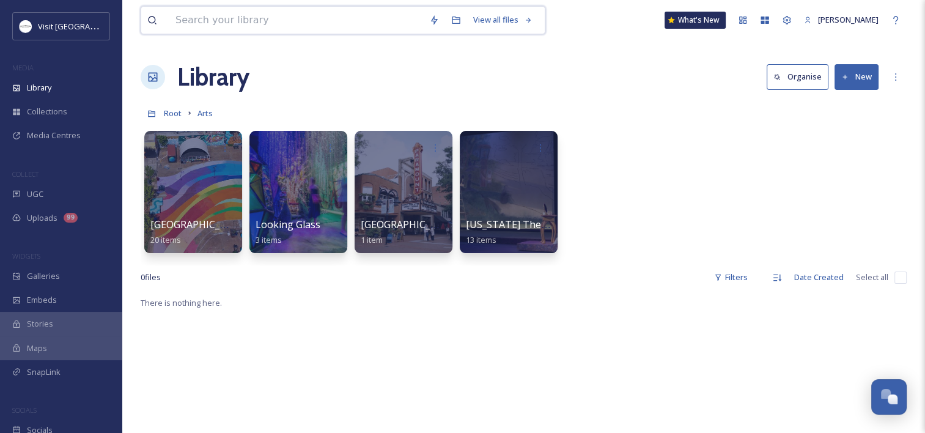
click at [257, 21] on input at bounding box center [296, 20] width 254 height 27
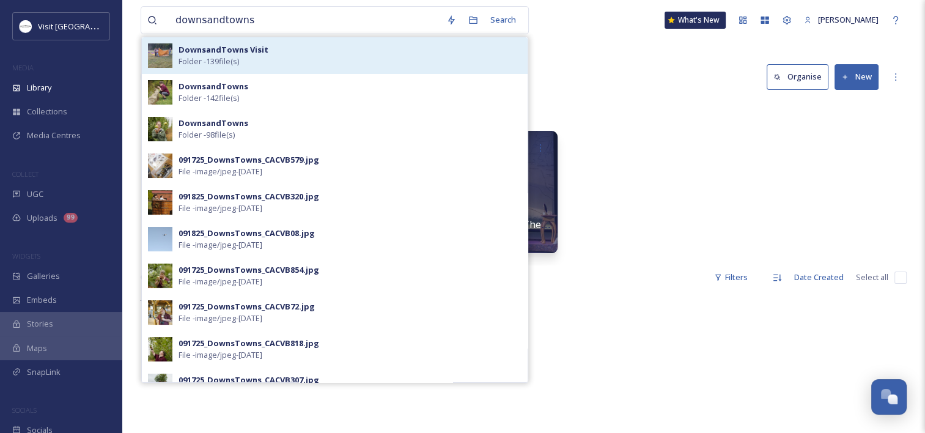
click at [212, 56] on span "Folder - 139 file(s)" at bounding box center [209, 62] width 61 height 12
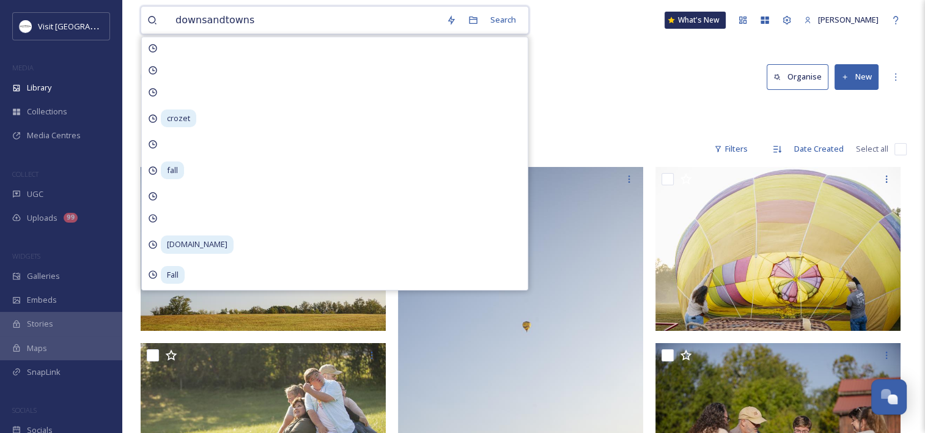
click at [313, 12] on input "downsandtowns" at bounding box center [304, 20] width 271 height 27
type input "downsandtowns"
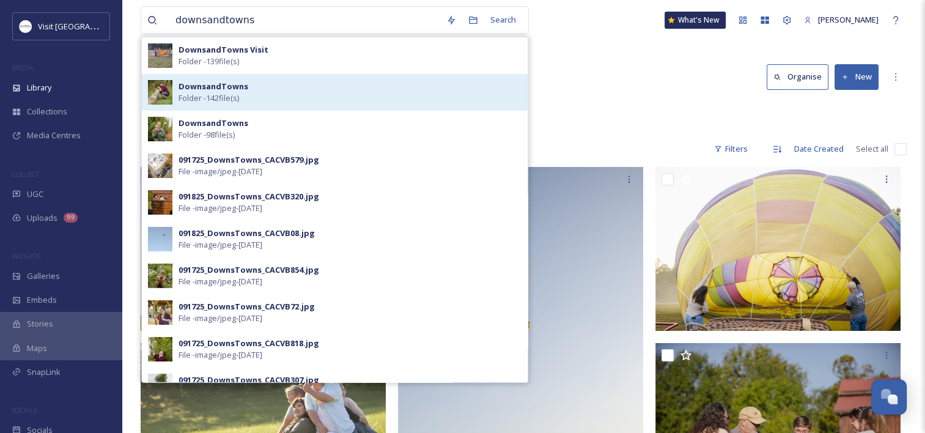
click at [298, 81] on div "DownsandTowns Folder - 142 file(s)" at bounding box center [350, 92] width 343 height 23
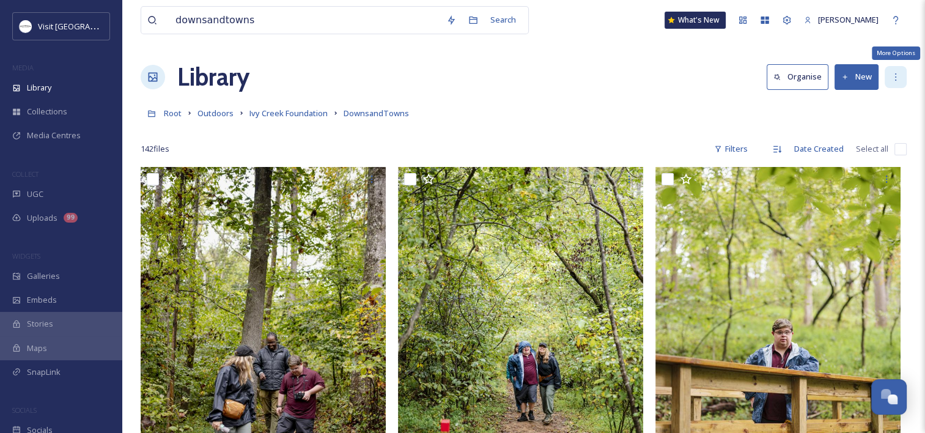
click at [897, 82] on div "More Options" at bounding box center [896, 77] width 22 height 22
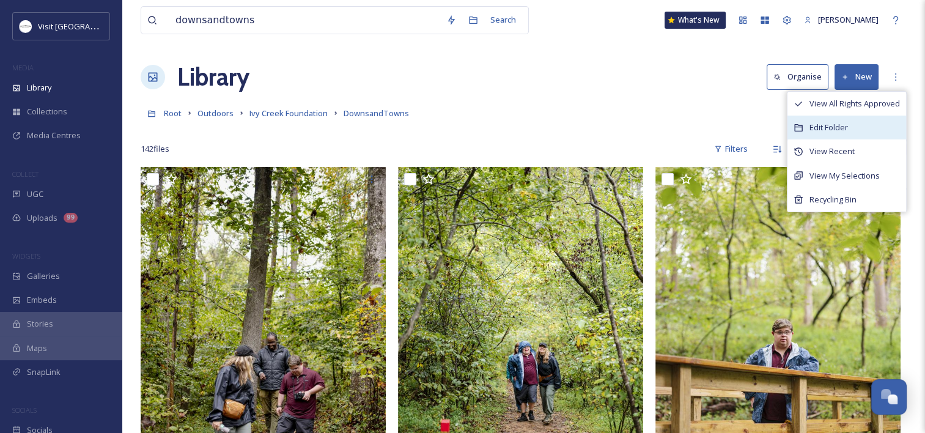
click at [841, 118] on div "Edit Folder" at bounding box center [847, 128] width 119 height 24
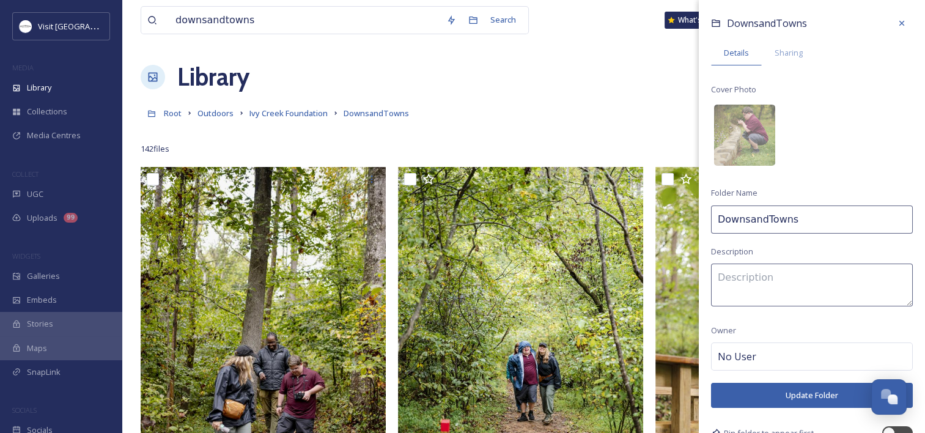
drag, startPoint x: 810, startPoint y: 225, endPoint x: 820, endPoint y: 226, distance: 10.4
click at [820, 226] on input "DownsandTowns" at bounding box center [812, 220] width 202 height 28
type input "DownsandTowns [Ivy Creek Foundation]"
click at [796, 398] on button "Update Folder" at bounding box center [812, 395] width 202 height 25
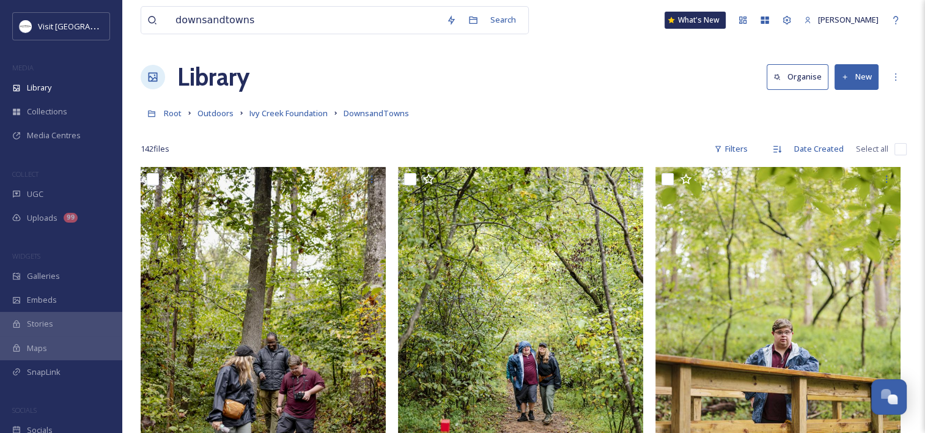
click at [903, 149] on input "checkbox" at bounding box center [901, 149] width 12 height 12
checkbox input "true"
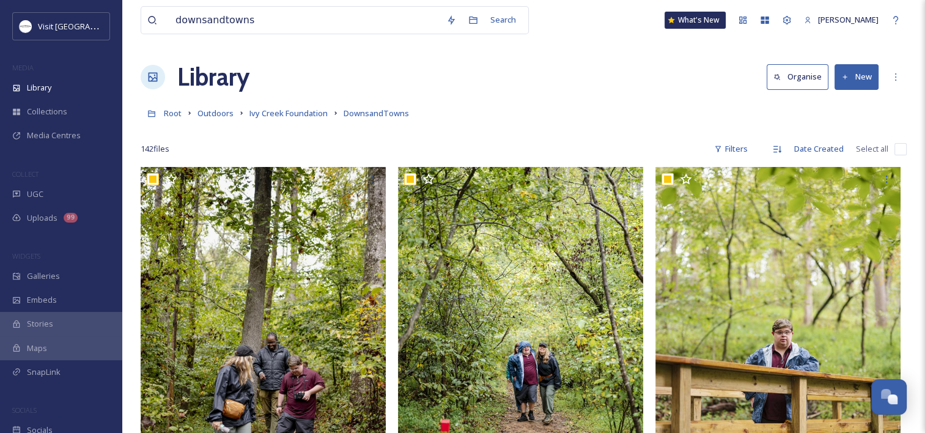
checkbox input "true"
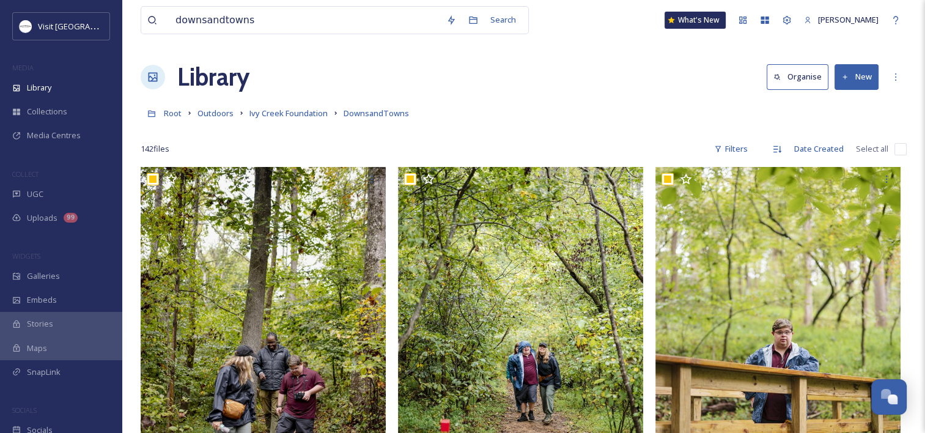
checkbox input "true"
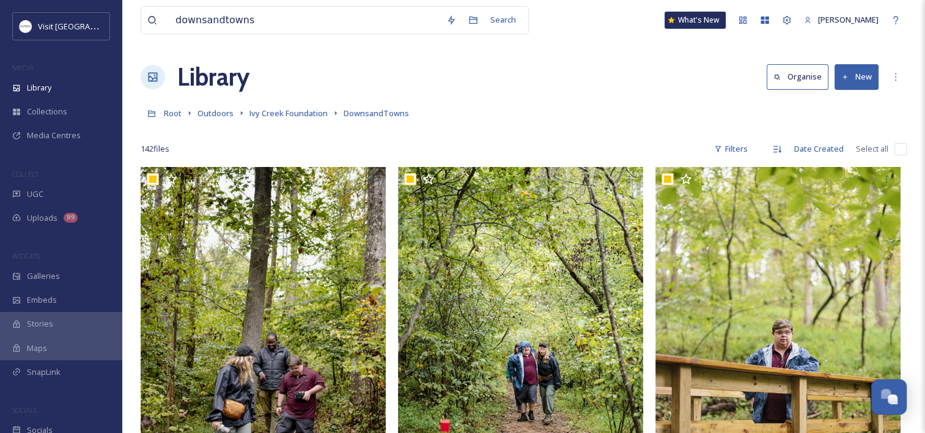
checkbox input "true"
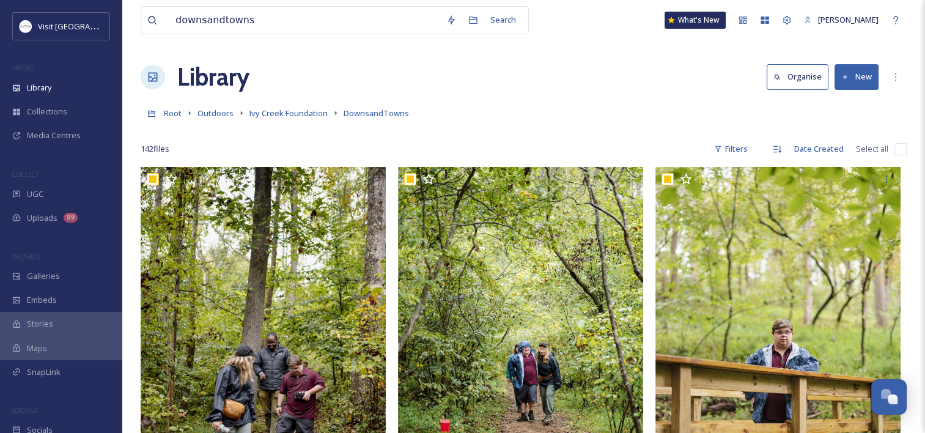
checkbox input "true"
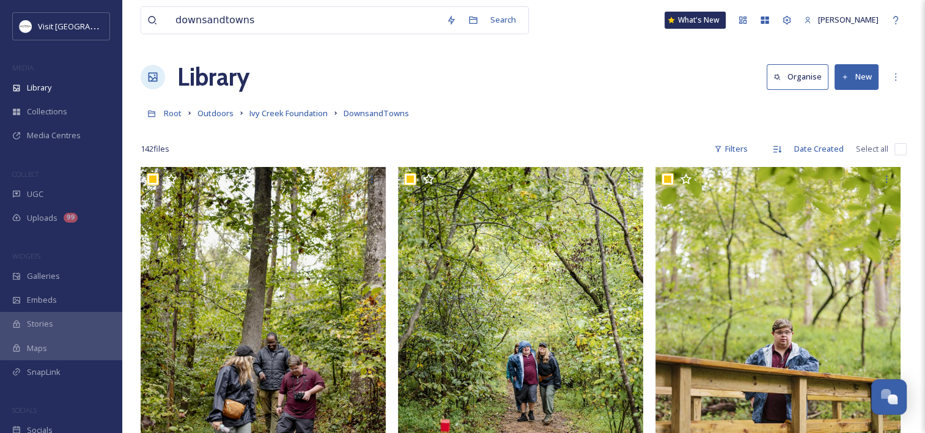
checkbox input "true"
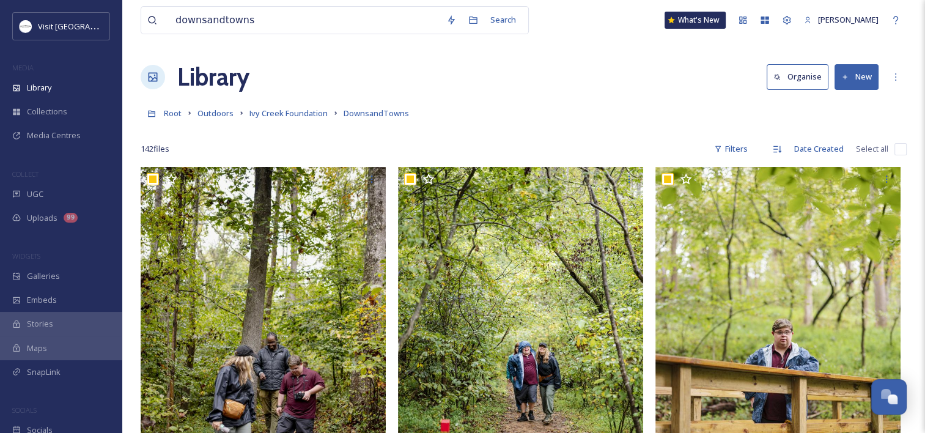
checkbox input "true"
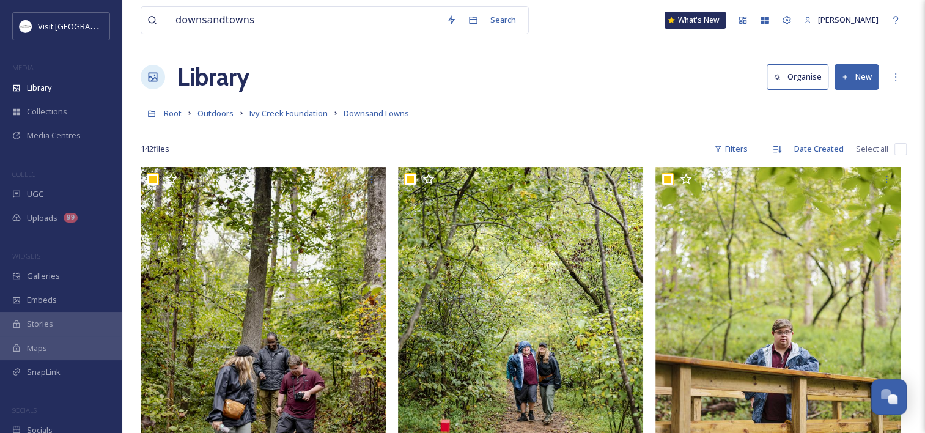
checkbox input "true"
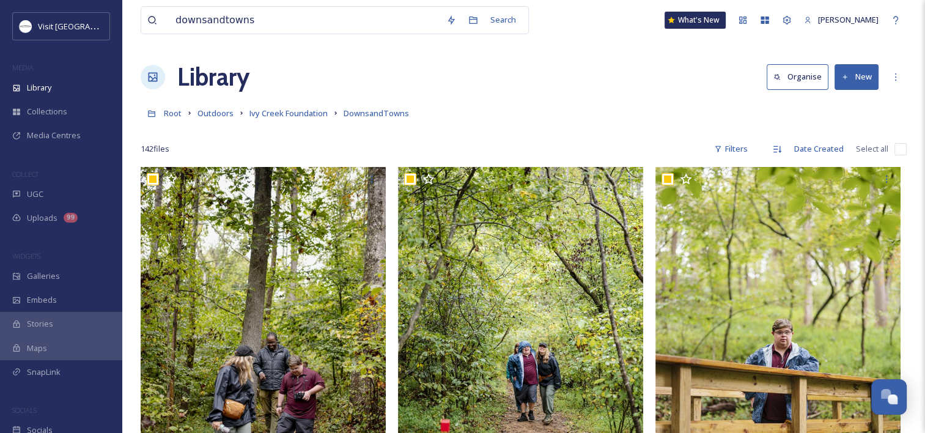
checkbox input "true"
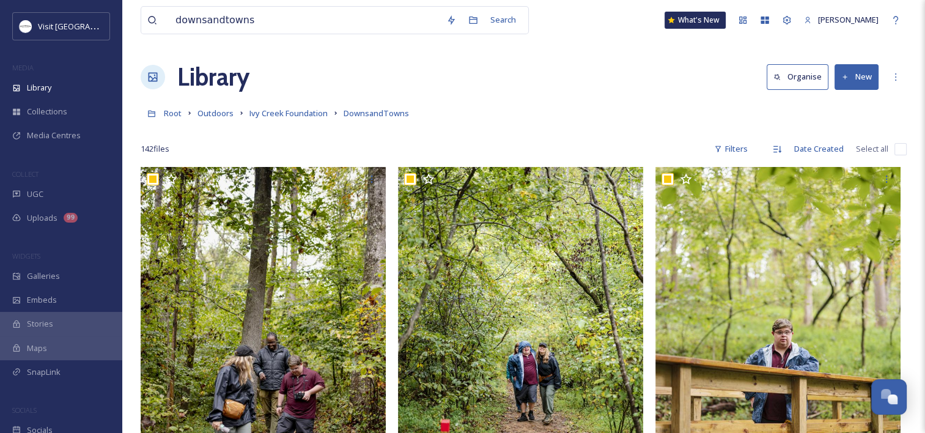
checkbox input "true"
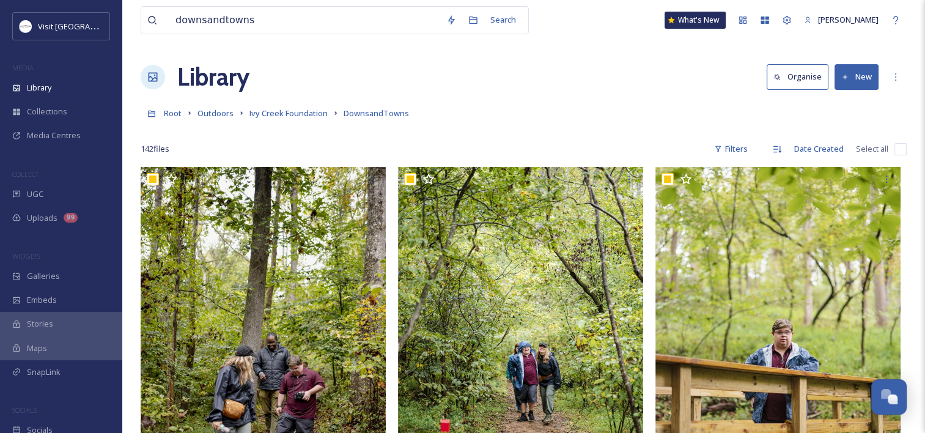
checkbox input "true"
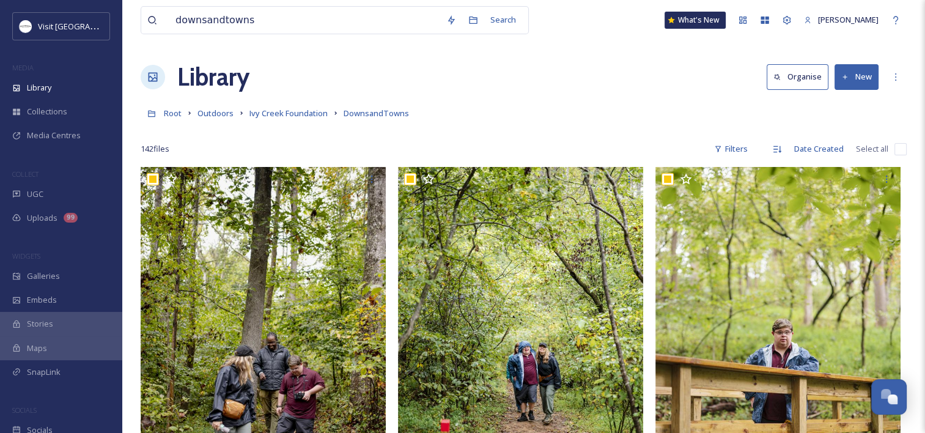
checkbox input "true"
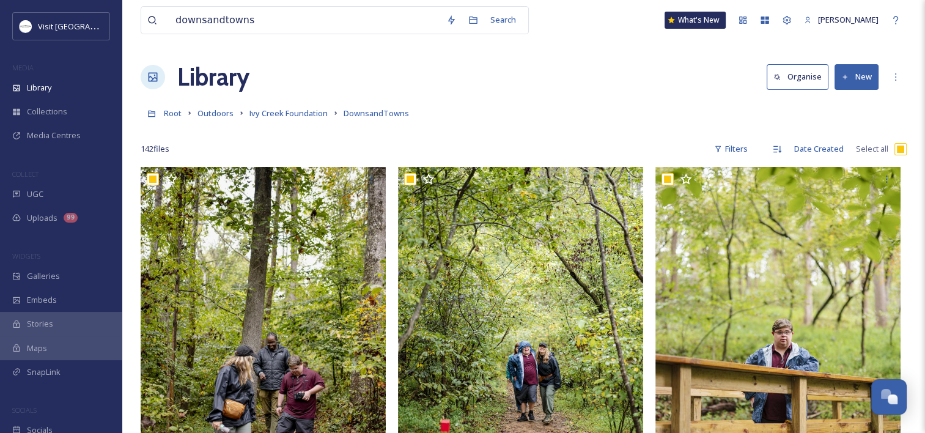
checkbox input "true"
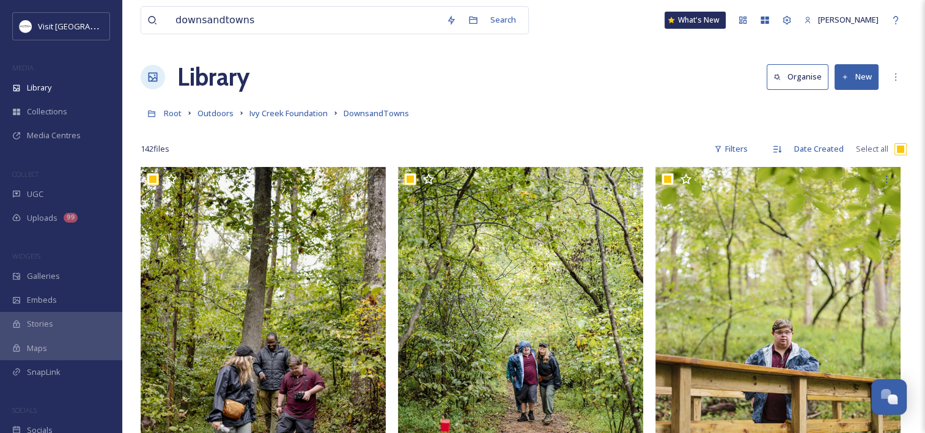
checkbox input "true"
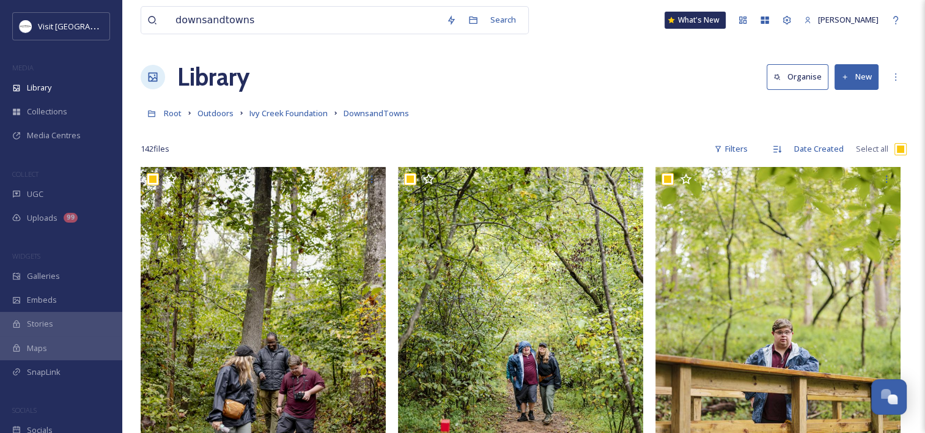
checkbox input "true"
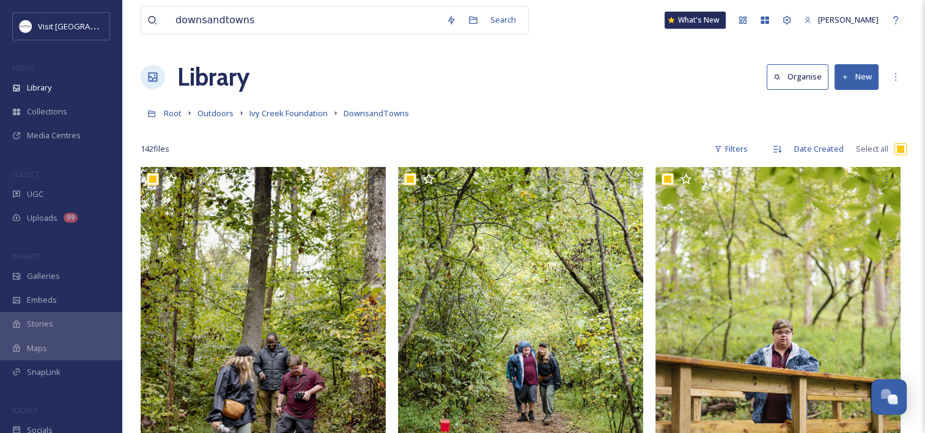
checkbox input "true"
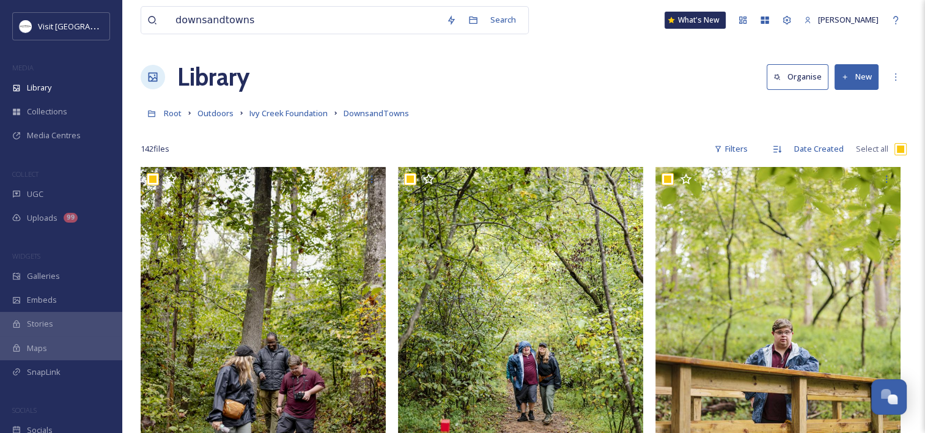
checkbox input "true"
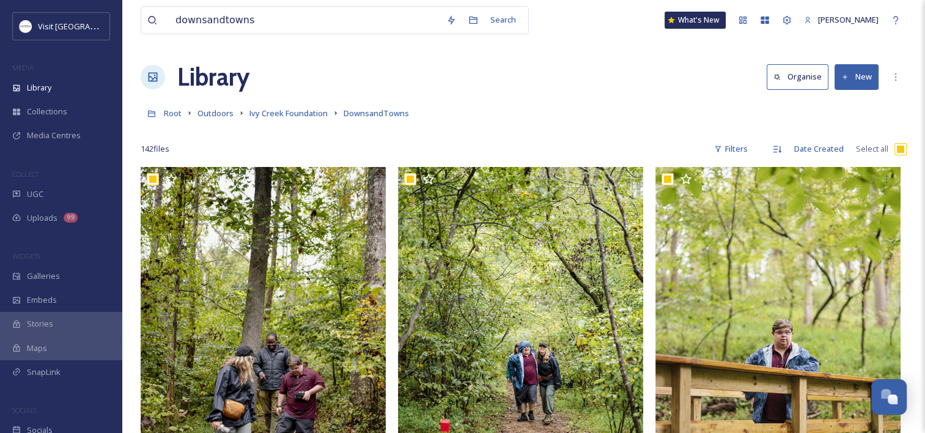
checkbox input "true"
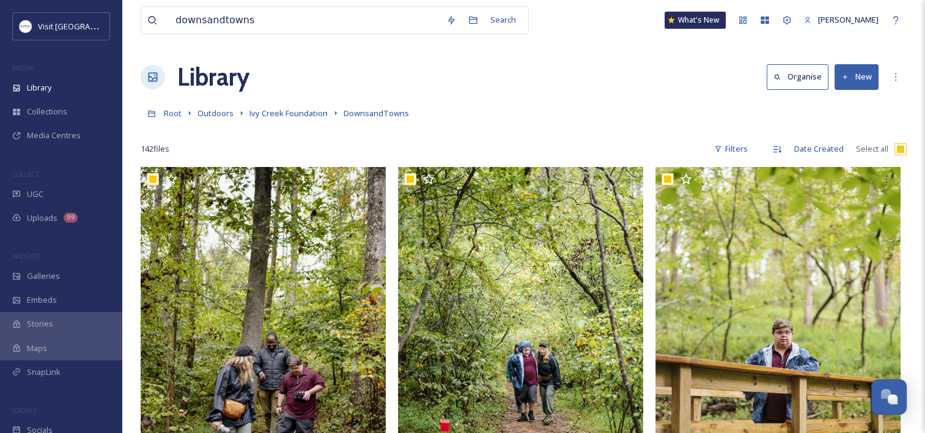
checkbox input "true"
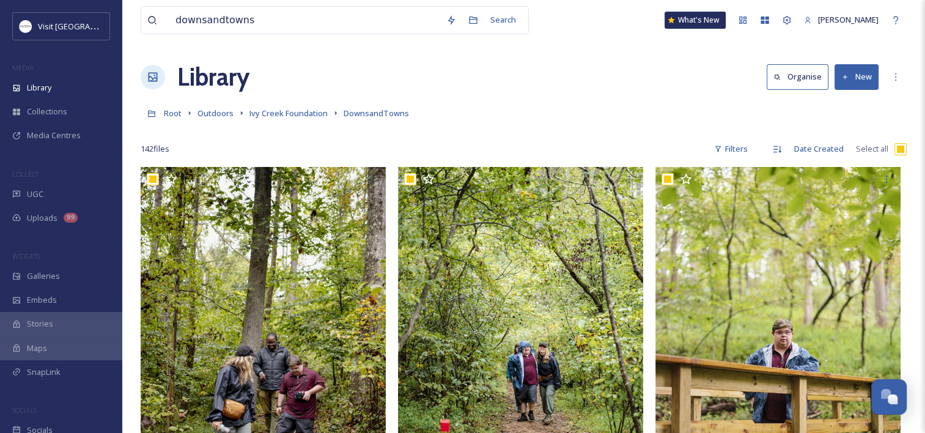
checkbox input "true"
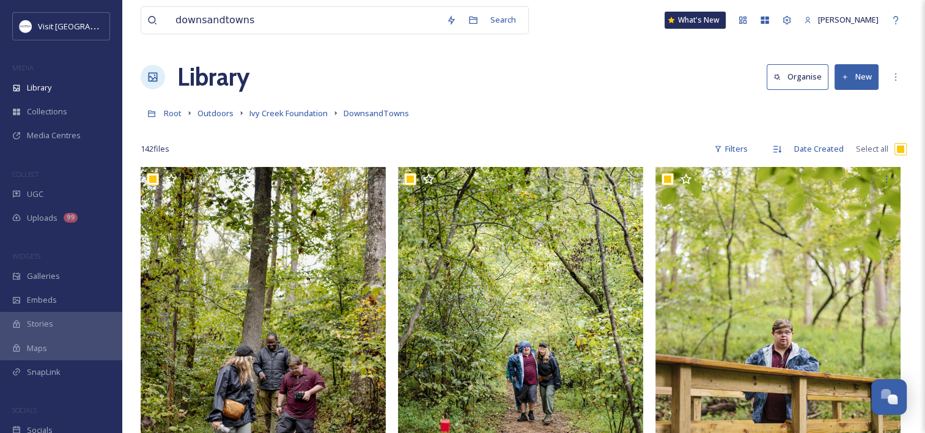
checkbox input "true"
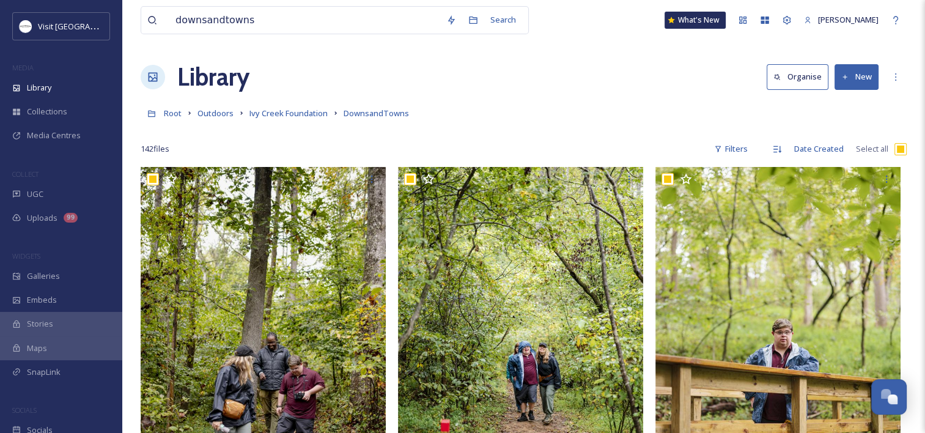
checkbox input "true"
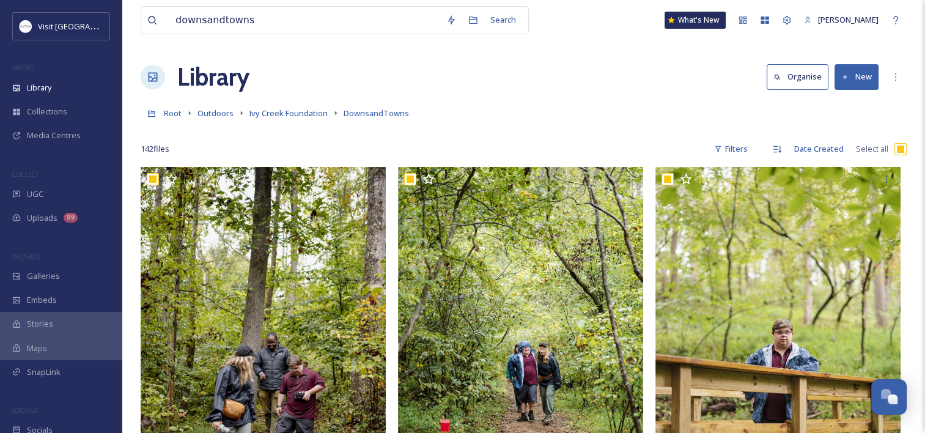
checkbox input "true"
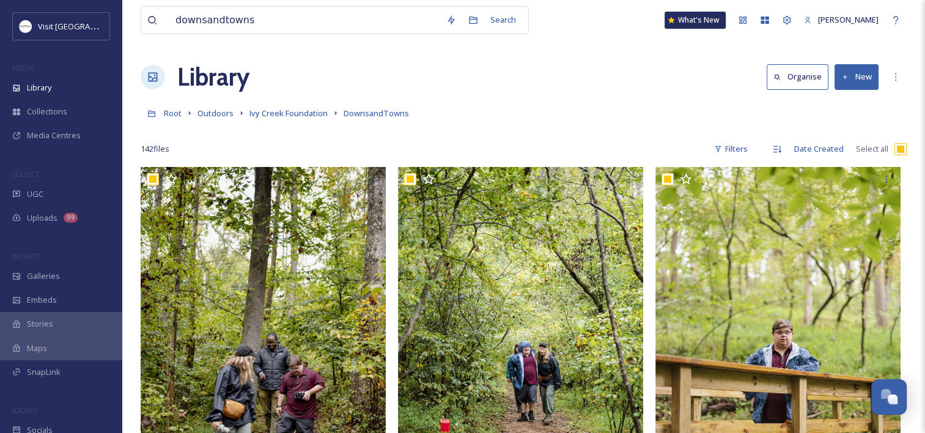
checkbox input "true"
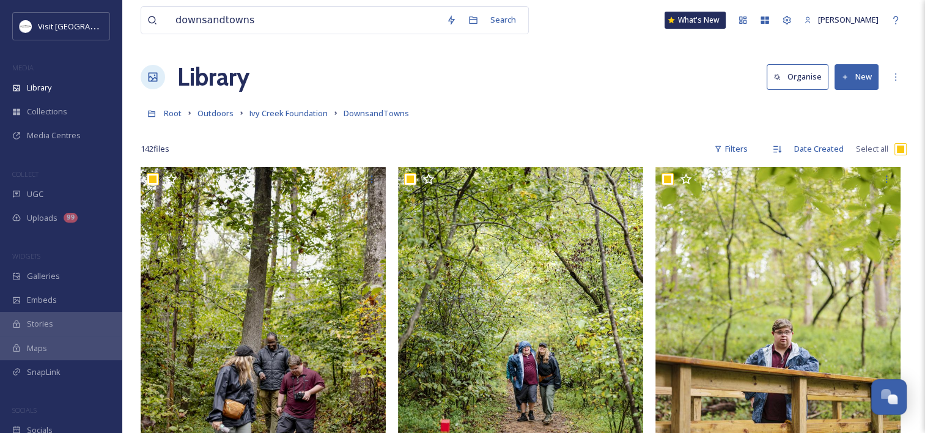
checkbox input "true"
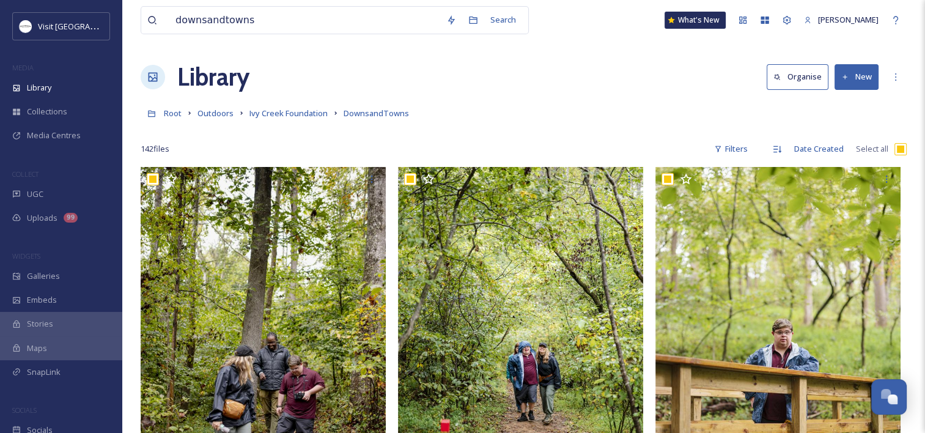
checkbox input "true"
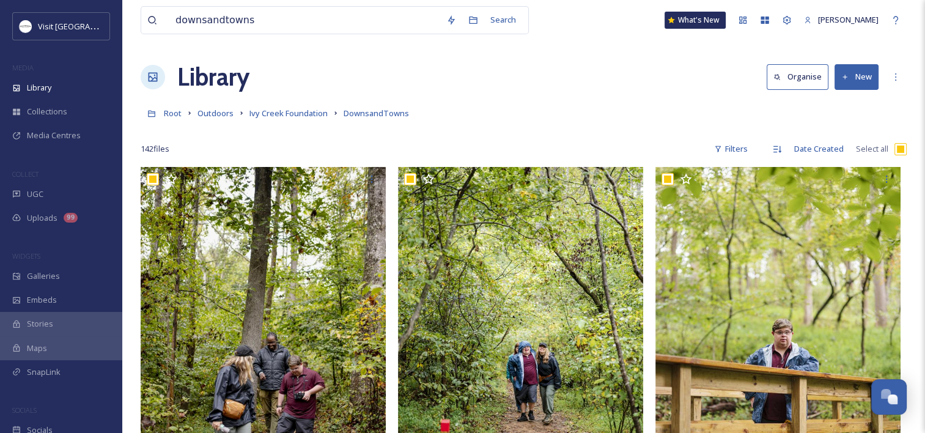
checkbox input "true"
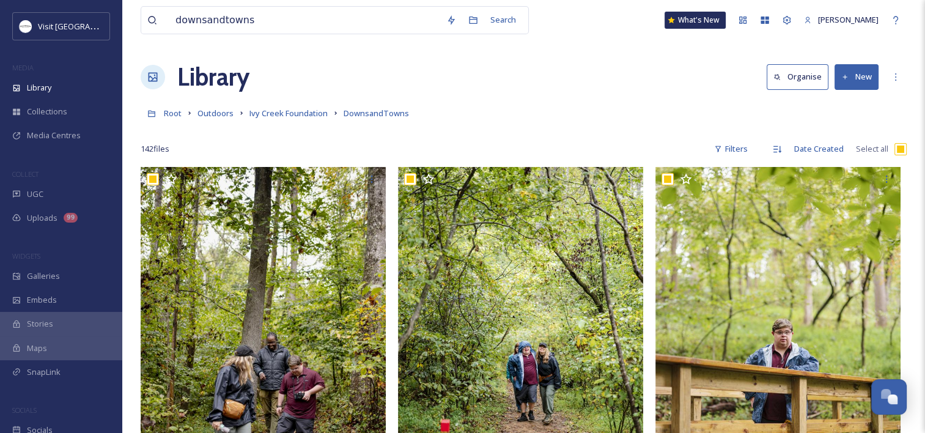
checkbox input "true"
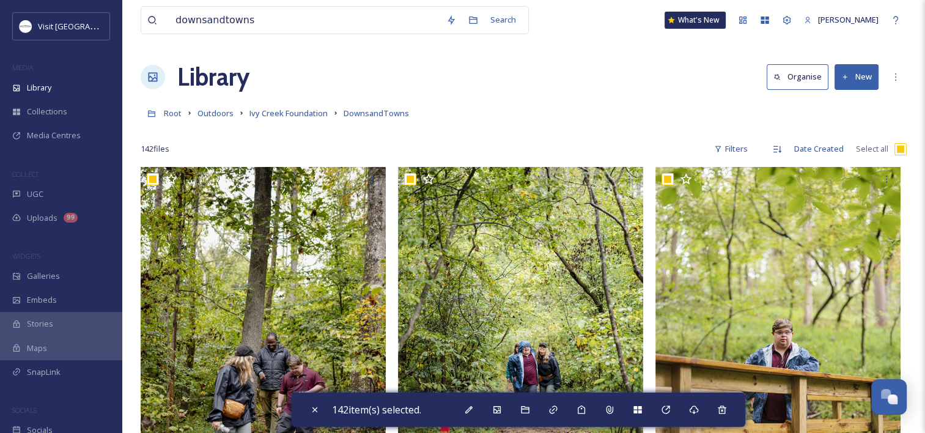
click at [903, 144] on input "checkbox" at bounding box center [901, 149] width 12 height 12
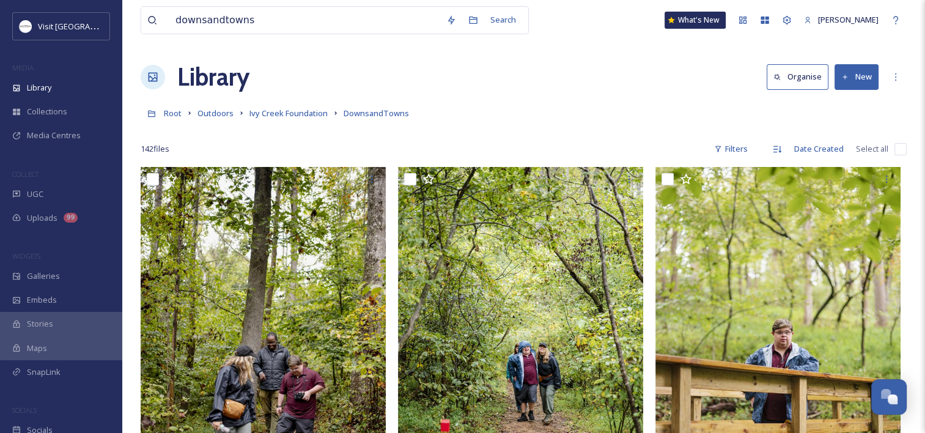
click at [903, 144] on input "checkbox" at bounding box center [901, 149] width 12 height 12
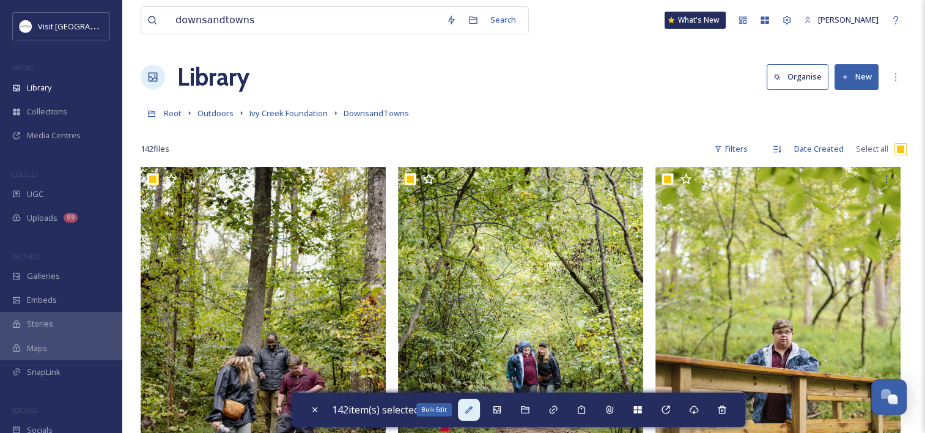
click at [473, 407] on icon at bounding box center [468, 409] width 7 height 7
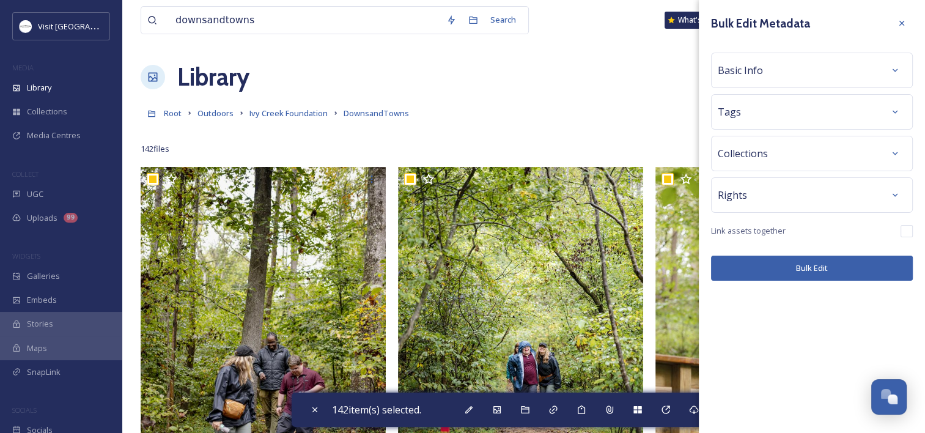
click at [754, 193] on div "Rights" at bounding box center [812, 195] width 188 height 22
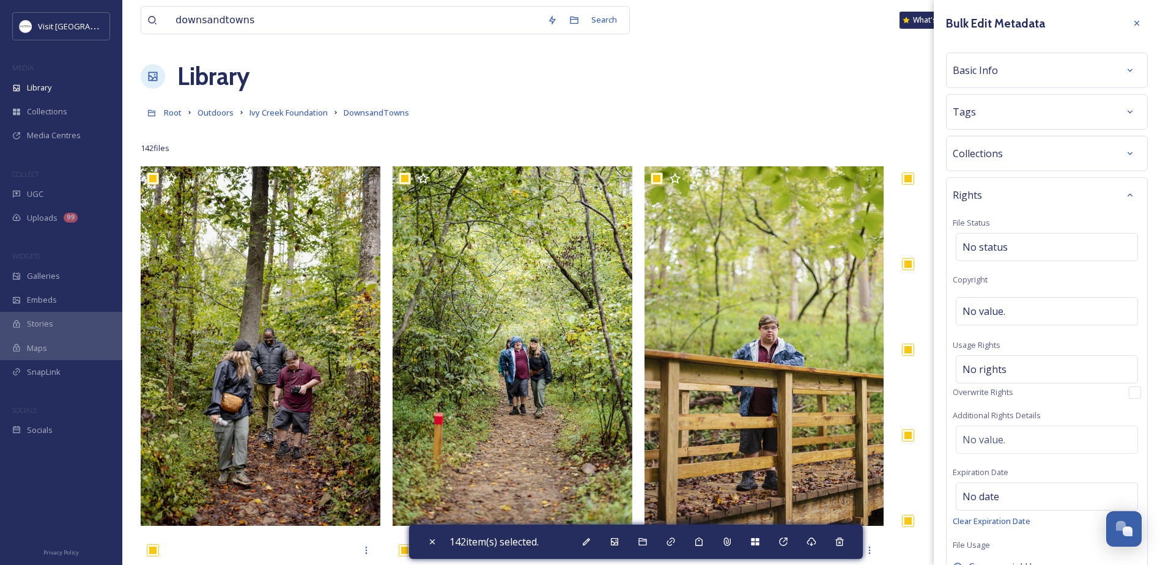
scroll to position [569, 0]
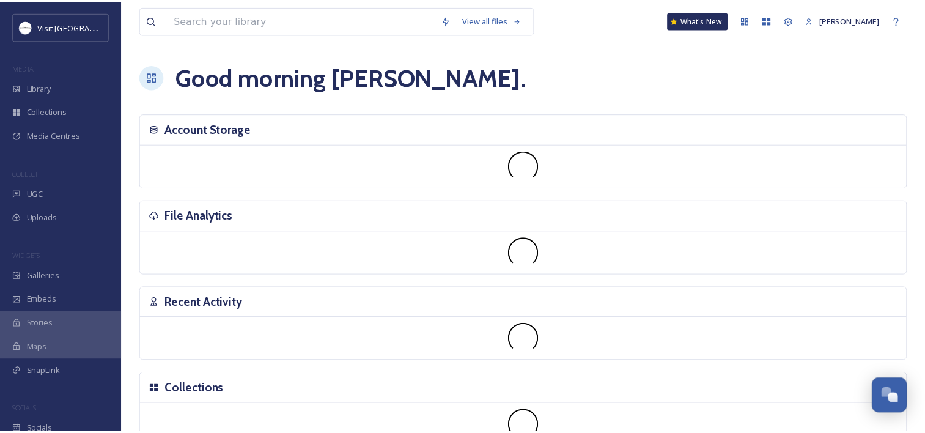
scroll to position [624, 0]
